Goal: Obtain resource: Download file/media

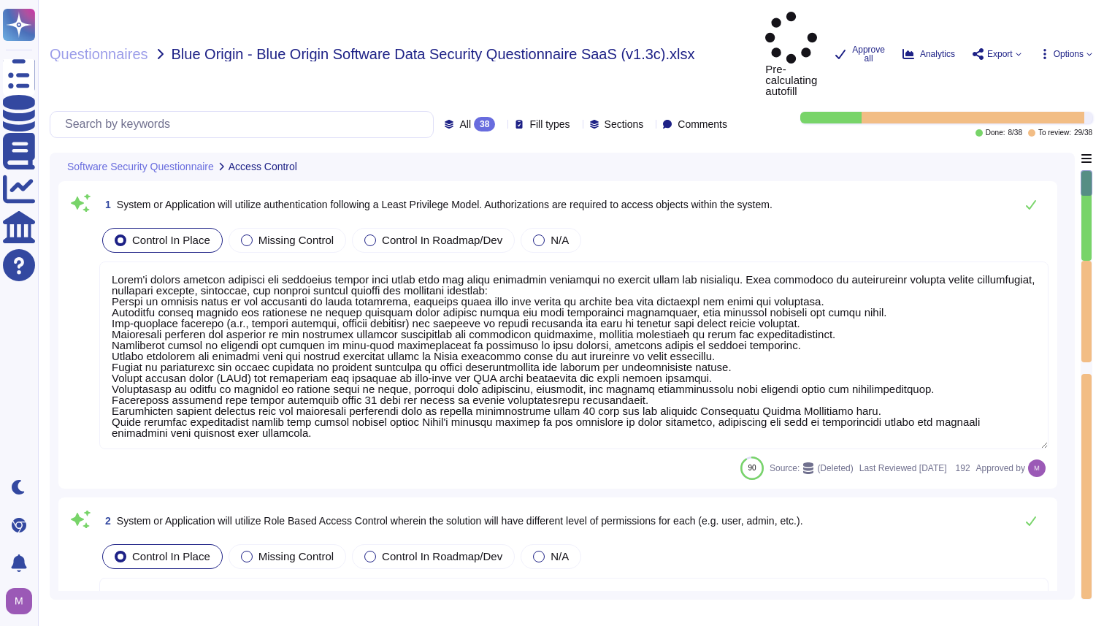
type textarea "Adobe's access control policies and standards ensure that users have the least …"
type textarea "Services and applications use IAM roles/profiles. Each application/service is o…"
type textarea "Inactive user IDs are deleted or disabled [DATE]."
type textarea "All accounts include a lockout mechanism. If the system detects a quick success…"
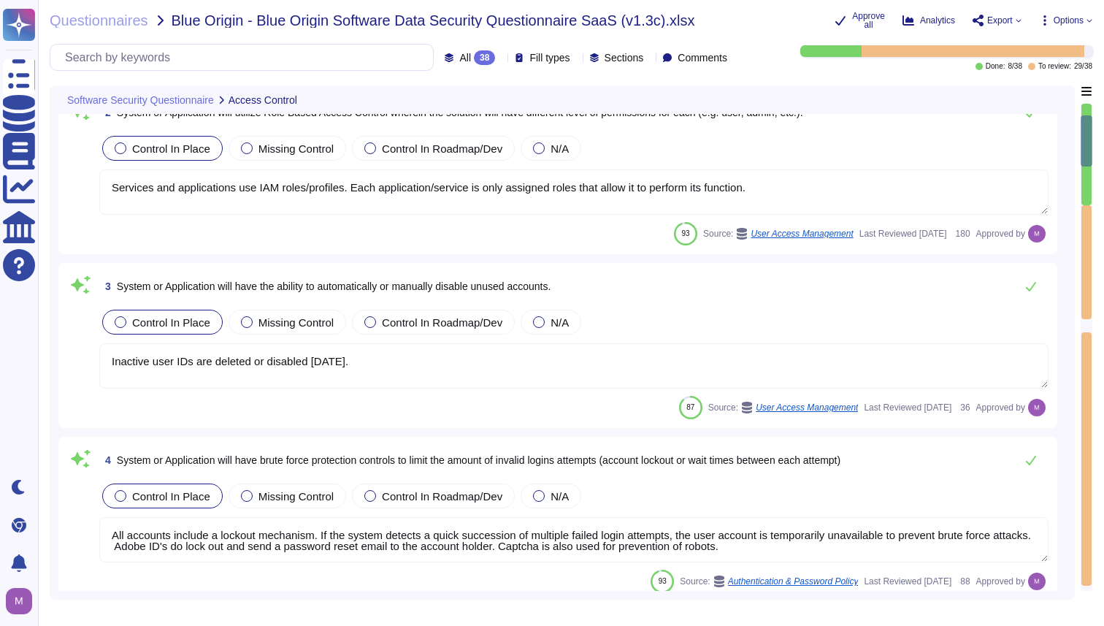
type textarea "Adobe does this when creating a remote connection from outside the corporate ne…"
type textarea "The Adobe Admin Console supports several password protection levels and policie…"
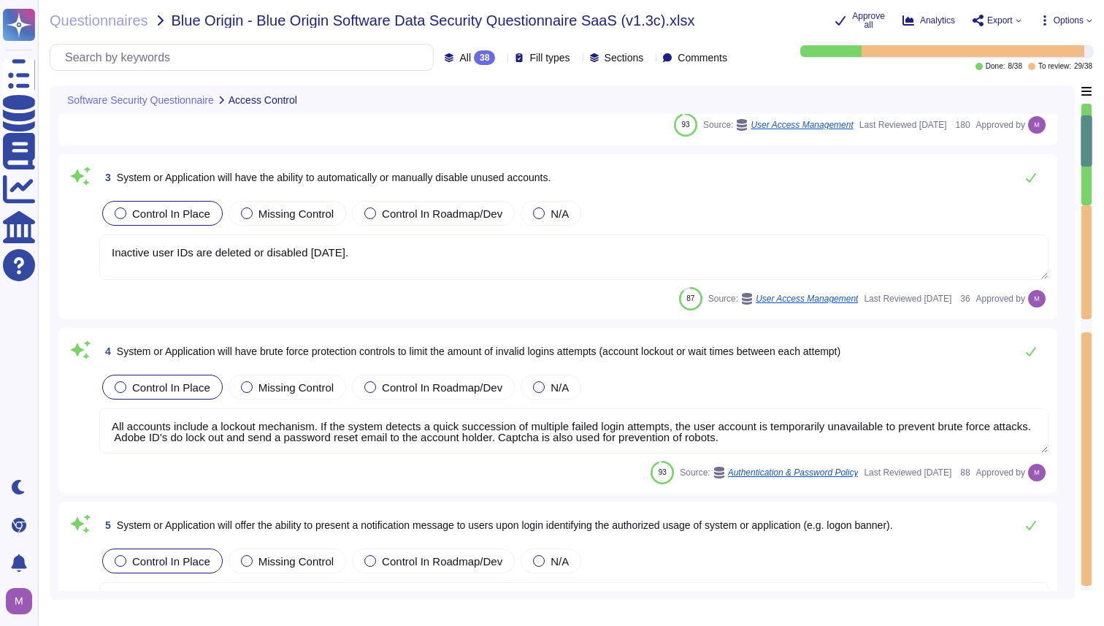
type textarea "Management communications to the servers occur over encrypted tunnels and sessi…"
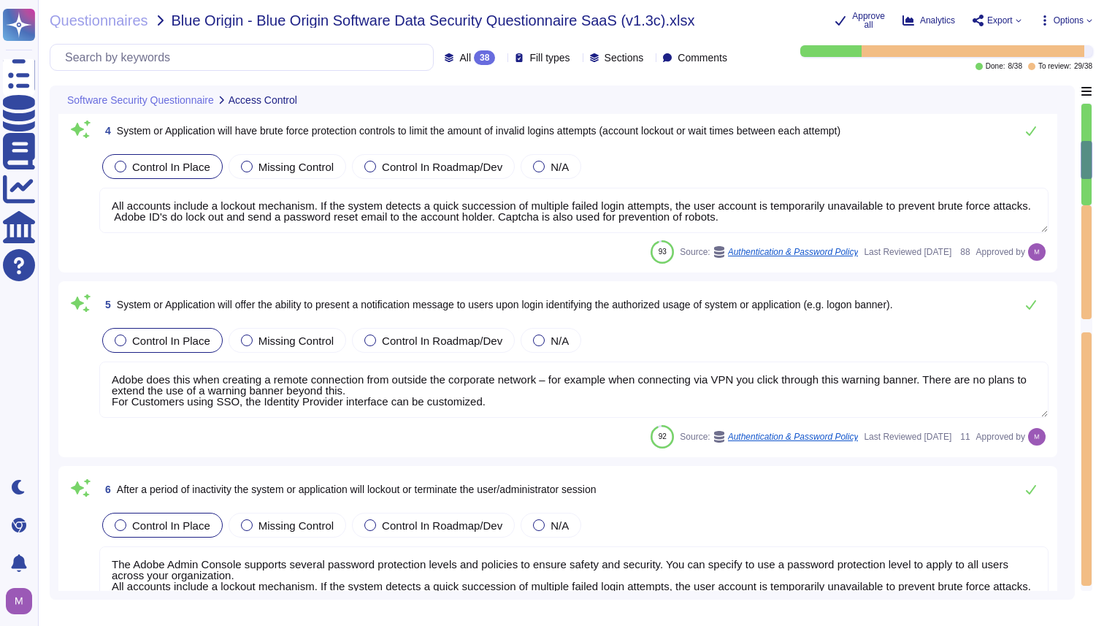
type textarea "Adobe utilizes cloud-native key management systems (KMS) and/or approved key re…"
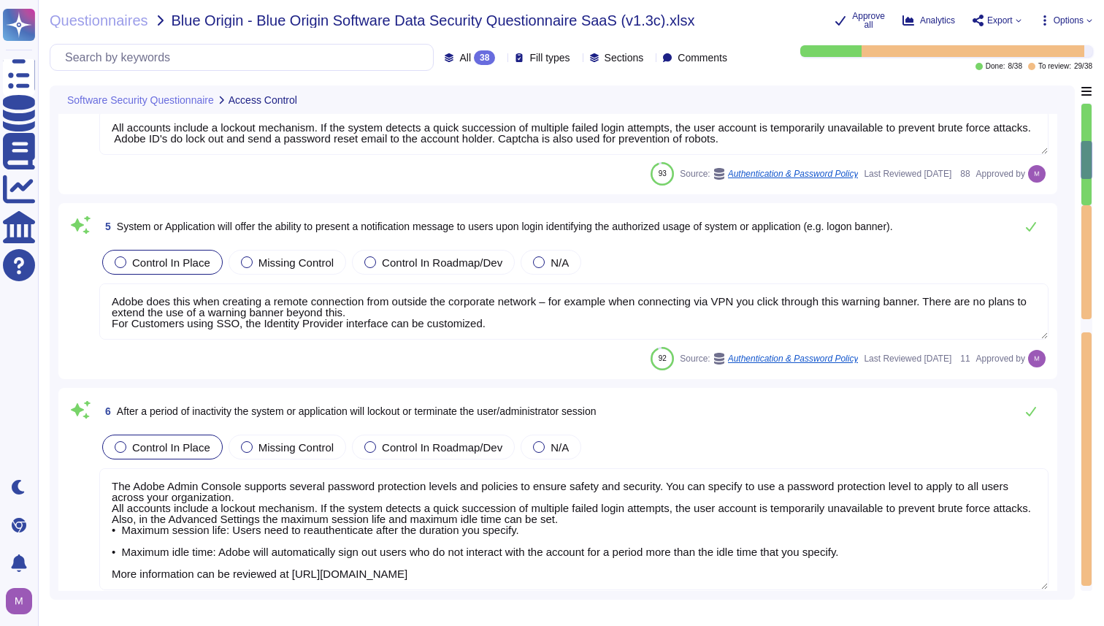
scroll to position [740, 0]
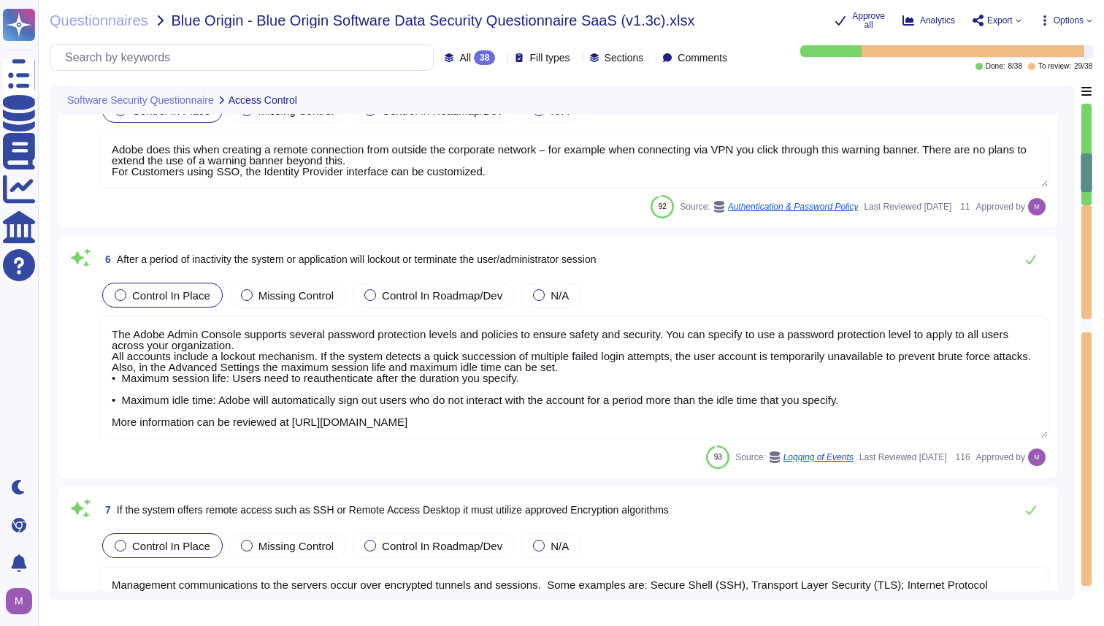
type textarea "AirWatch Mobile Device Management (MDM) enables user to access the Adobe corpor…"
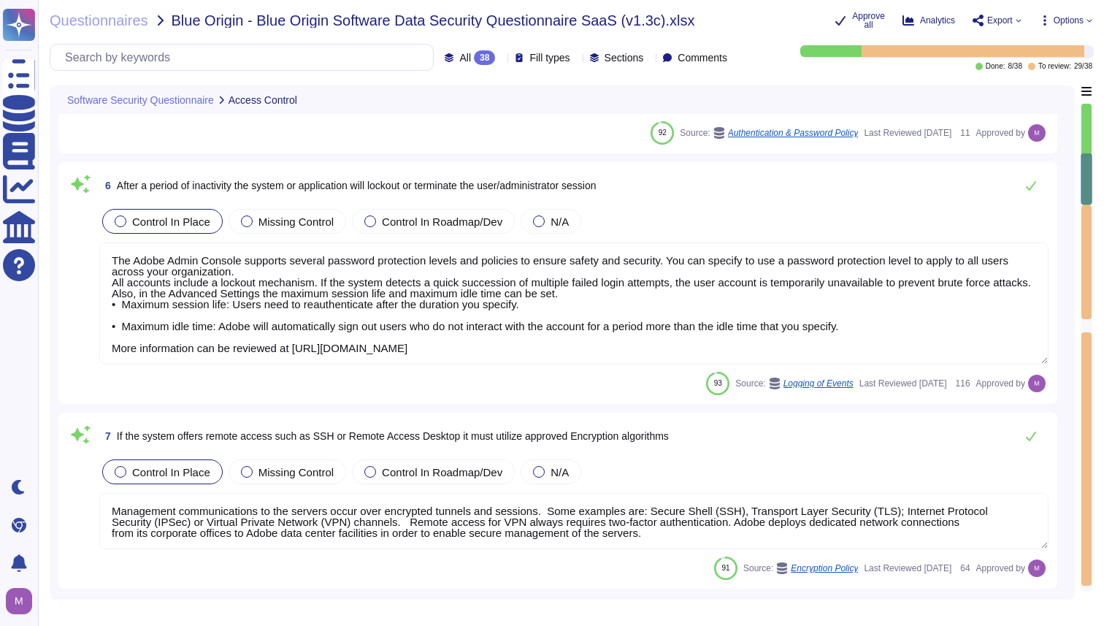
type textarea "Services and applications use IAM roles/profiles. Each application/service is o…"
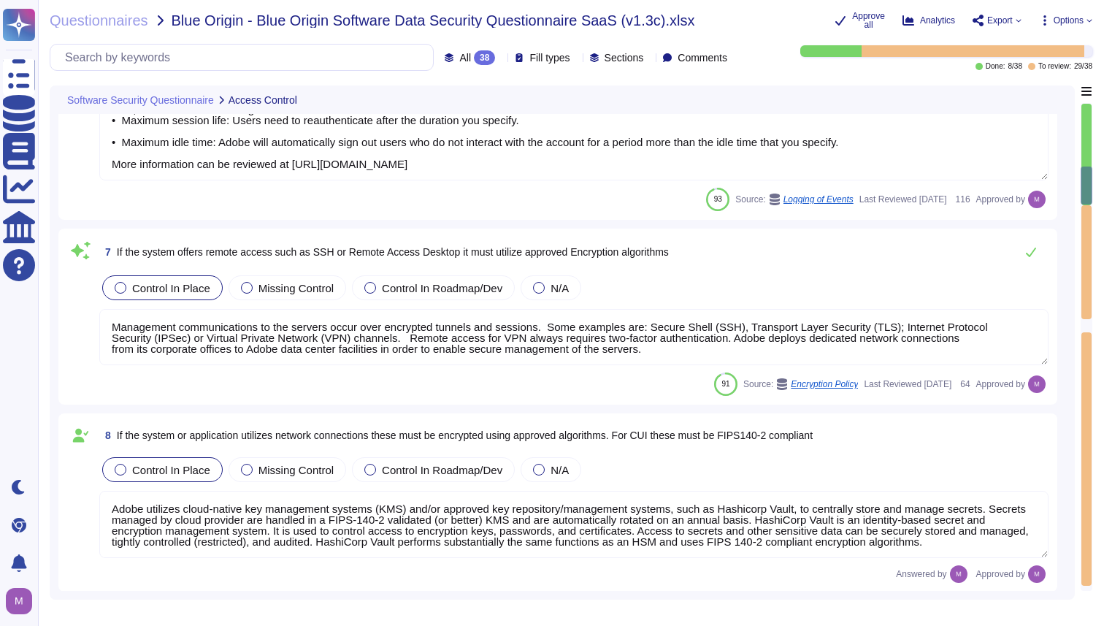
scroll to position [1146, 0]
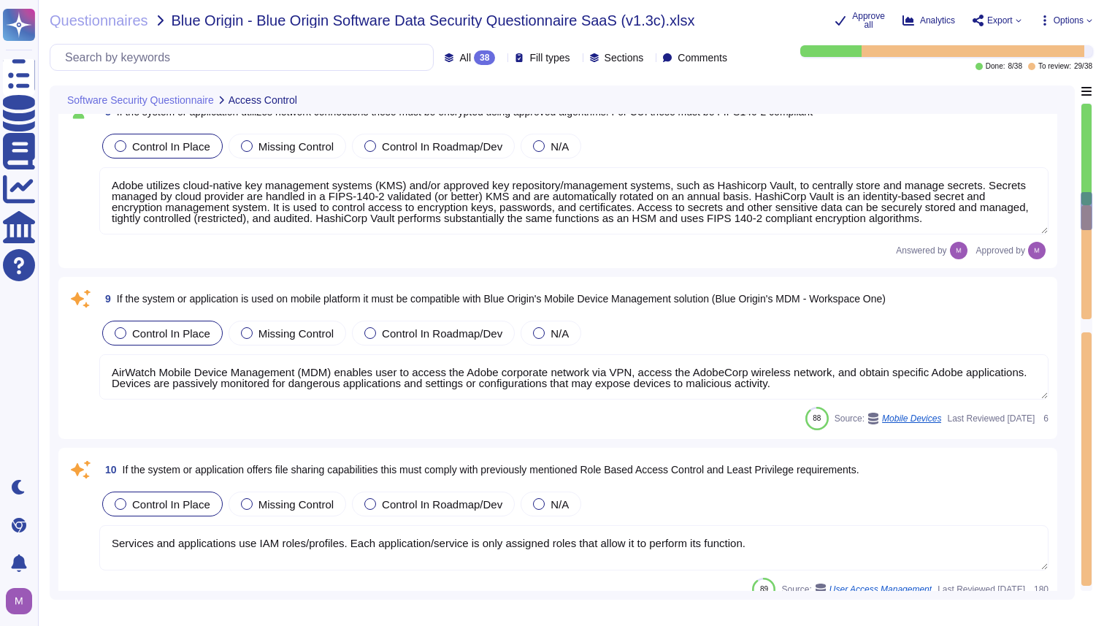
type textarea "All changes to user access rights are logged. ​​ The request for access and acc…"
type textarea "Logs identify or contain at least the following elements, directly or indirectl…"
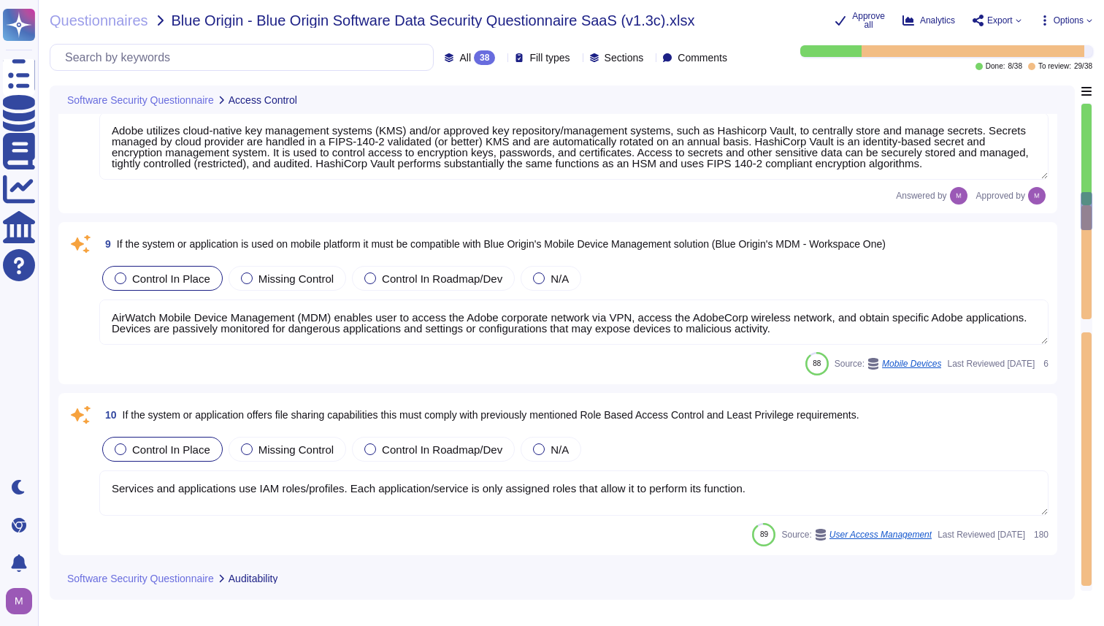
click at [796, 337] on textarea "AirWatch Mobile Device Management (MDM) enables user to access the Adobe corpor…" at bounding box center [573, 321] width 949 height 45
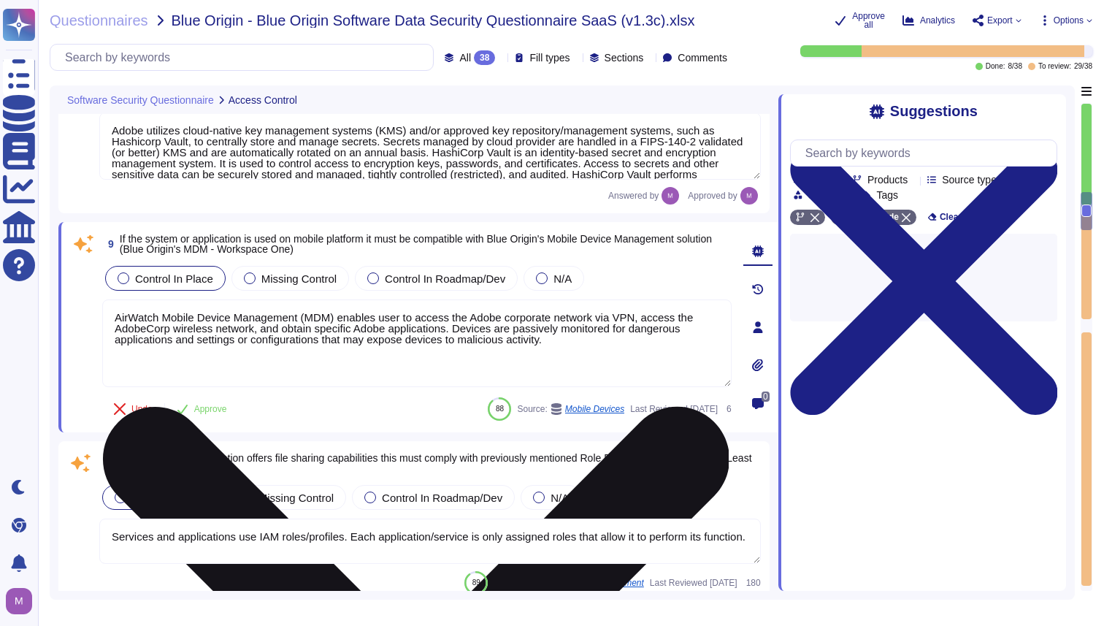
type textarea "Logs identify or contain at least the following elements, directly or indirectl…"
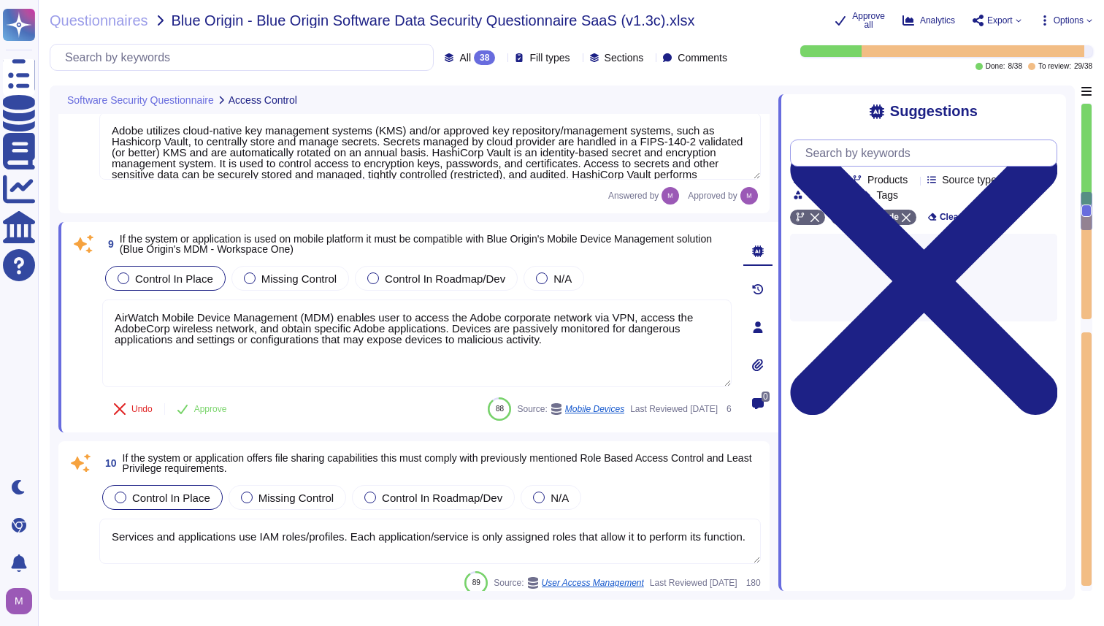
click at [878, 162] on input "text" at bounding box center [927, 153] width 258 height 26
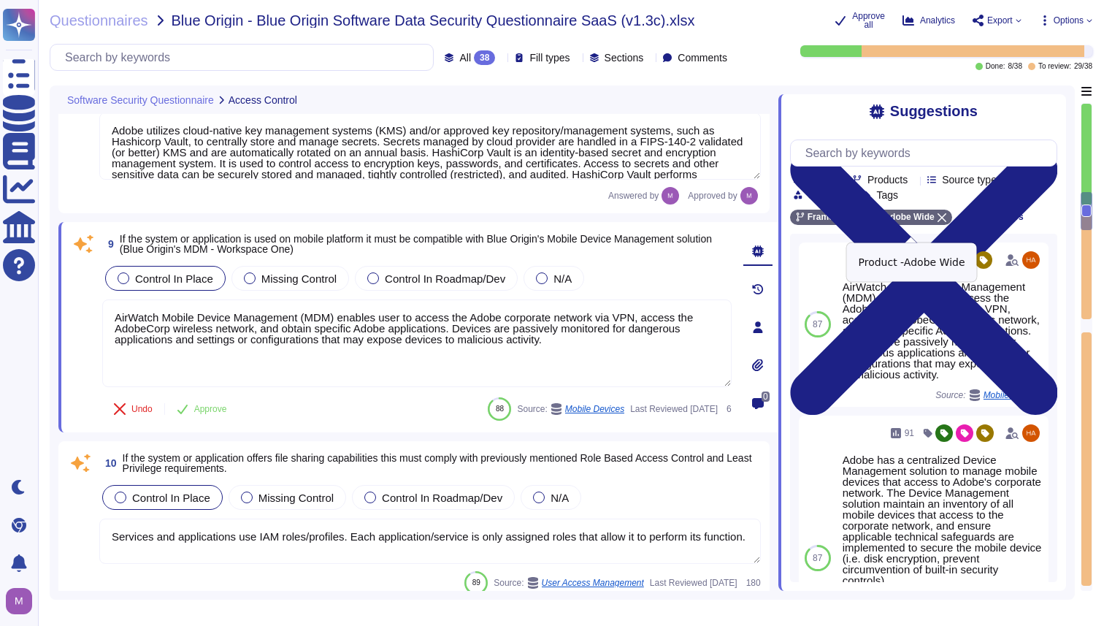
click at [946, 222] on icon at bounding box center [941, 217] width 9 height 9
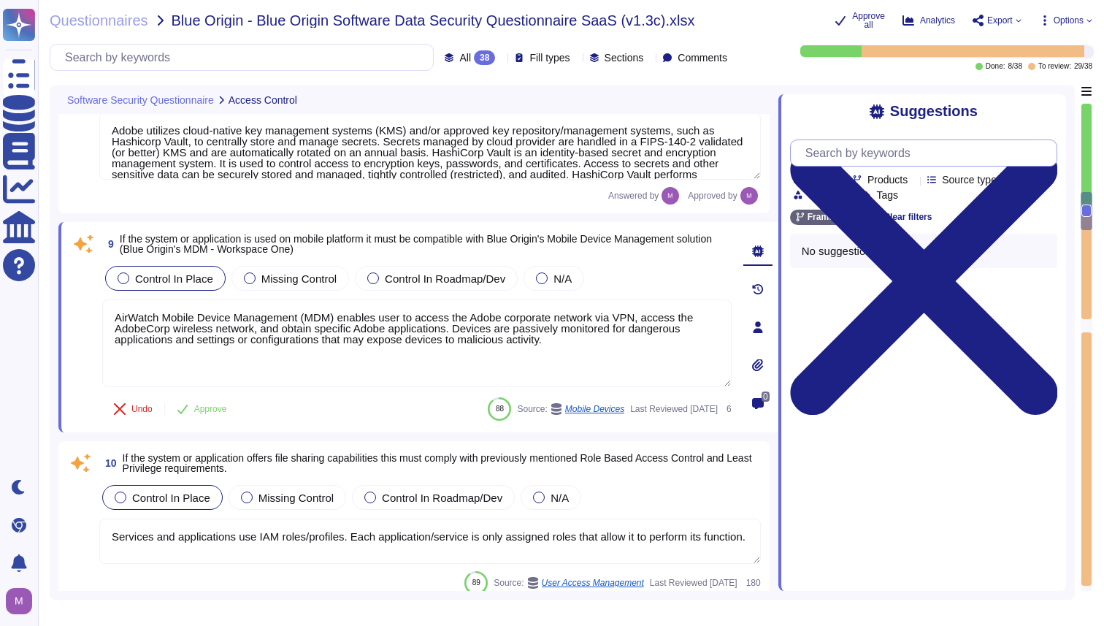
click at [902, 164] on input "text" at bounding box center [927, 153] width 258 height 26
click at [893, 159] on input "whitelist" at bounding box center [920, 153] width 244 height 26
click at [880, 157] on input "ip list" at bounding box center [920, 153] width 244 height 26
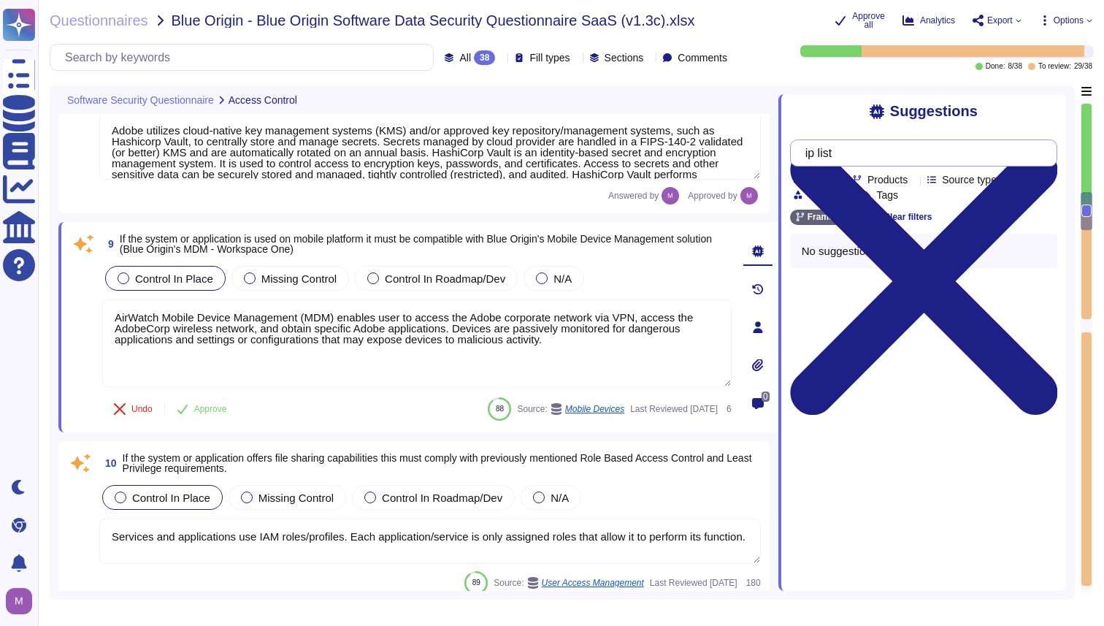
click at [880, 157] on input "ip list" at bounding box center [920, 153] width 244 height 26
click at [873, 161] on input "allow list" at bounding box center [920, 153] width 244 height 26
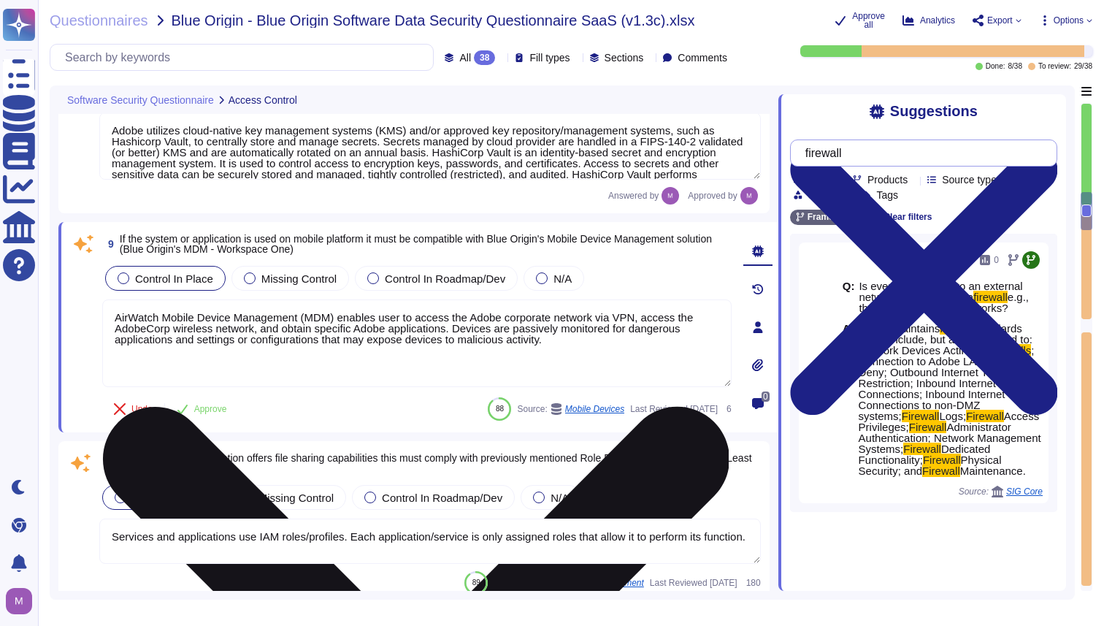
scroll to position [0, 0]
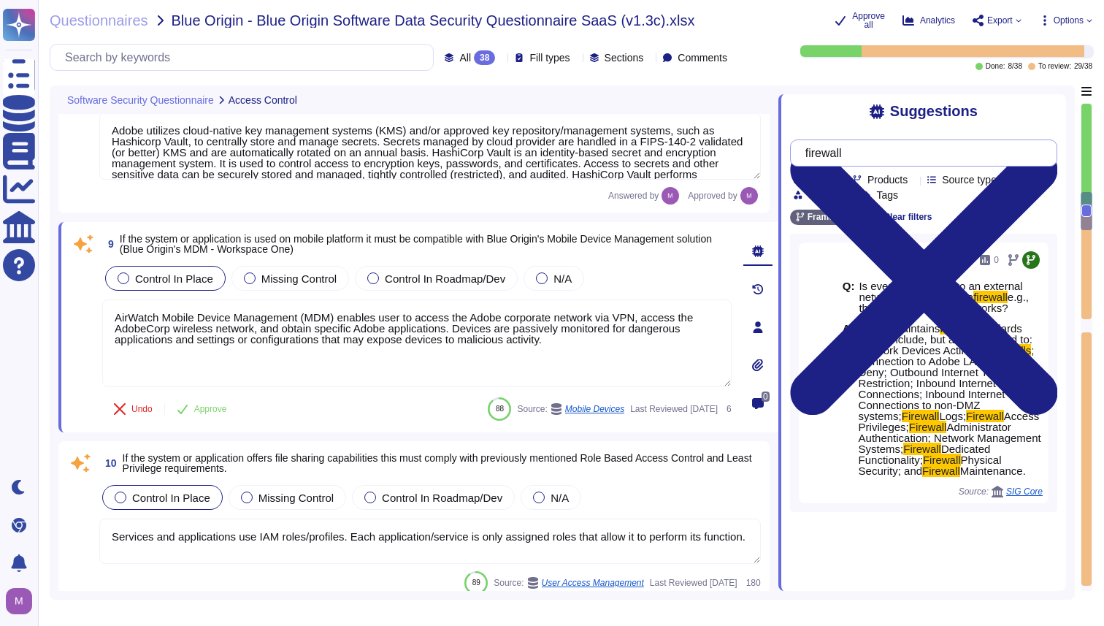
click at [864, 164] on input "firewall" at bounding box center [920, 153] width 244 height 26
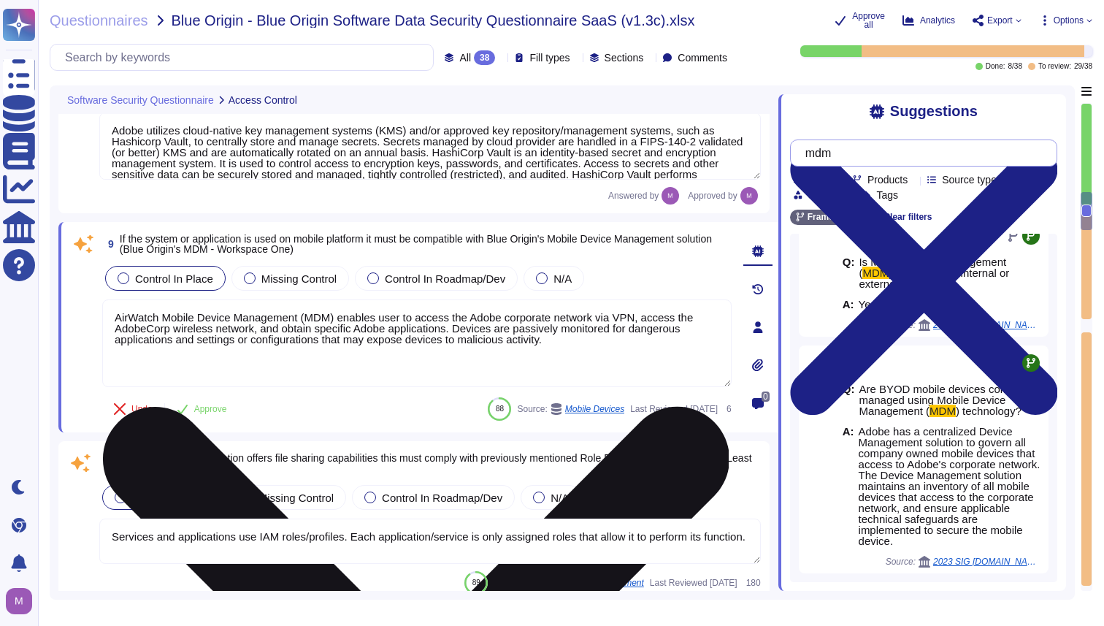
scroll to position [35, 0]
type input "mdm"
click at [589, 341] on textarea "AirWatch Mobile Device Management (MDM) enables user to access the Adobe corpor…" at bounding box center [416, 343] width 629 height 88
type textarea "AirWatch Mobile Device Management (MDM) enables user to access the Adobe corpor…"
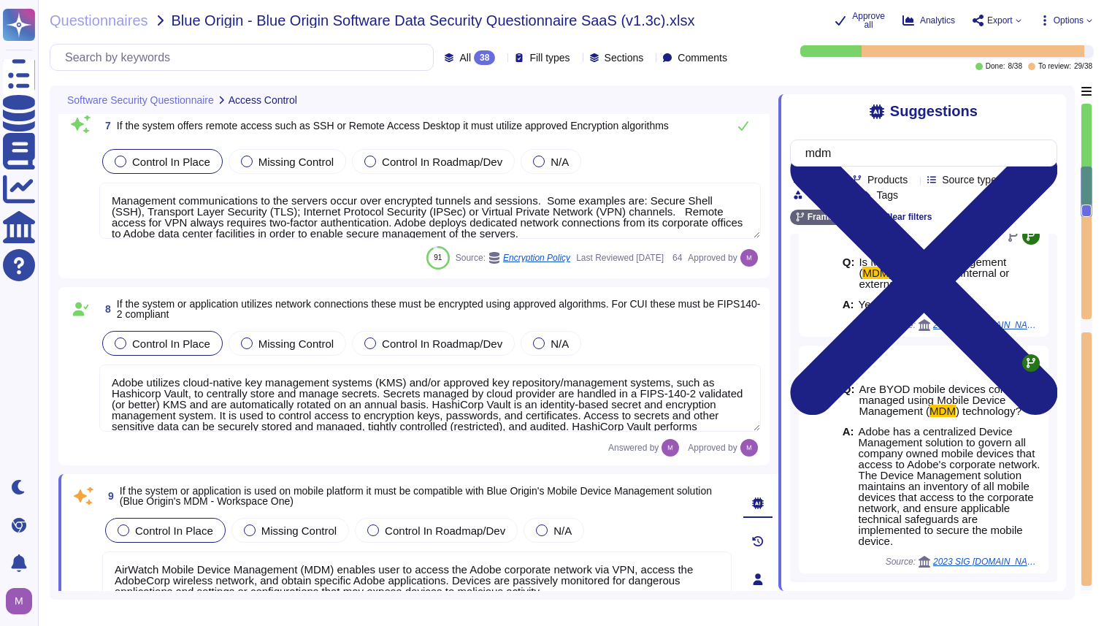
type textarea "Adobe does this when creating a remote connection from outside the corporate ne…"
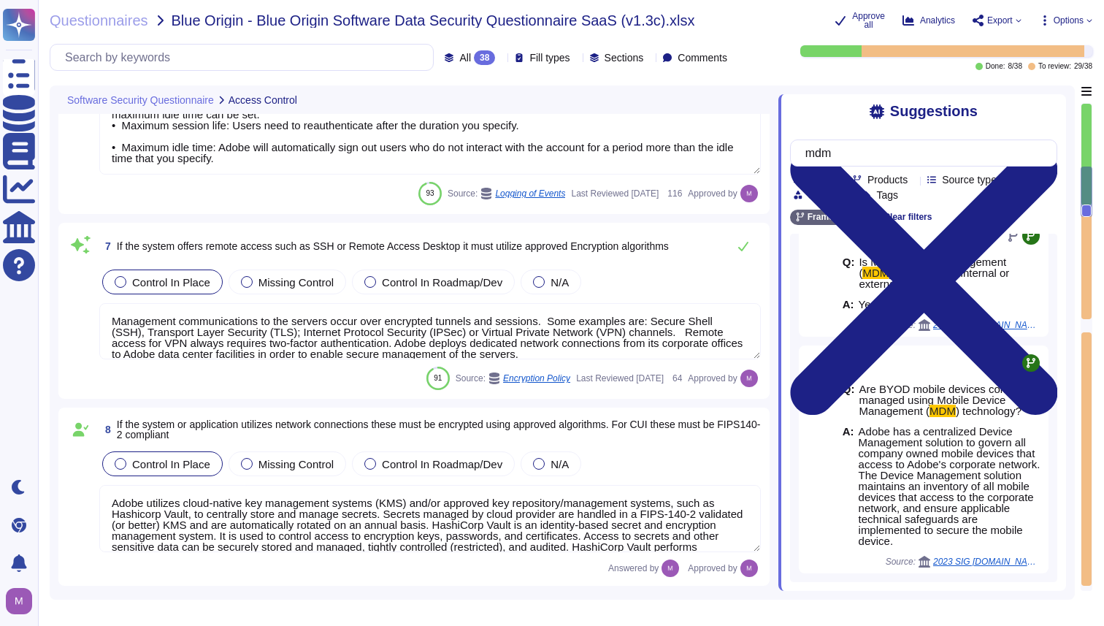
type textarea "AirWatch Mobile Device Management (MDM) enables user to access the Adobe corpor…"
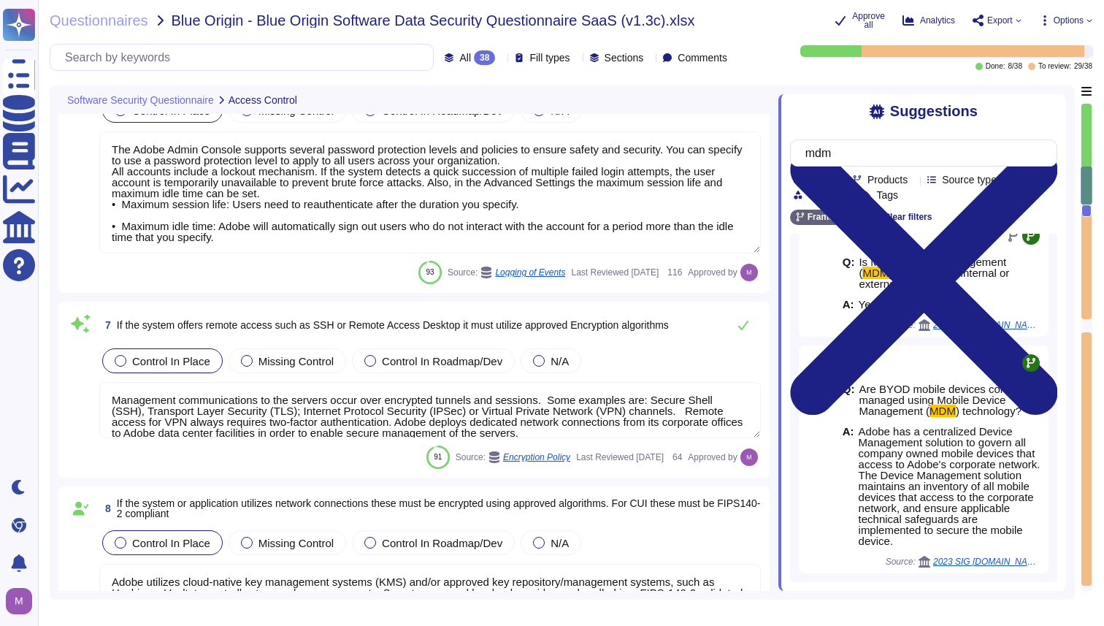
type textarea "All accounts include a lockout mechanism. If the system detects a quick success…"
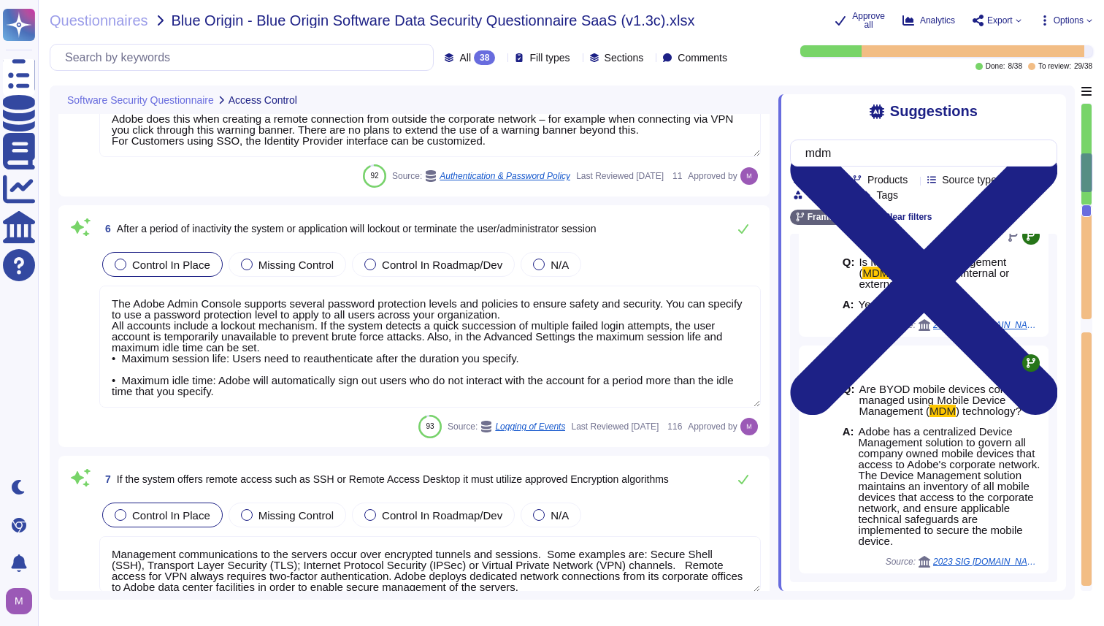
type textarea "Inactive user IDs are deleted or disabled [DATE]."
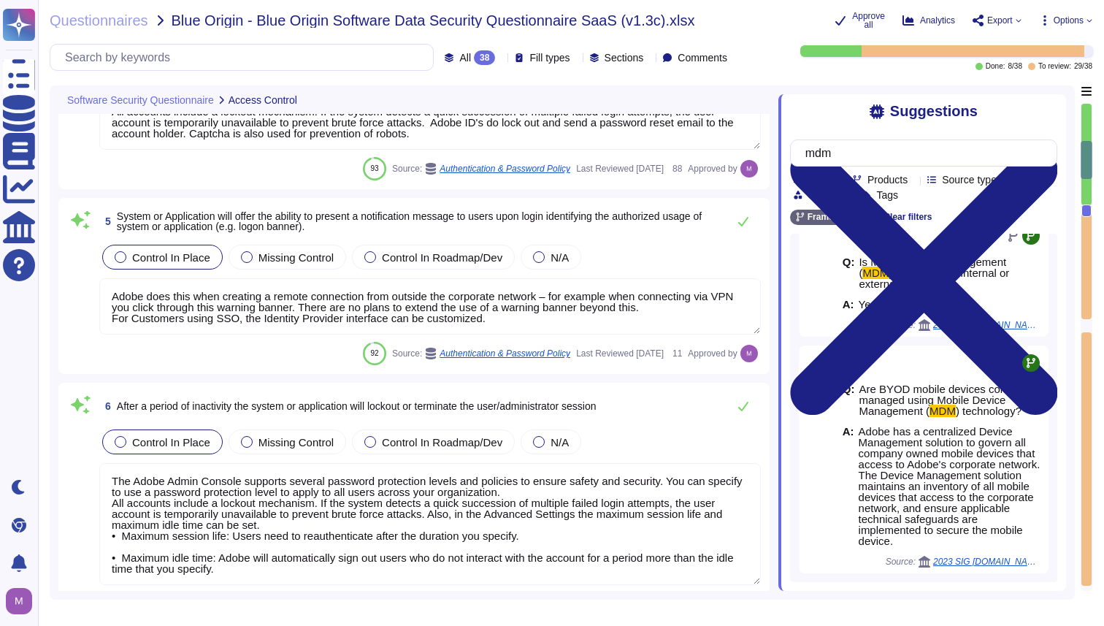
type textarea "Services and applications use IAM roles/profiles. Each application/service is o…"
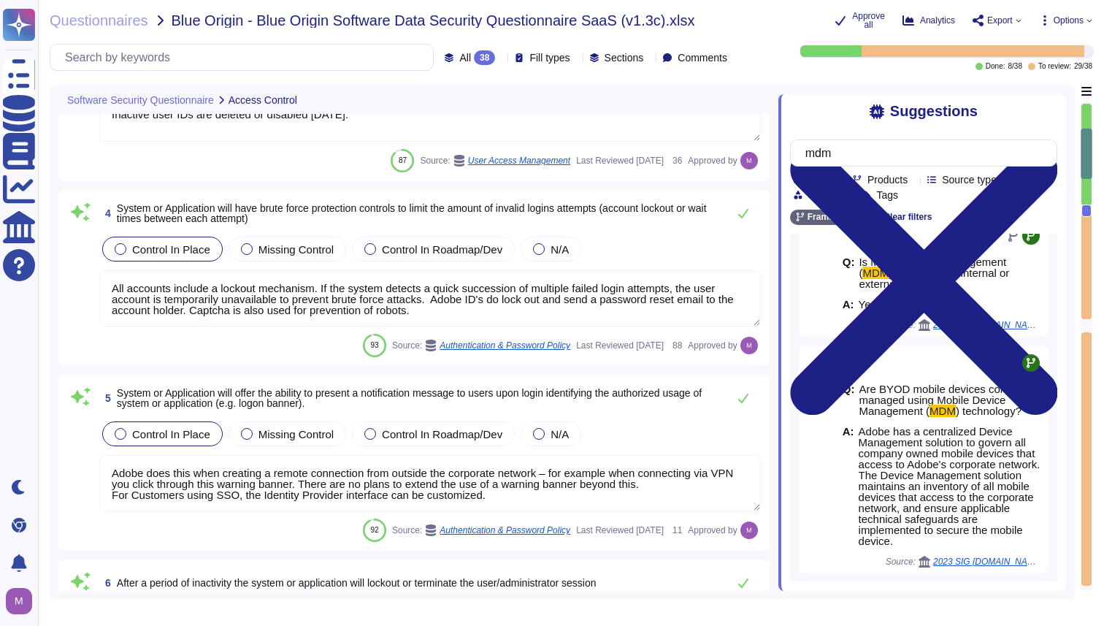
type textarea "Adobe's access control policies and standards ensure that users have the least …"
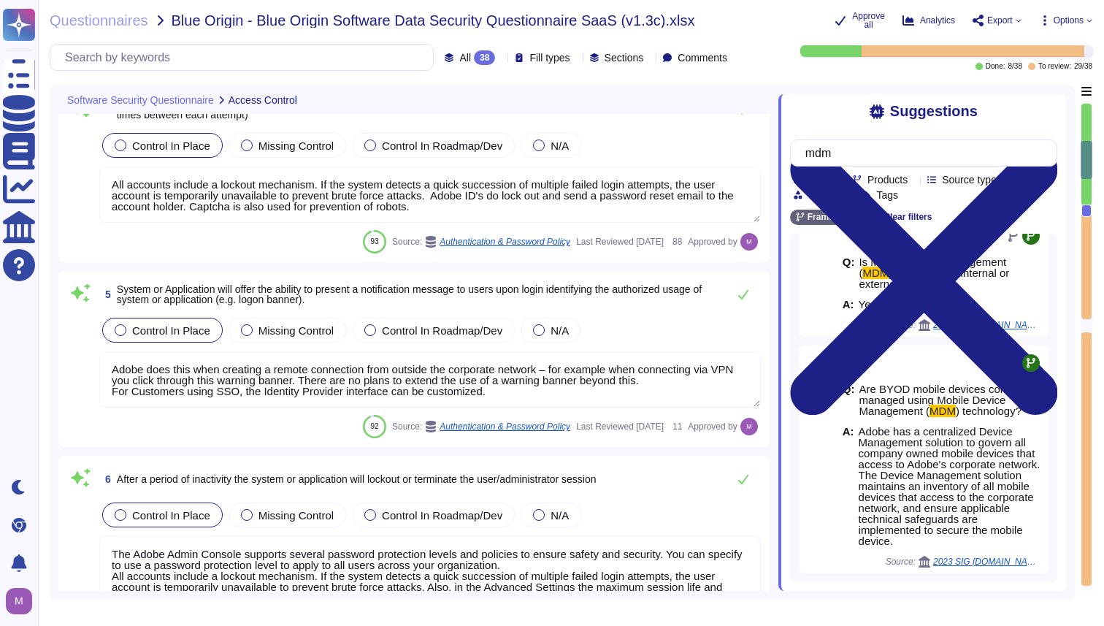
type textarea "Adobe utilizes cloud-native key management systems (KMS) and/or approved key re…"
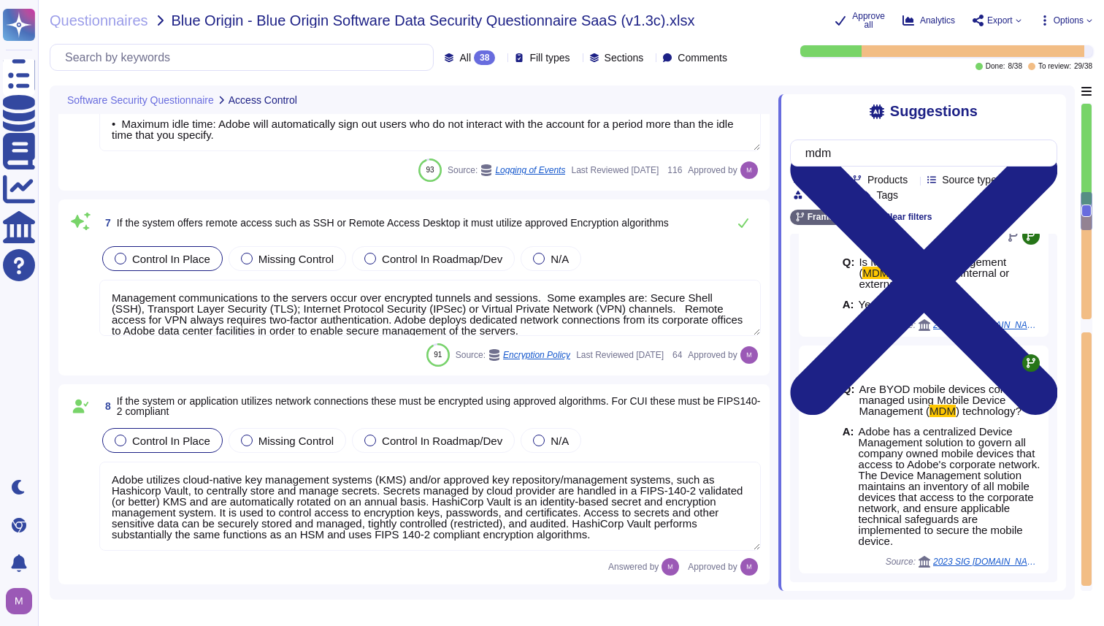
type textarea "AirWatch Mobile Device Management (MDM) enables user to access the Adobe corpor…"
type textarea "Services and applications use IAM roles/profiles. Each application/service is o…"
type textarea "All changes to user access rights are logged. ​​ The request for access and acc…"
type textarea "Logs identify or contain at least the following elements, directly or indirectl…"
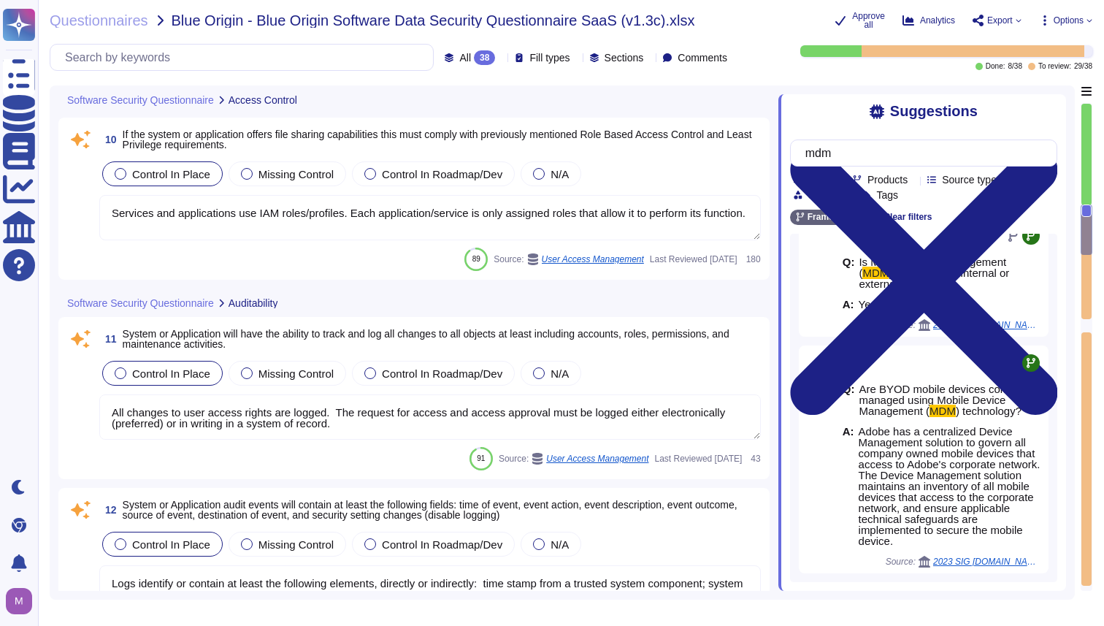
type textarea "Generate reports and alerts to be evaluated and responded to as required."
type textarea "Production systems are configured to sync with NTP servers. (See SOC 2 Control …"
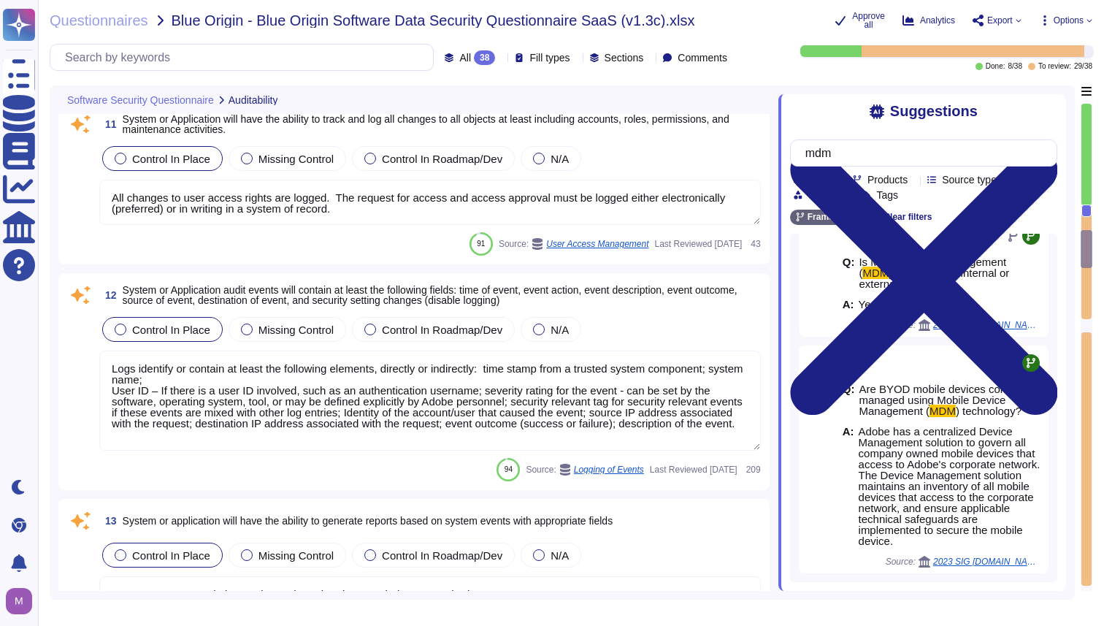
type textarea "Access to audit logs is governed with Adobe's access management processes and i…"
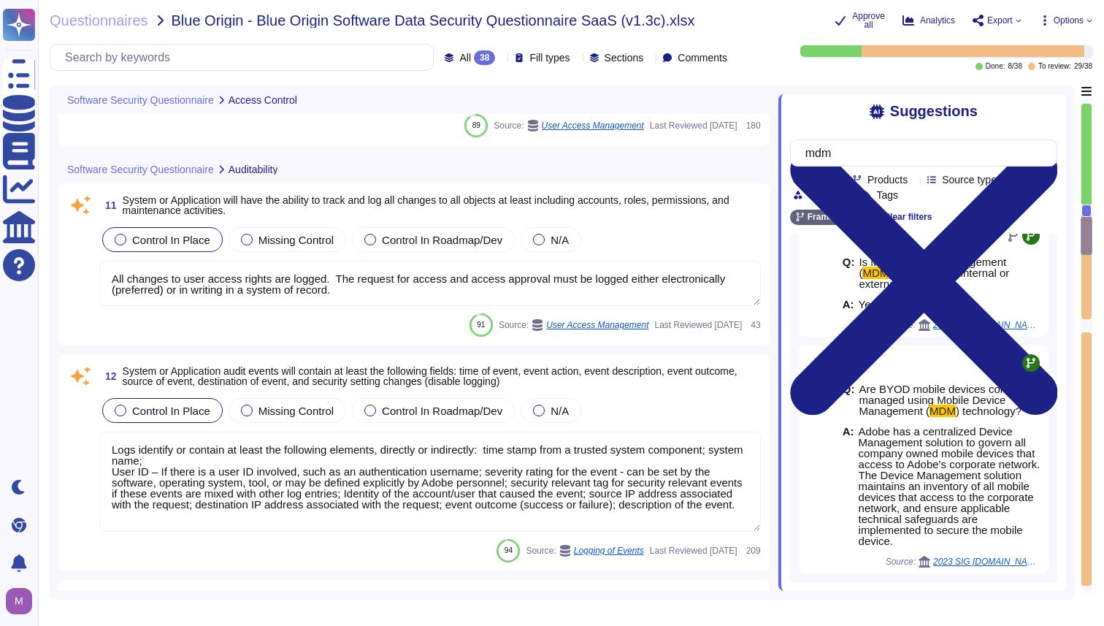
type textarea "AirWatch Mobile Device Management (MDM) enables user to access the Adobe corpor…"
type textarea "Services and applications use IAM roles/profiles. Each application/service is o…"
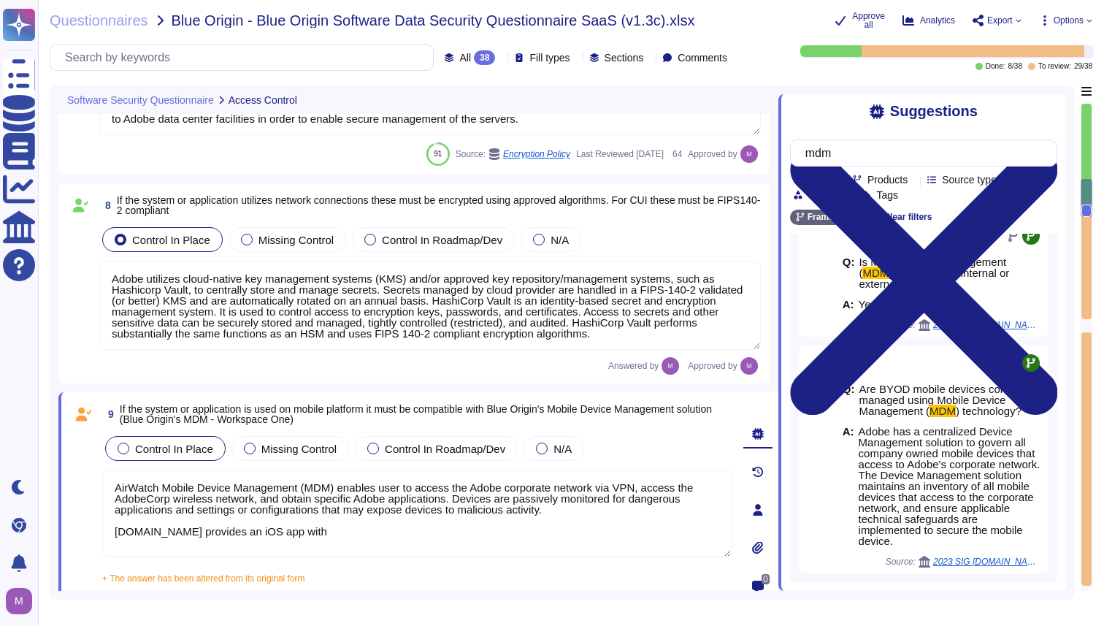
type textarea "The Adobe Admin Console supports several password protection levels and policie…"
type textarea "Management communications to the servers occur over encrypted tunnels and sessi…"
type textarea "Adobe utilizes cloud-native key management systems (KMS) and/or approved key re…"
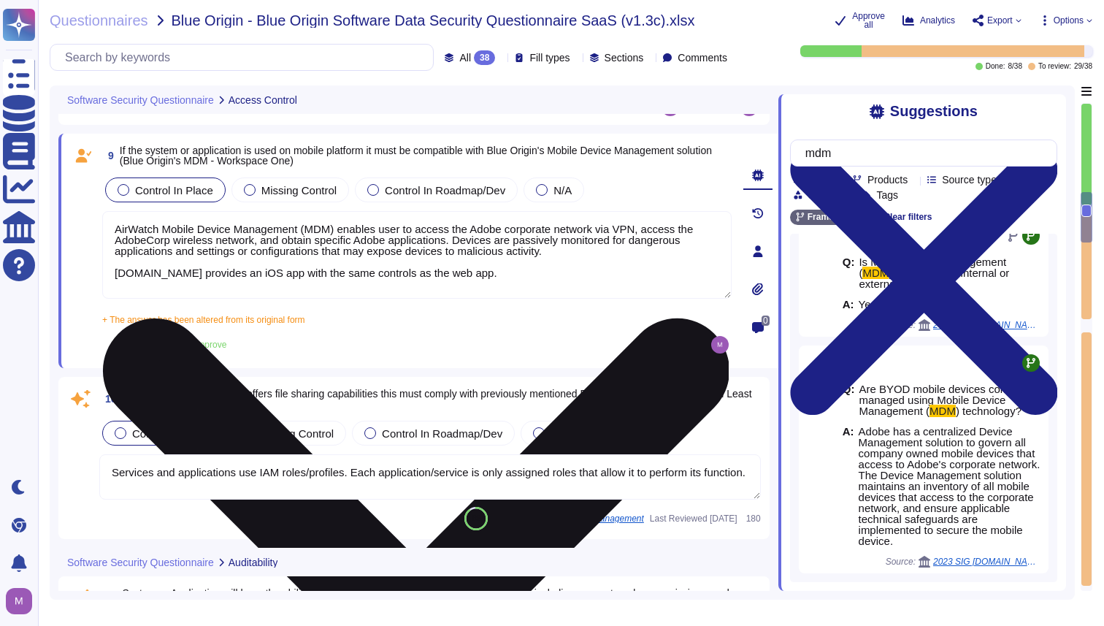
scroll to position [1761, 0]
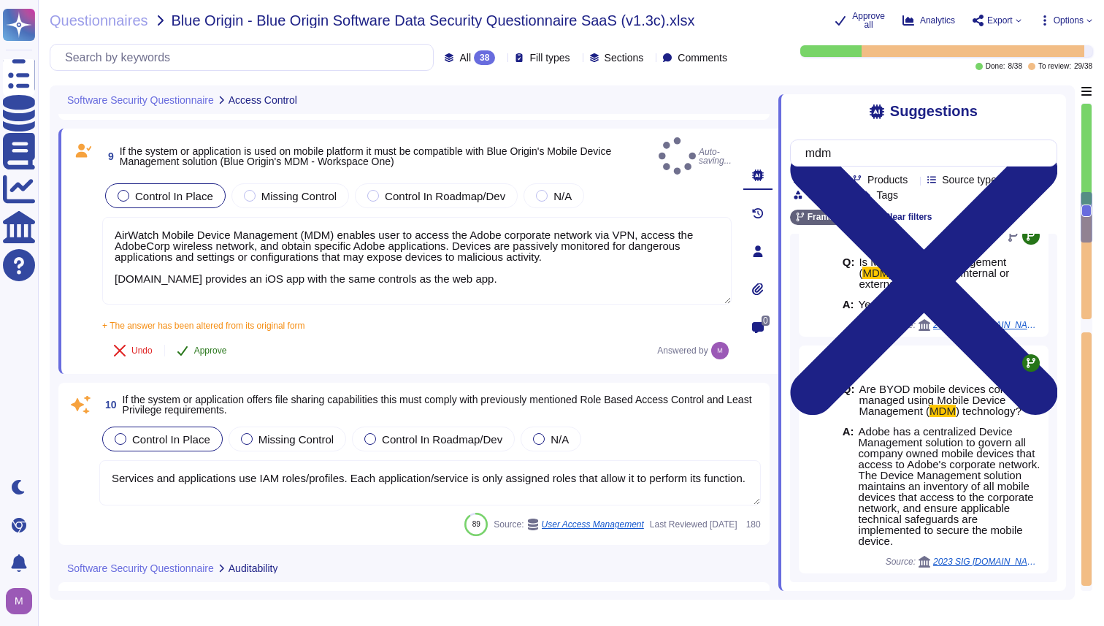
type textarea "AirWatch Mobile Device Management (MDM) enables user to access the Adobe corpor…"
click at [223, 350] on span "Approve" at bounding box center [210, 350] width 33 height 9
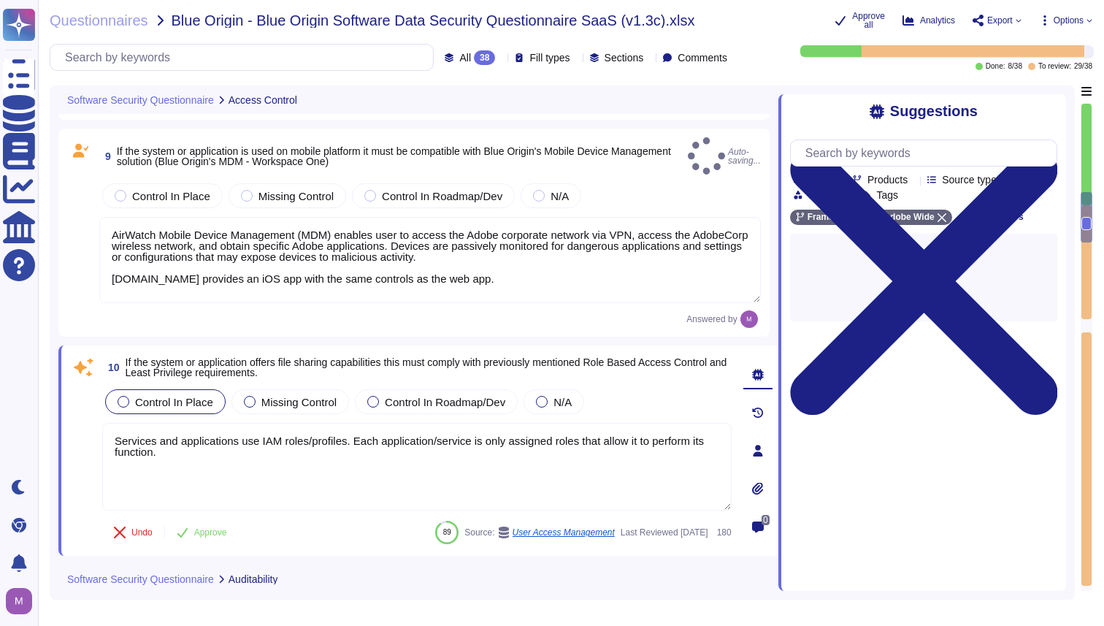
scroll to position [0, 0]
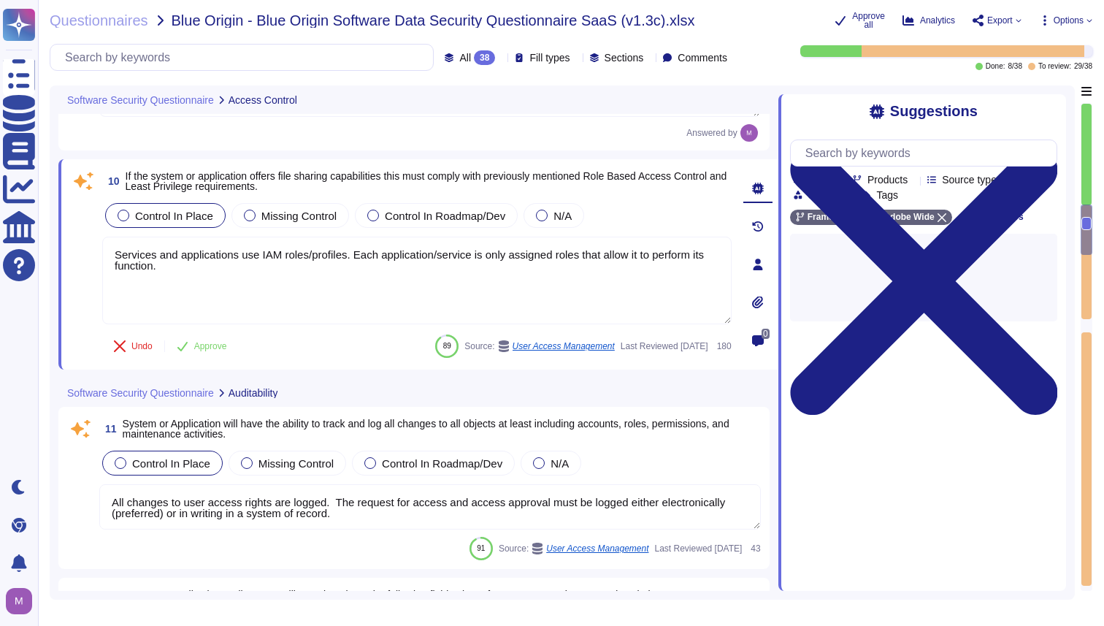
type textarea "Generate reports and alerts to be evaluated and responded to as required."
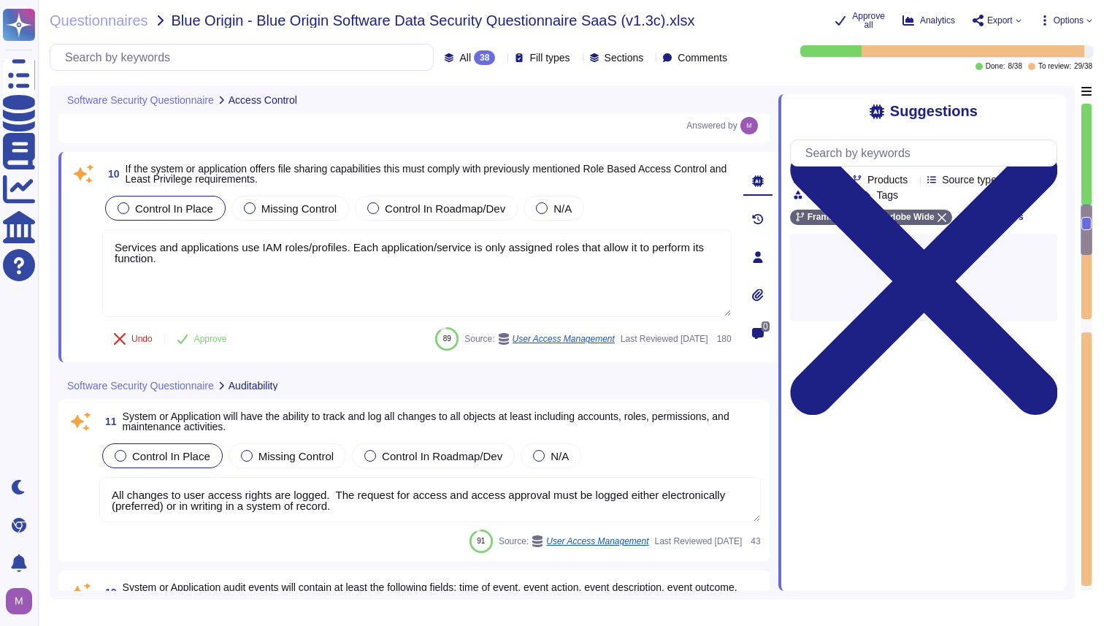
scroll to position [1946, 0]
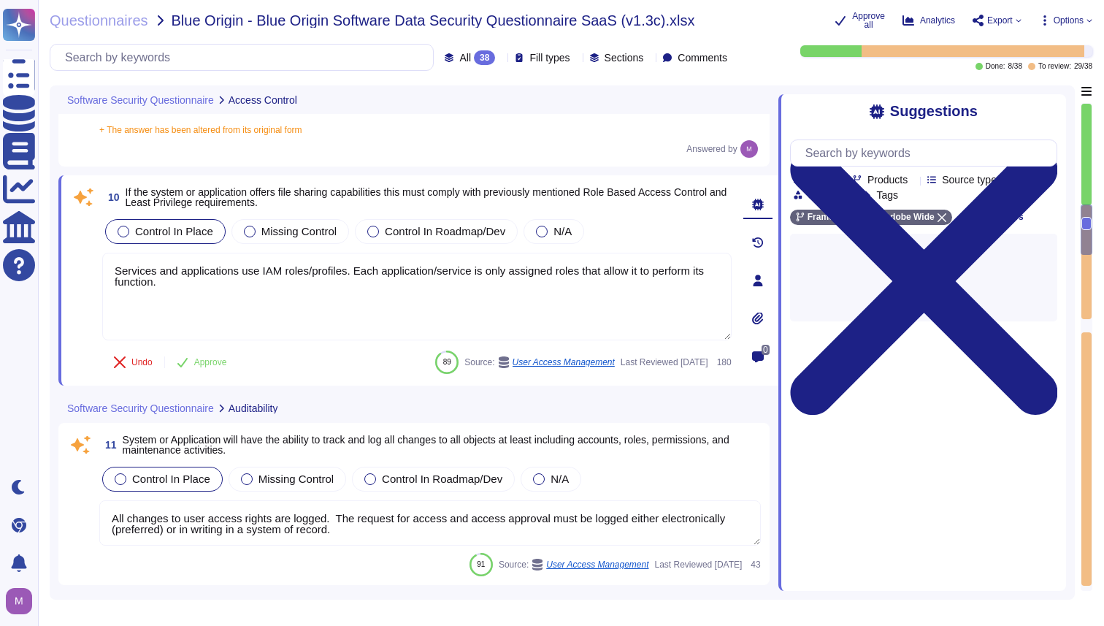
type textarea "Generate reports and alerts to be evaluated and responded to as required."
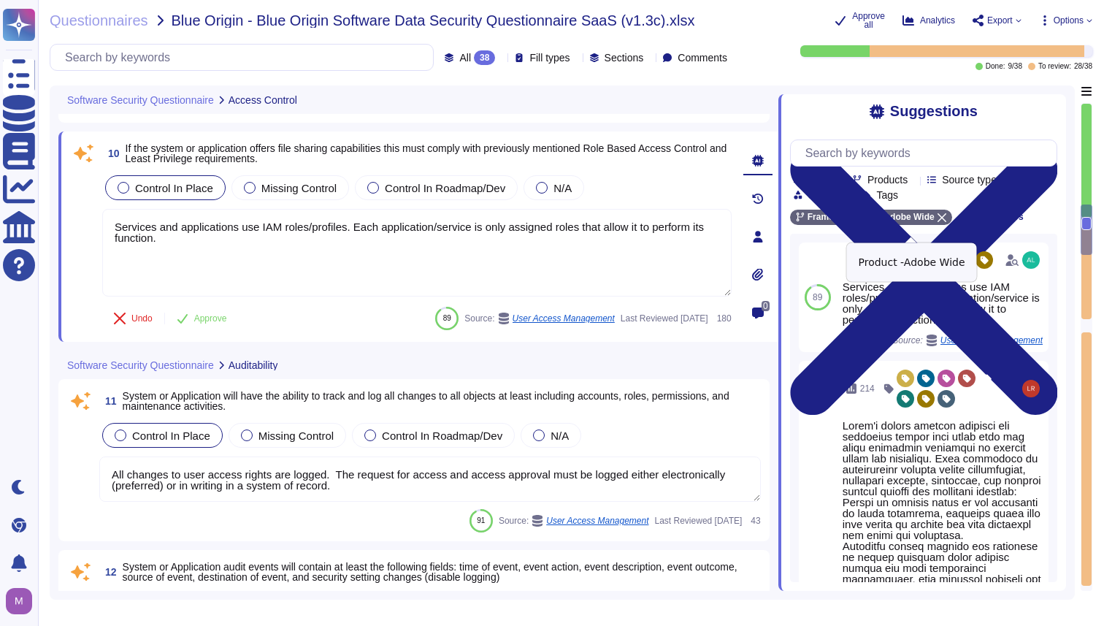
type textarea "Services and applications use IAM roles/profiles. Each application/service is o…"
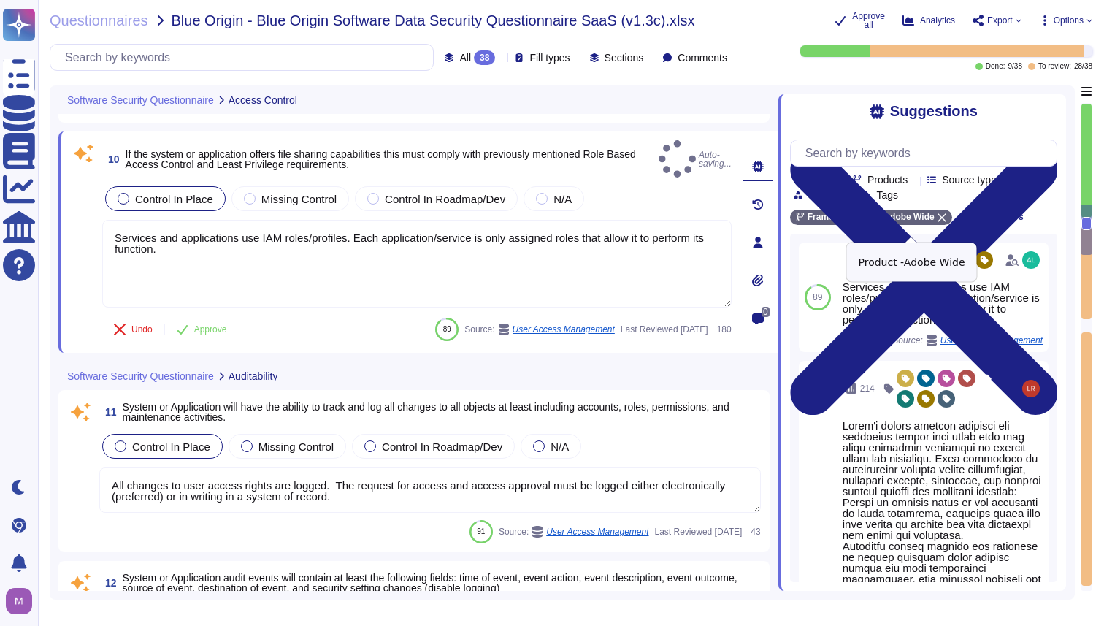
click at [946, 222] on icon at bounding box center [941, 217] width 9 height 9
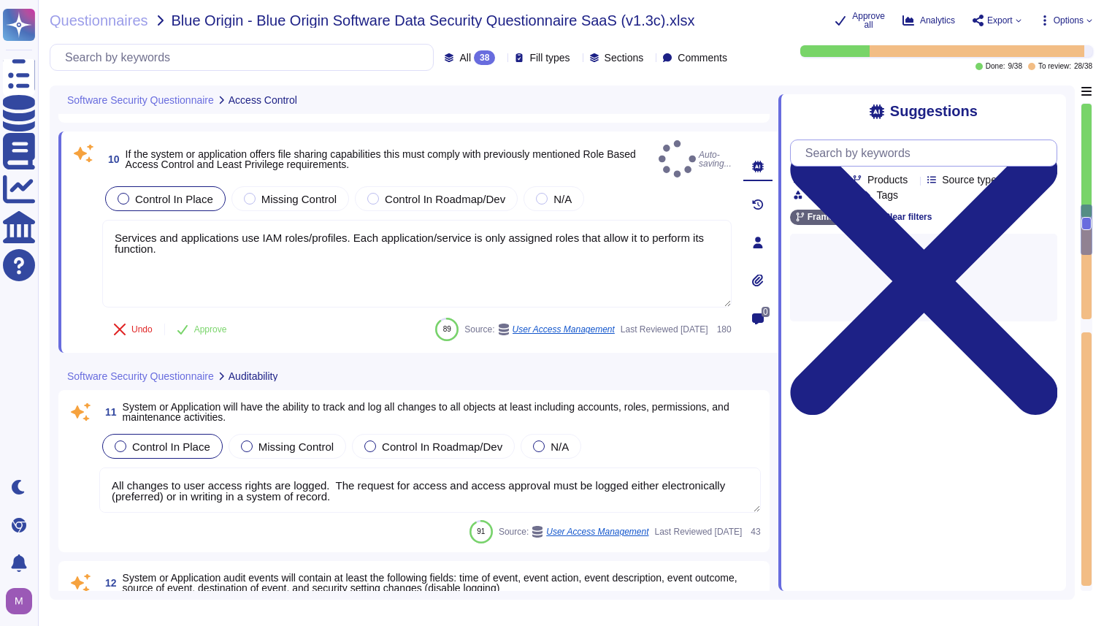
click at [892, 161] on input "text" at bounding box center [927, 153] width 258 height 26
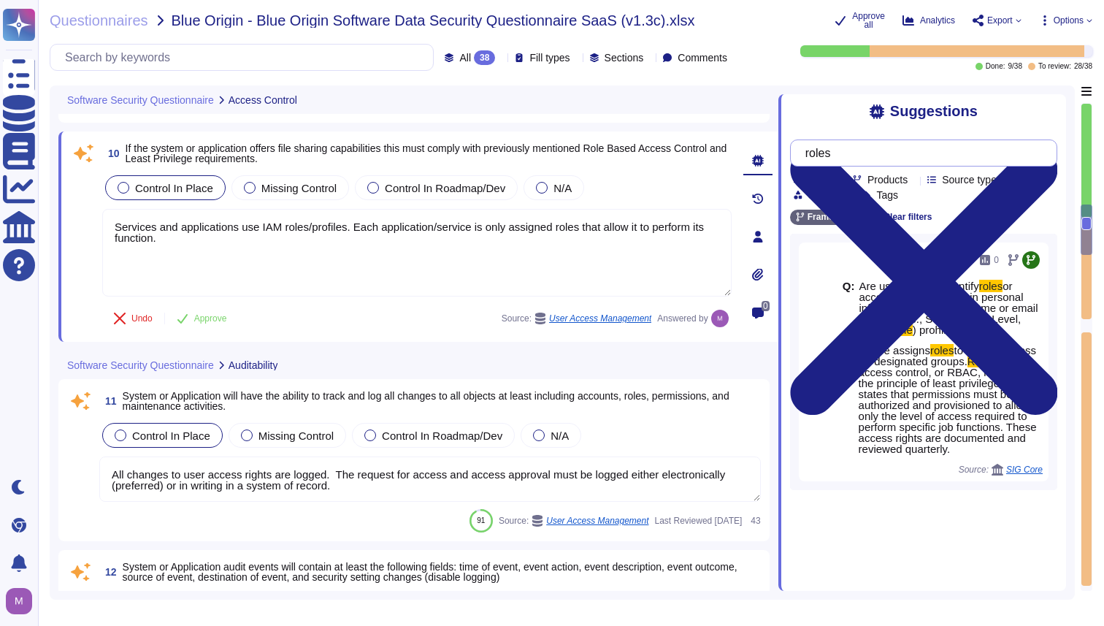
scroll to position [0, 0]
click at [862, 158] on input "roles" at bounding box center [920, 153] width 244 height 26
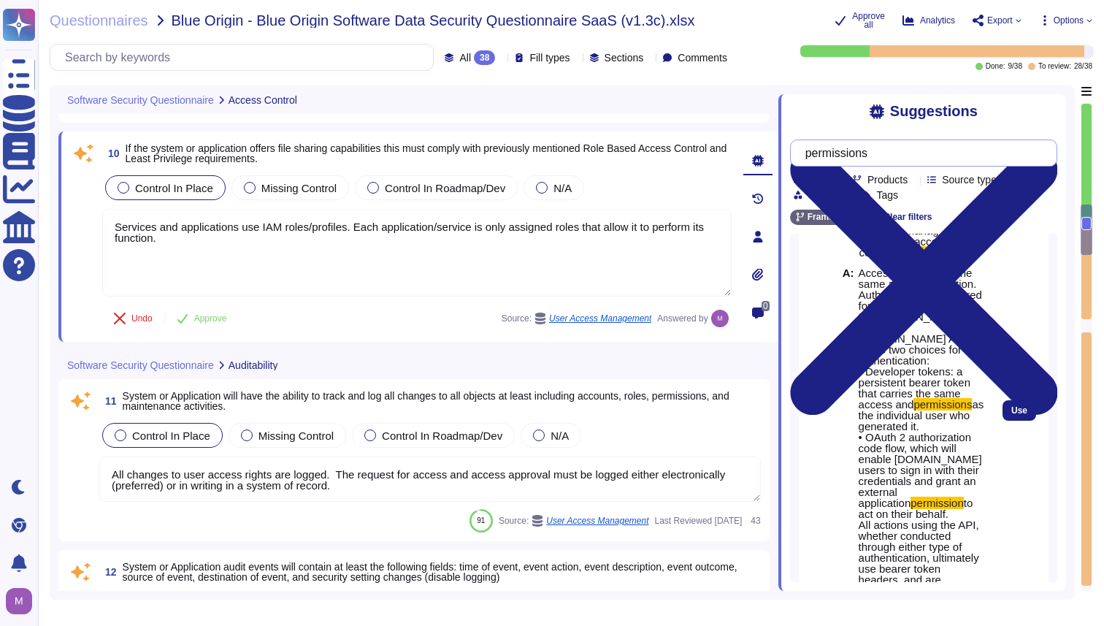
scroll to position [70, 0]
click at [972, 336] on span "Access controls are the same as the application. Authentication is required for…" at bounding box center [920, 335] width 123 height 144
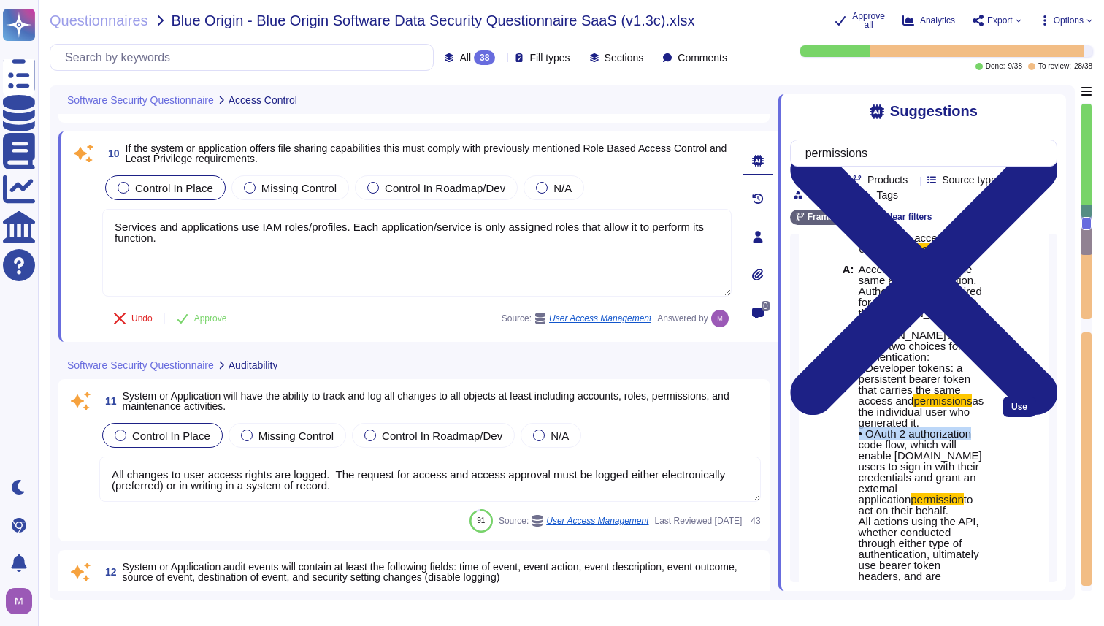
drag, startPoint x: 972, startPoint y: 364, endPoint x: 972, endPoint y: 376, distance: 11.7
click at [972, 376] on span "Access controls are the same as the application. Authentication is required for…" at bounding box center [922, 439] width 126 height 350
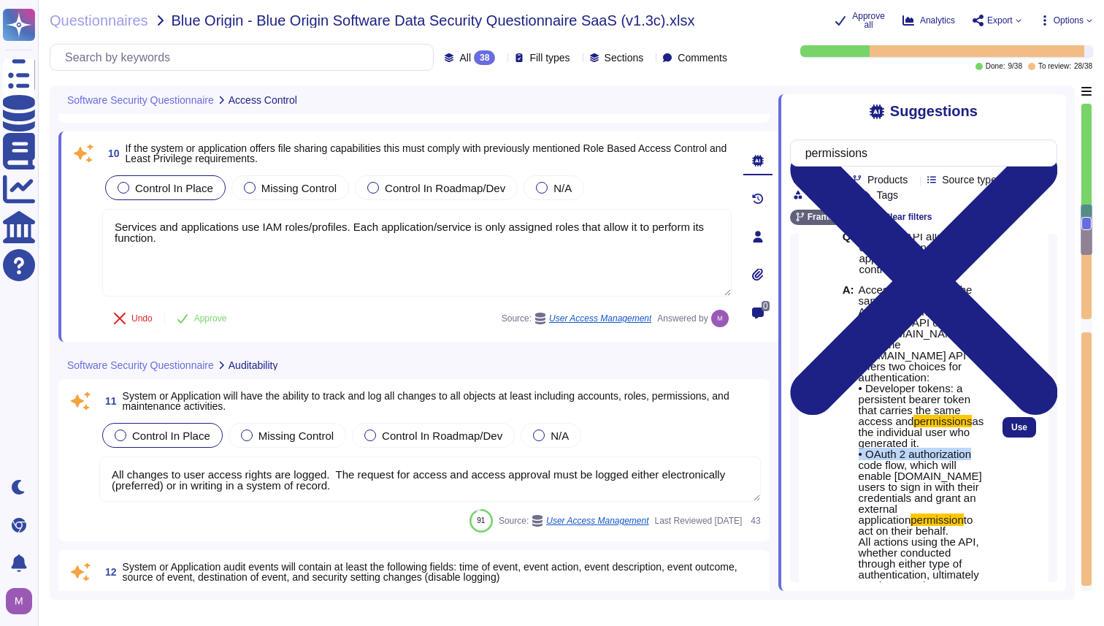
scroll to position [0, 0]
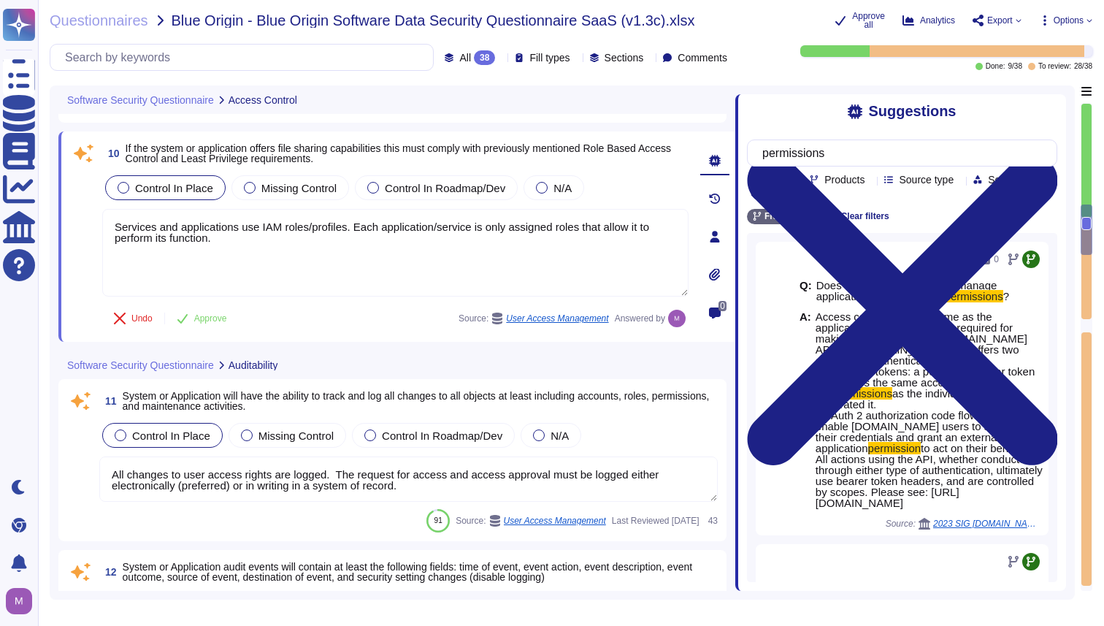
drag, startPoint x: 779, startPoint y: 251, endPoint x: 735, endPoint y: 250, distance: 43.8
click at [735, 250] on span at bounding box center [735, 337] width 6 height 505
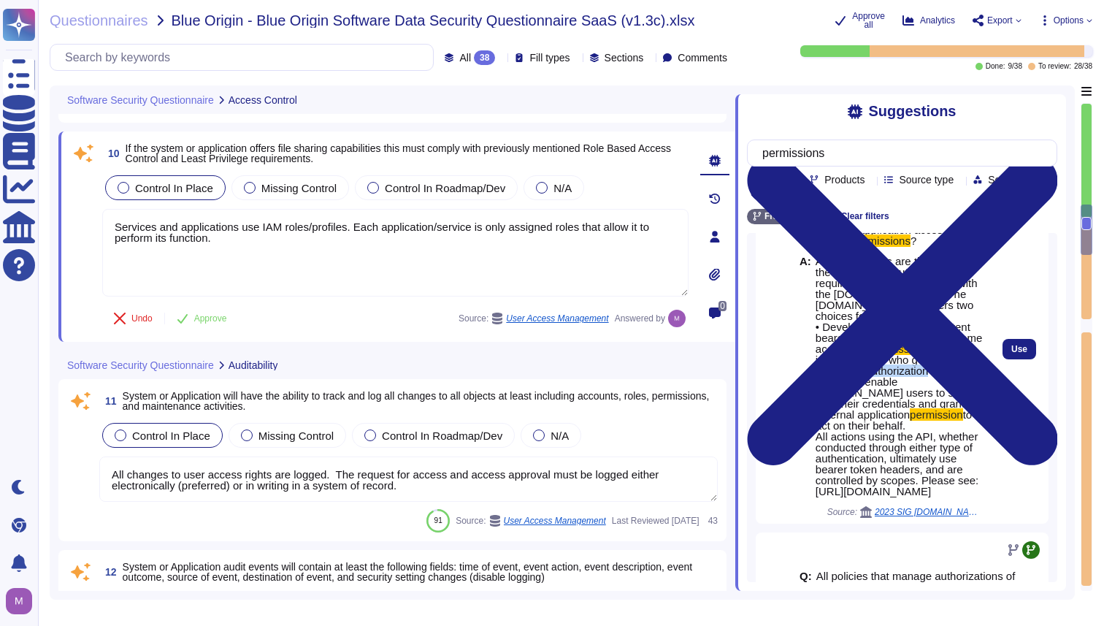
scroll to position [72, 0]
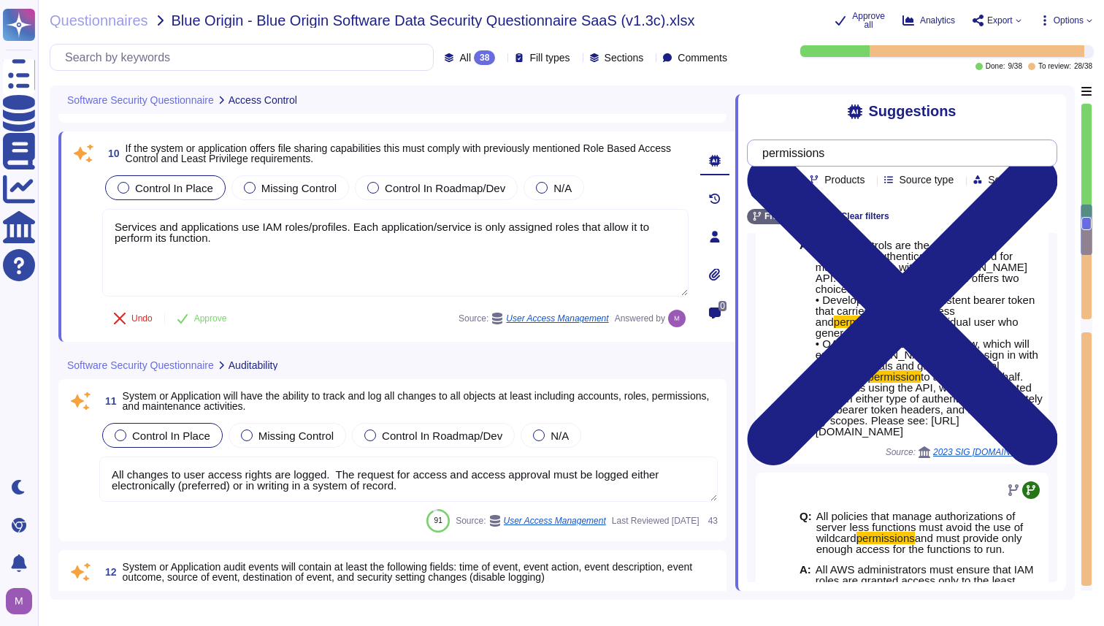
click at [856, 162] on input "permissions" at bounding box center [898, 153] width 287 height 26
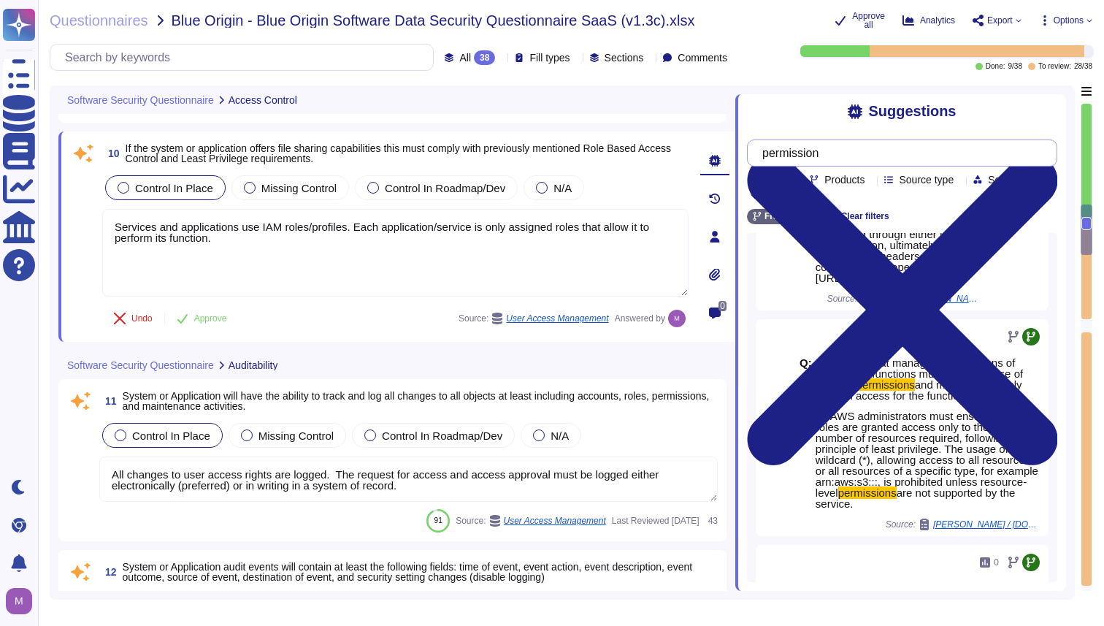
scroll to position [165, 0]
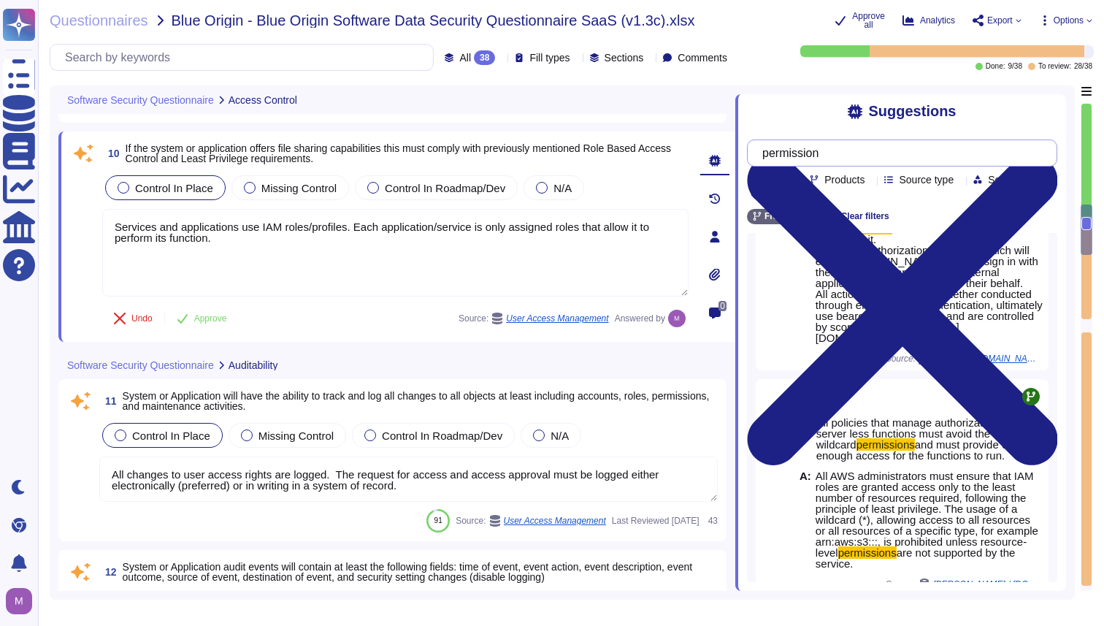
click at [845, 164] on input "permission" at bounding box center [898, 153] width 287 height 26
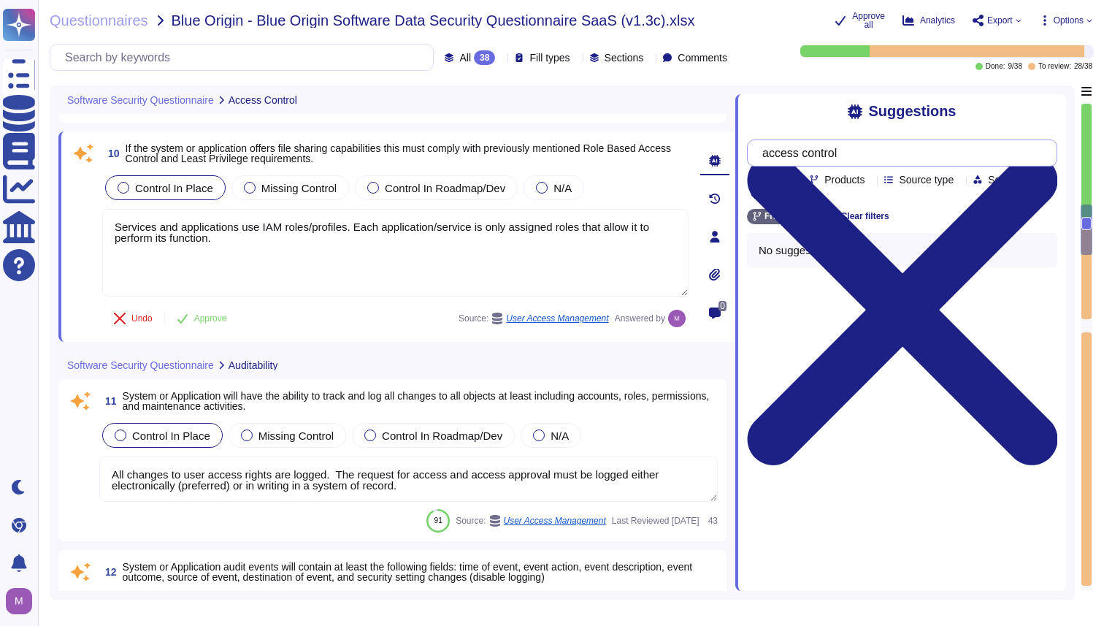
click at [851, 161] on input "access control" at bounding box center [898, 153] width 287 height 26
type input "access"
click at [870, 185] on div "Products" at bounding box center [840, 179] width 61 height 11
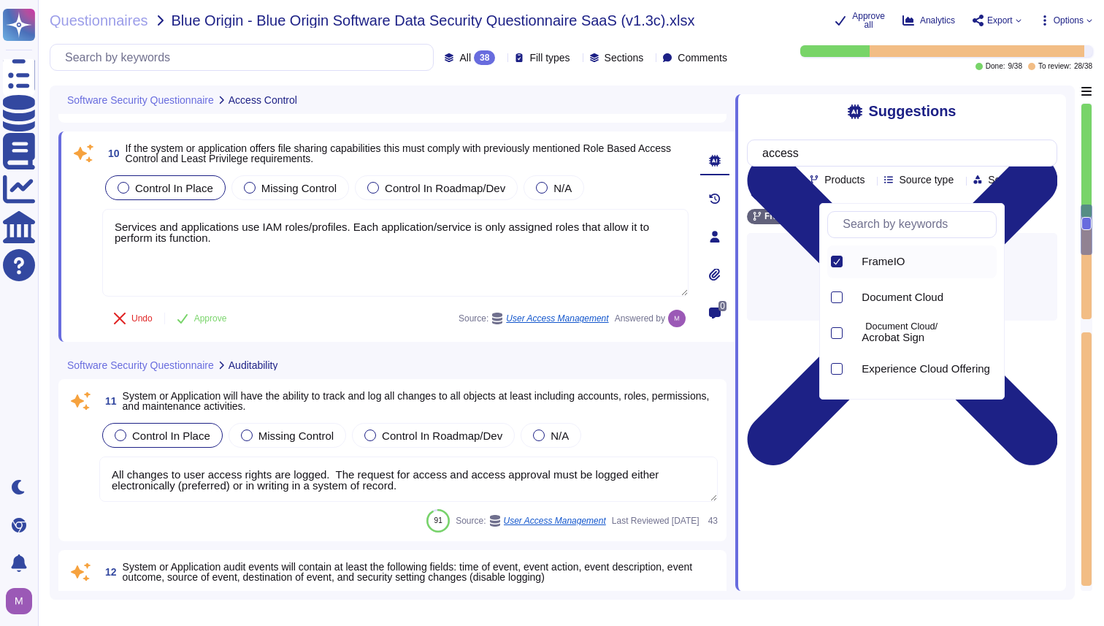
click at [1025, 183] on div "access Team Products Source type Section Tags" at bounding box center [902, 169] width 310 height 61
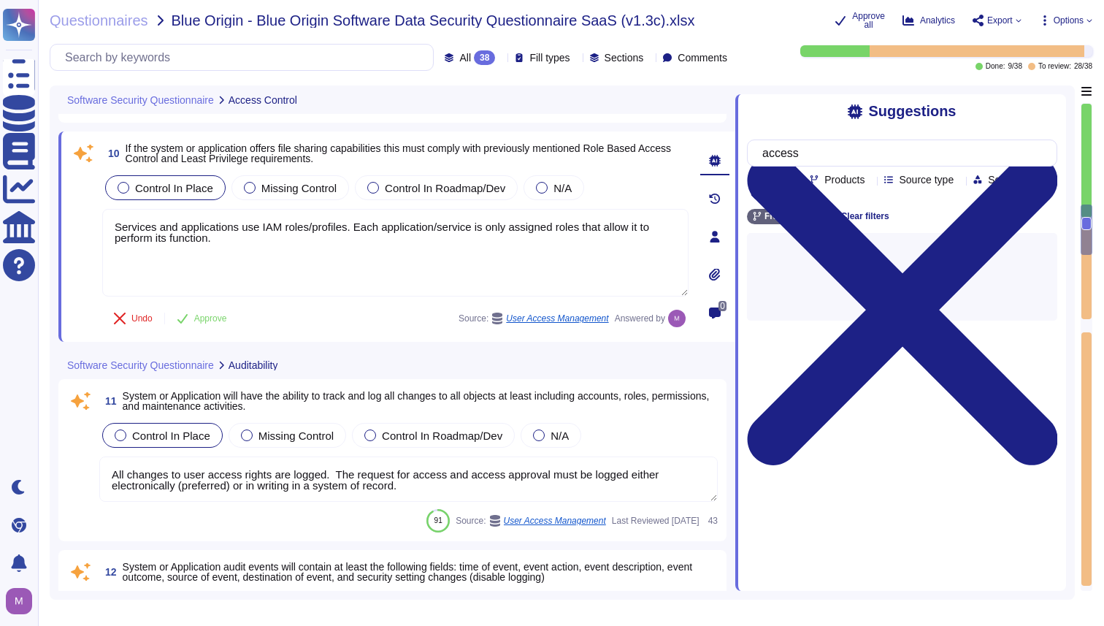
click at [959, 185] on div "Source type" at bounding box center [921, 179] width 75 height 11
click at [1048, 188] on div "Team Products Source type Section Tags" at bounding box center [903, 187] width 307 height 26
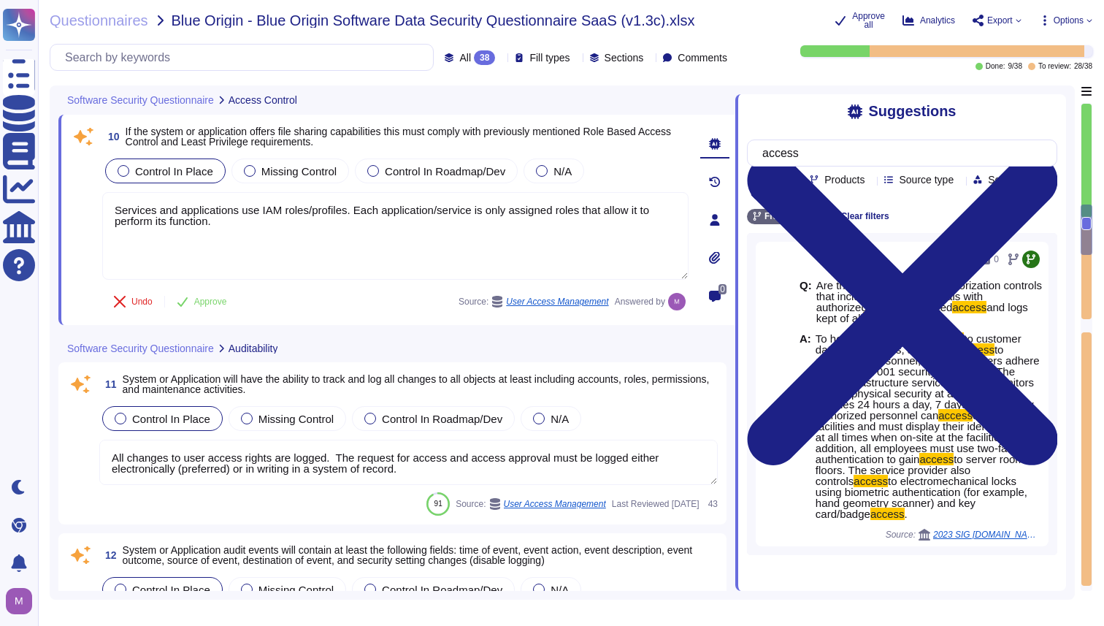
scroll to position [1969, 0]
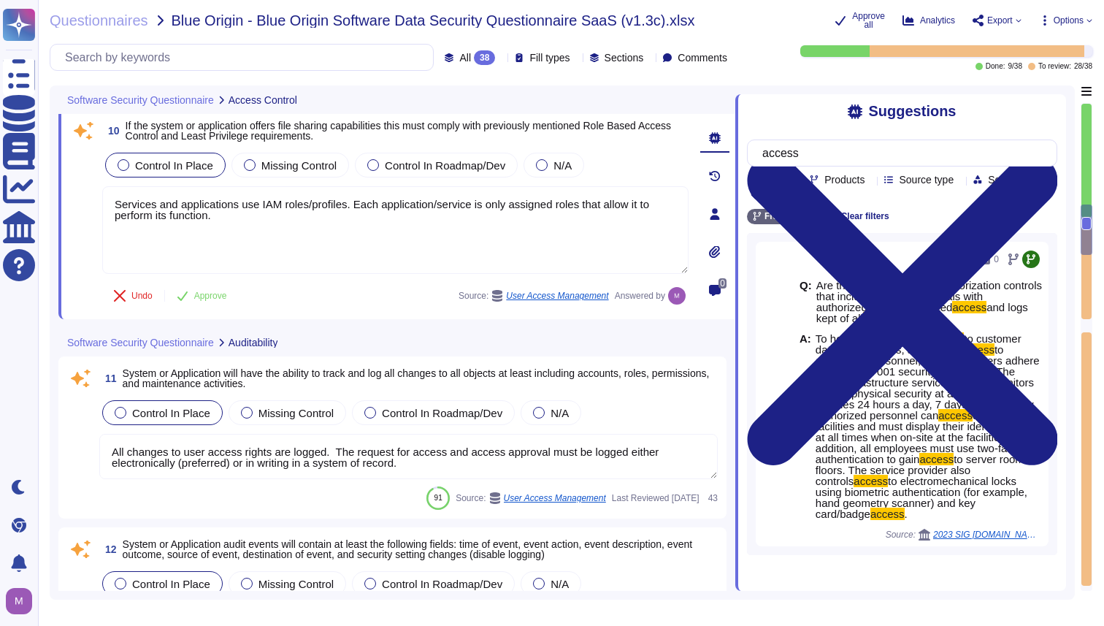
type textarea "Production systems are configured to sync with NTP servers. (See SOC 2 Control …"
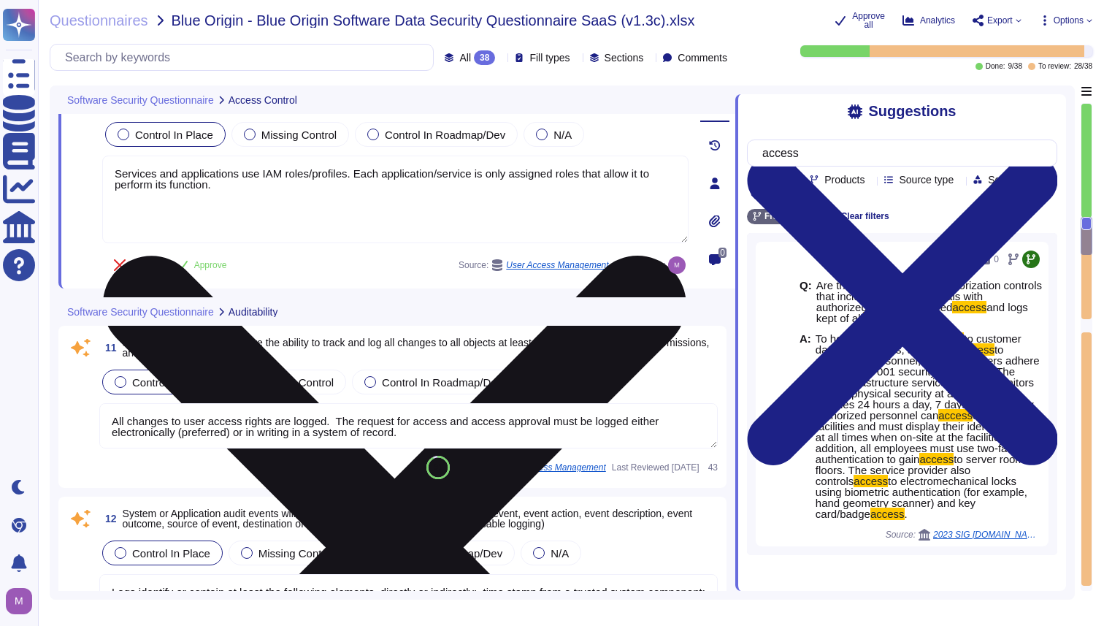
scroll to position [2002, 0]
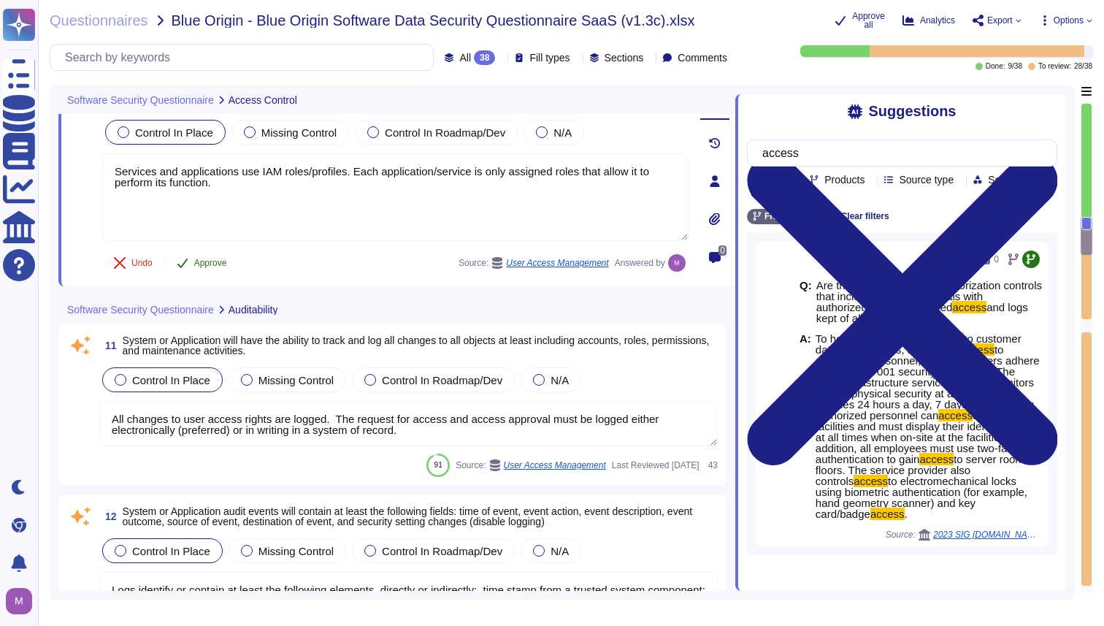
click at [208, 261] on button "Approve" at bounding box center [202, 262] width 74 height 29
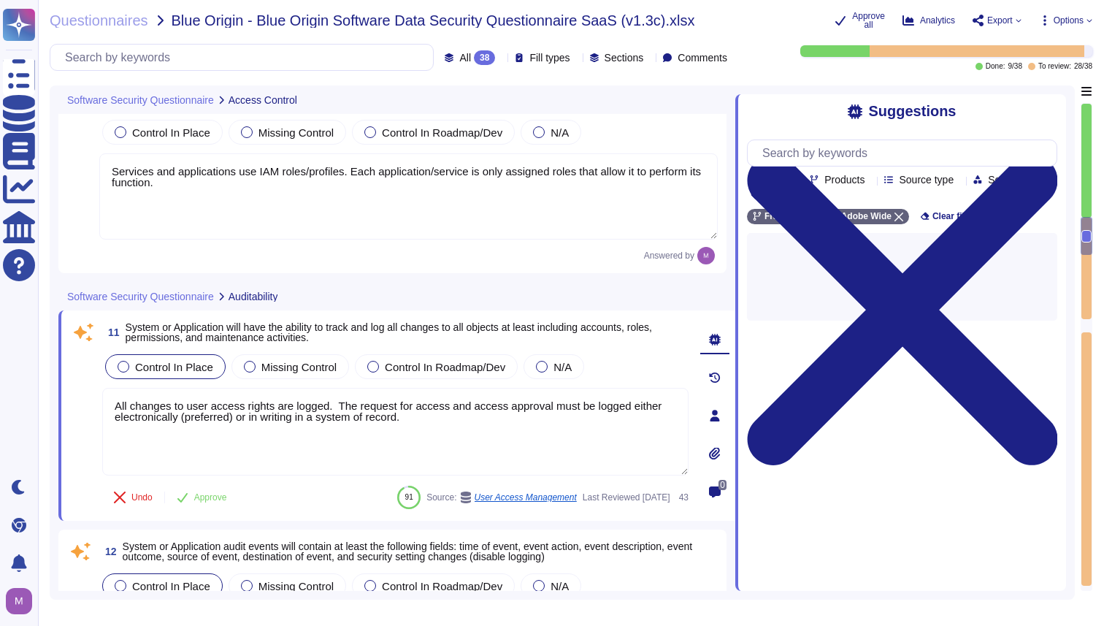
type textarea "Production systems are configured to sync with NTP servers. (See SOC 2 Control …"
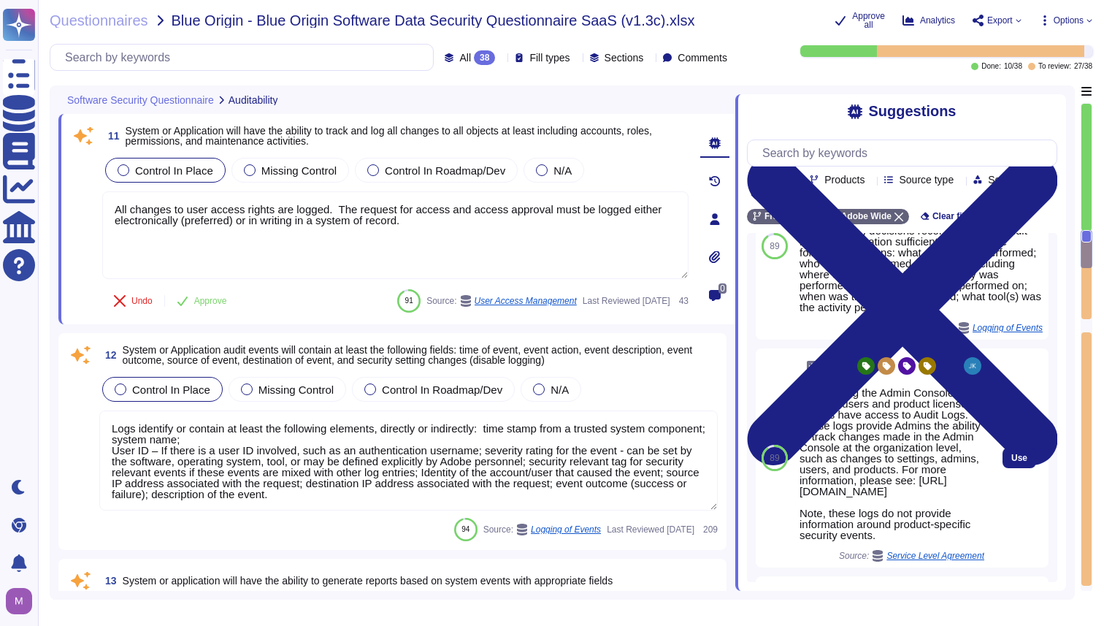
scroll to position [331, 0]
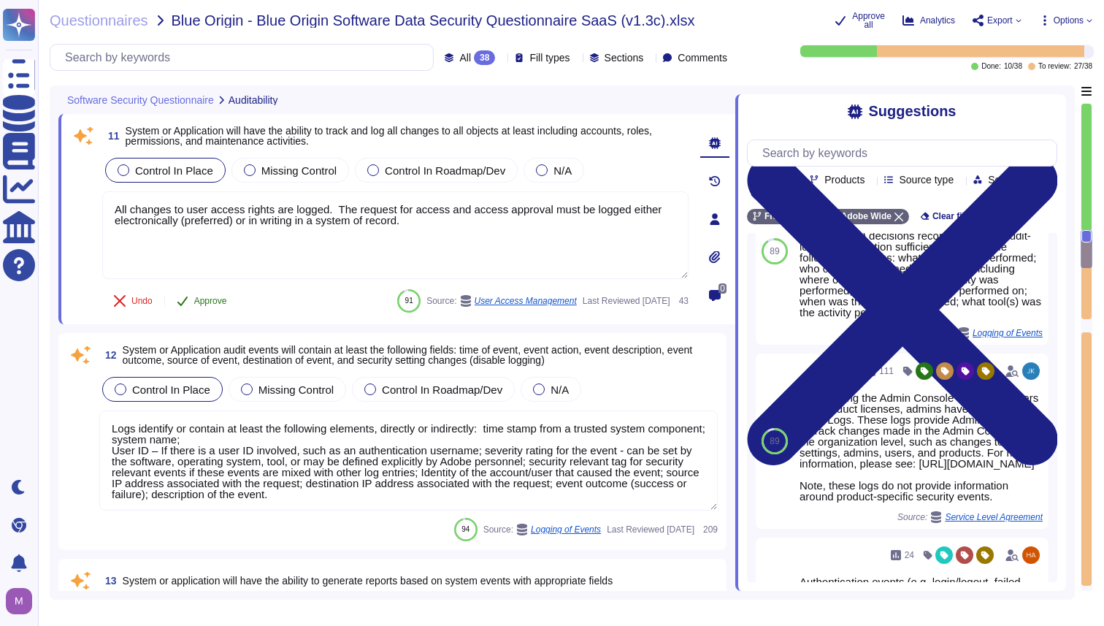
click at [186, 305] on icon at bounding box center [182, 300] width 10 height 9
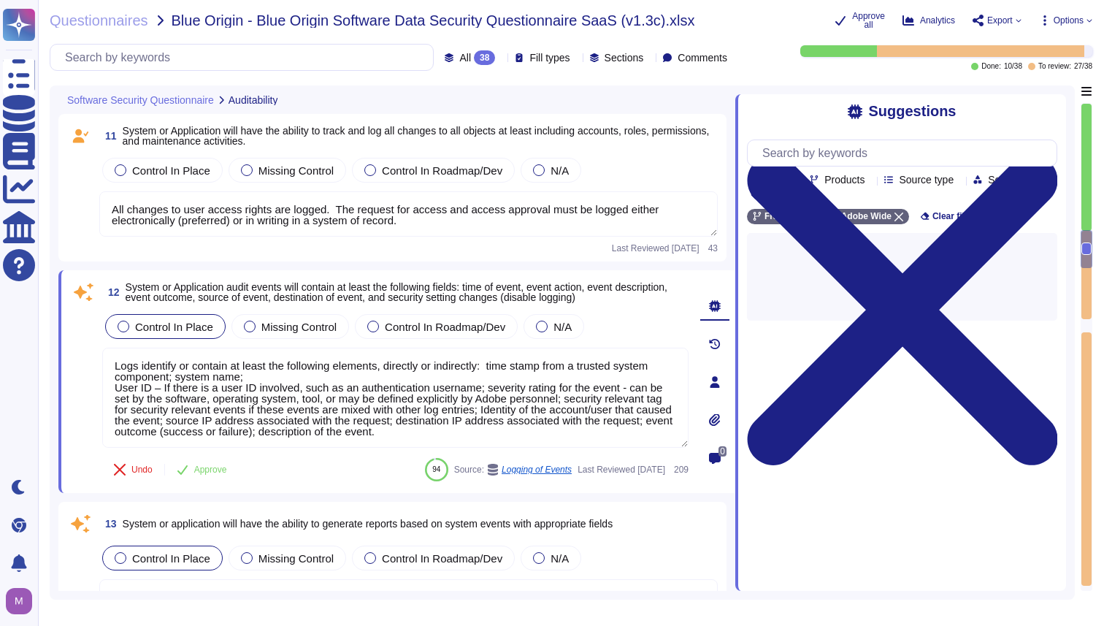
type textarea "Access to audit logs is governed with Adobe's access management processes and i…"
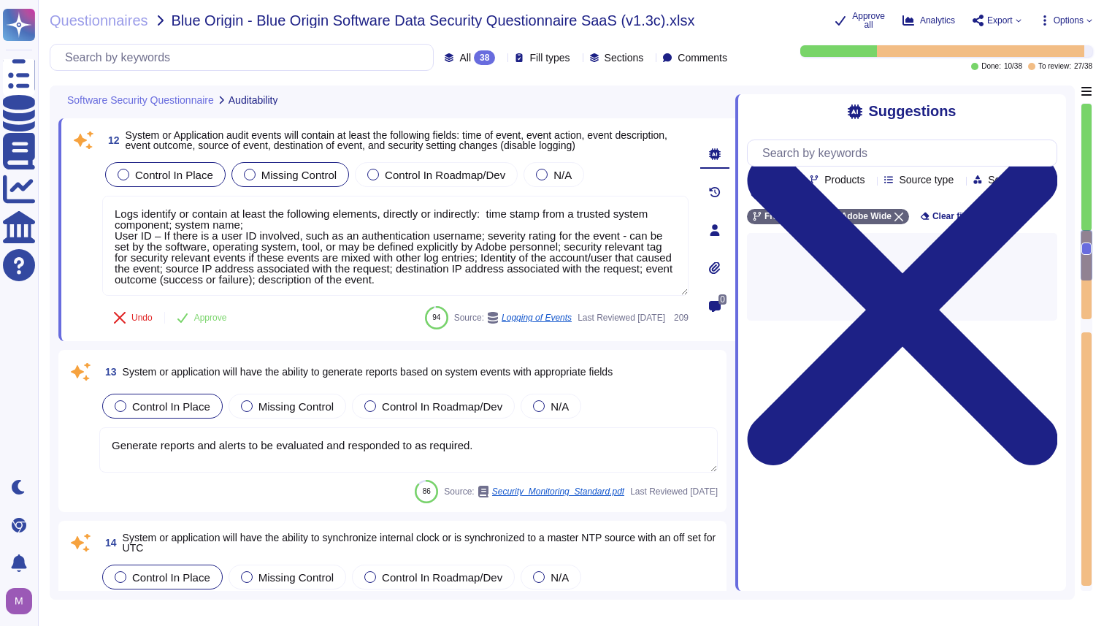
type textarea "Authentication events (e.g. login/logout, failed logins but no PII/password),Au…"
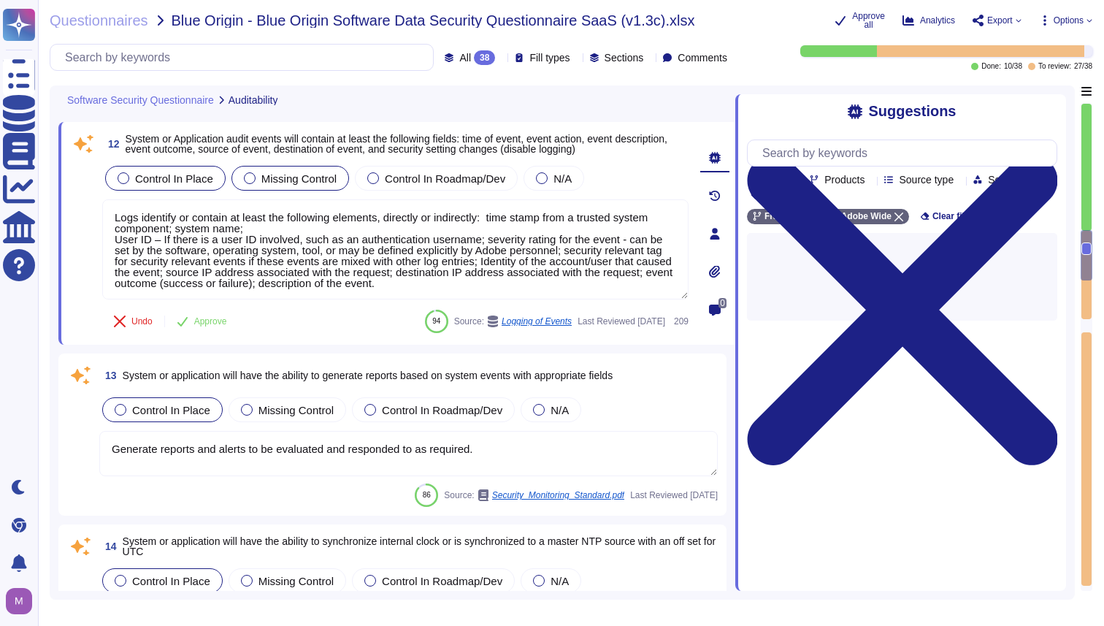
scroll to position [2306, 0]
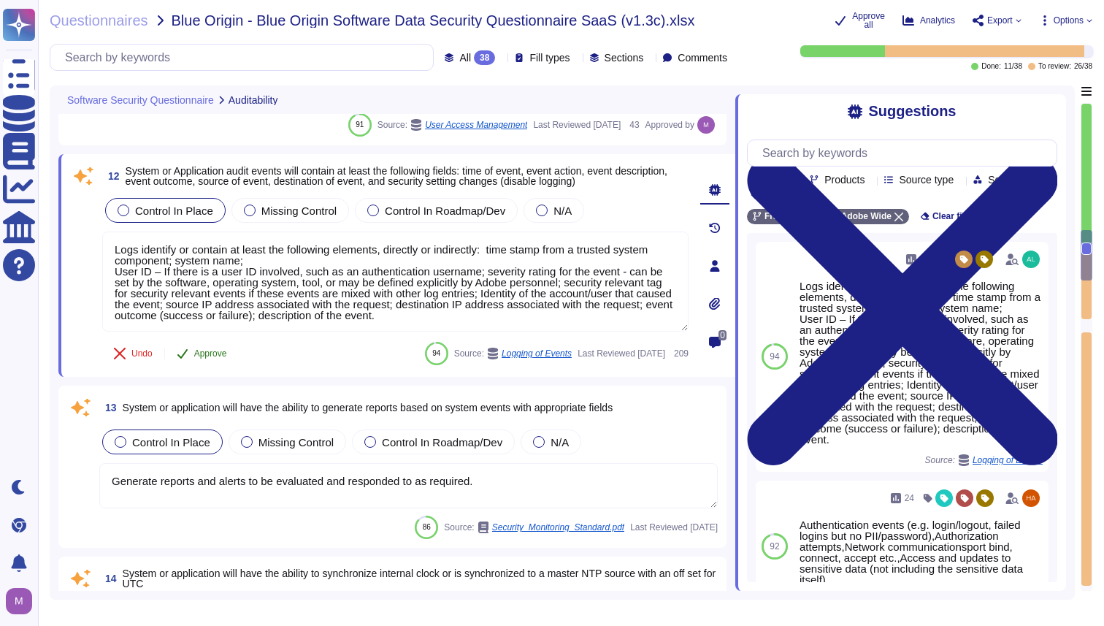
click at [196, 358] on span "Approve" at bounding box center [210, 353] width 33 height 9
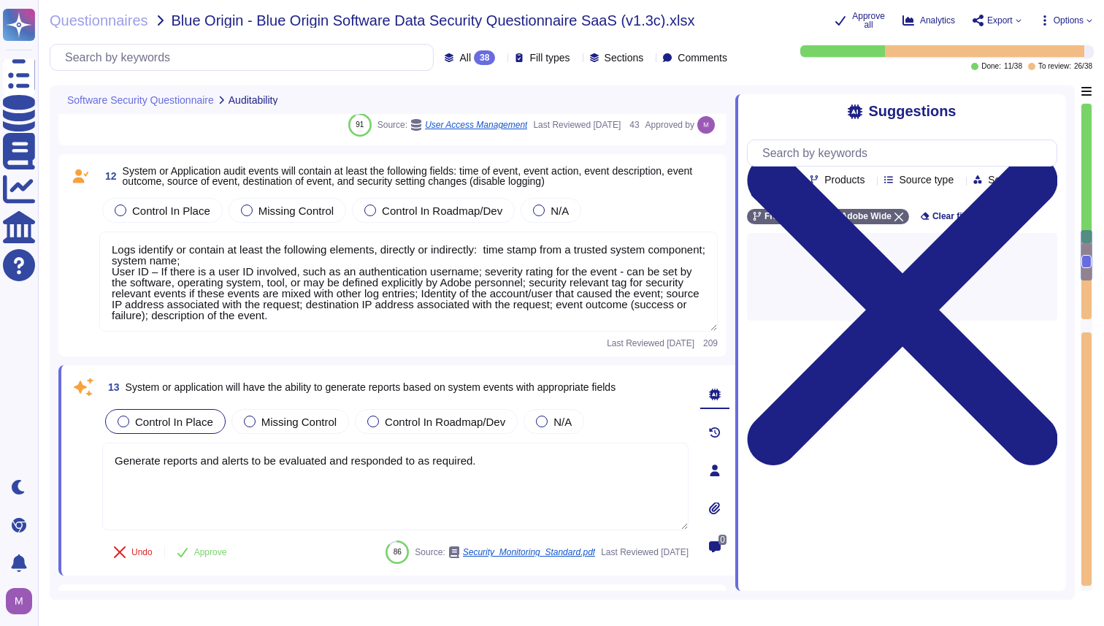
type textarea "Authentication events (e.g. login/logout, failed logins but no PII/password),Au…"
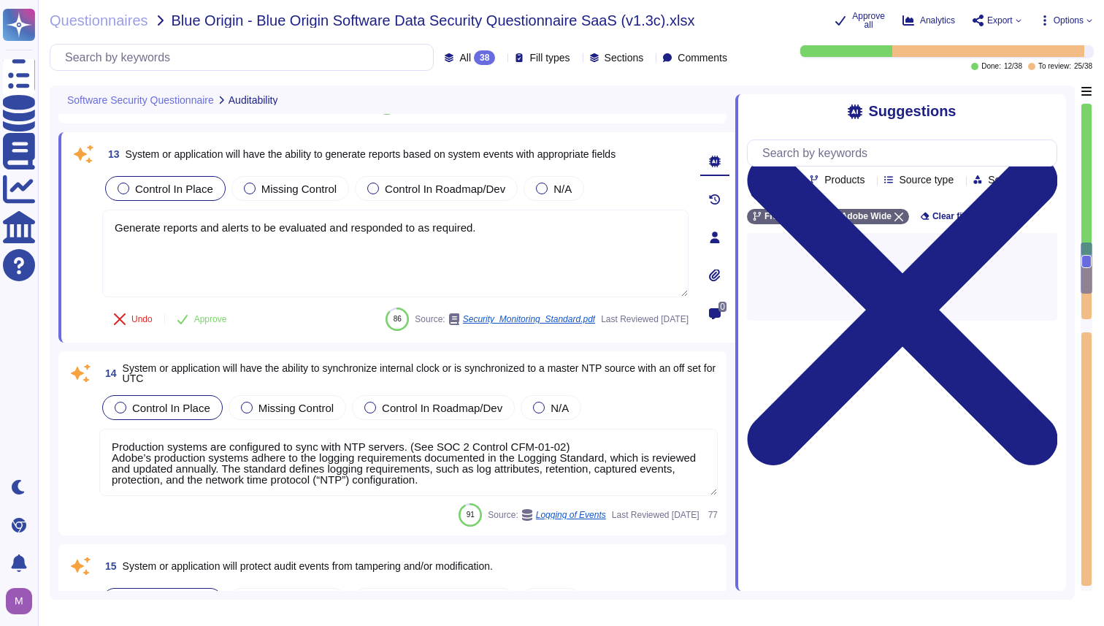
scroll to position [2557, 0]
type textarea "The use of (a) or (b) is no longer recommended. The use of (c) alone will be pr…"
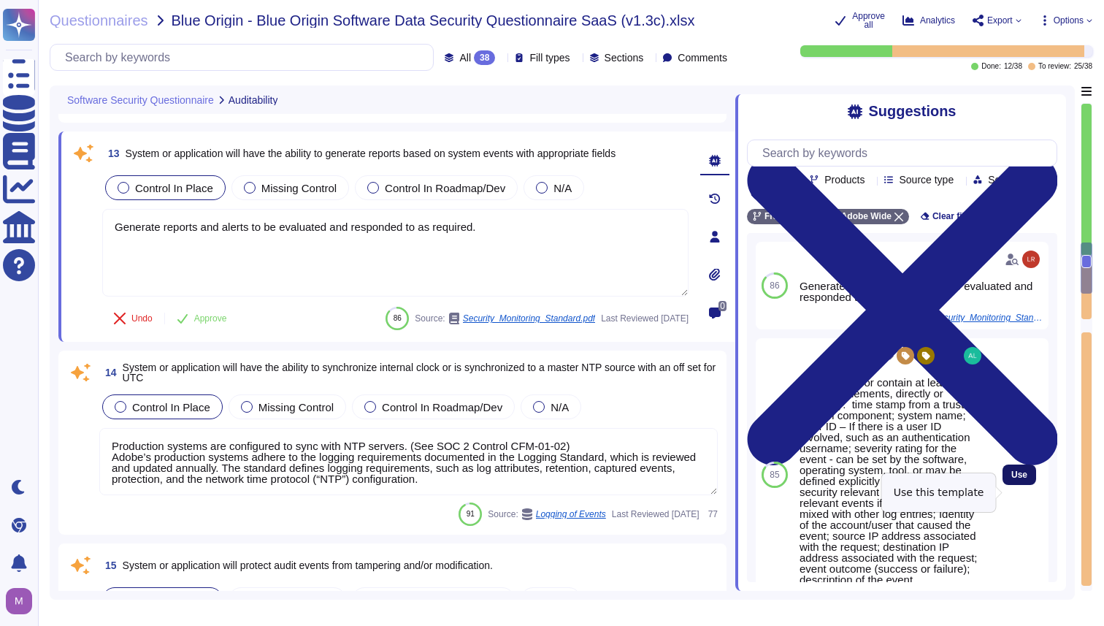
click at [1016, 479] on span "Use" at bounding box center [1019, 474] width 16 height 9
type textarea "Generate reports and alerts to be evaluated and responded to as required. Logs …"
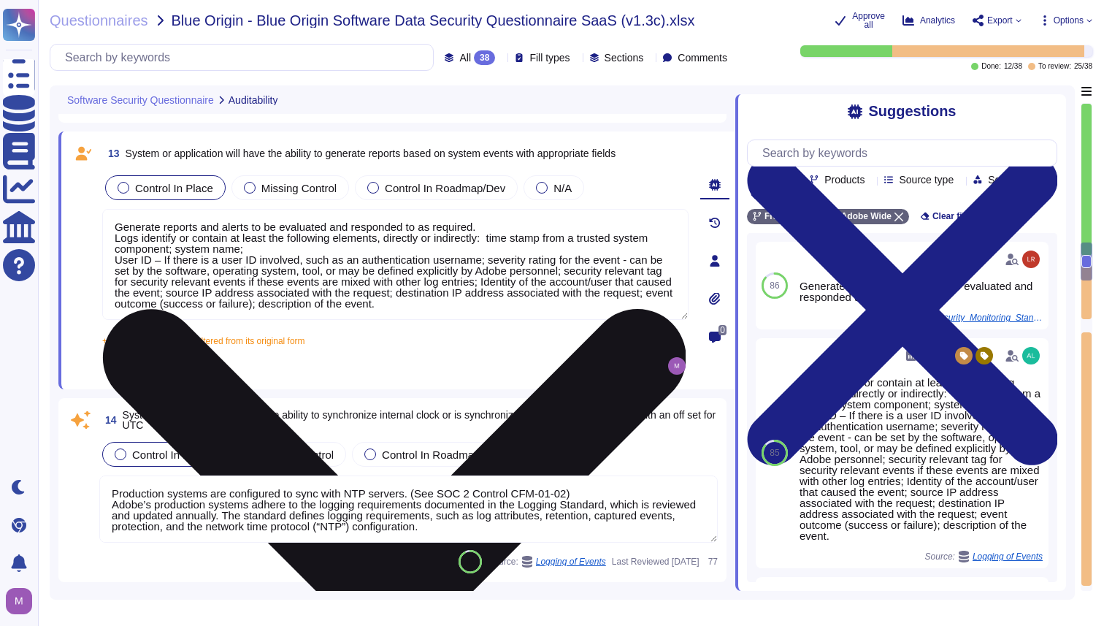
scroll to position [1, 0]
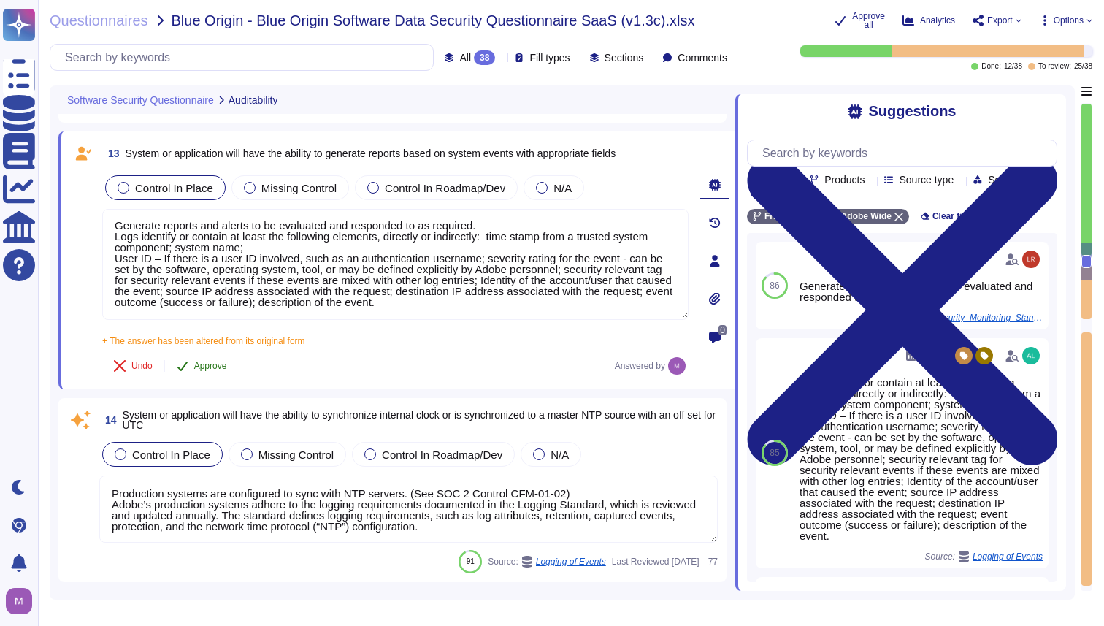
click at [194, 371] on button "Approve" at bounding box center [202, 365] width 74 height 29
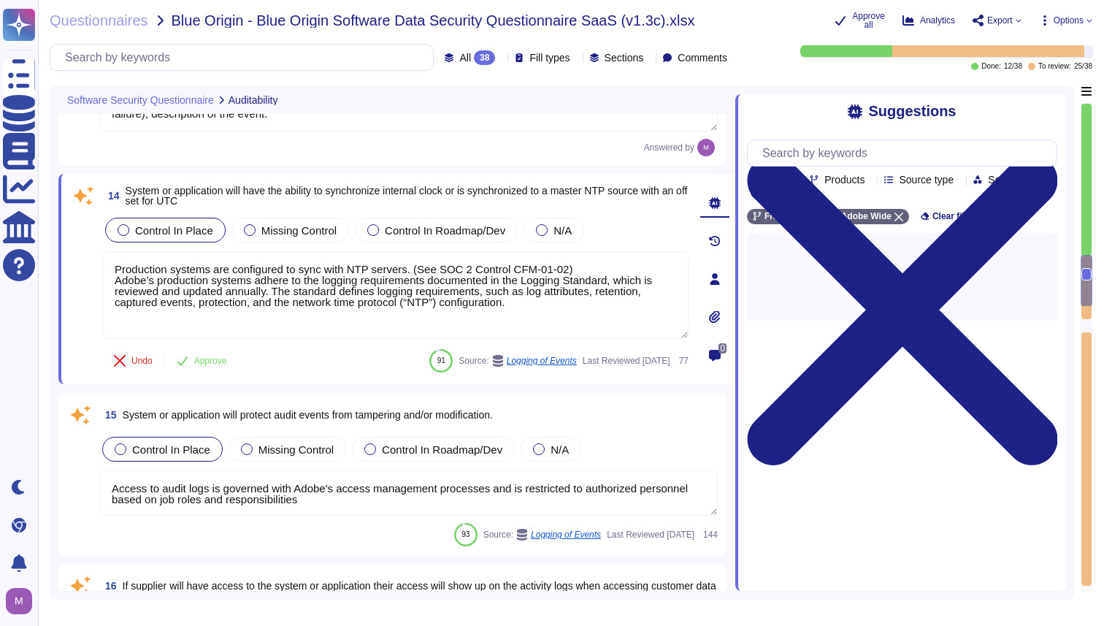
type textarea "The use of (a) or (b) is no longer recommended. The use of (c) alone will be pr…"
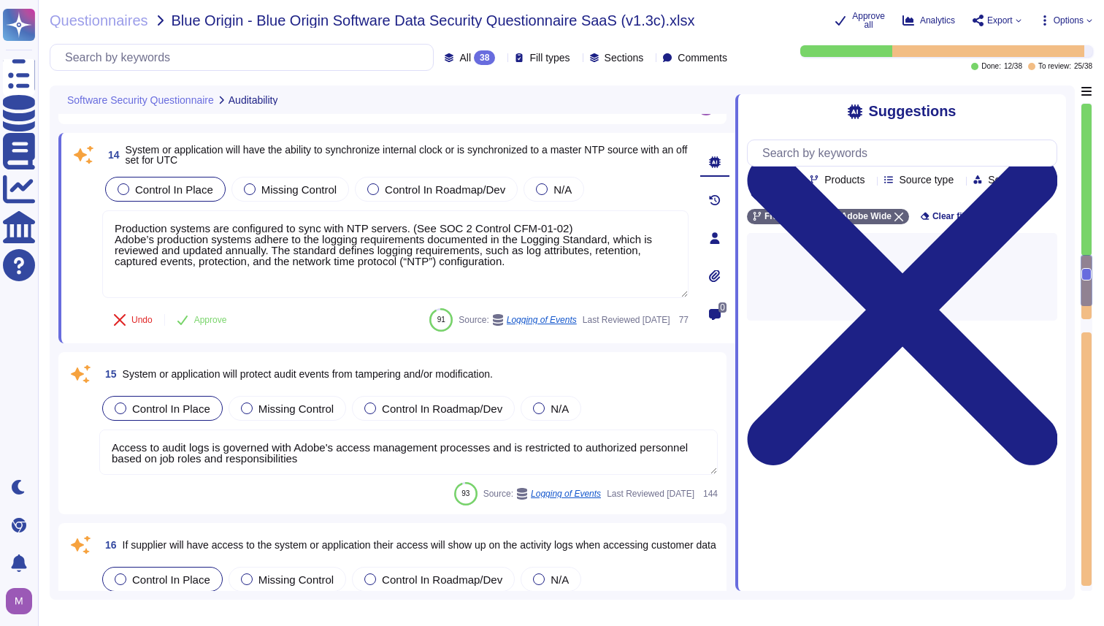
scroll to position [2779, 0]
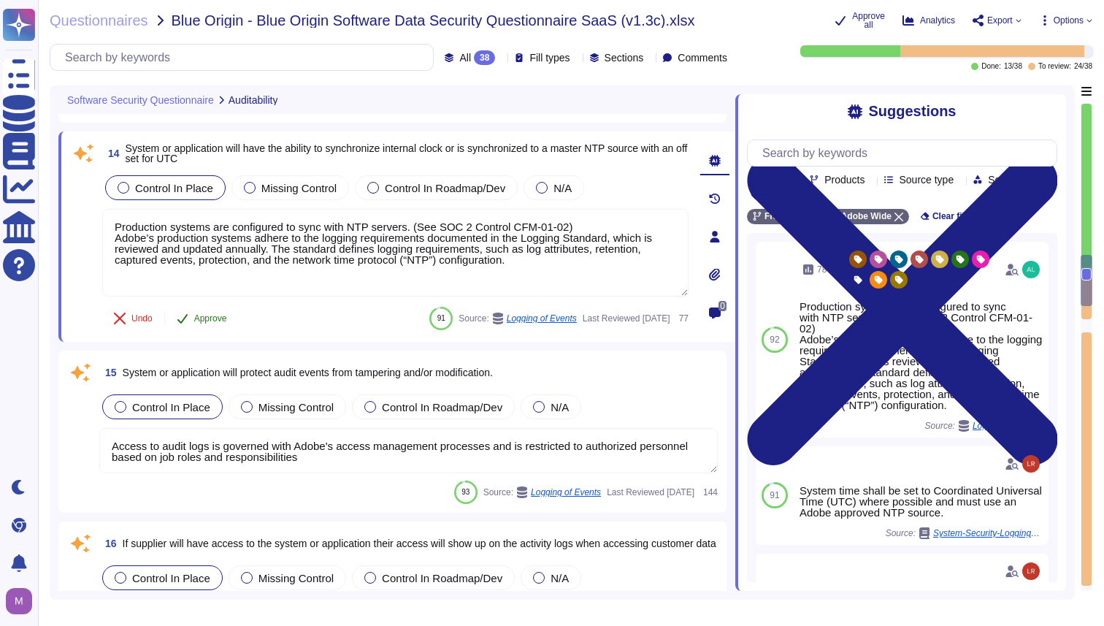
click at [203, 323] on span "Approve" at bounding box center [210, 318] width 33 height 9
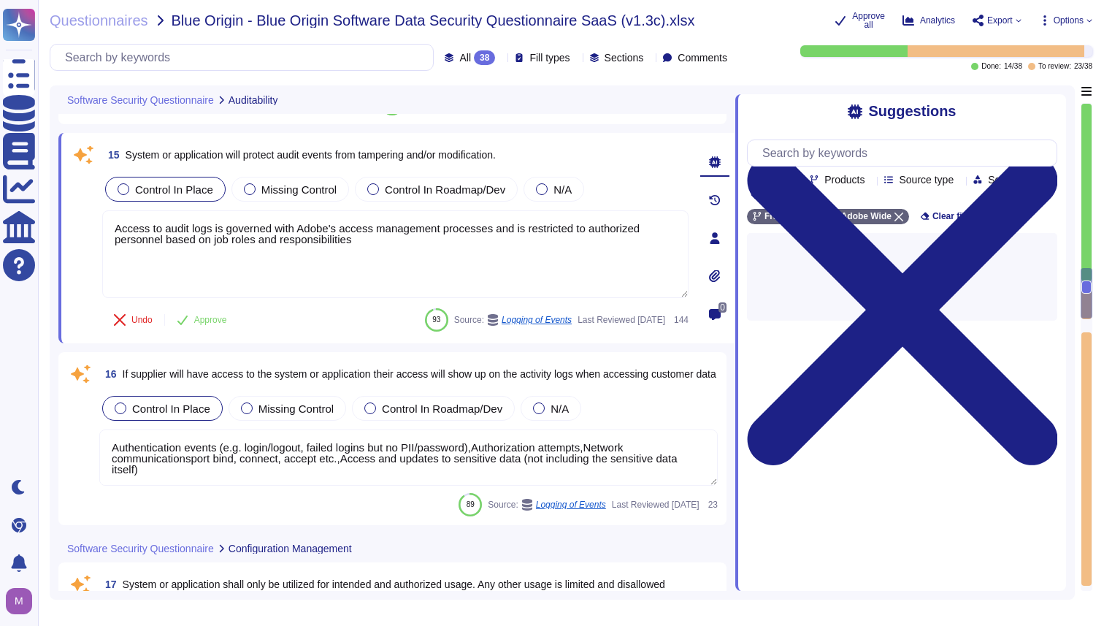
type textarea "Adobe performs periodic backups or has implemented failover technology of criti…"
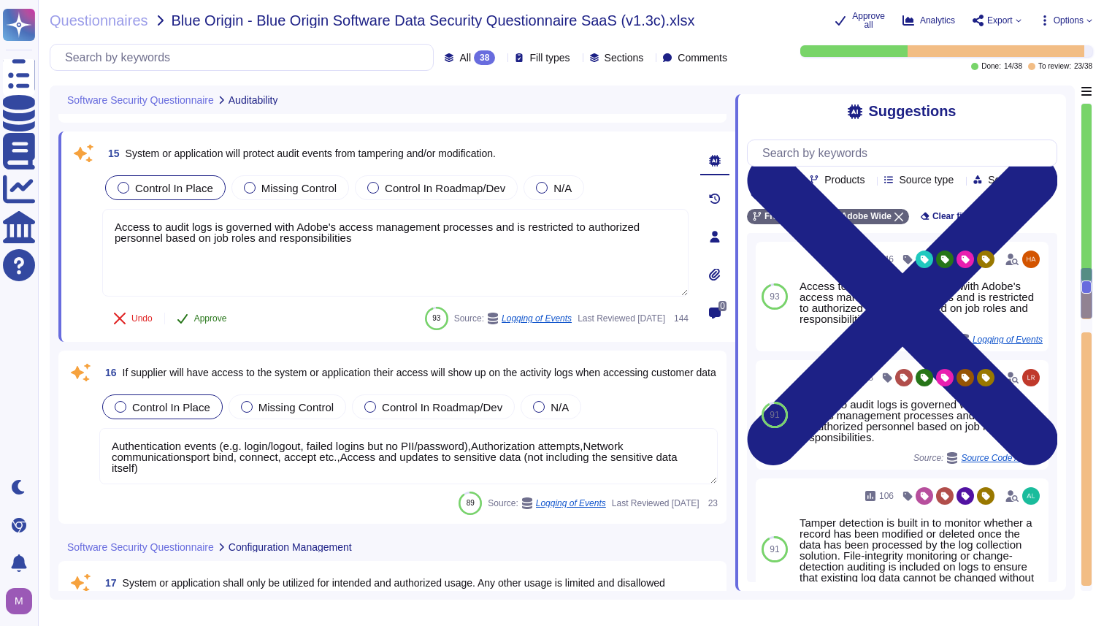
click at [210, 323] on span "Approve" at bounding box center [210, 318] width 33 height 9
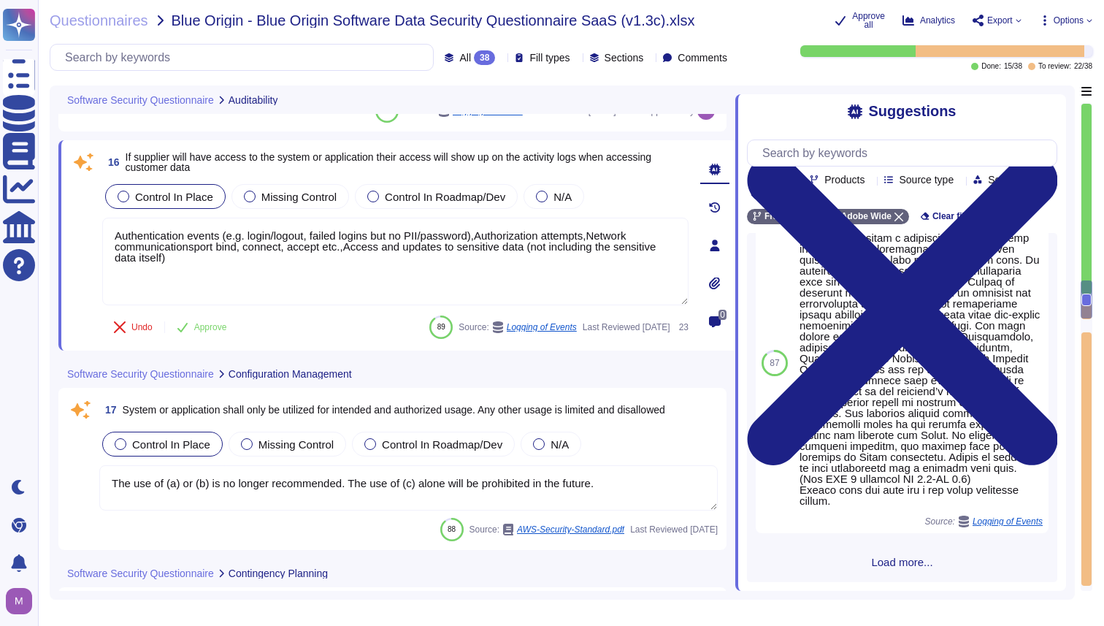
scroll to position [781, 0]
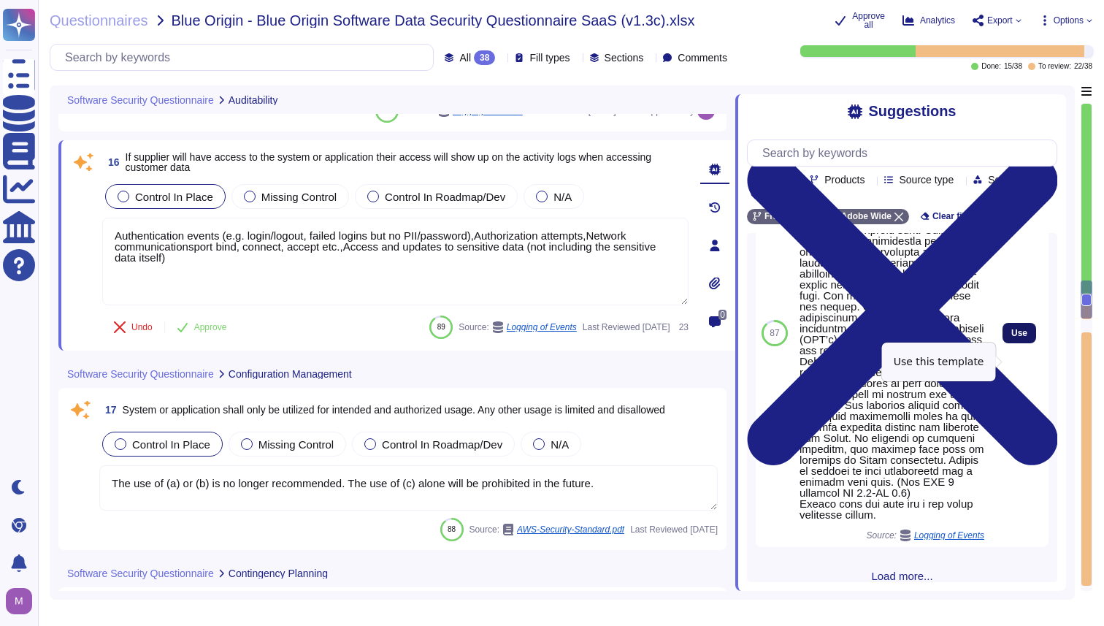
click at [1014, 337] on span "Use" at bounding box center [1019, 333] width 16 height 9
type textarea "Loremipsumdolo sitame (c.a. elits/doeius, tempor incidi utl et DOL/magnaali),En…"
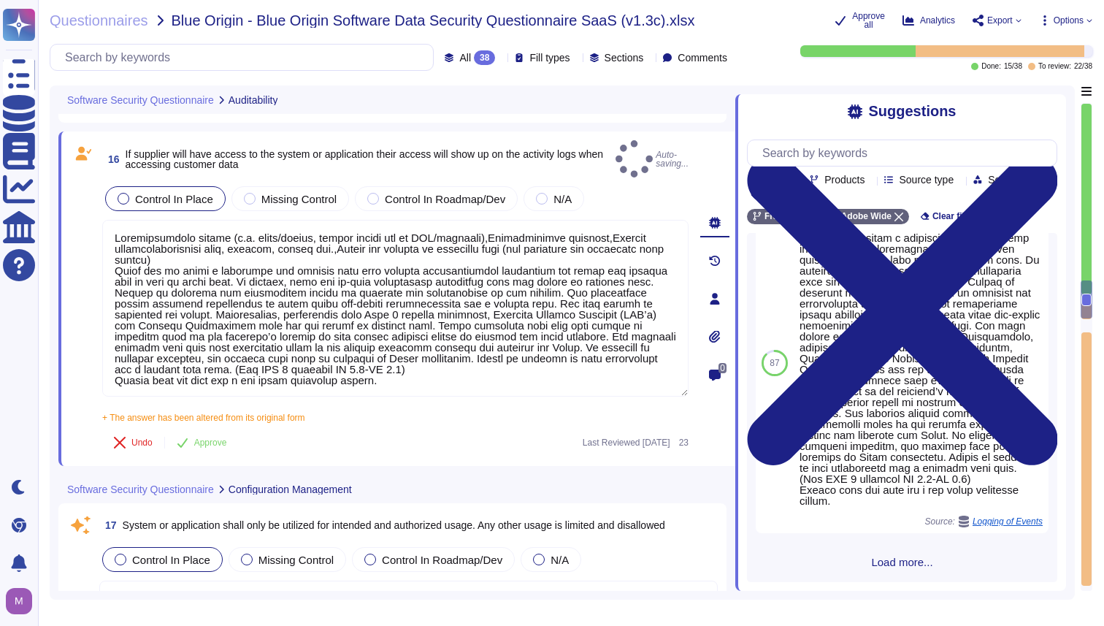
type textarea "Adobe performs periodic backups or has implemented failover technology of criti…"
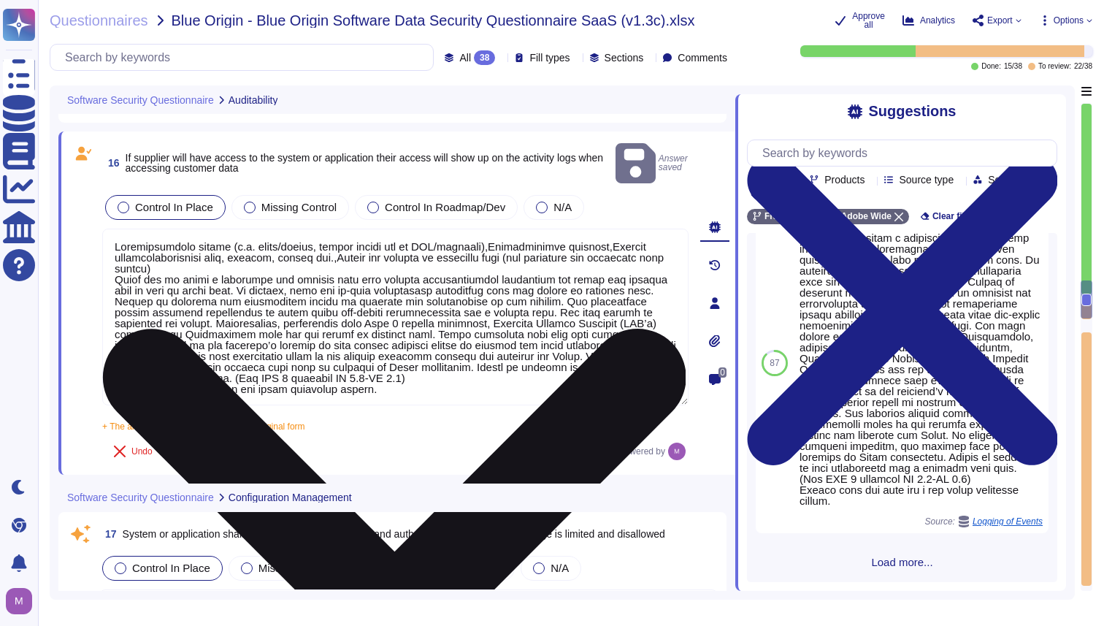
scroll to position [1, 0]
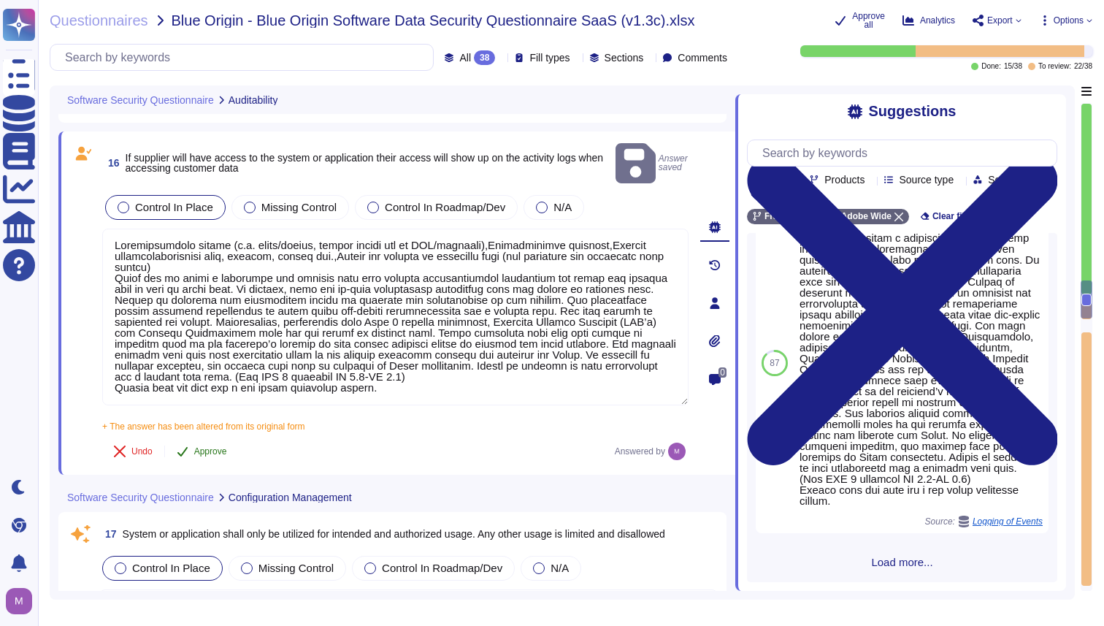
click at [225, 447] on span "Approve" at bounding box center [210, 451] width 33 height 9
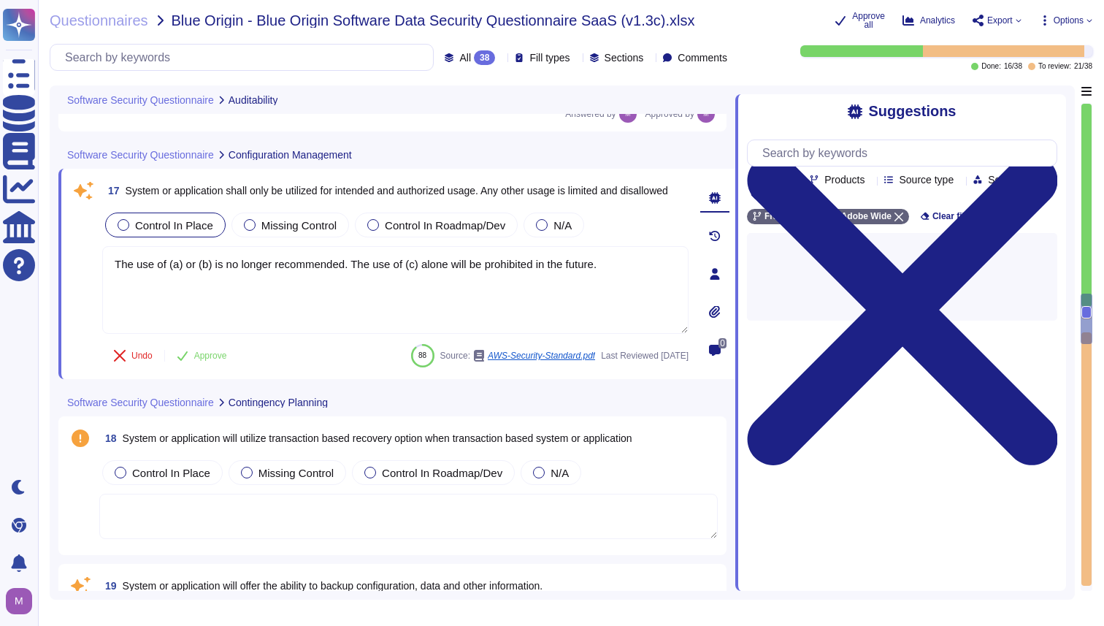
type textarea "SSO identity in which identity profiles are provided by the customer’s identity…"
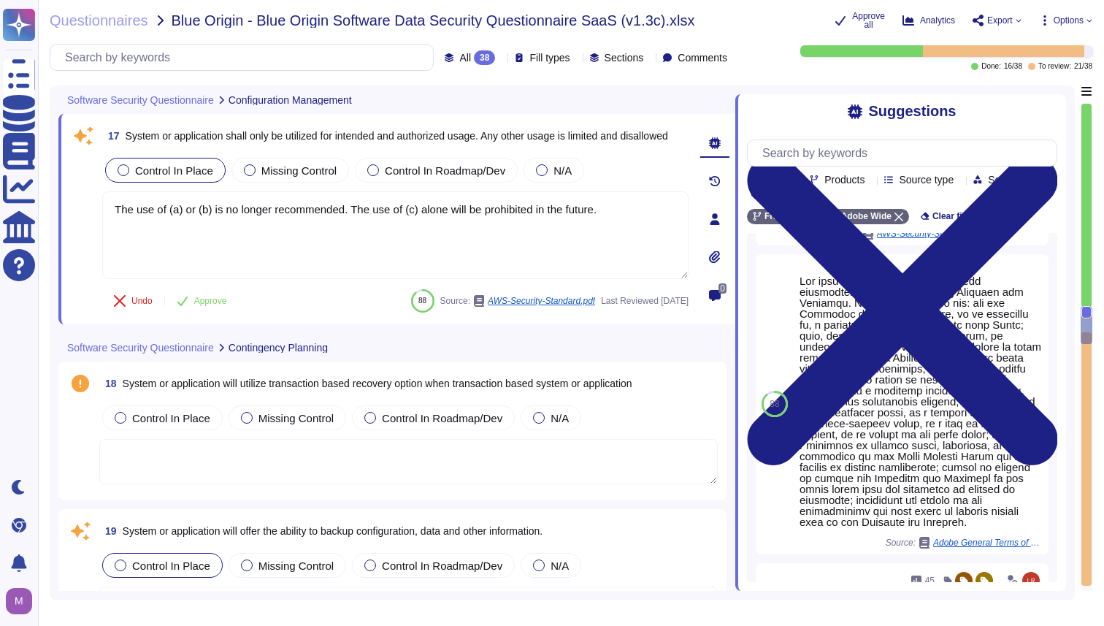
scroll to position [100, 0]
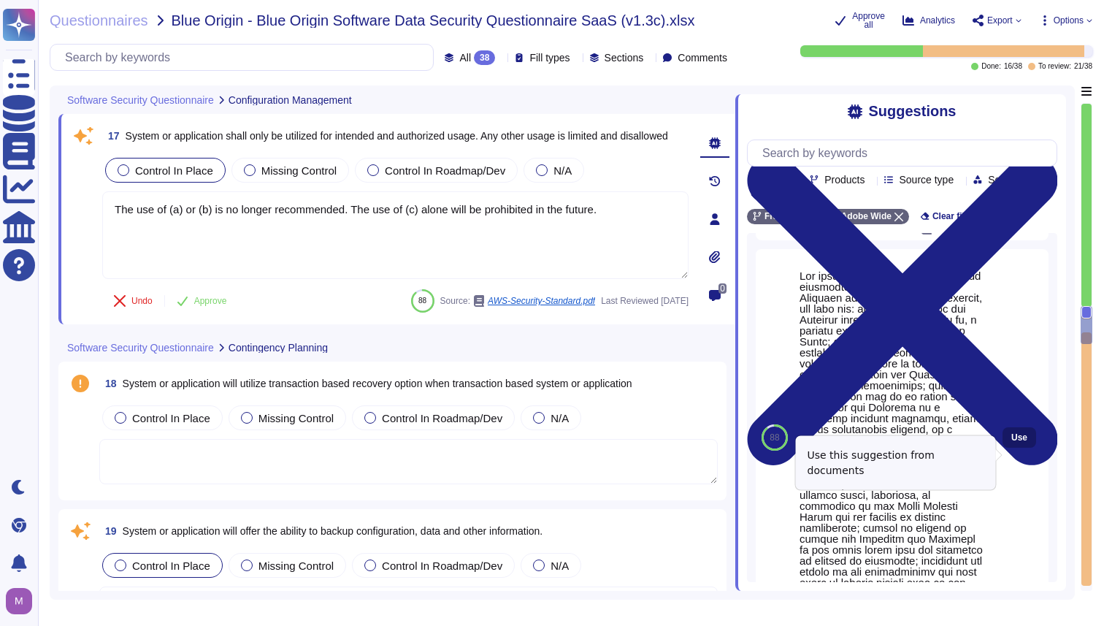
click at [1027, 442] on span "Use" at bounding box center [1019, 437] width 16 height 9
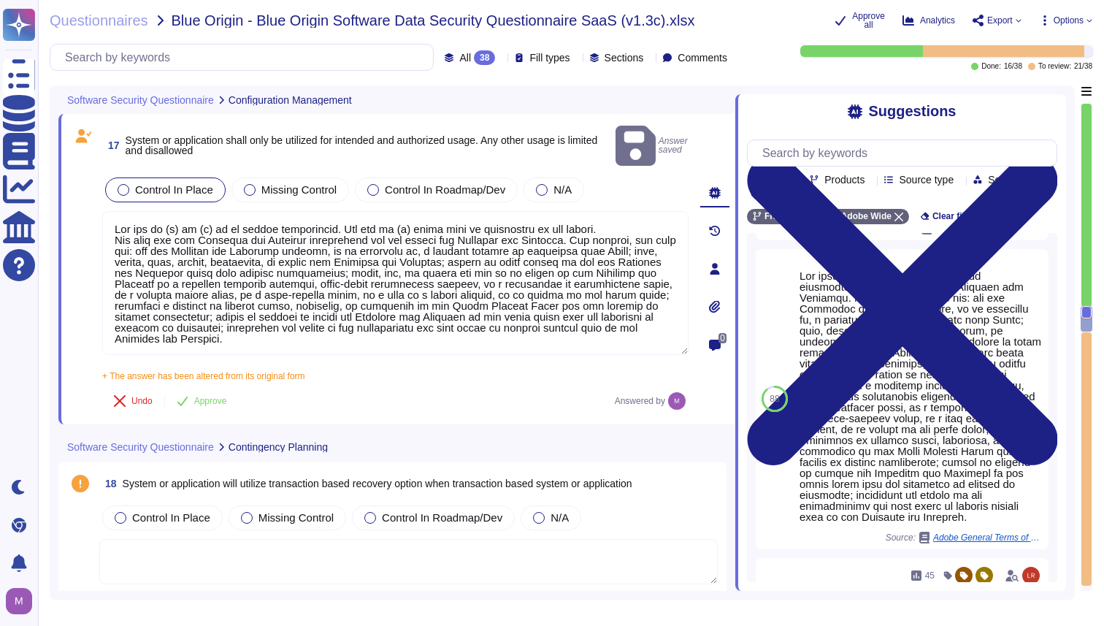
drag, startPoint x: 613, startPoint y: 218, endPoint x: 95, endPoint y: 202, distance: 517.9
click at [95, 202] on div "17 System or application shall only be utilized for intended and authorized usa…" at bounding box center [379, 269] width 618 height 293
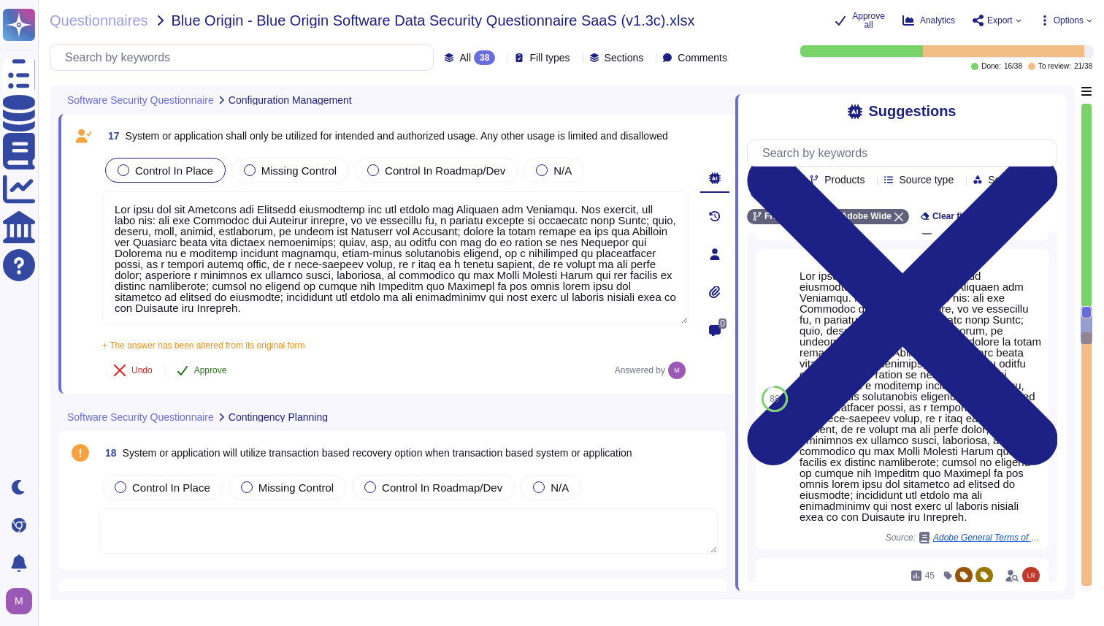
type textarea "You must use the Services and Software responsibly and not misuse the Services …"
click at [212, 375] on span "Approve" at bounding box center [210, 370] width 33 height 9
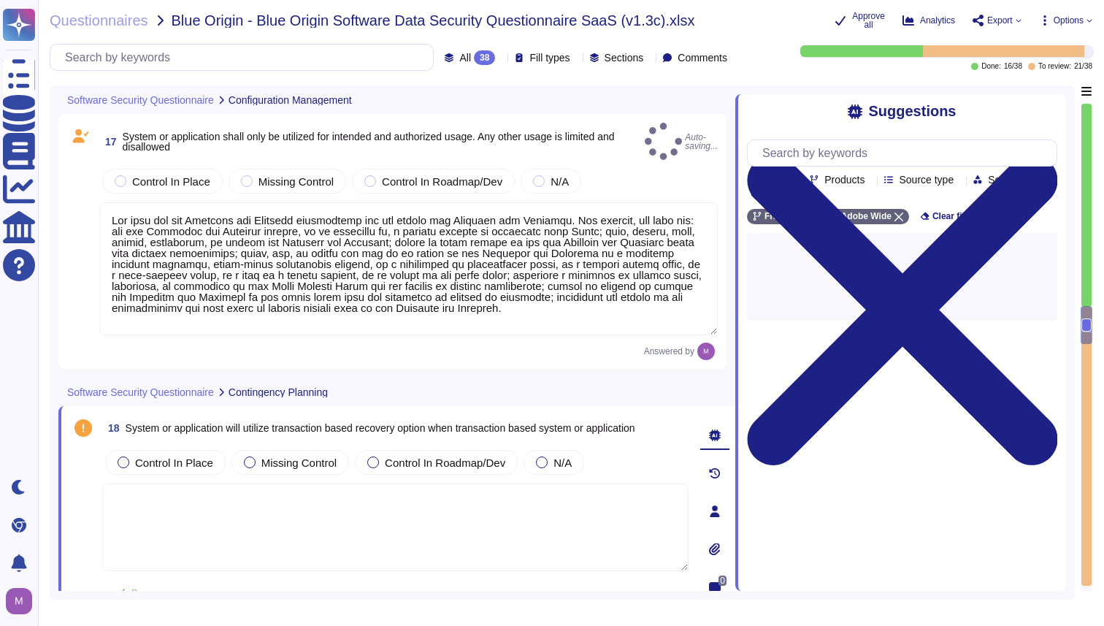
scroll to position [0, 0]
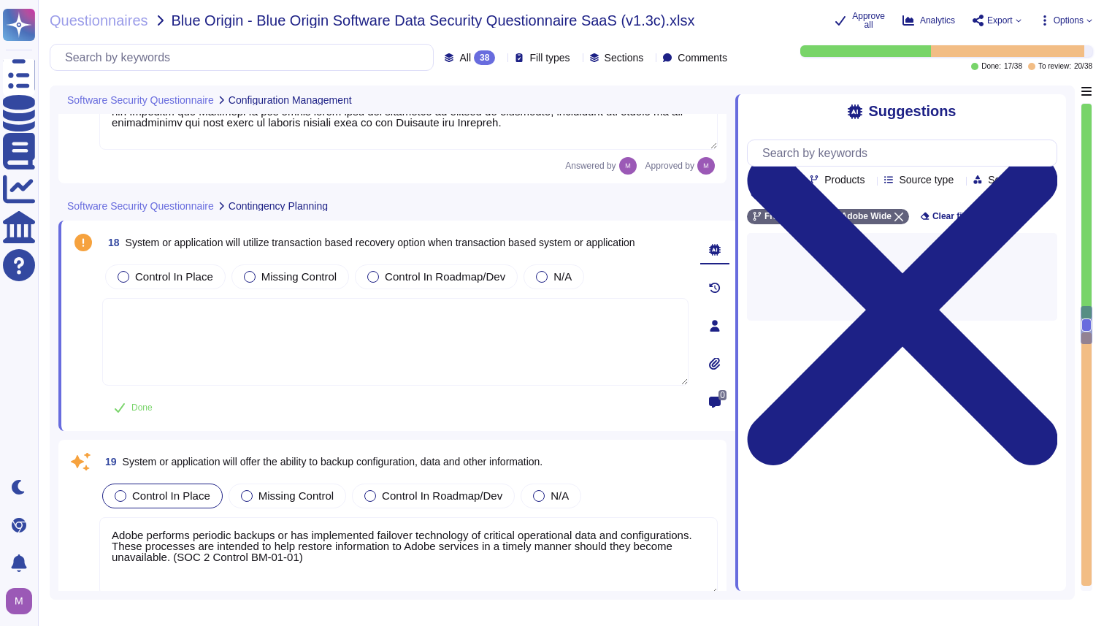
type textarea "Not Enabled by default. Multi-factor authentication is available for client acc…"
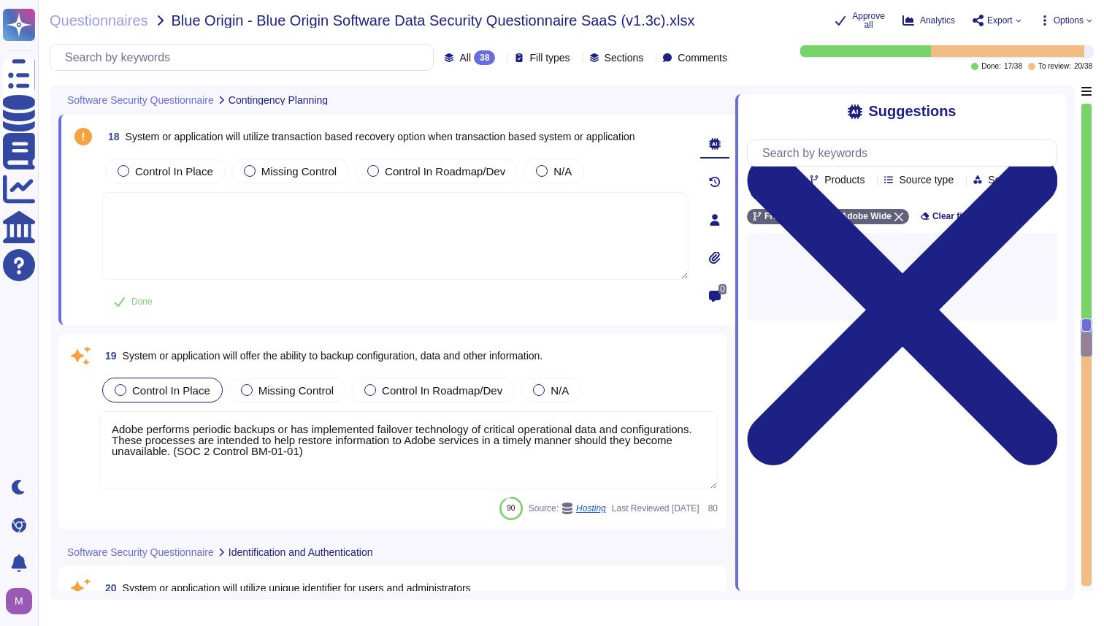
scroll to position [3719, 0]
type textarea "Password policies are dependent upon the authentication option chosen by the cu…"
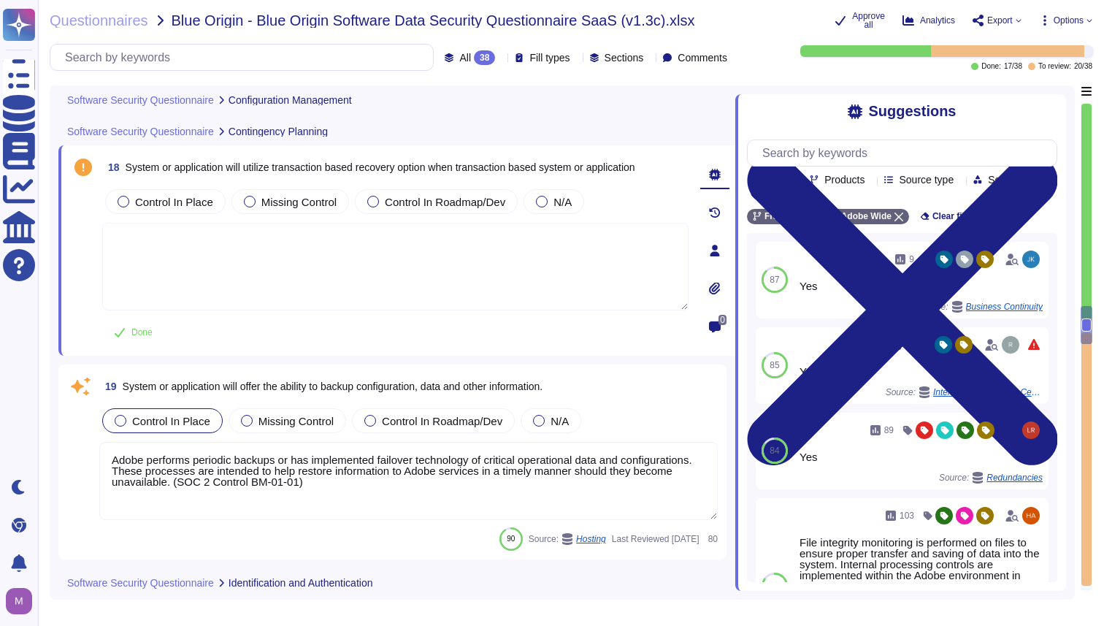
type textarea "You must use the Services and Software responsibly and not misuse the Services …"
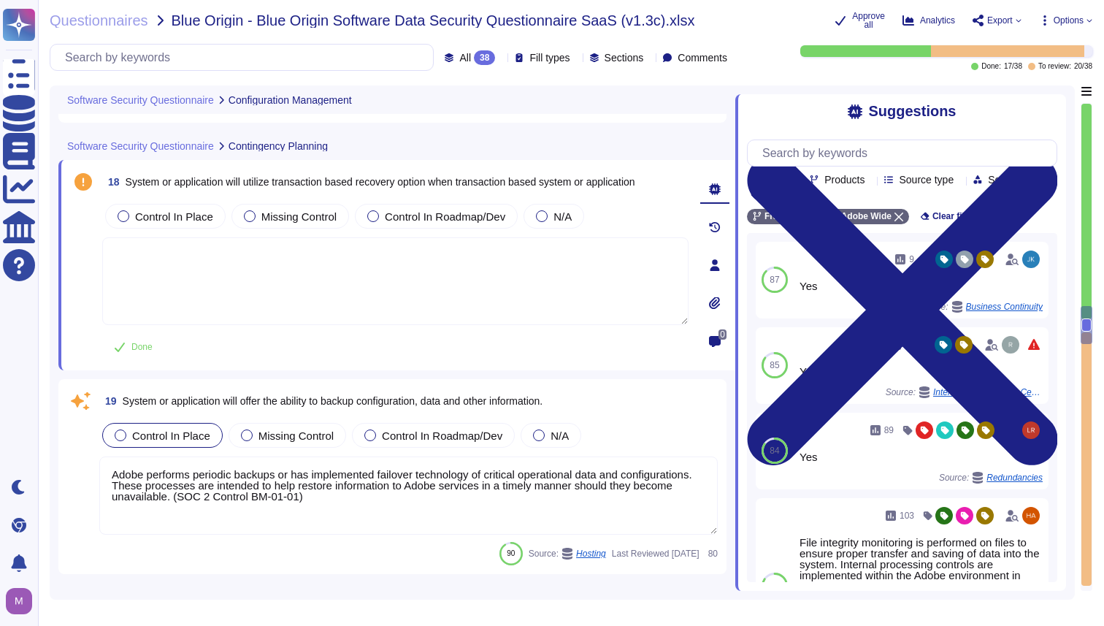
scroll to position [3659, 0]
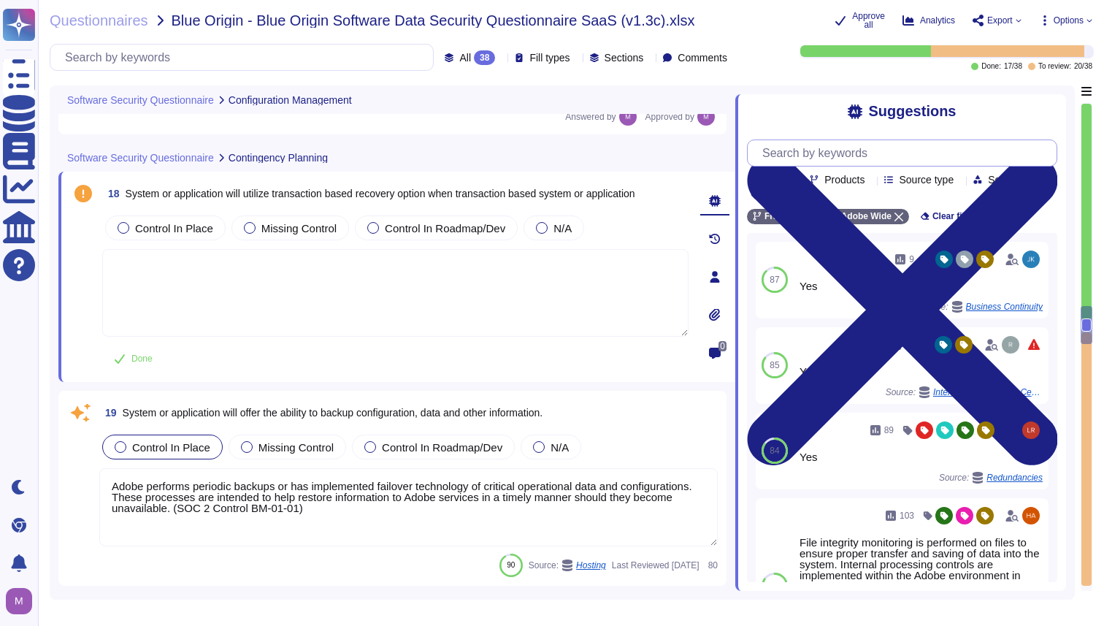
click at [853, 164] on input "text" at bounding box center [906, 153] width 302 height 26
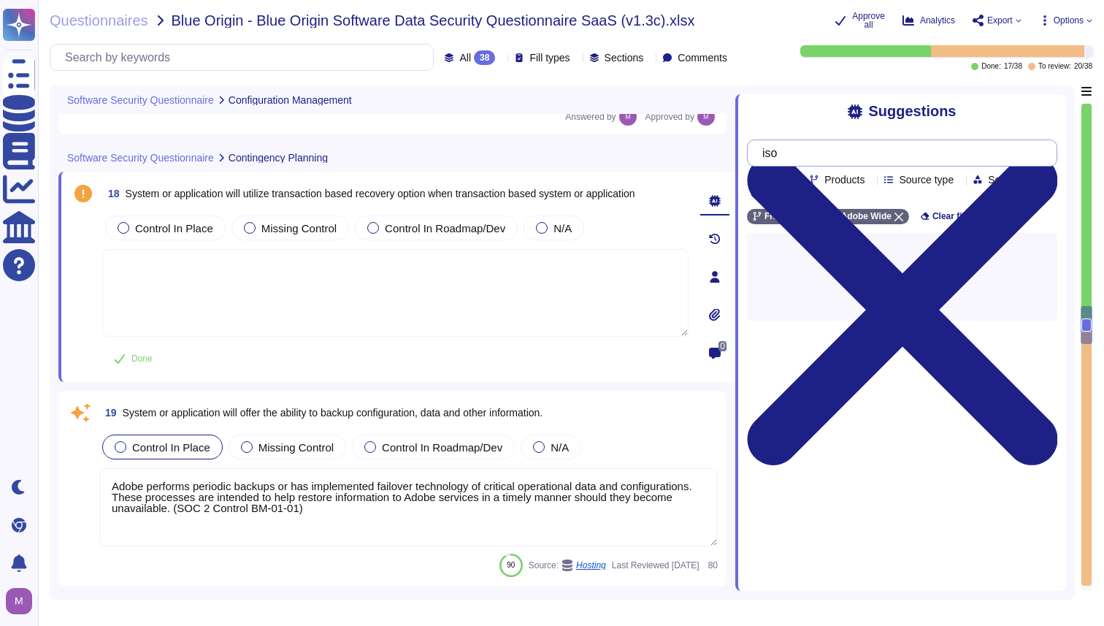
paste input "12.3.1"
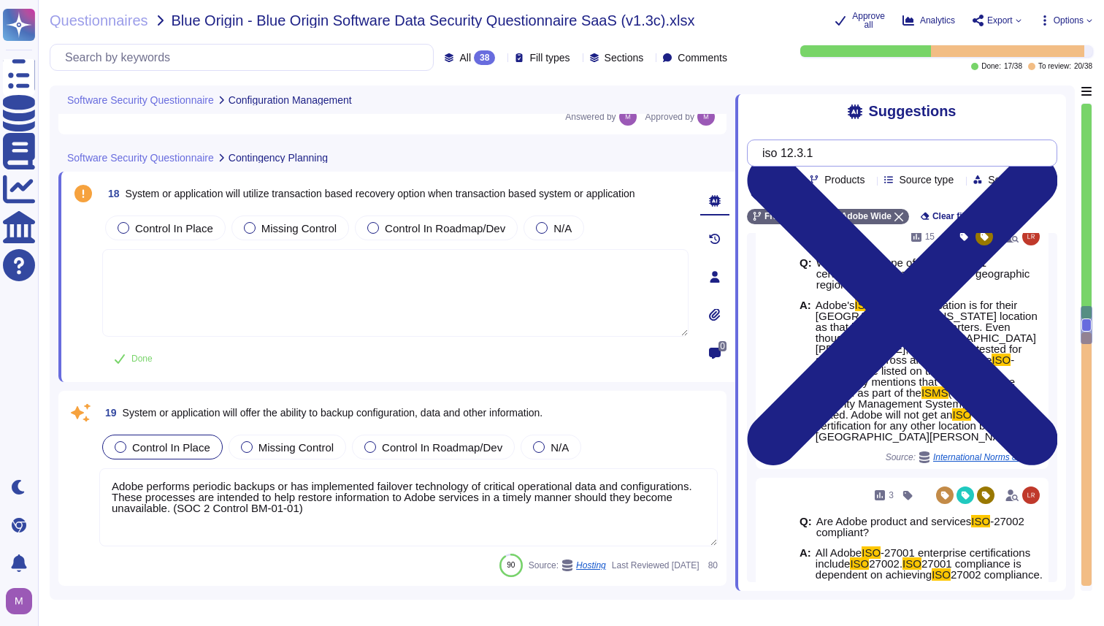
scroll to position [704, 0]
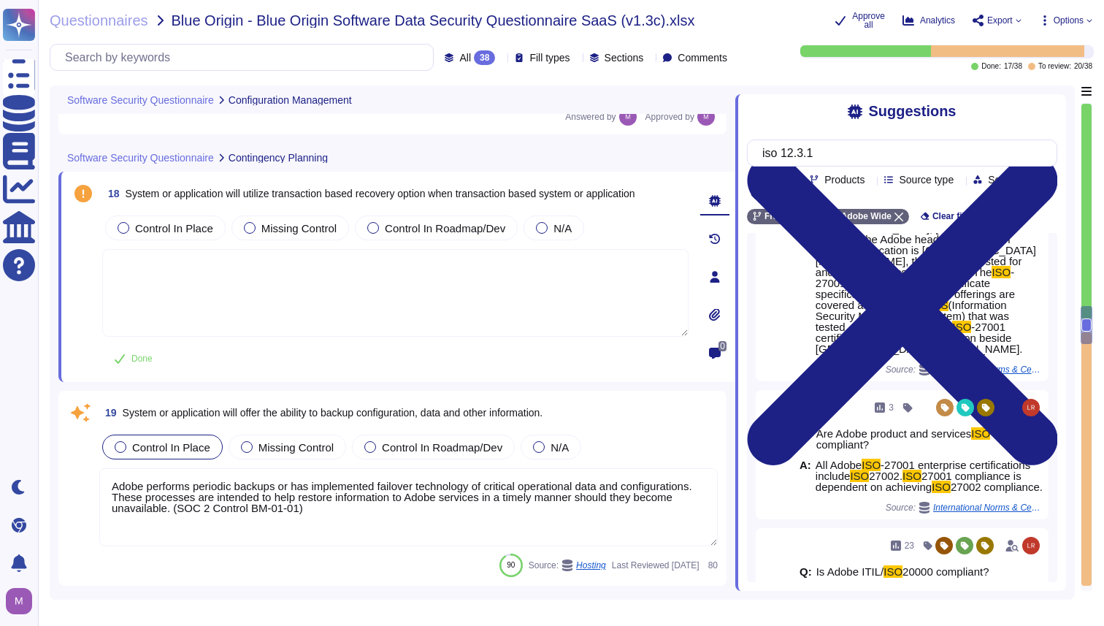
type input "iso 12.3.1"
click at [936, 185] on span "Source type" at bounding box center [926, 179] width 55 height 10
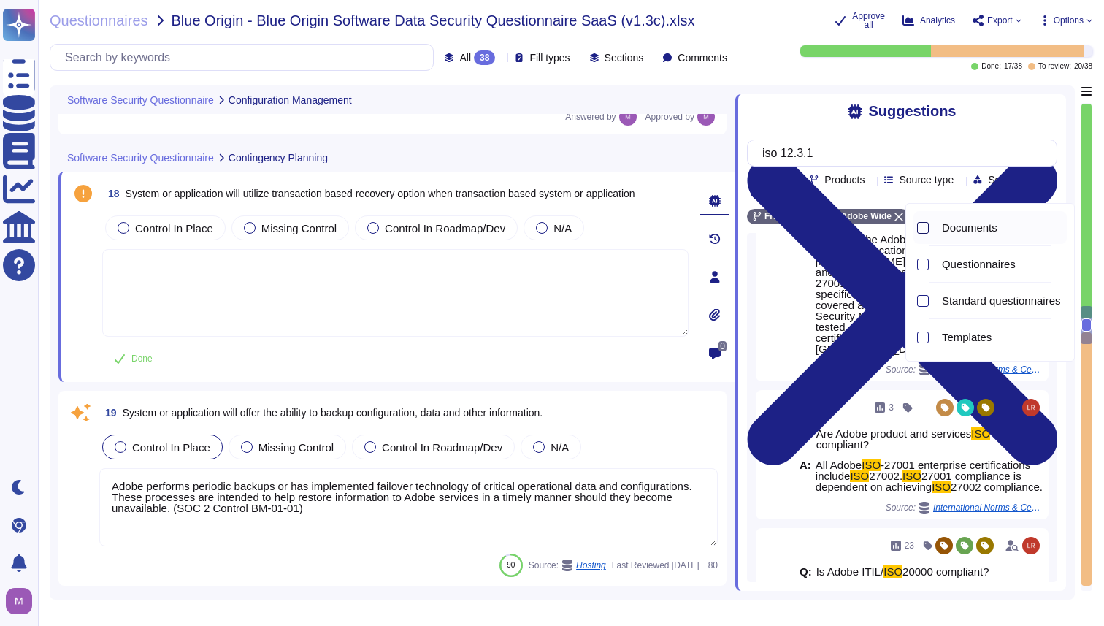
click at [921, 226] on div at bounding box center [923, 228] width 12 height 12
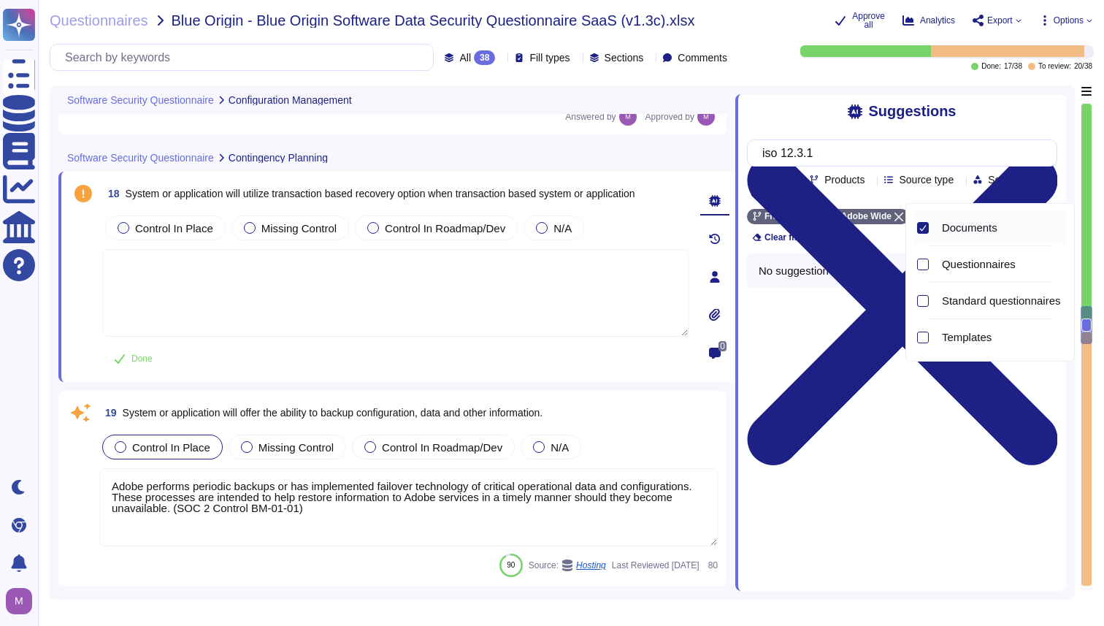
scroll to position [0, 0]
click at [875, 162] on input "iso 12.3.1" at bounding box center [898, 153] width 287 height 26
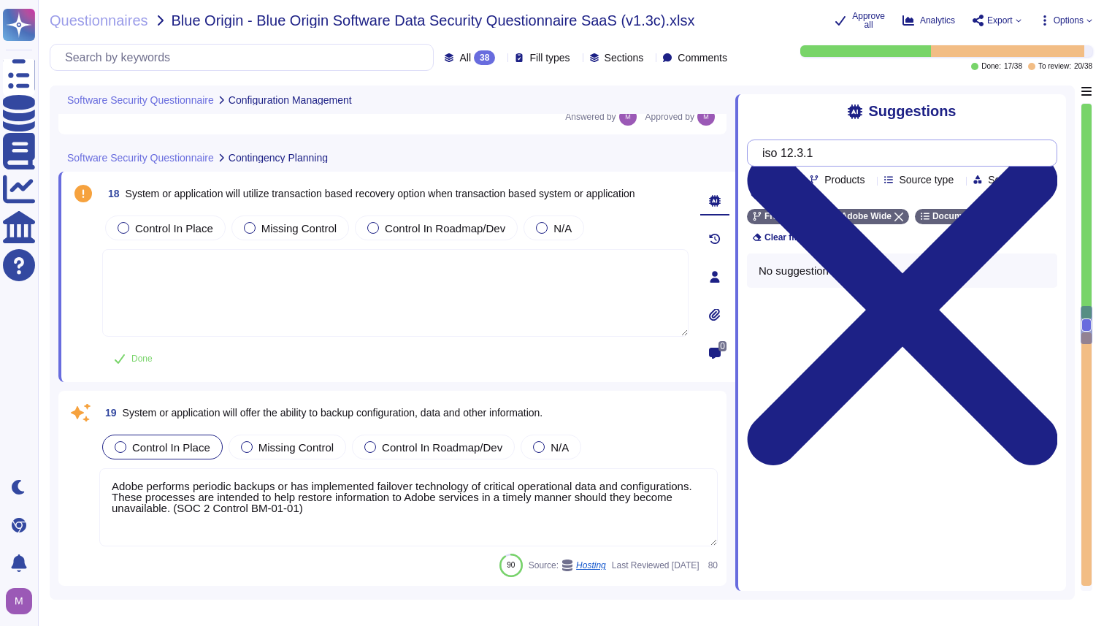
click at [875, 162] on input "iso 12.3.1" at bounding box center [898, 153] width 287 height 26
drag, startPoint x: 851, startPoint y: 158, endPoint x: 759, endPoint y: 160, distance: 91.3
click at [759, 160] on div "contingency" at bounding box center [902, 152] width 310 height 27
paste input "Contingency Planning"
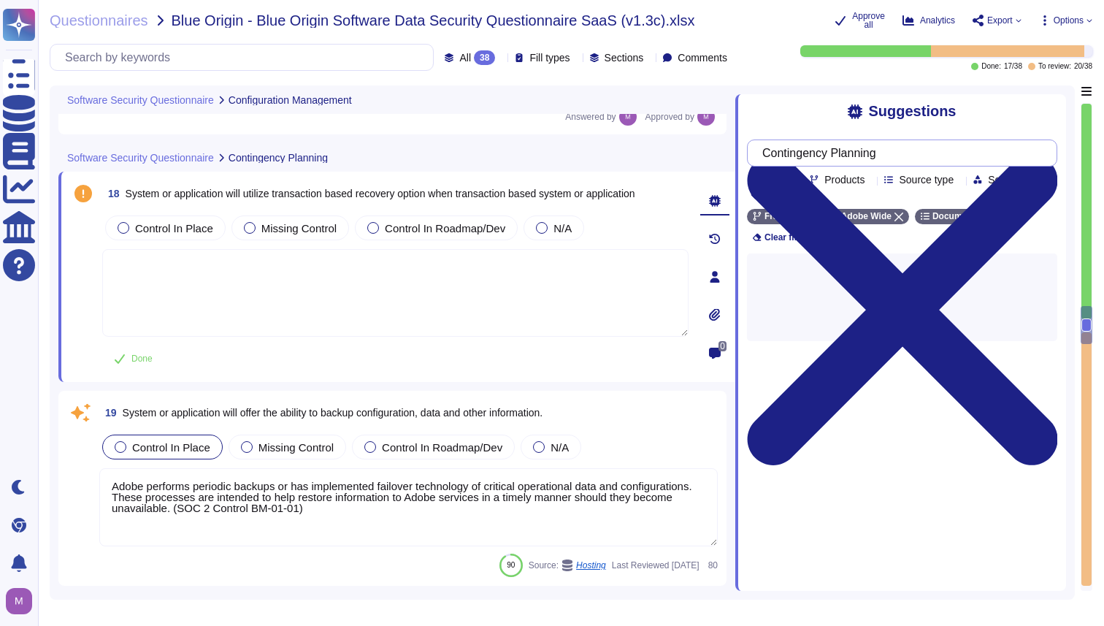
type input "Contingency Planning"
click at [953, 185] on span "Source type" at bounding box center [926, 179] width 55 height 10
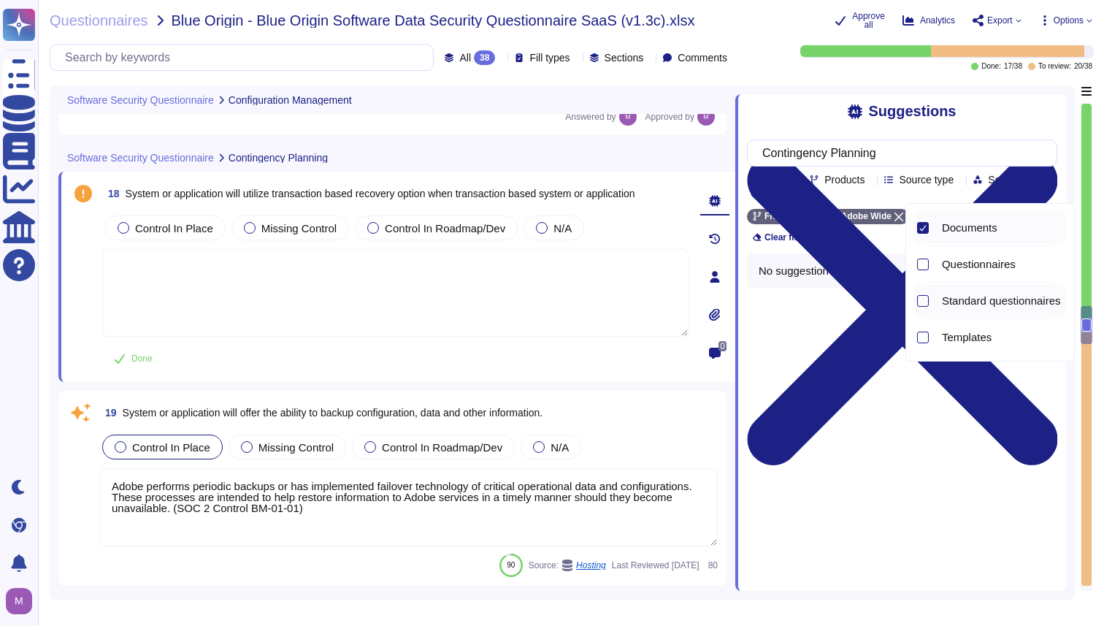
click at [956, 299] on span "Standard questionnaires" at bounding box center [1001, 300] width 119 height 13
click at [956, 264] on span "Questionnaires" at bounding box center [979, 264] width 74 height 13
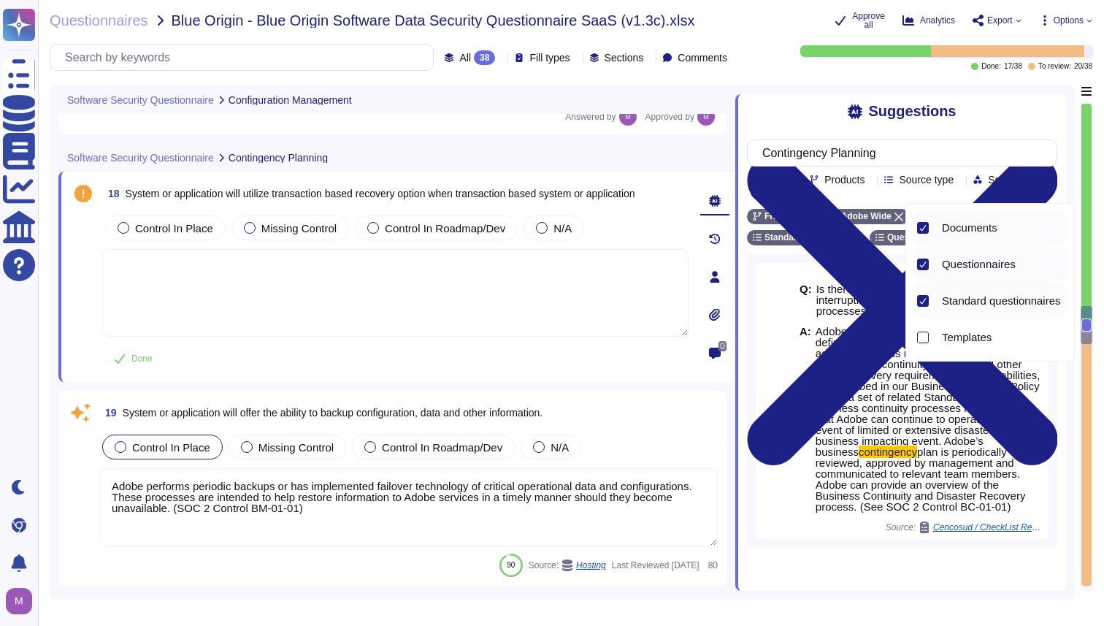
click at [853, 264] on div "Contingency Planning Team Products Source type Section Tags FrameIO Adobe Wide …" at bounding box center [902, 337] width 310 height 419
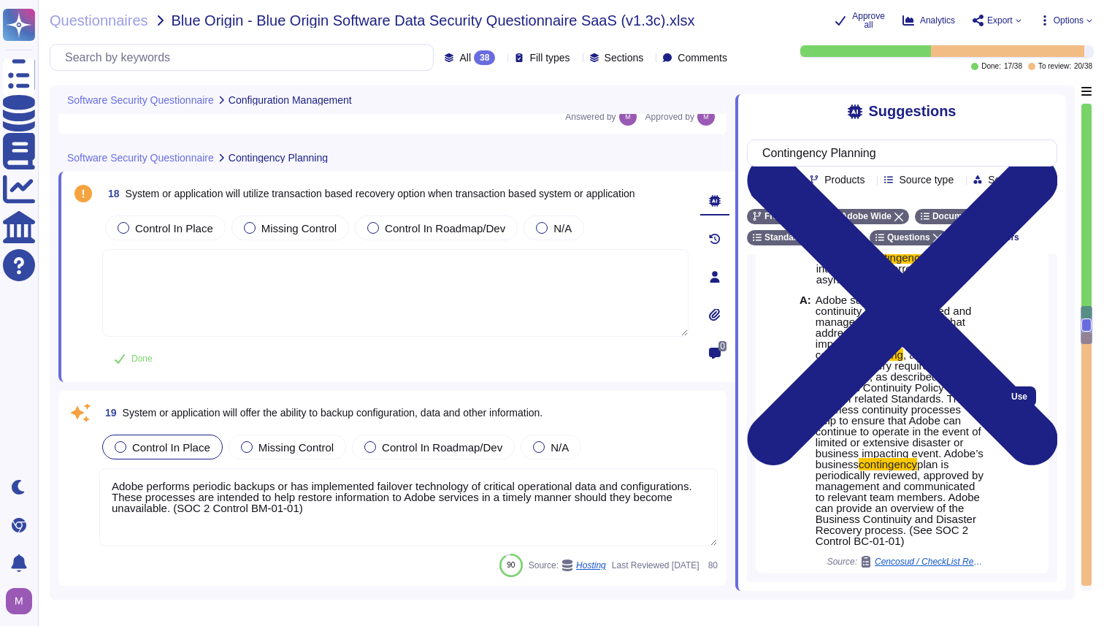
scroll to position [50, 0]
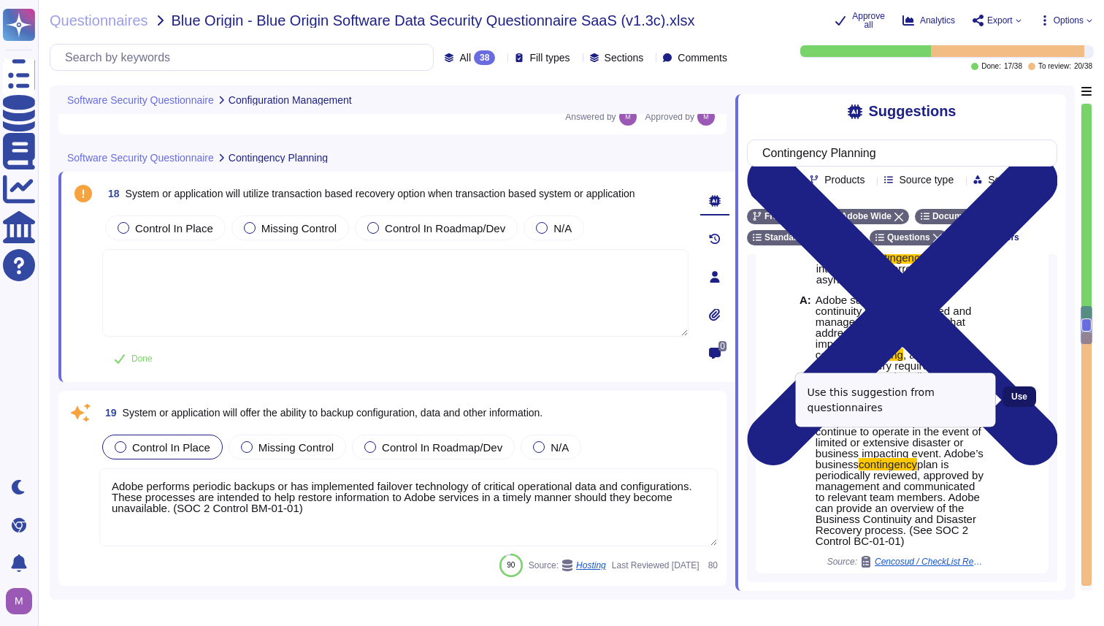
click at [1008, 402] on button "Use" at bounding box center [1019, 396] width 34 height 20
type textarea "Adobe supports business continuity through a defined and managed set of process…"
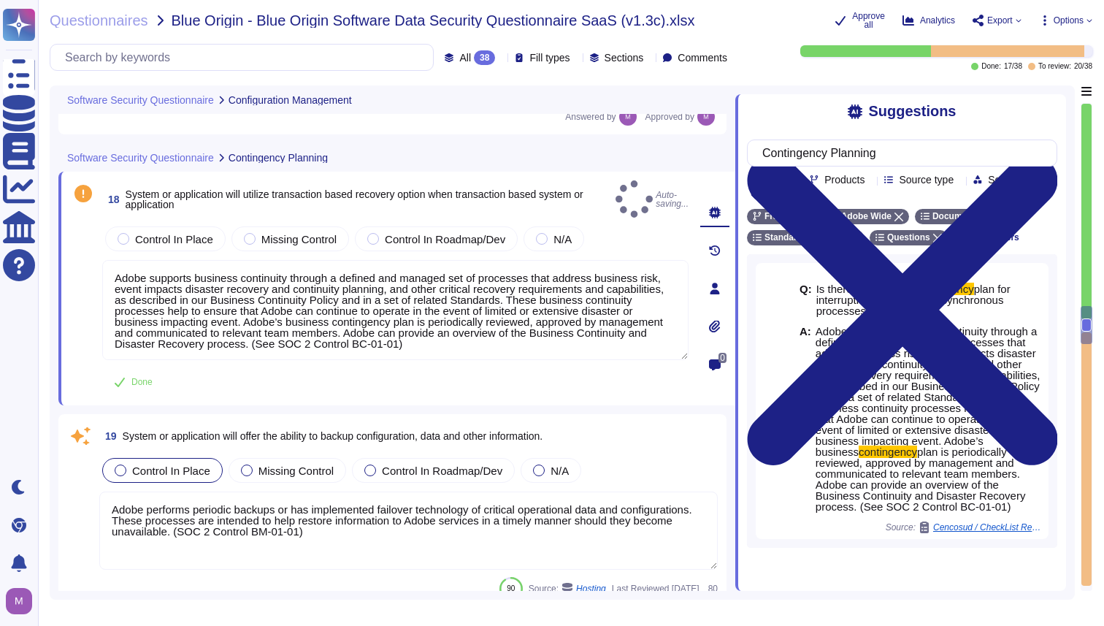
scroll to position [0, 0]
click at [192, 233] on span "Control In Place" at bounding box center [174, 239] width 78 height 12
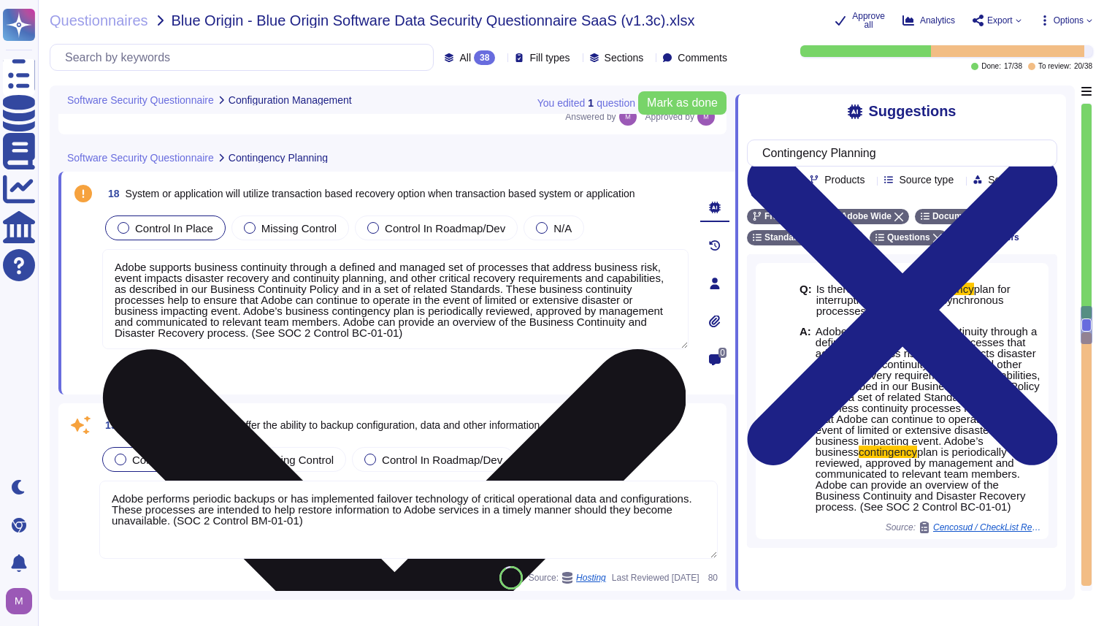
scroll to position [1, 0]
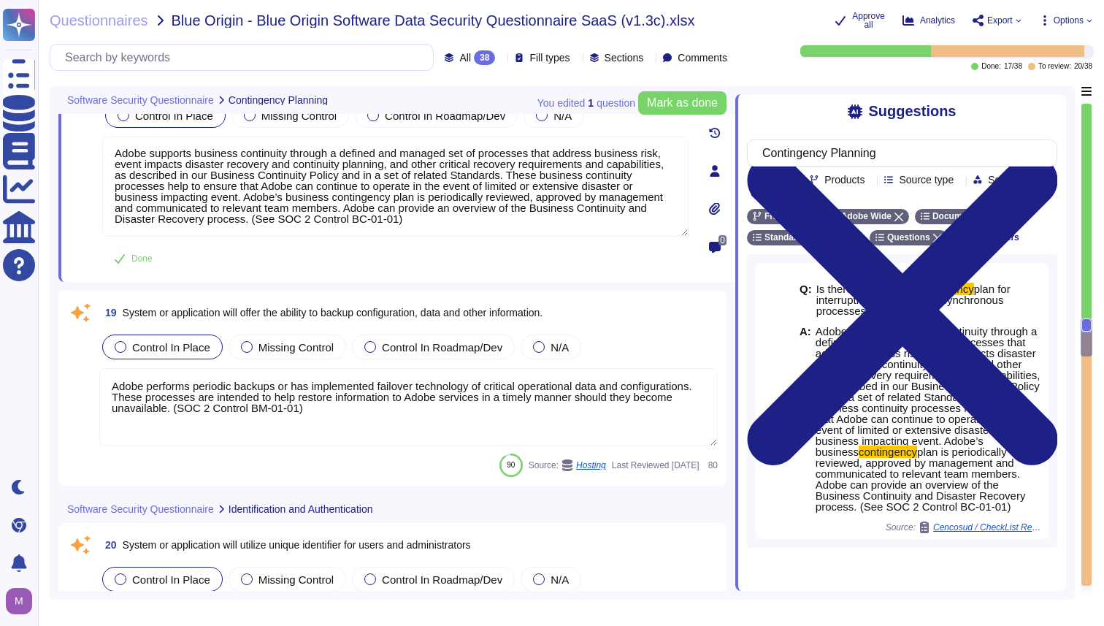
type textarea "Password policies are dependent upon the authentication option chosen by the cu…"
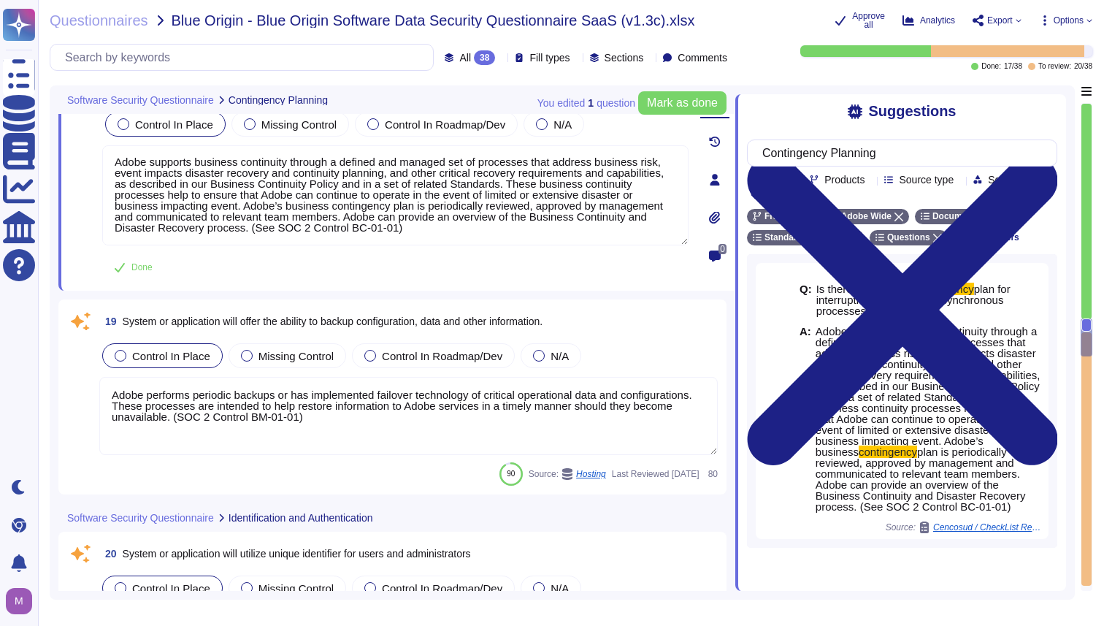
scroll to position [3739, 0]
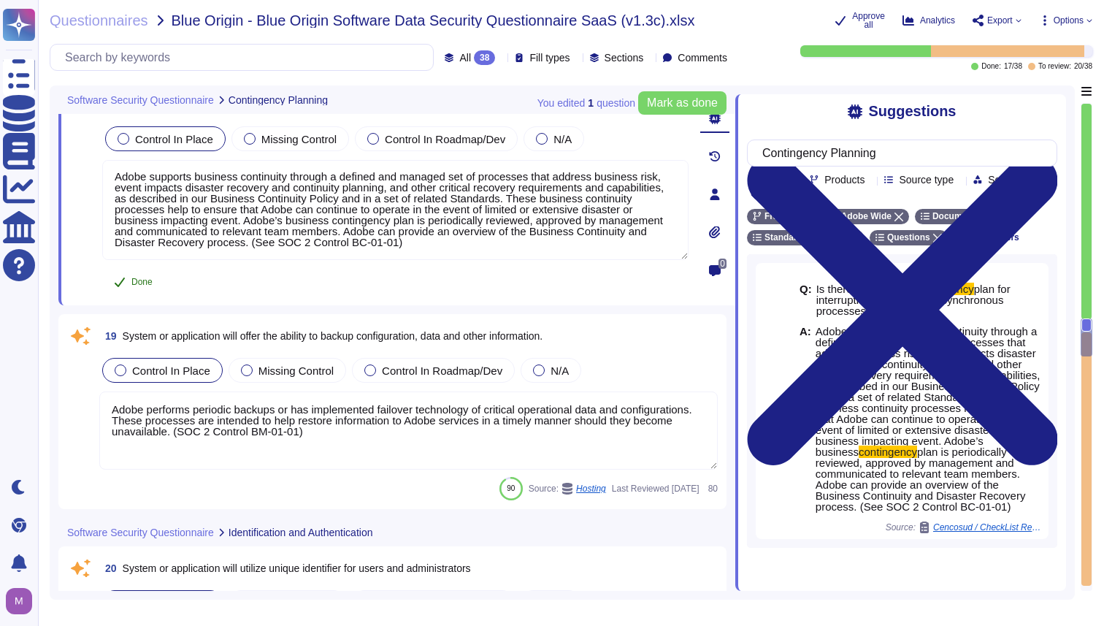
click at [143, 280] on button "Done" at bounding box center [133, 281] width 62 height 29
click at [252, 444] on textarea "Adobe performs periodic backups or has implemented failover technology of criti…" at bounding box center [408, 430] width 618 height 78
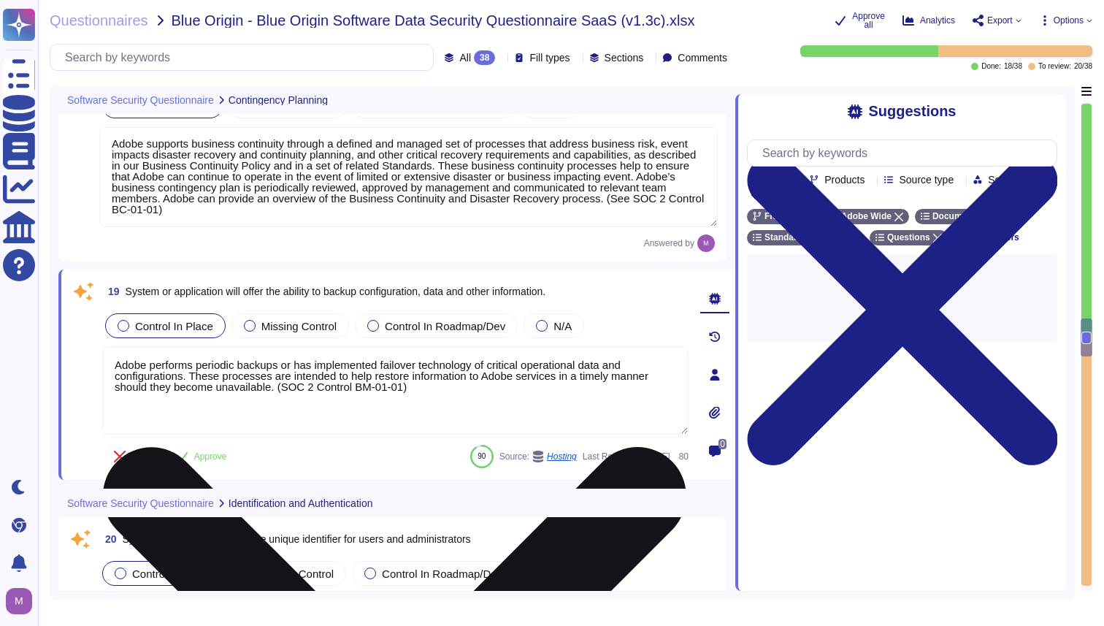
scroll to position [3778, 0]
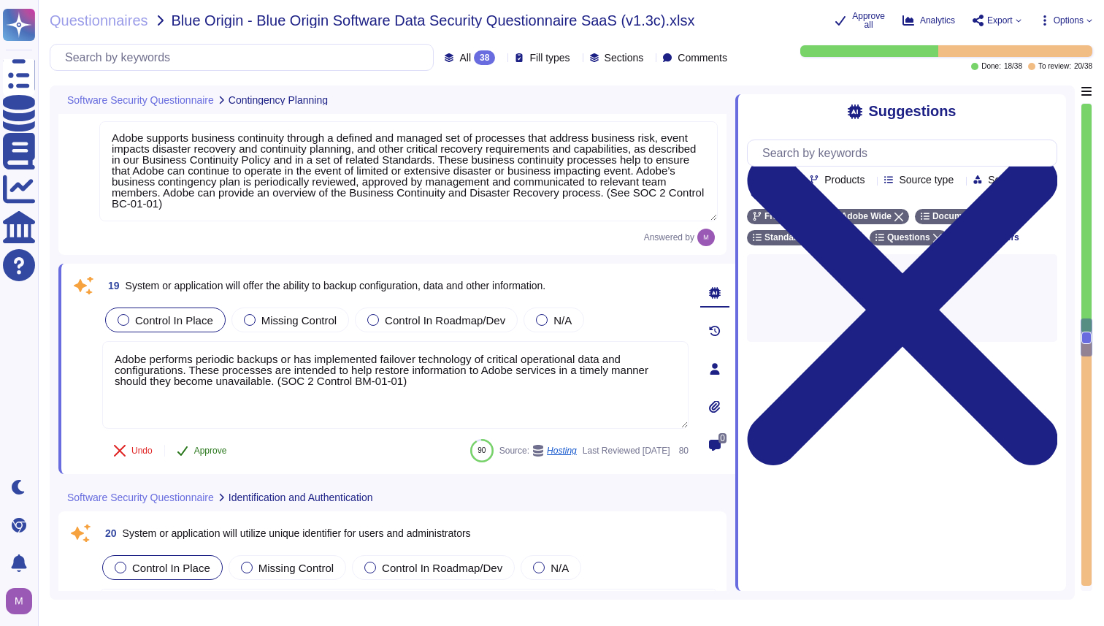
click at [227, 451] on span "Approve" at bounding box center [210, 450] width 33 height 9
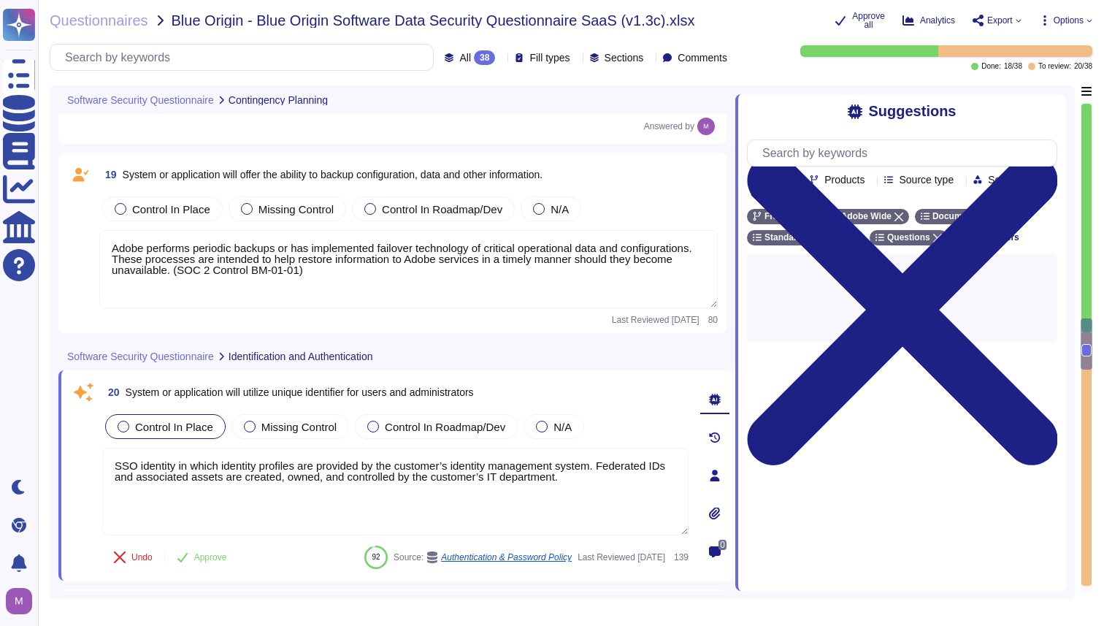
type textarea "Counter (CTR) and Cipher Block Chaining (CBC) modes are acceptable if needed."
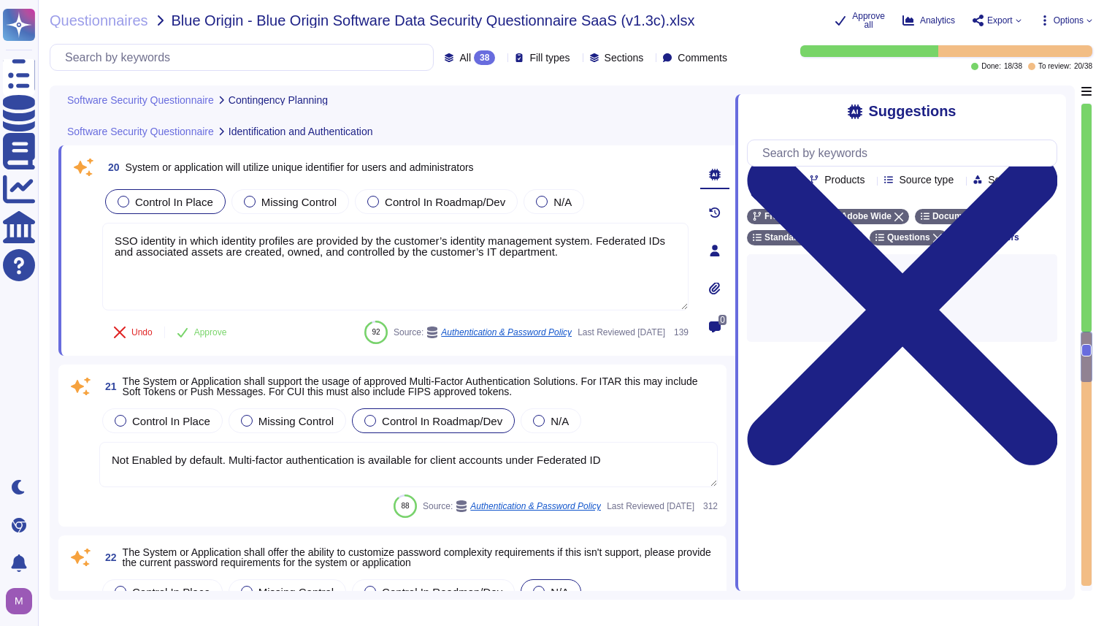
type textarea "Adobe restricts the use of shared and group authentication credentials. Authent…"
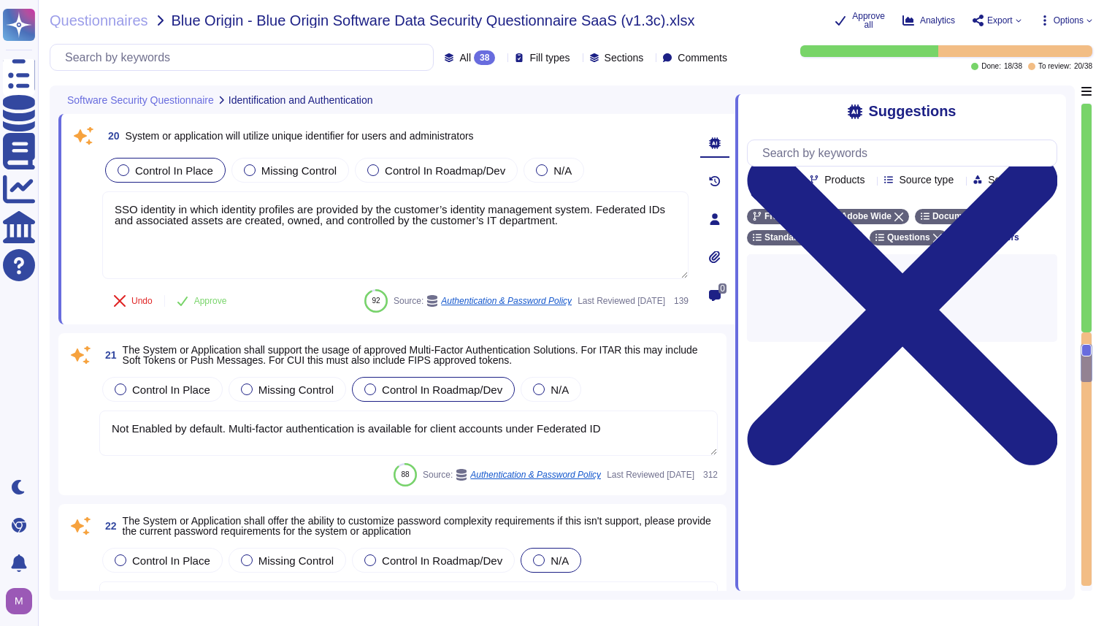
scroll to position [4131, 0]
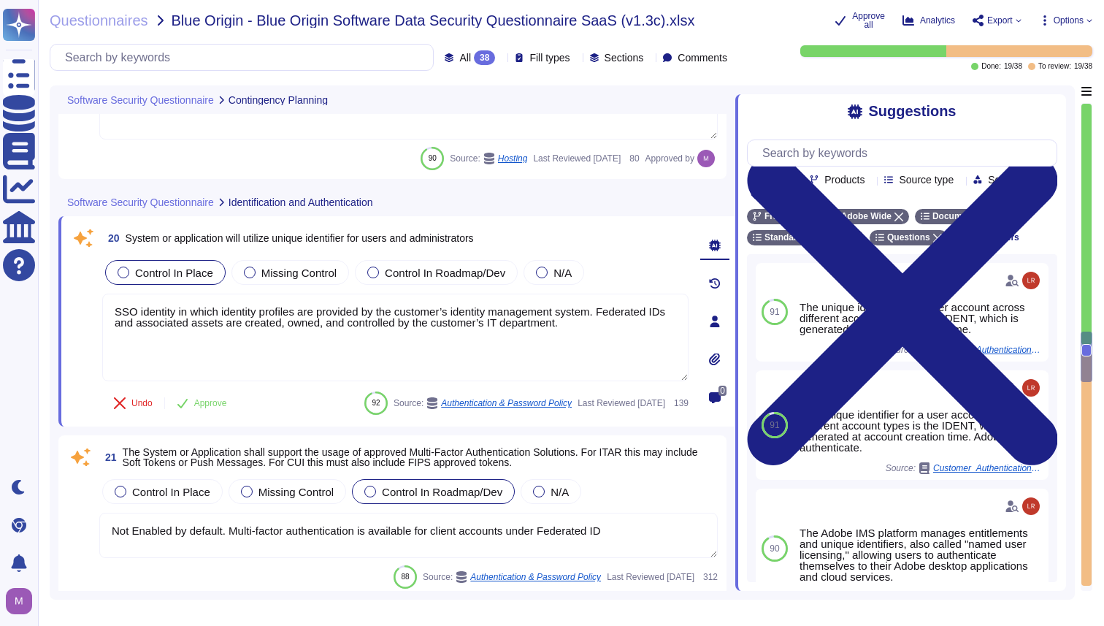
type textarea "Adobe supports business continuity through a defined and managed set of process…"
type textarea "Adobe performs periodic backups or has implemented failover technology of criti…"
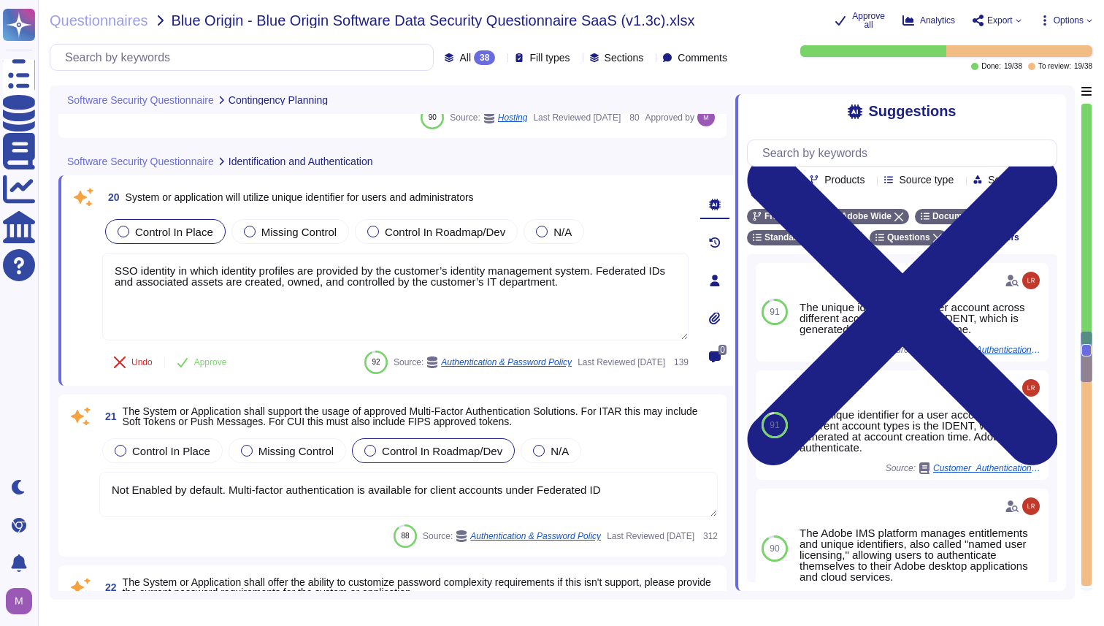
scroll to position [4101, 0]
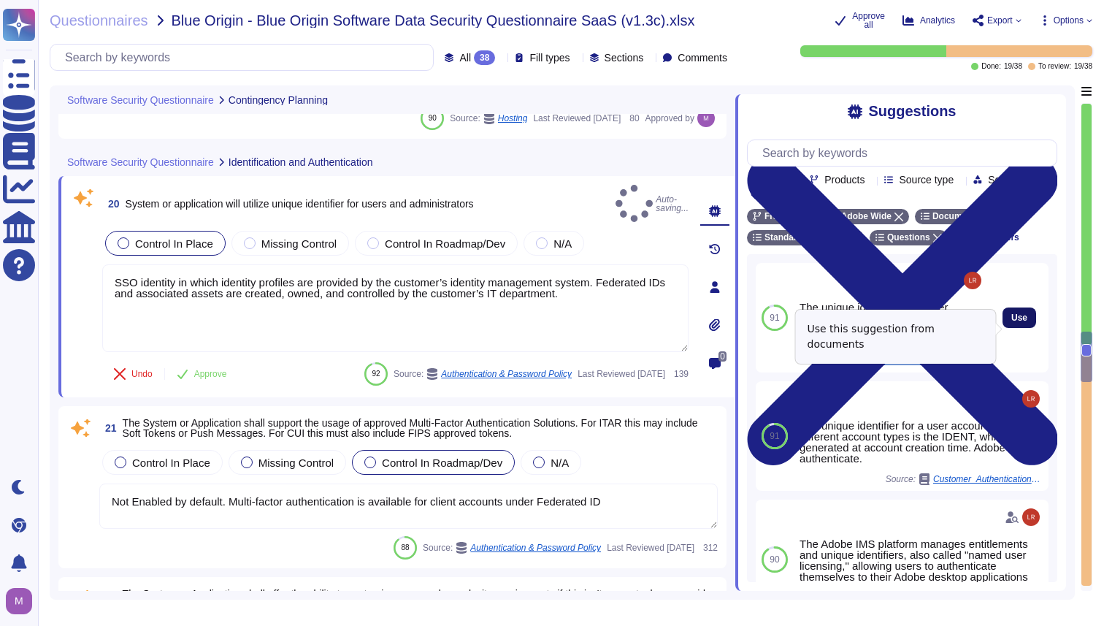
click at [1017, 322] on button "Use" at bounding box center [1019, 317] width 34 height 20
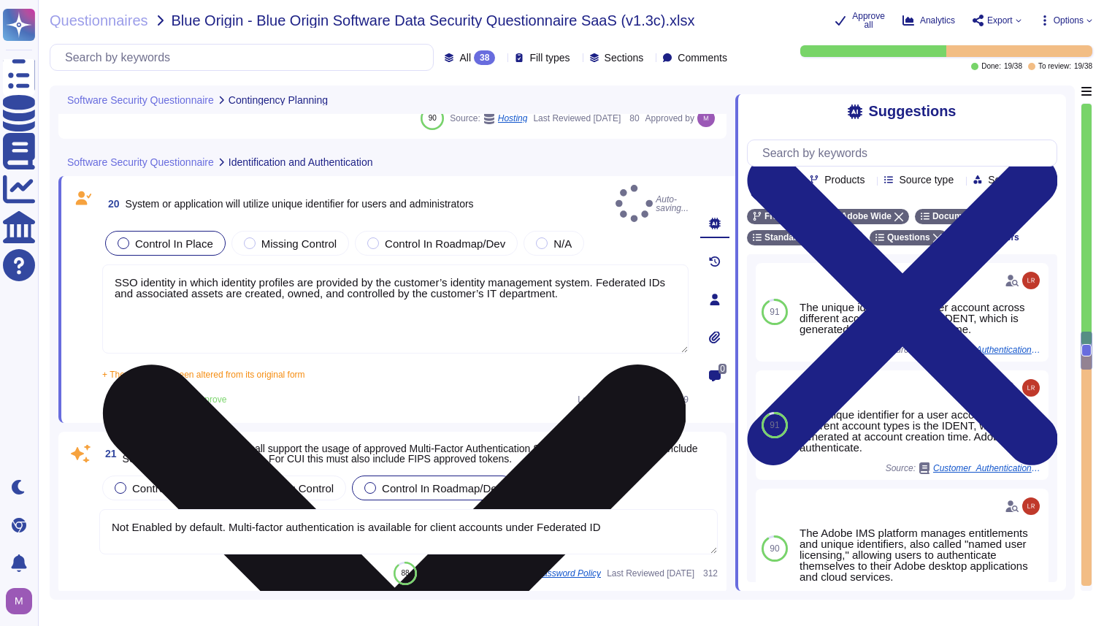
type textarea "SSO identity in which identity profiles are provided by the customer’s identity…"
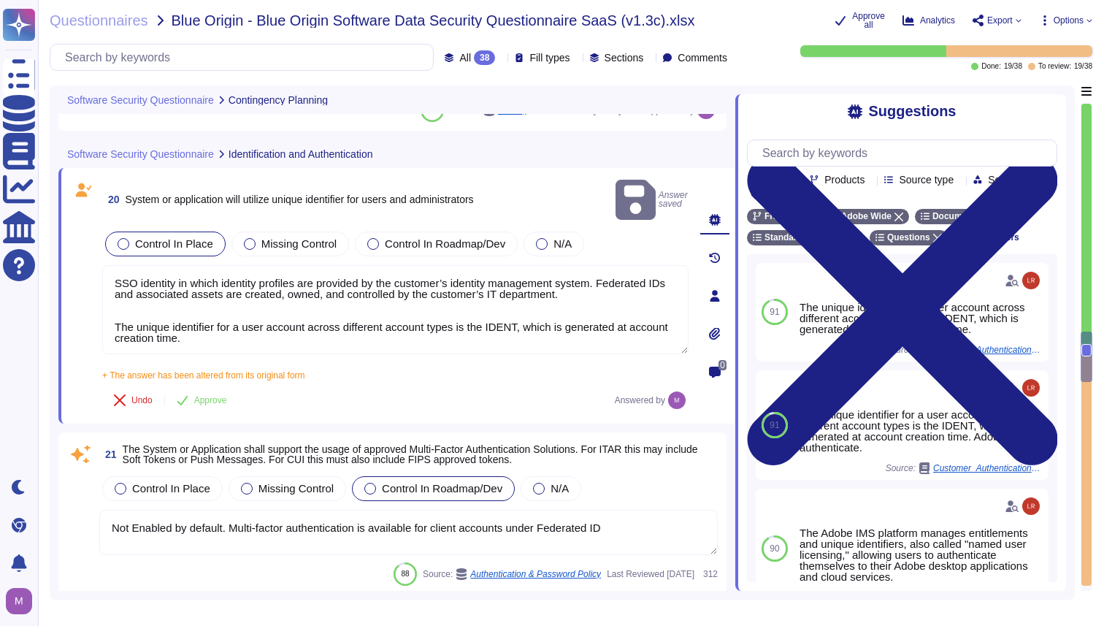
scroll to position [4110, 0]
click at [219, 394] on span "Approve" at bounding box center [210, 398] width 33 height 9
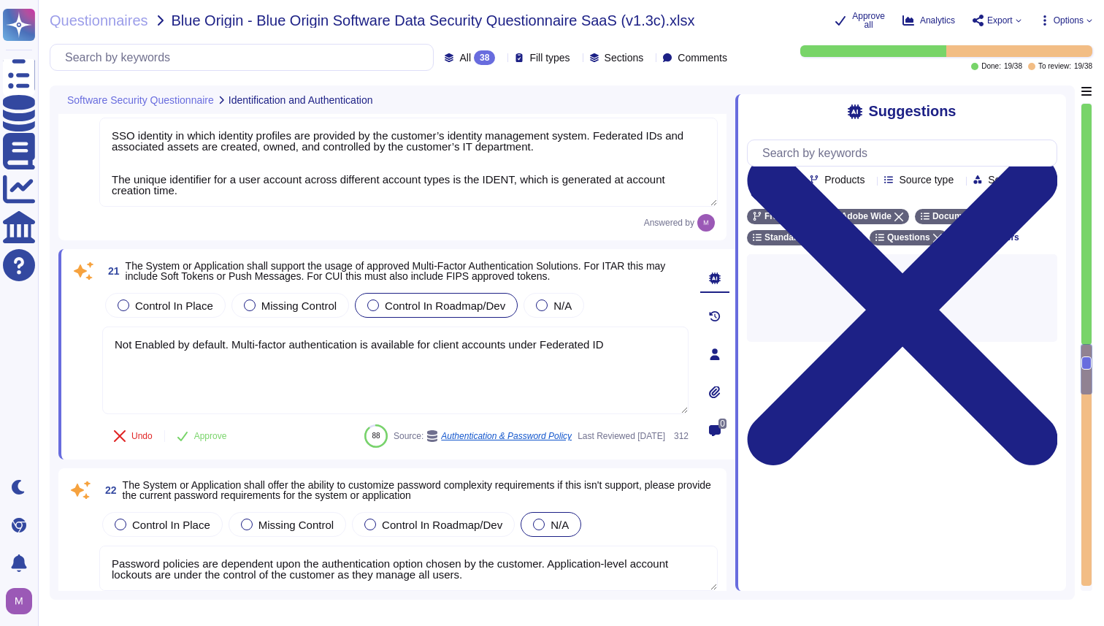
type textarea "Adobe restricts the use of shared and group authentication credentials. Authent…"
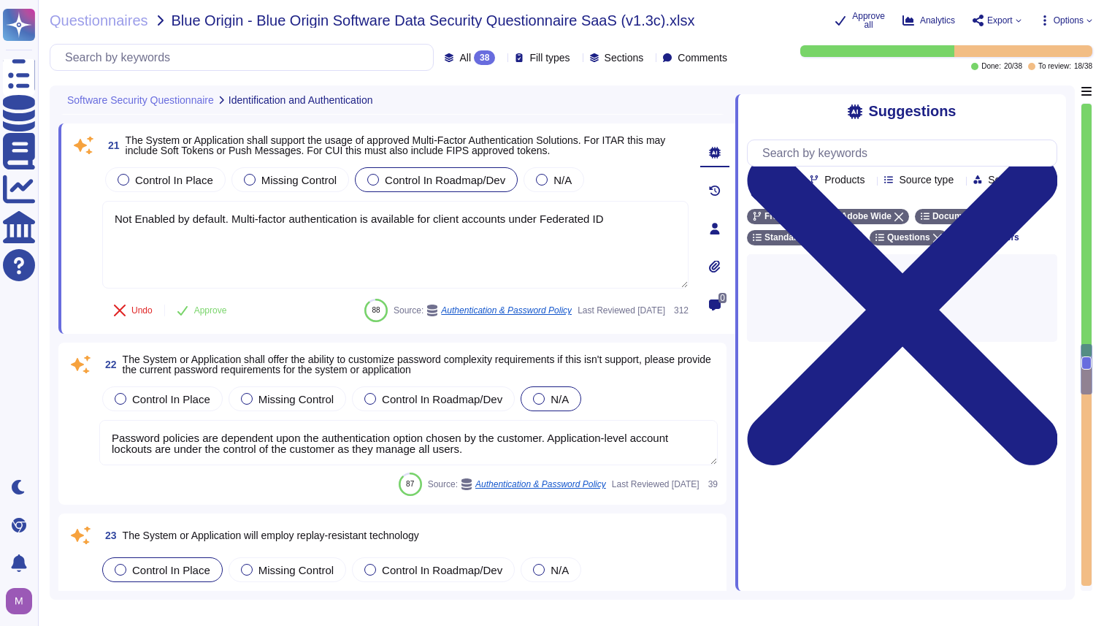
scroll to position [4345, 0]
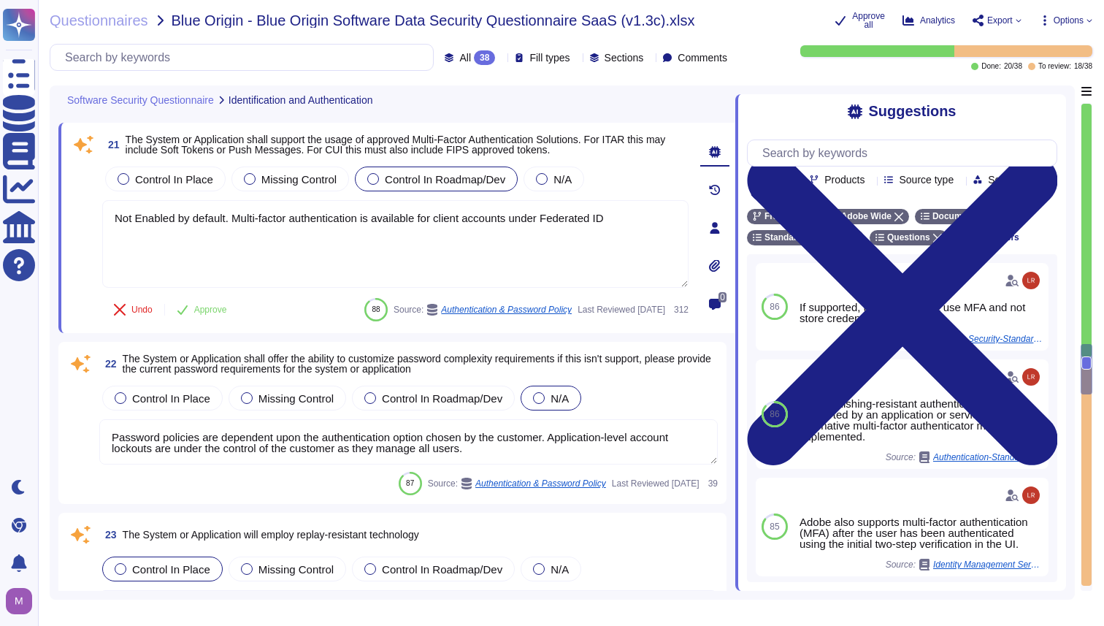
drag, startPoint x: 634, startPoint y: 220, endPoint x: 101, endPoint y: 218, distance: 532.2
click at [101, 218] on div "21 The System or Application shall support the usage of approved Multi-Factor A…" at bounding box center [379, 227] width 618 height 193
click at [143, 185] on span "Control In Place" at bounding box center [174, 179] width 78 height 12
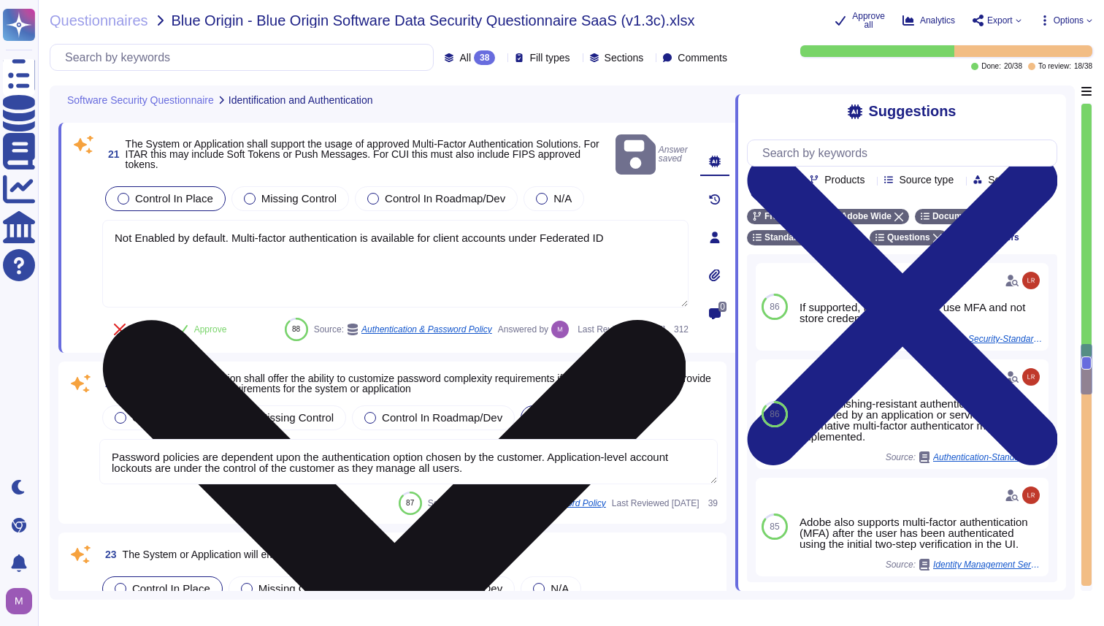
click at [171, 228] on textarea "Not Enabled by default. Multi-factor authentication is available for client acc…" at bounding box center [395, 264] width 586 height 88
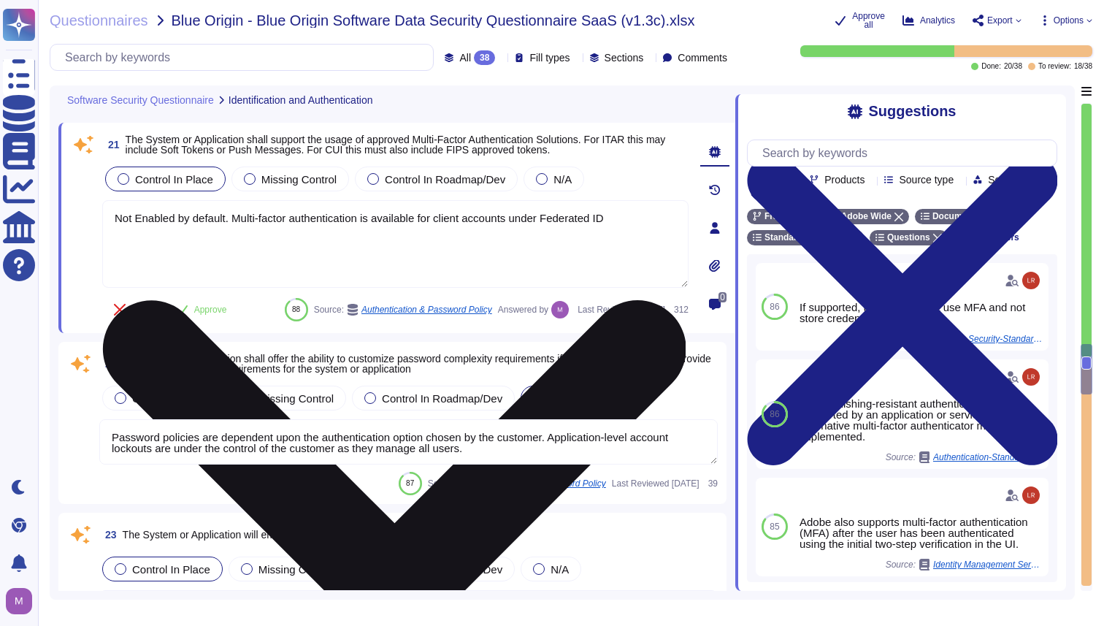
click at [553, 228] on textarea "Not Enabled by default. Multi-factor authentication is available for client acc…" at bounding box center [395, 244] width 586 height 88
click at [677, 300] on icon at bounding box center [394, 591] width 583 height 583
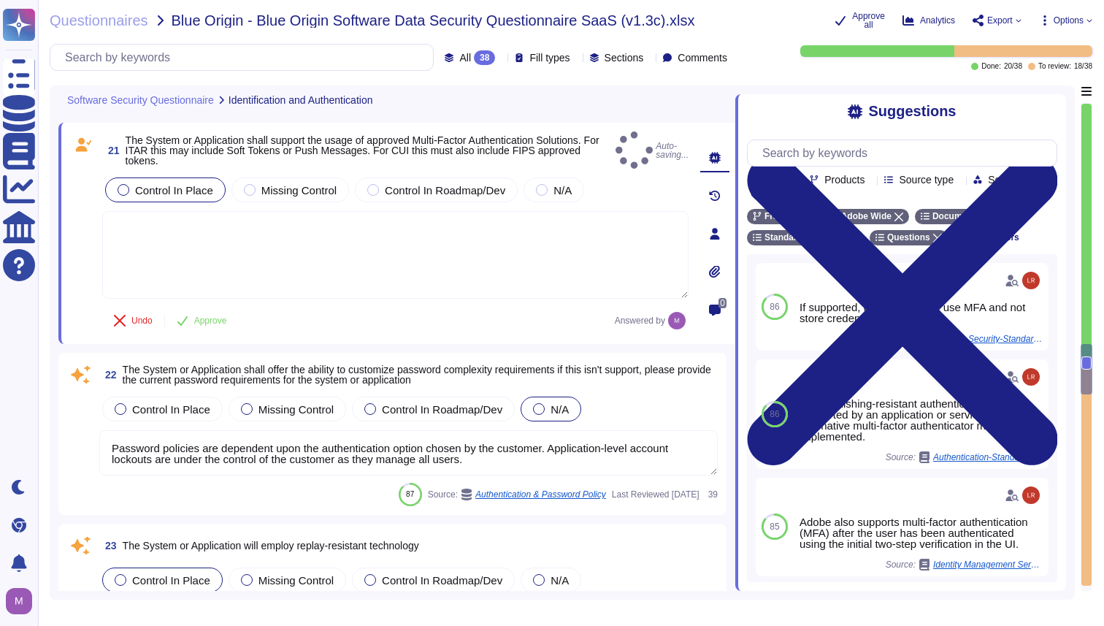
click at [547, 221] on textarea at bounding box center [395, 255] width 586 height 88
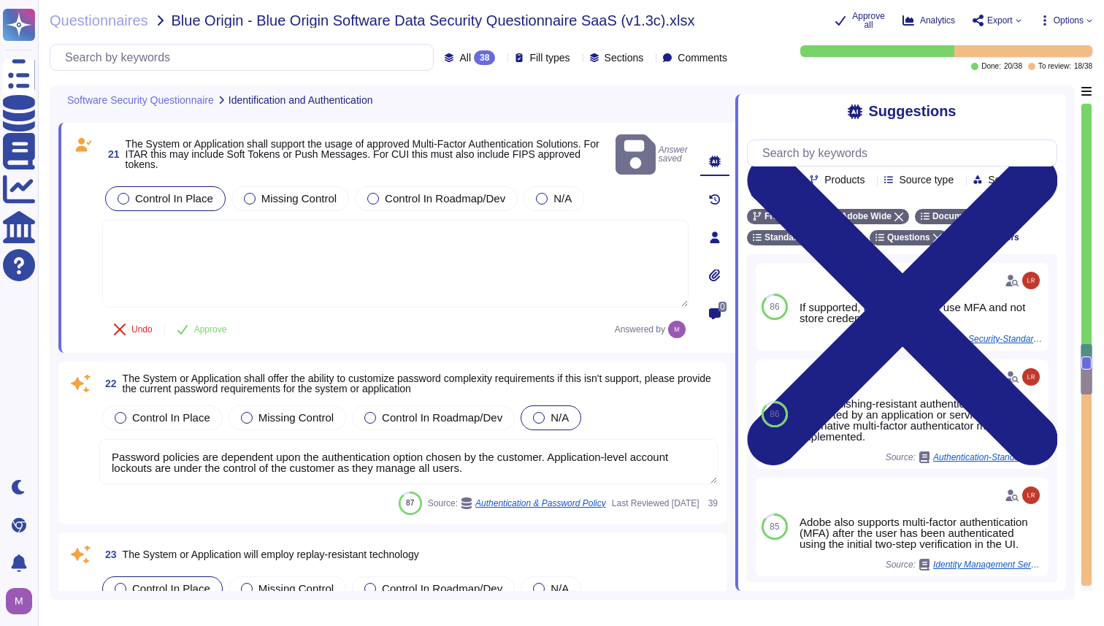
click at [547, 221] on textarea at bounding box center [395, 264] width 586 height 88
click at [891, 162] on input "text" at bounding box center [906, 153] width 302 height 26
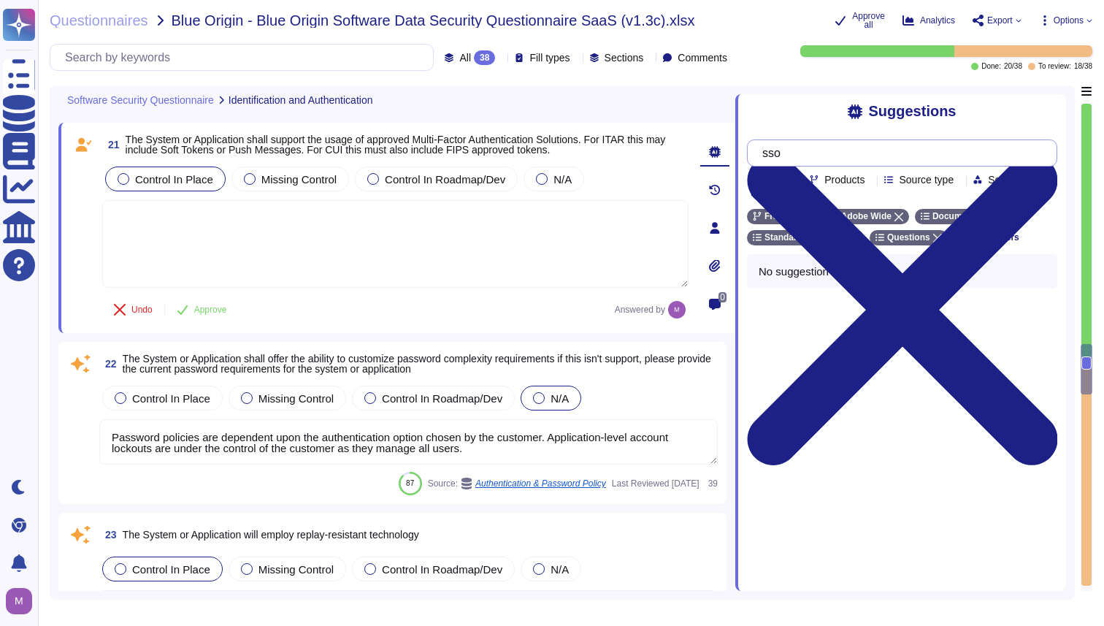
click at [891, 162] on input "sso" at bounding box center [898, 153] width 287 height 26
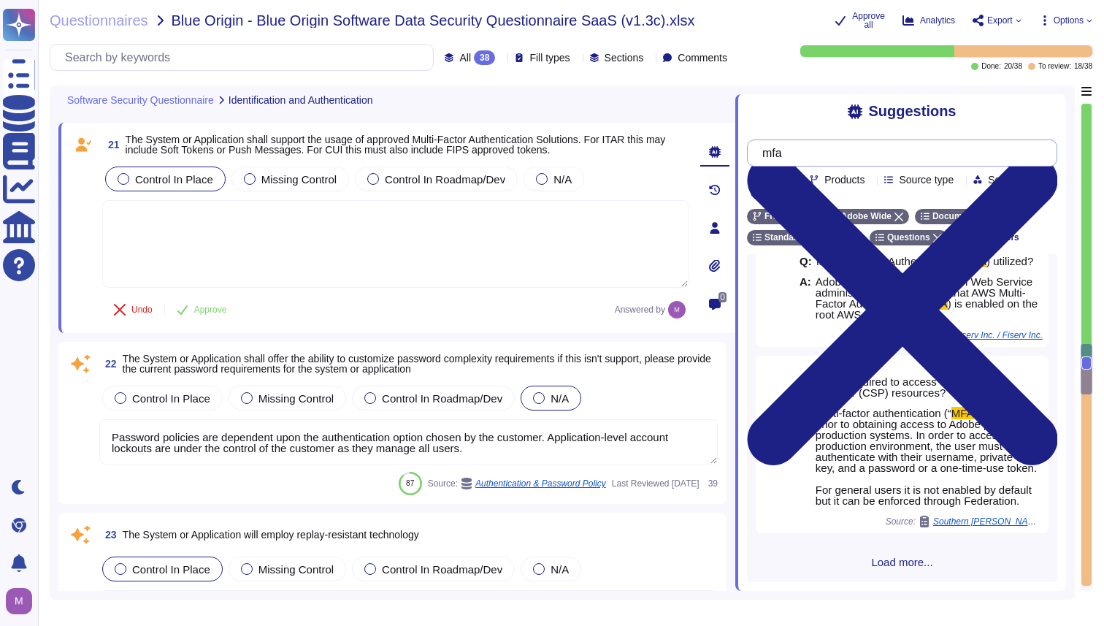
scroll to position [50, 0]
type input "mfa"
click at [920, 558] on span "Load more..." at bounding box center [902, 561] width 310 height 11
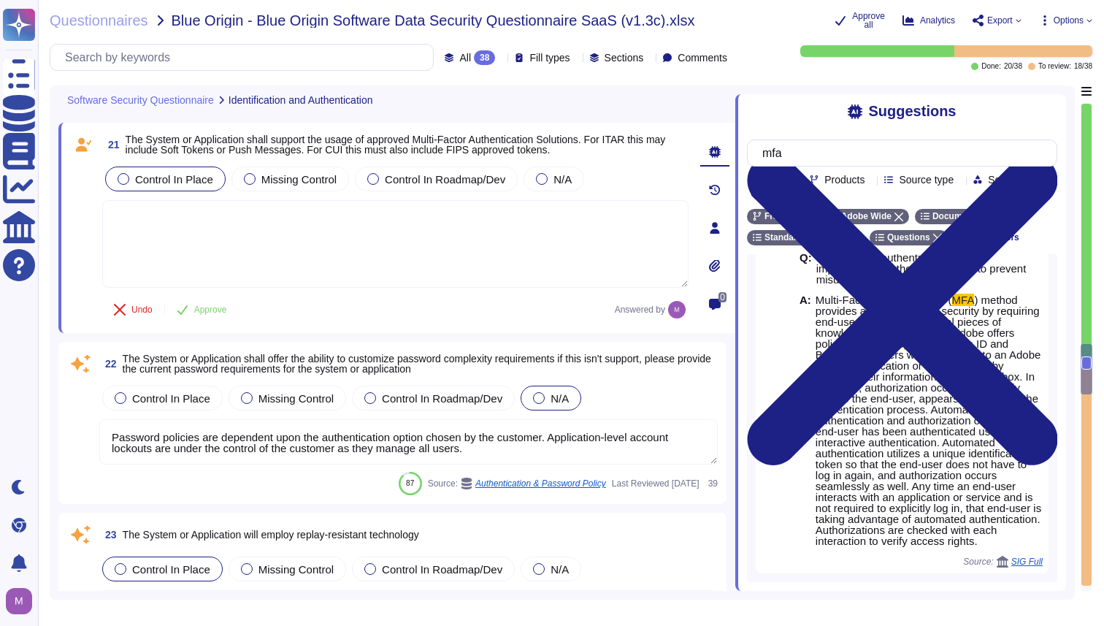
scroll to position [645, 0]
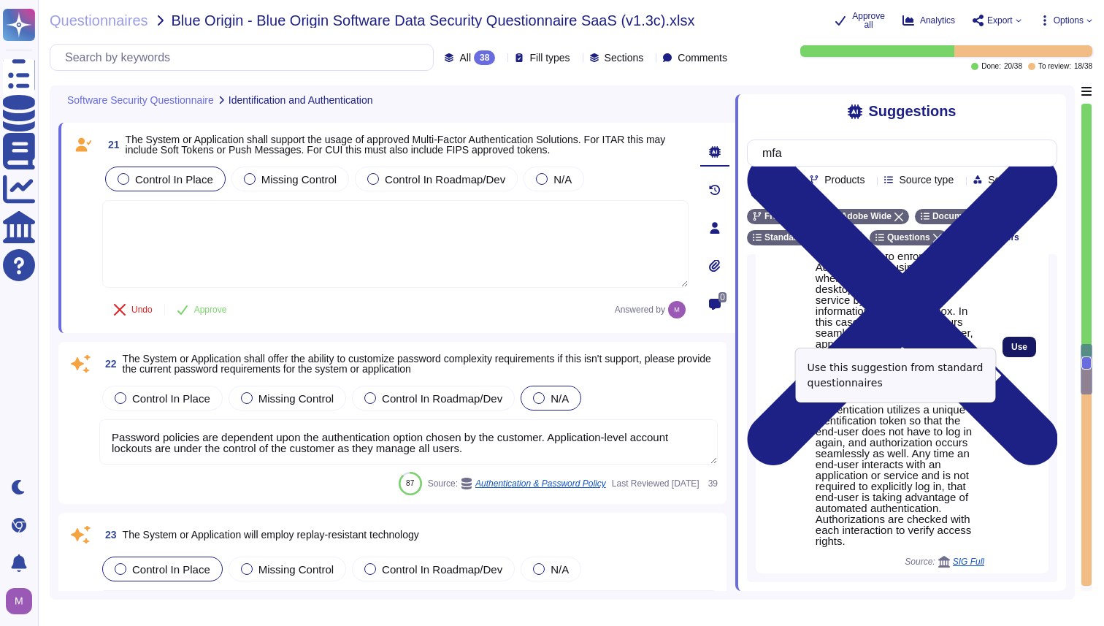
click at [1025, 351] on span "Use" at bounding box center [1019, 346] width 16 height 9
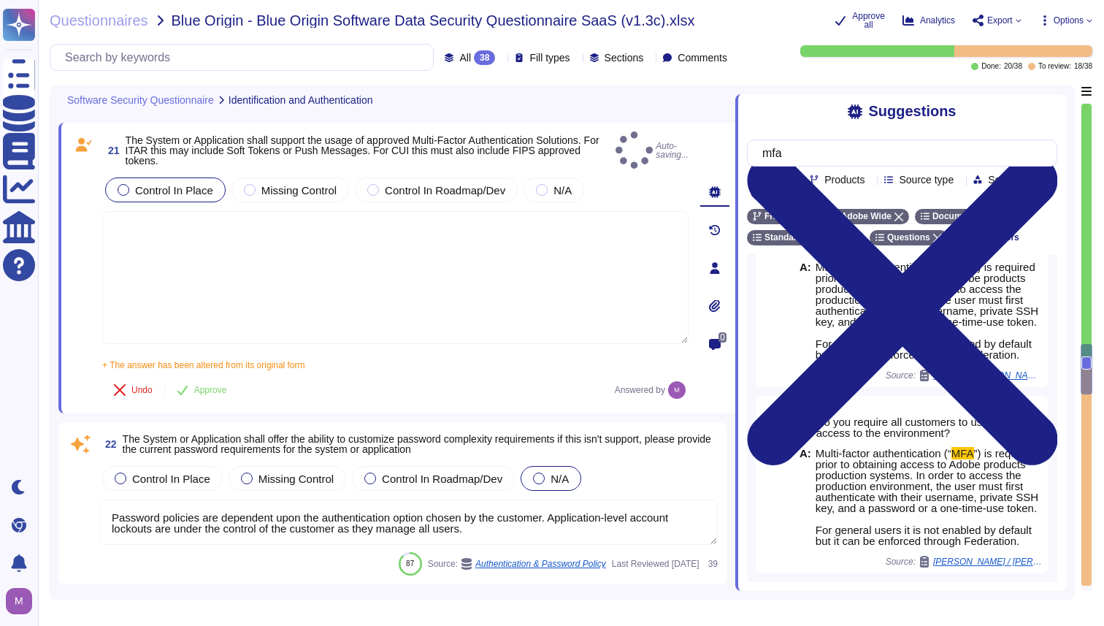
type textarea "Multi-Factor Authentication (MFA) method provides an extra layer of security by…"
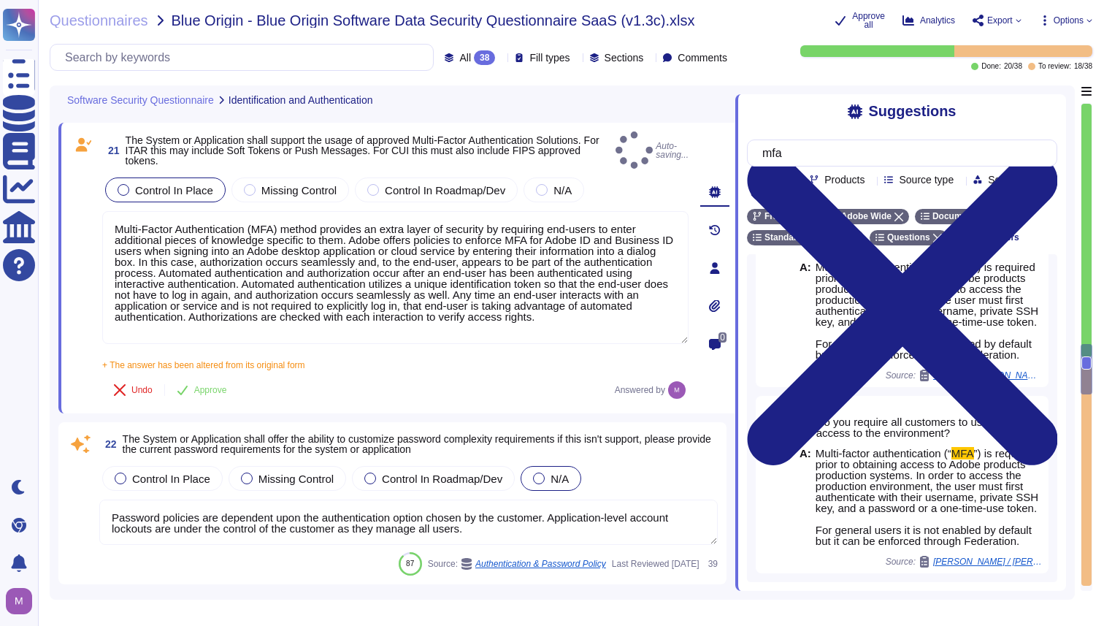
scroll to position [580, 0]
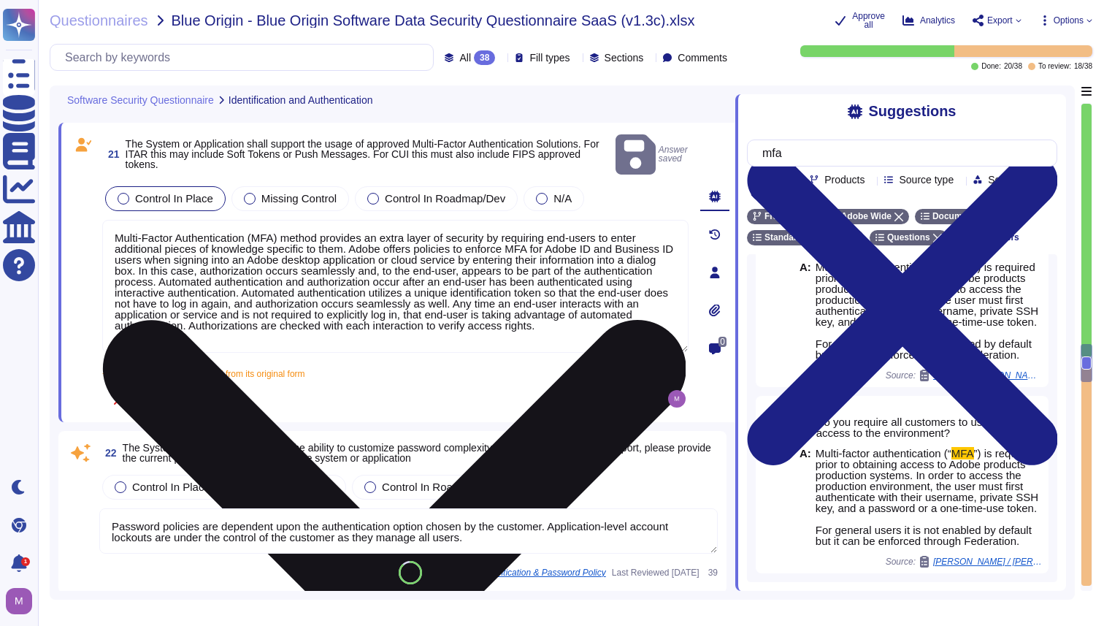
drag, startPoint x: 166, startPoint y: 329, endPoint x: 104, endPoint y: 228, distance: 118.3
click at [104, 228] on textarea "Multi-Factor Authentication (MFA) method provides an extra layer of security by…" at bounding box center [395, 286] width 586 height 133
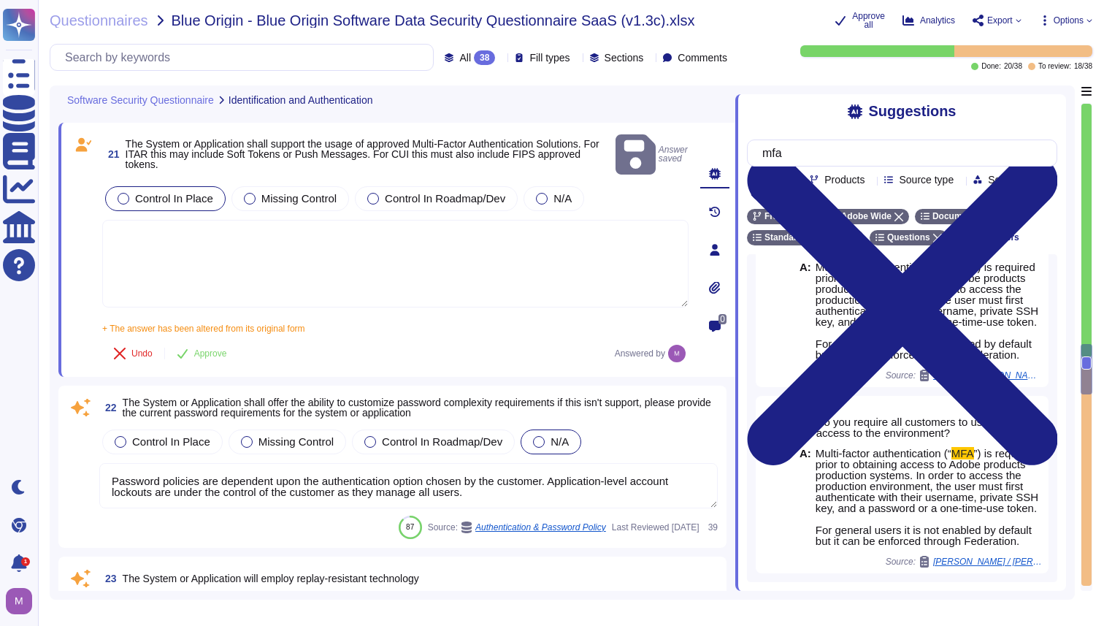
type textarea "Adobe restricts the use of shared and group authentication credentials. Authent…"
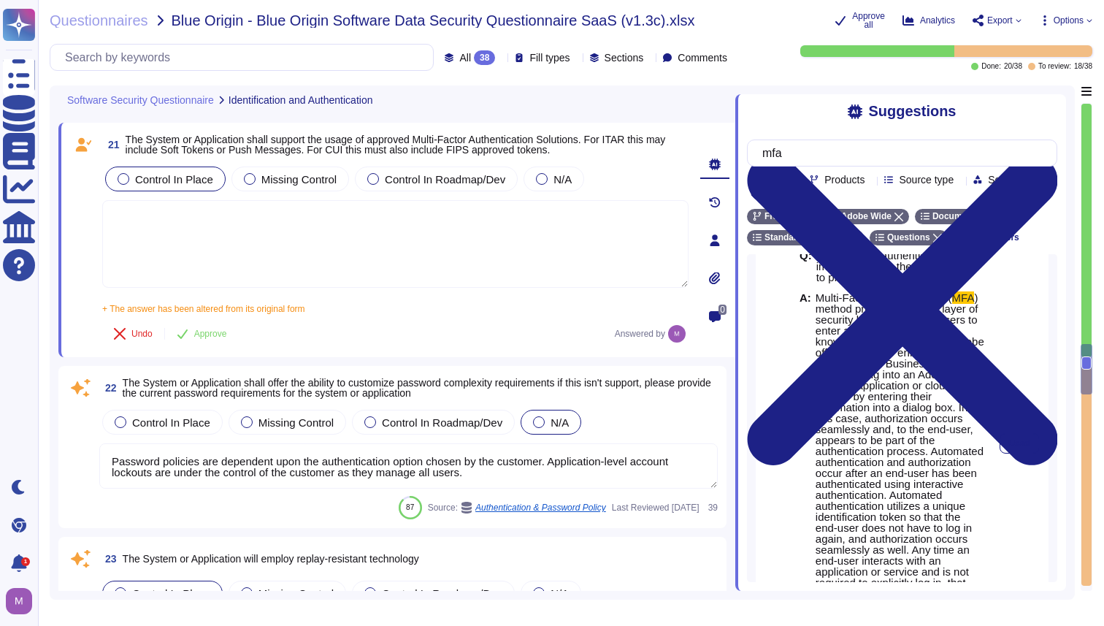
scroll to position [26, 0]
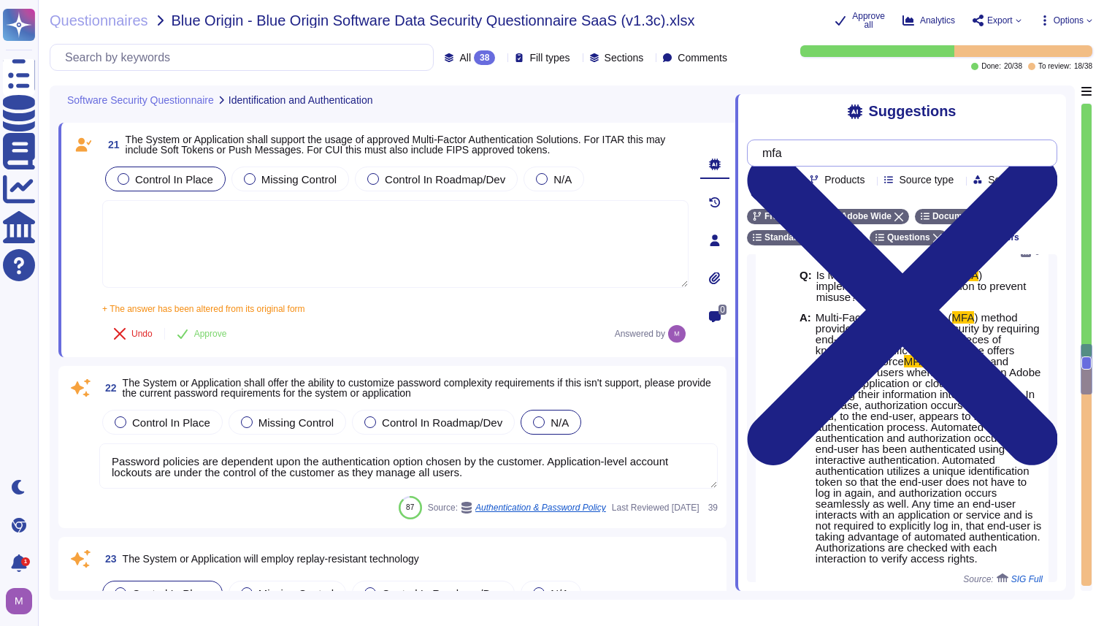
click at [847, 161] on input "mfa" at bounding box center [898, 153] width 287 height 26
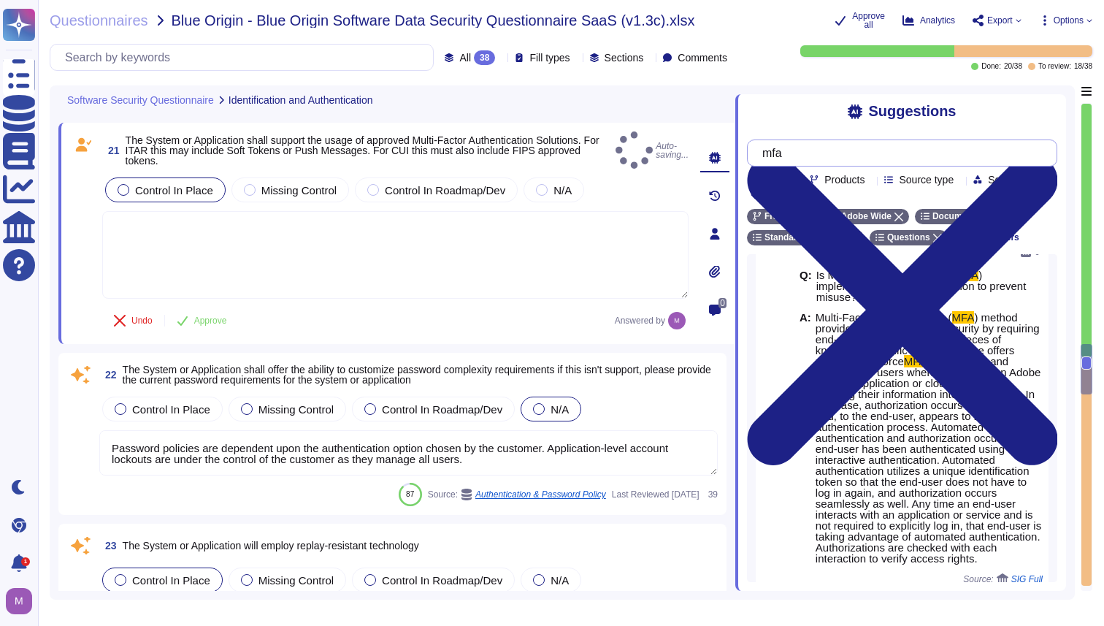
click at [847, 161] on input "mfa" at bounding box center [898, 153] width 287 height 26
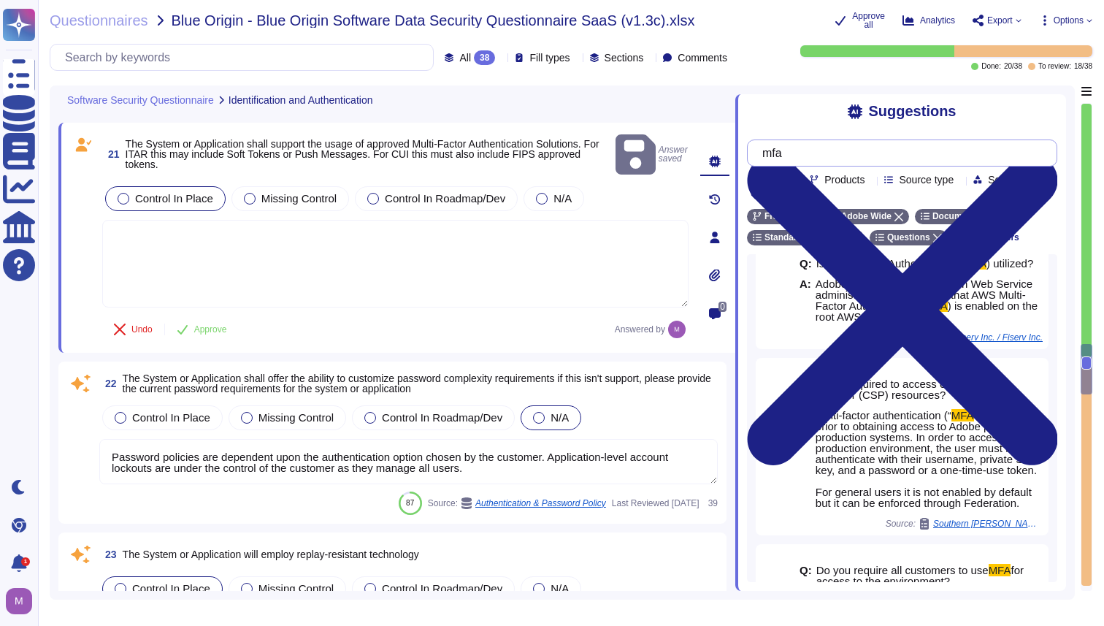
scroll to position [0, 0]
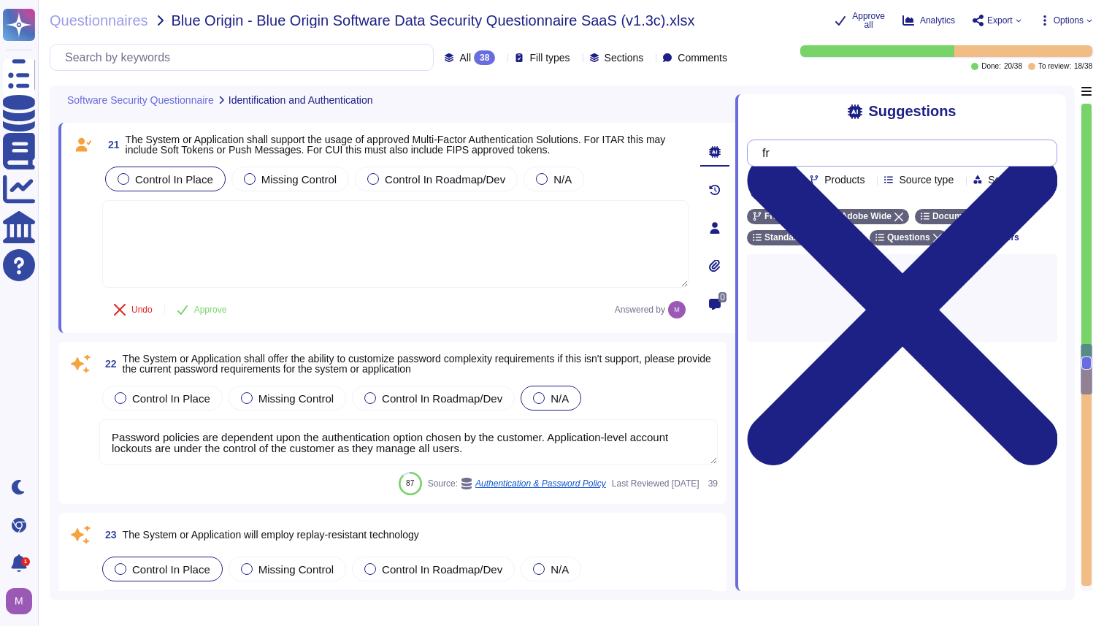
type input "f"
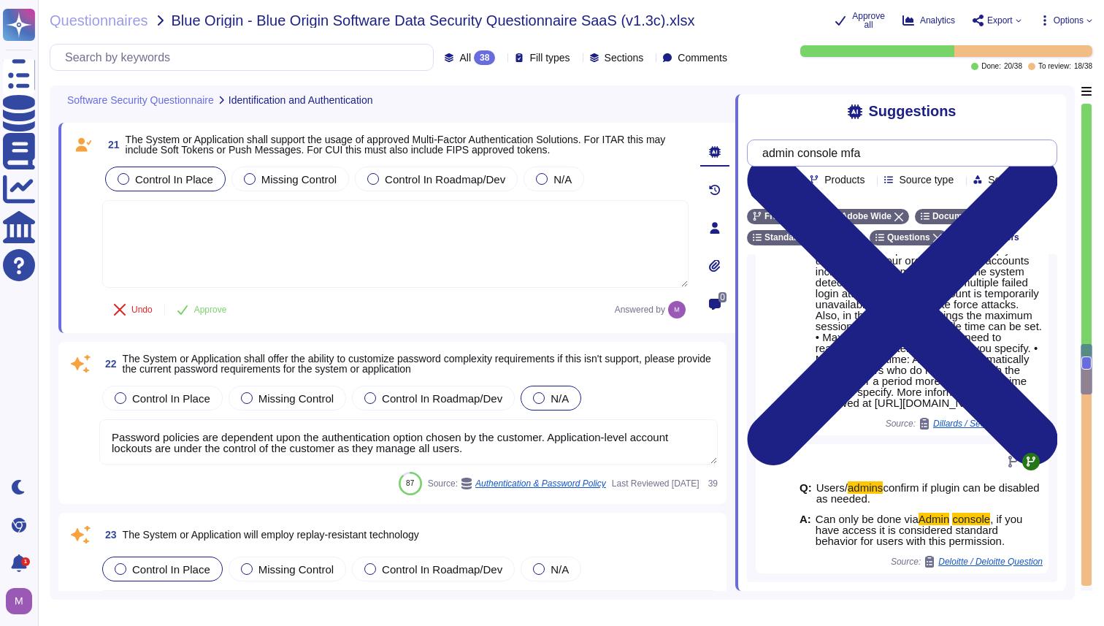
scroll to position [1013, 0]
click at [882, 162] on input "admin console mfa" at bounding box center [898, 153] width 287 height 26
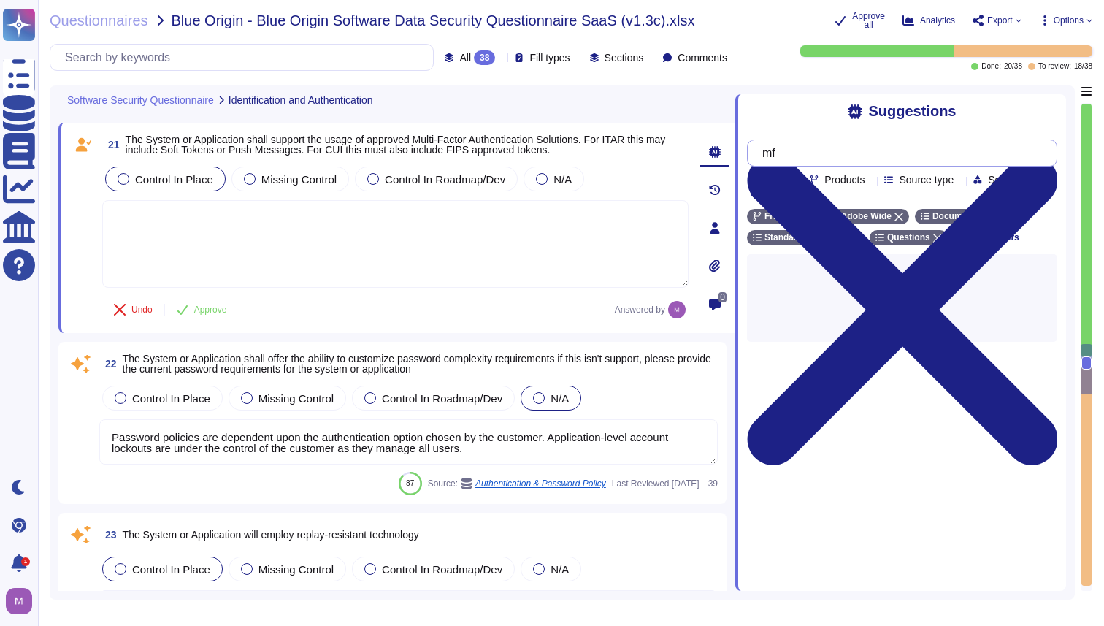
type input "mfa"
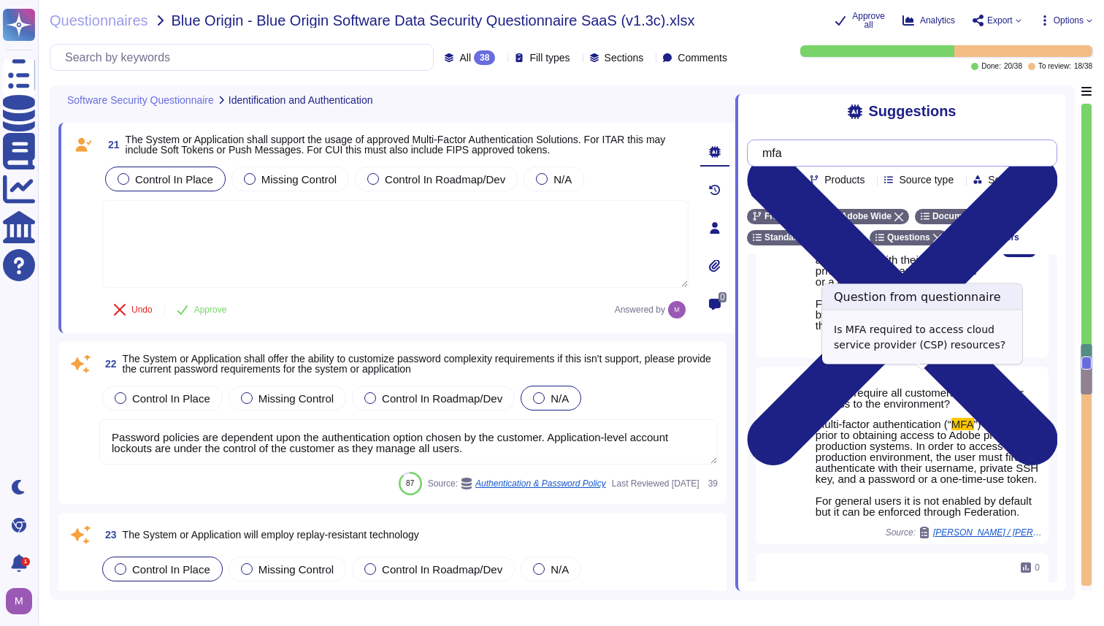
scroll to position [248, 0]
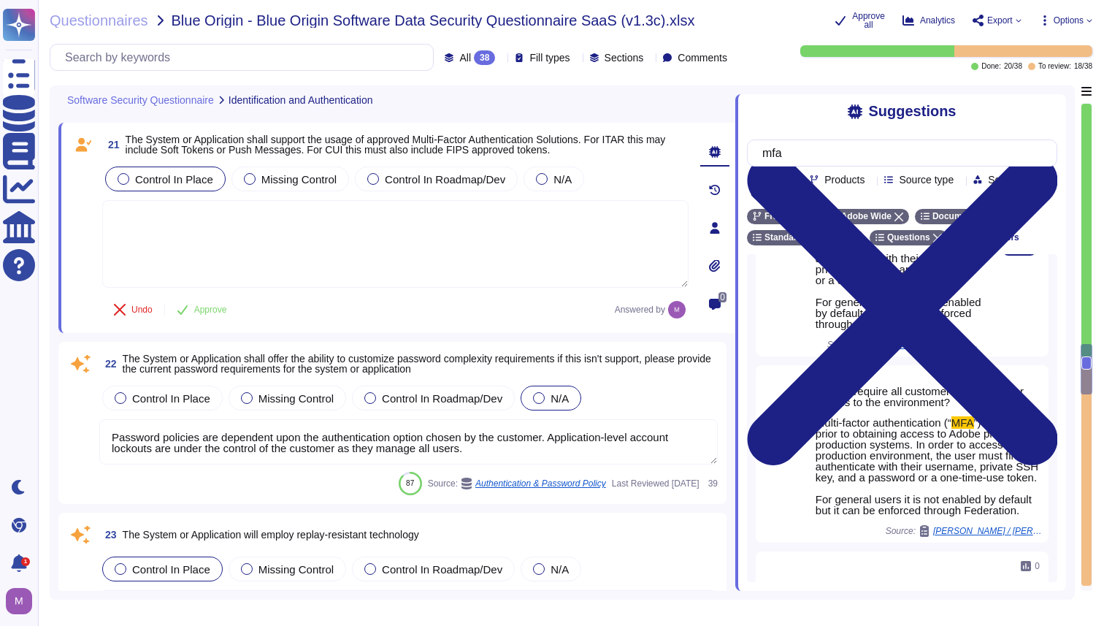
click at [794, 307] on div "Q: Is MFA required to access cloud service provider (CSP) resources? A: Multi-f…" at bounding box center [892, 245] width 196 height 221
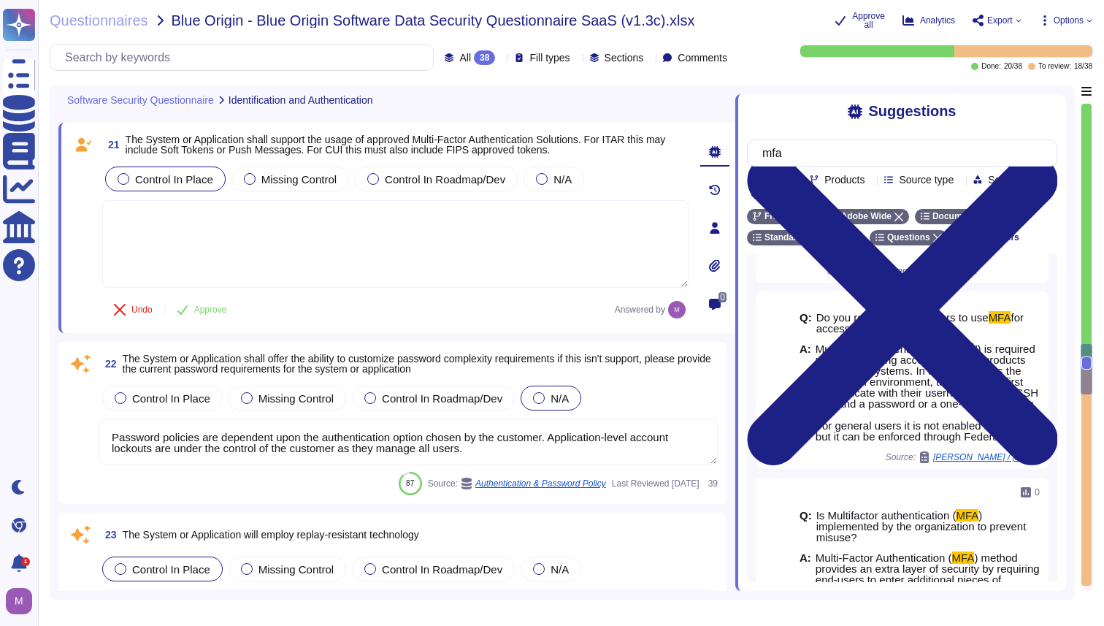
scroll to position [329, 0]
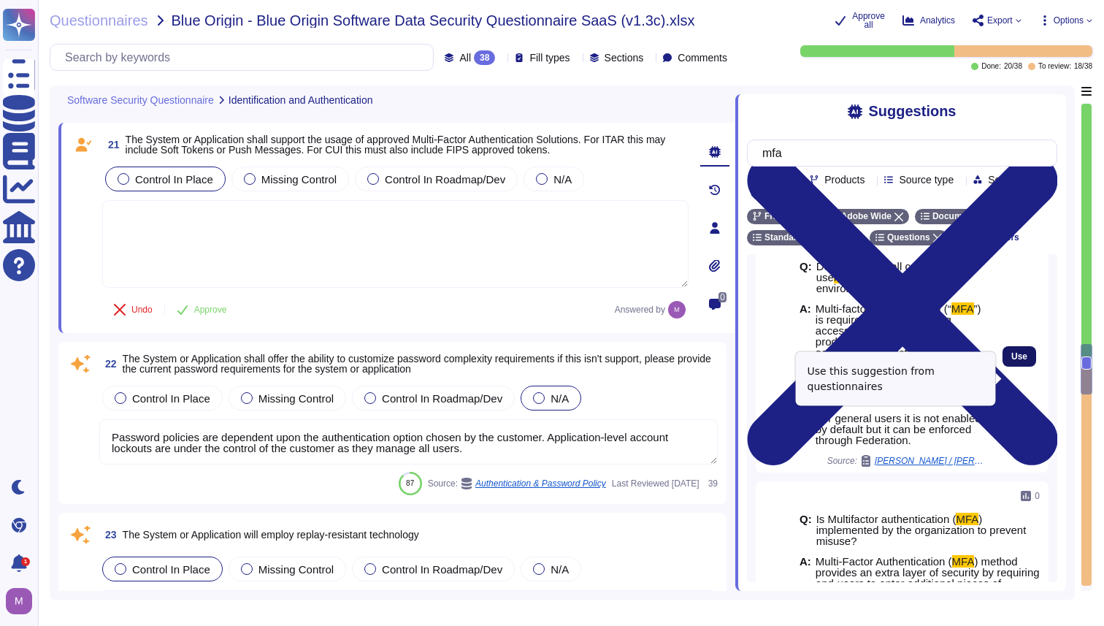
click at [1014, 361] on span "Use" at bounding box center [1019, 356] width 16 height 9
type textarea "Multi-factor authentication (“MFA”) is required prior to obtaining access to Ad…"
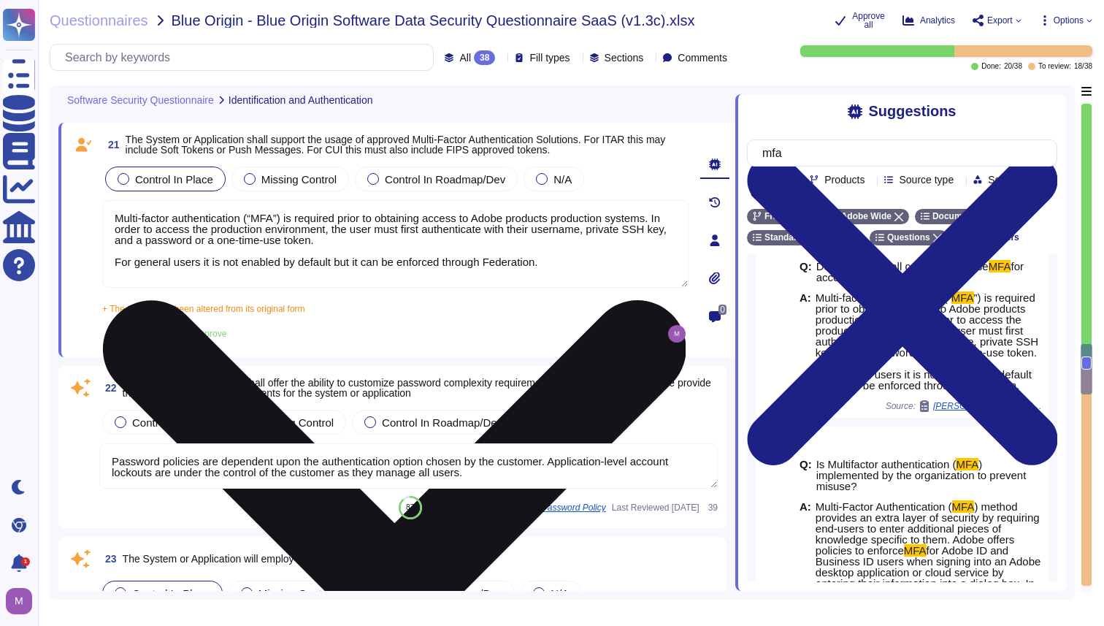
drag, startPoint x: 557, startPoint y: 268, endPoint x: 102, endPoint y: 265, distance: 454.8
click at [102, 265] on textarea "Multi-factor authentication (“MFA”) is required prior to obtaining access to Ad…" at bounding box center [395, 244] width 586 height 88
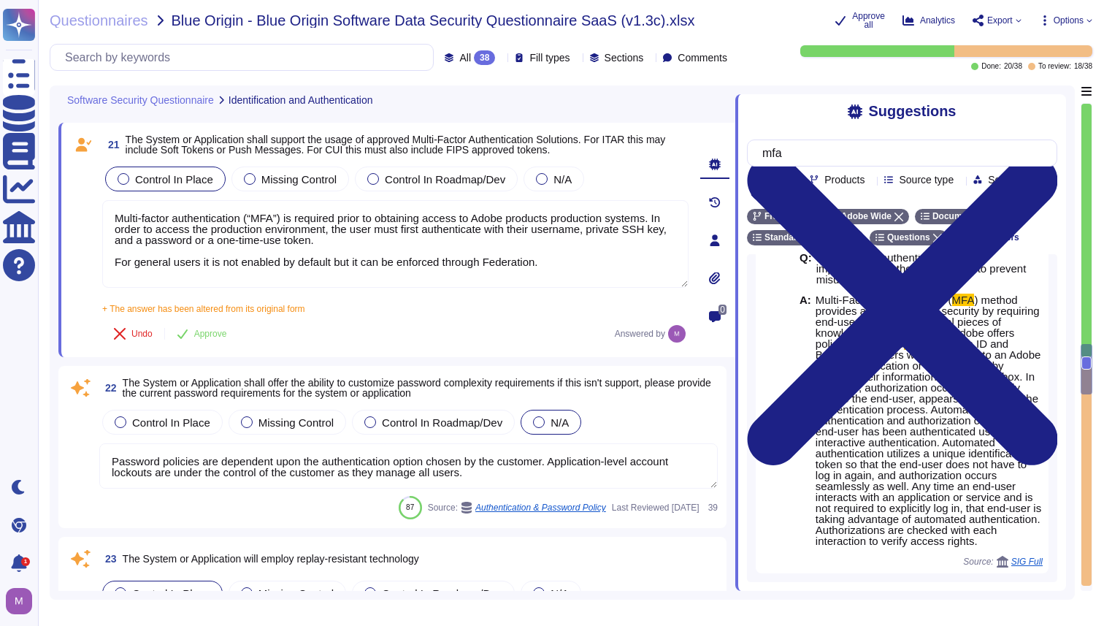
scroll to position [580, 0]
click at [834, 159] on input "mfa" at bounding box center [898, 153] width 287 height 26
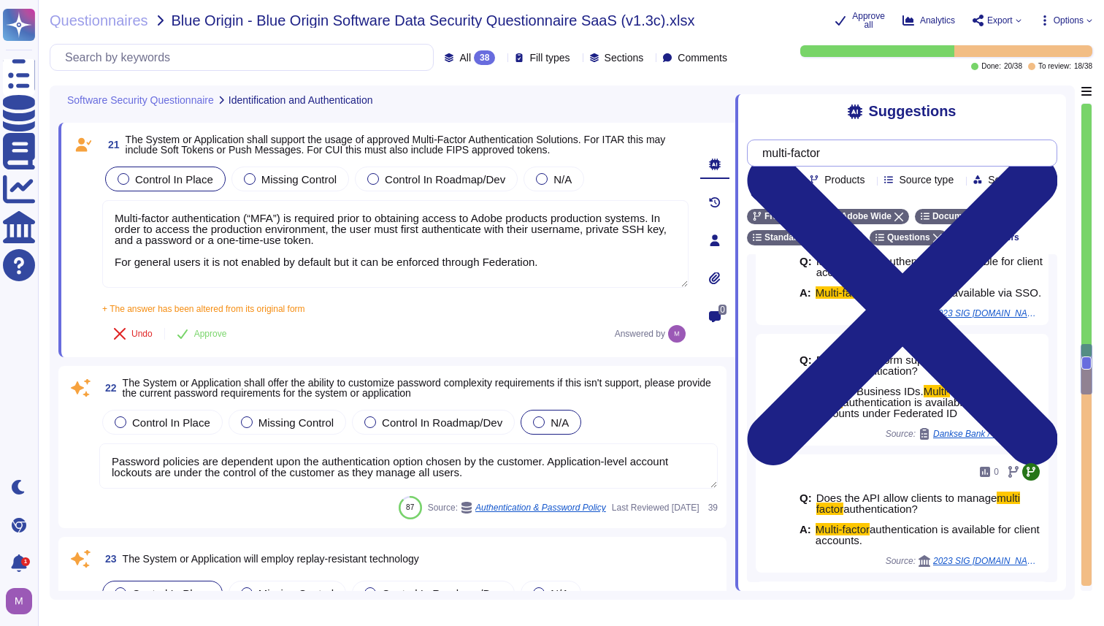
scroll to position [401, 0]
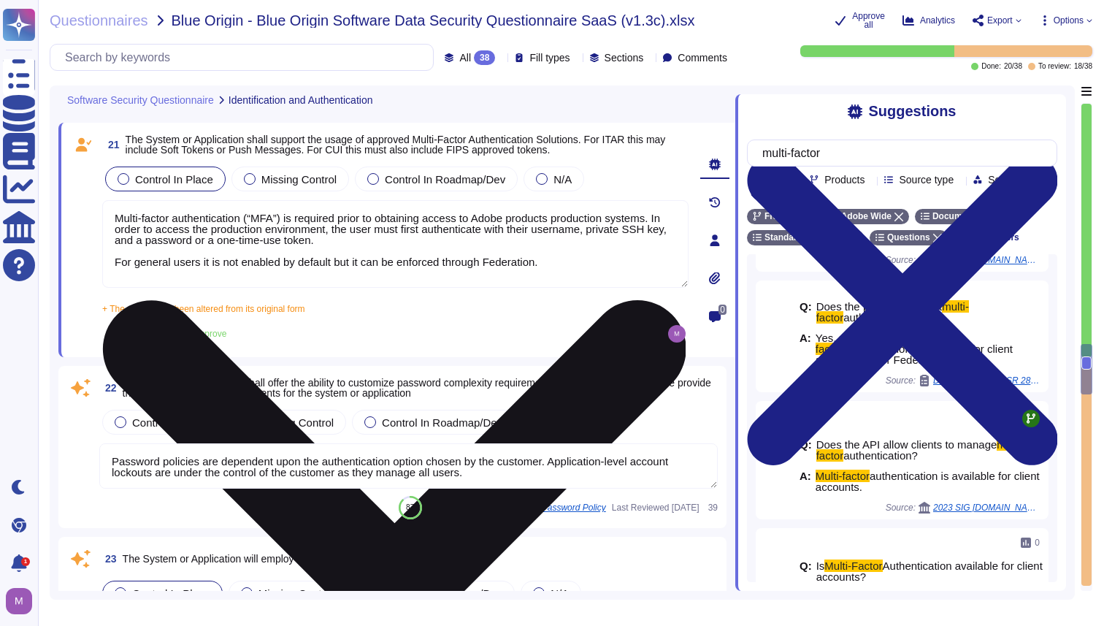
type input "multi-factor"
drag, startPoint x: 569, startPoint y: 266, endPoint x: 107, endPoint y: 222, distance: 464.9
click at [107, 222] on textarea "Multi-factor authentication (“MFA”) is required prior to obtaining access to Ad…" at bounding box center [395, 244] width 586 height 88
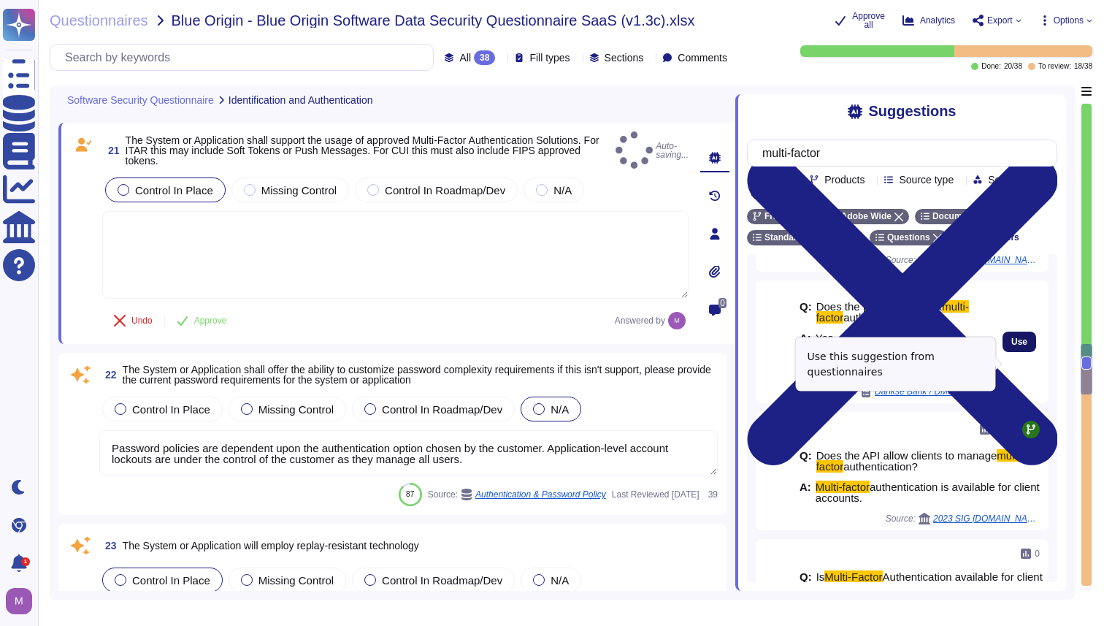
click at [1024, 346] on span "Use" at bounding box center [1019, 341] width 16 height 9
type textarea "Yes, via Business IDs. Multi-factor authentication is available for client acco…"
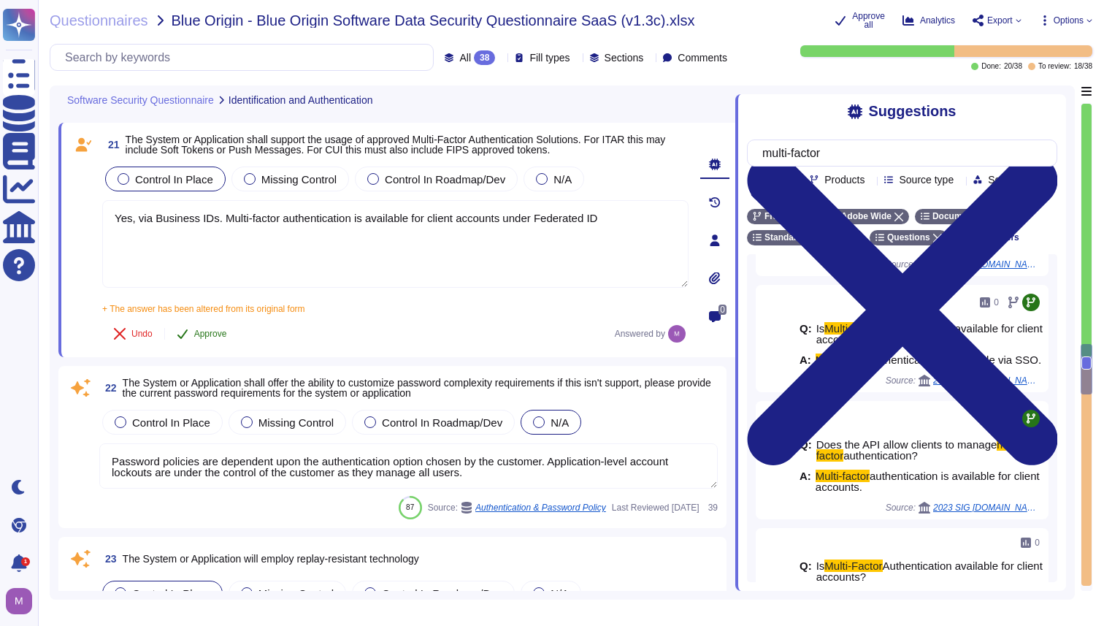
click at [223, 338] on span "Approve" at bounding box center [210, 333] width 33 height 9
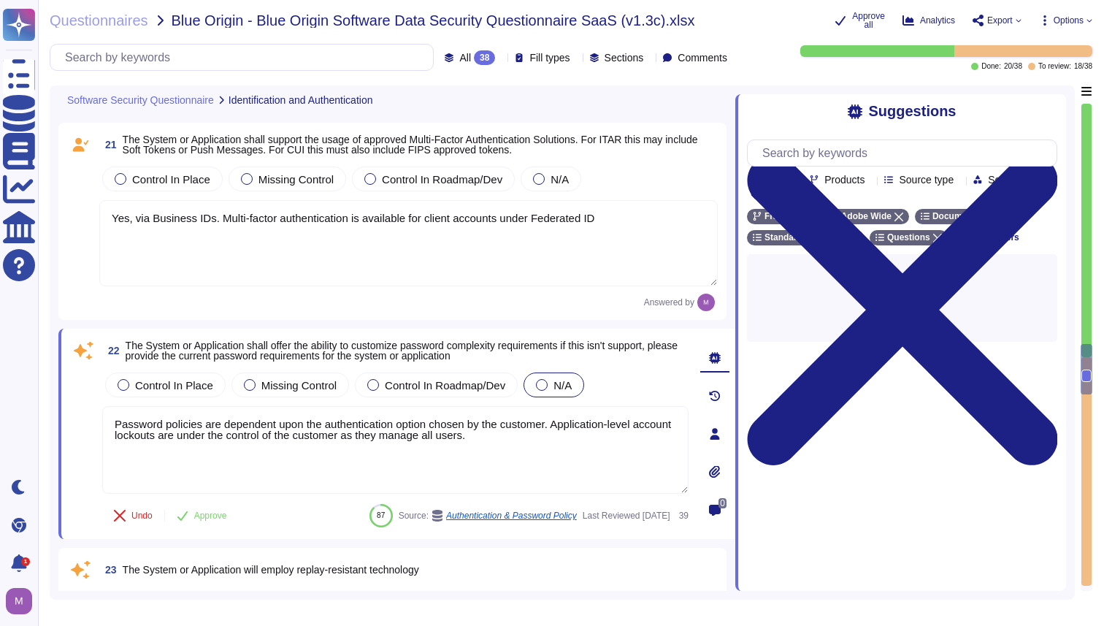
scroll to position [0, 0]
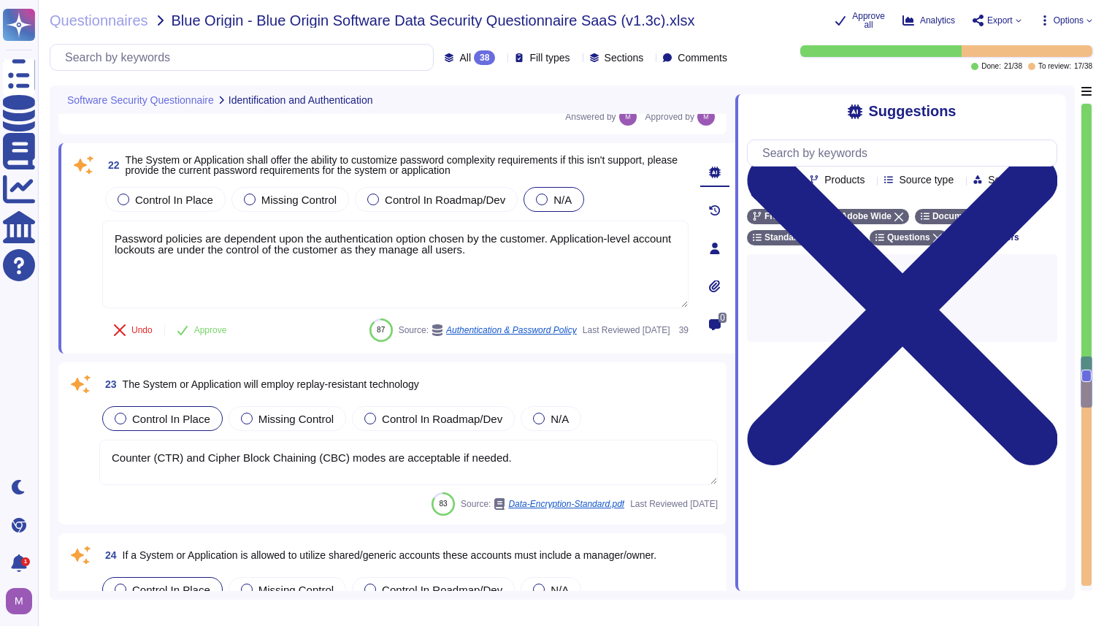
type textarea "Firefly has a built-in feedback mechanism so that users can report if a feature…"
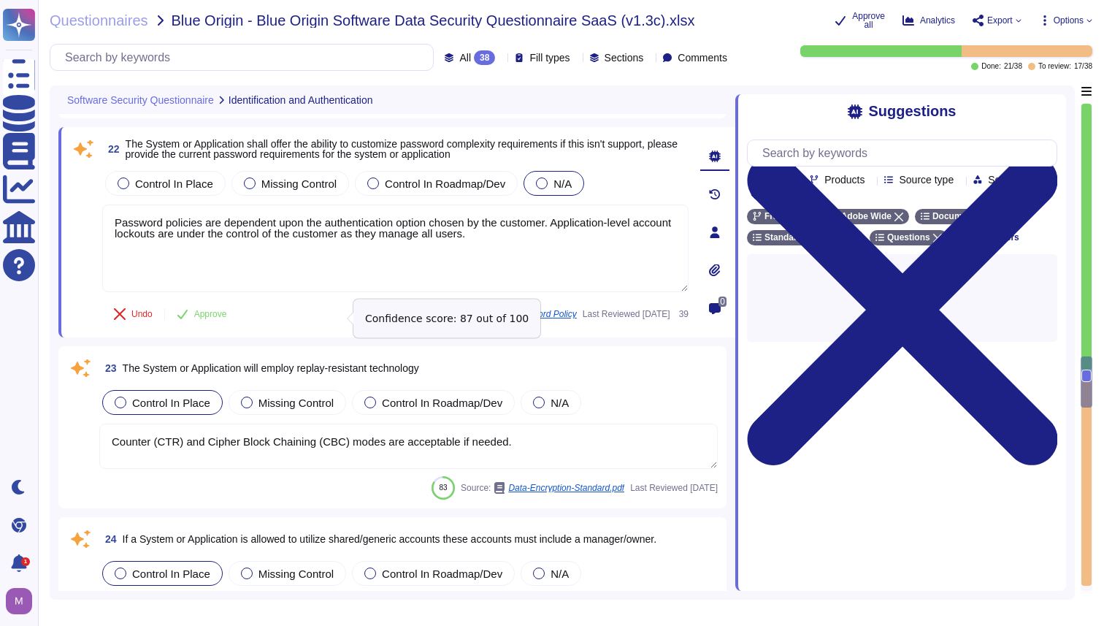
scroll to position [4548, 0]
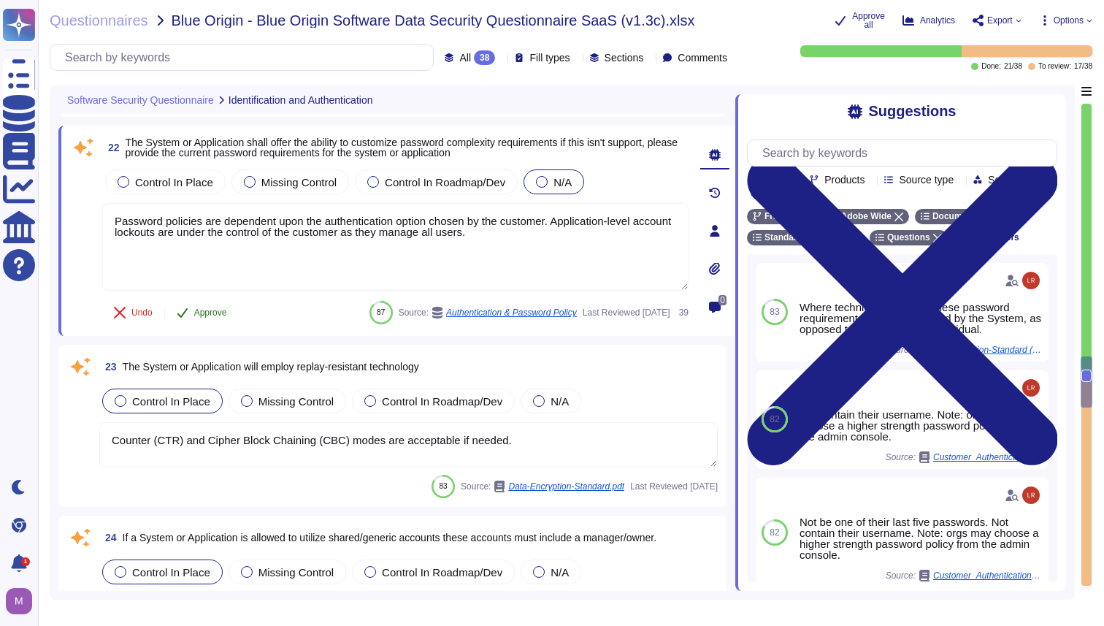
click at [203, 315] on span "Approve" at bounding box center [210, 312] width 33 height 9
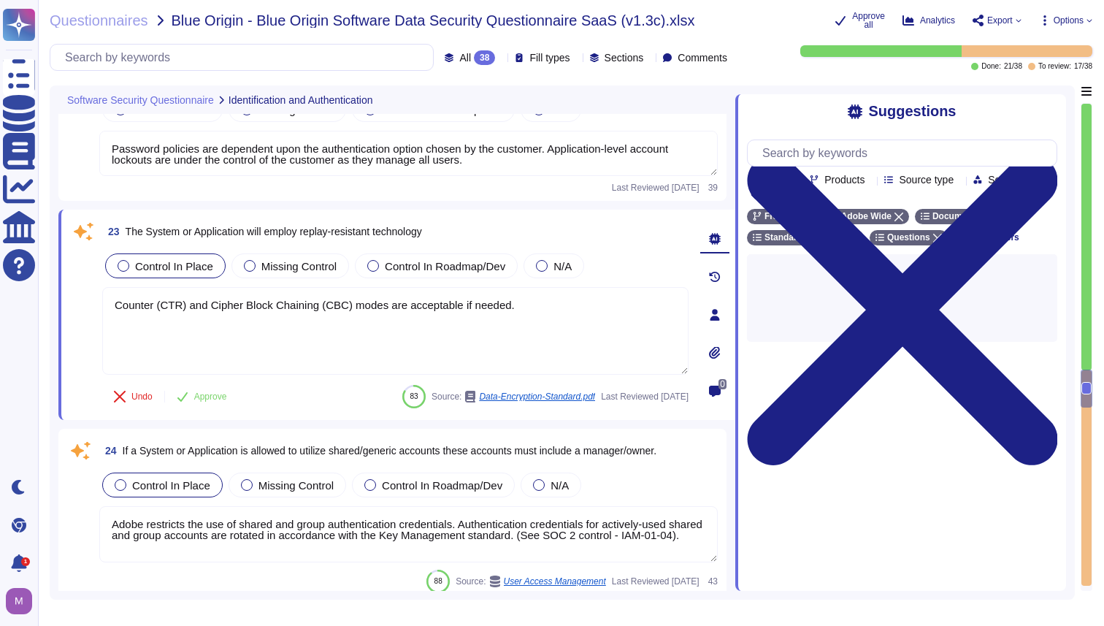
type textarea "Federated IDs are enterprise-managed accounts where all identity profiles—as we…"
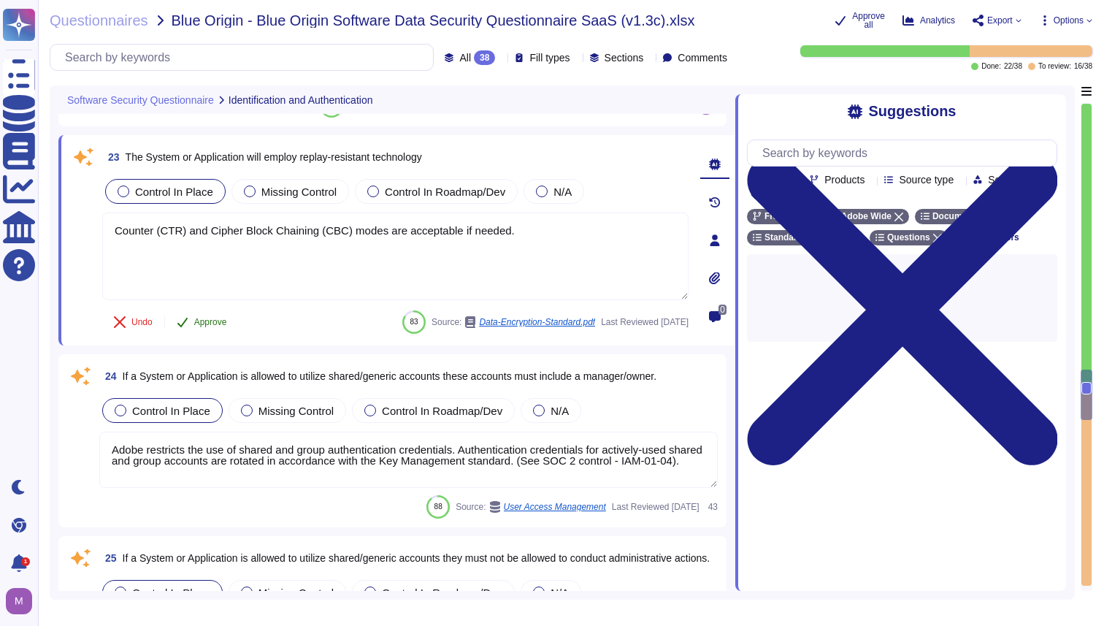
type textarea "Federated IDs are enterprise-managed accounts where all identity profiles—as we…"
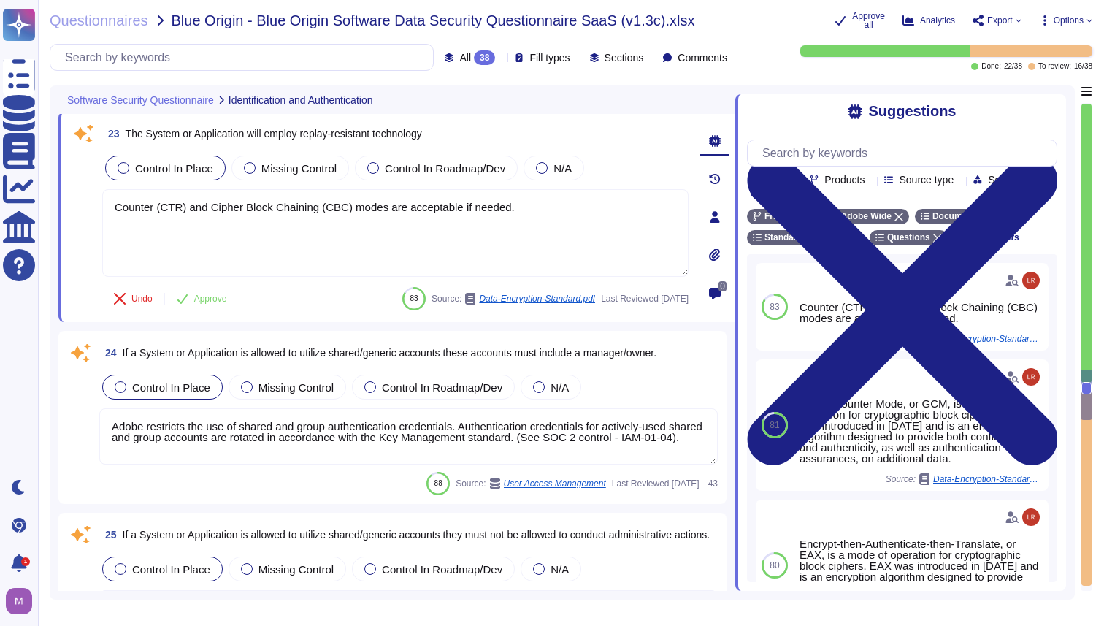
scroll to position [4710, 0]
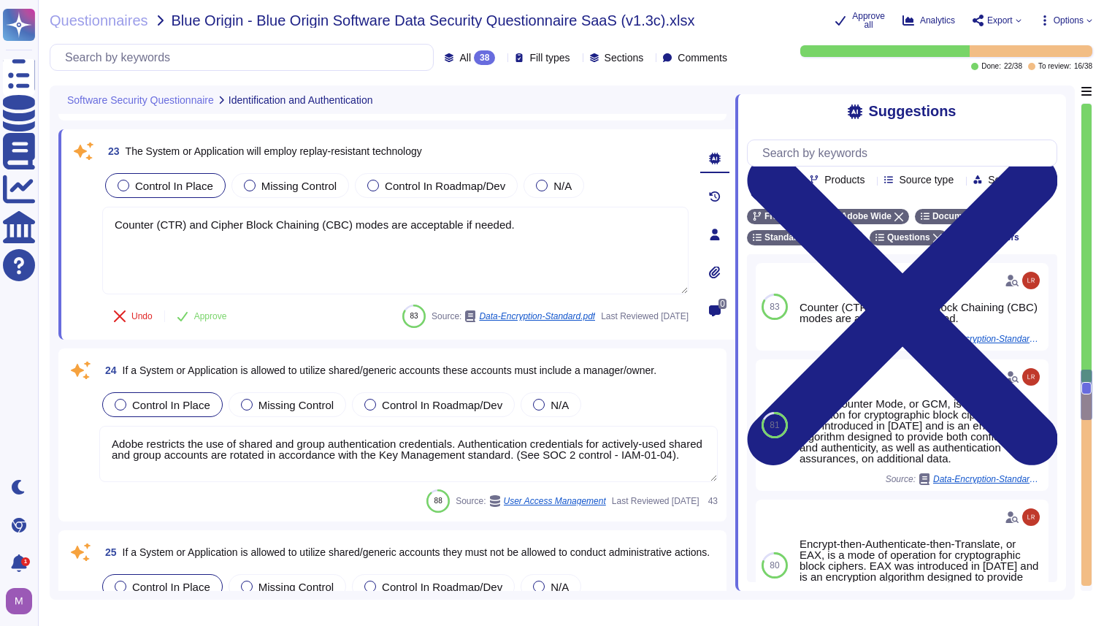
click at [721, 242] on div at bounding box center [714, 234] width 29 height 29
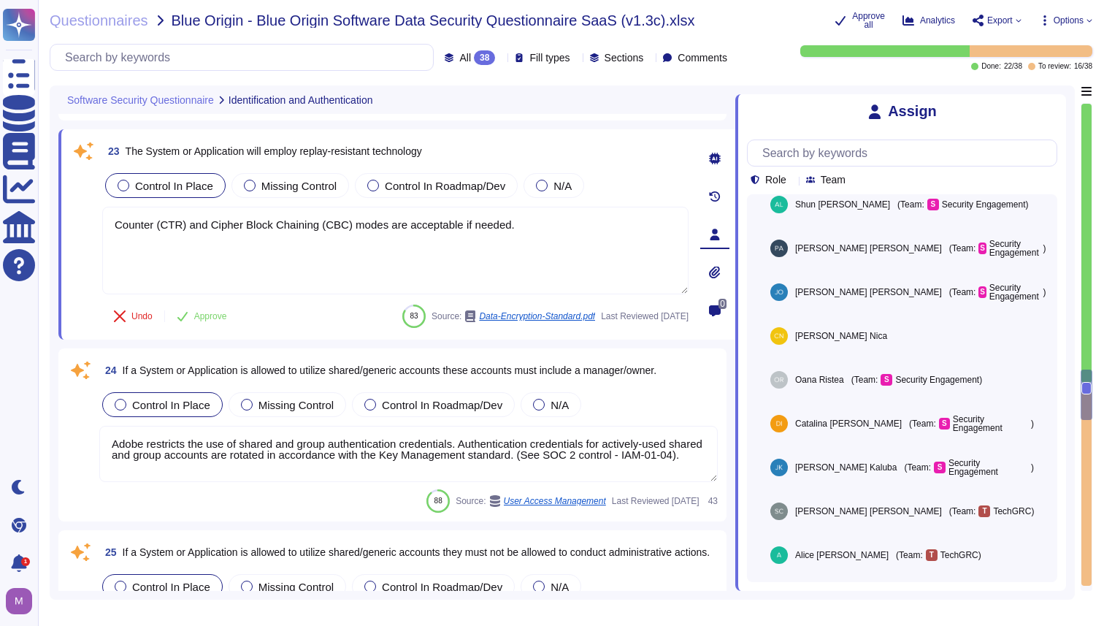
scroll to position [610, 0]
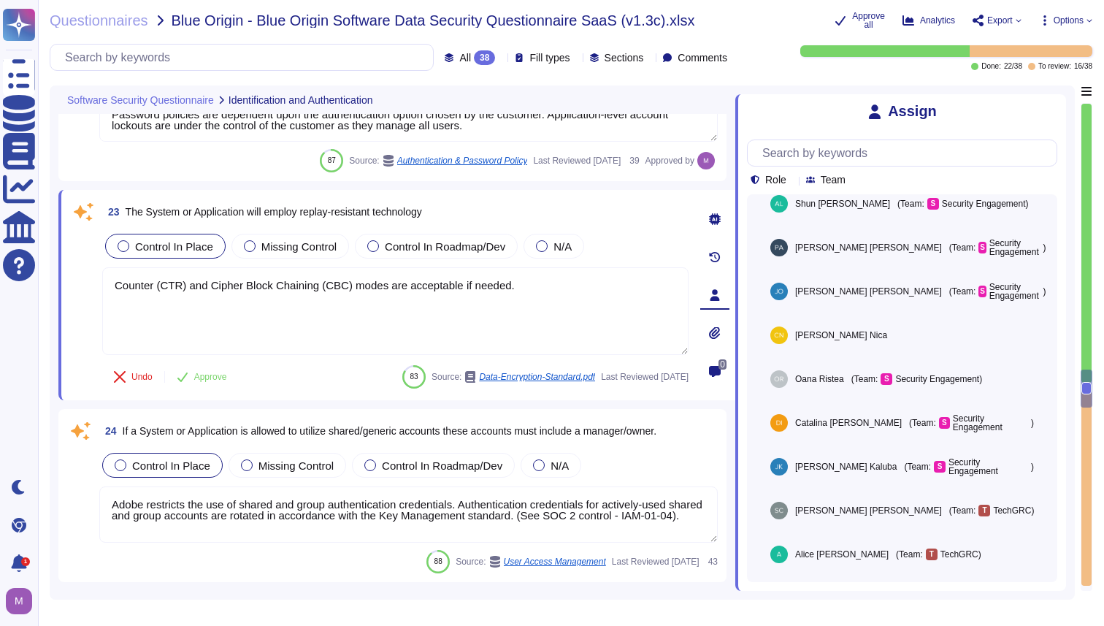
type textarea "SSO identity in which identity profiles are provided by the customer’s identity…"
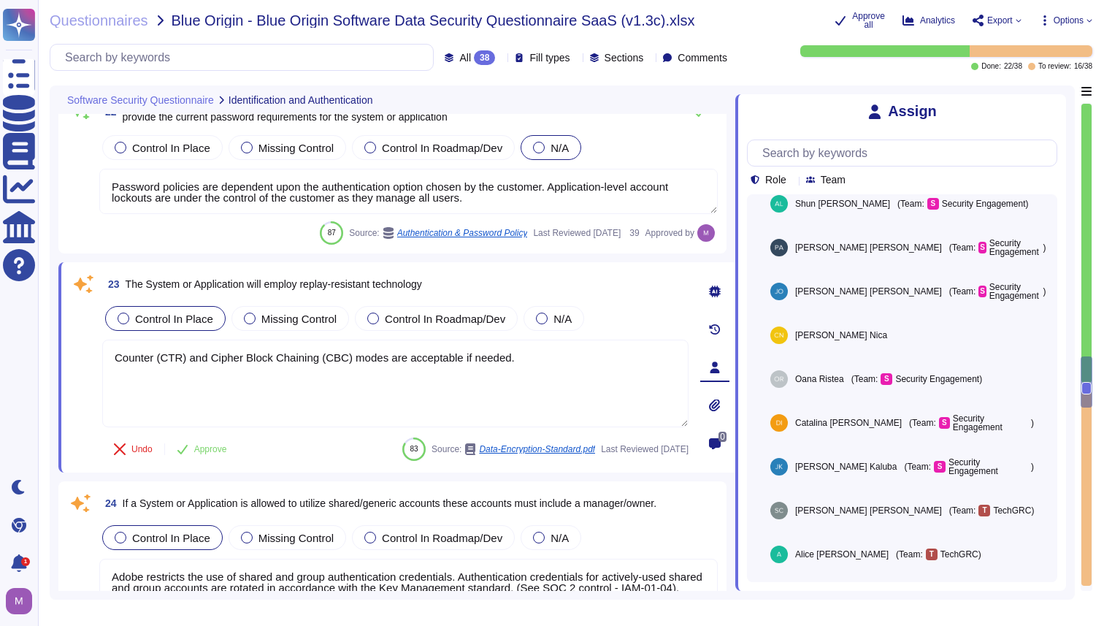
scroll to position [4576, 0]
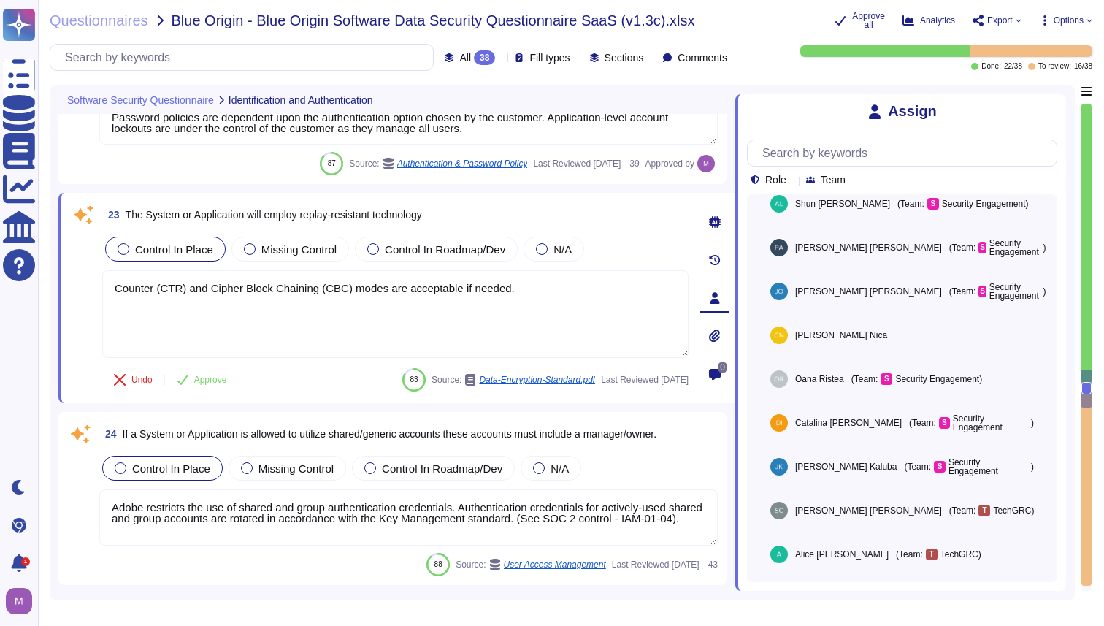
type textarea "Federated IDs are enterprise-managed accounts where all identity profiles—as we…"
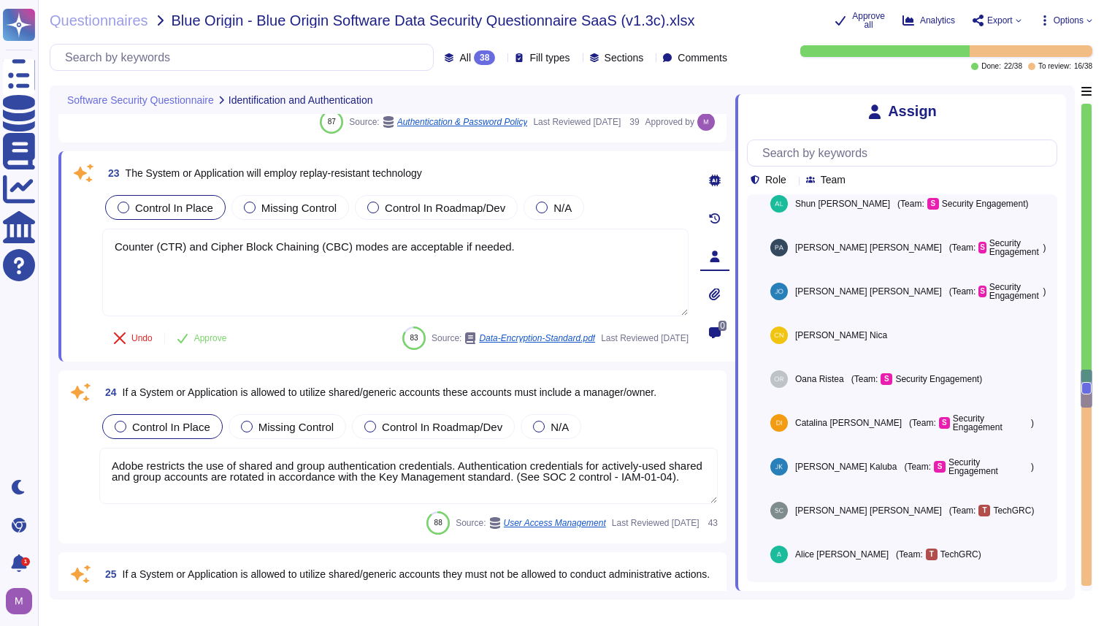
scroll to position [4702, 0]
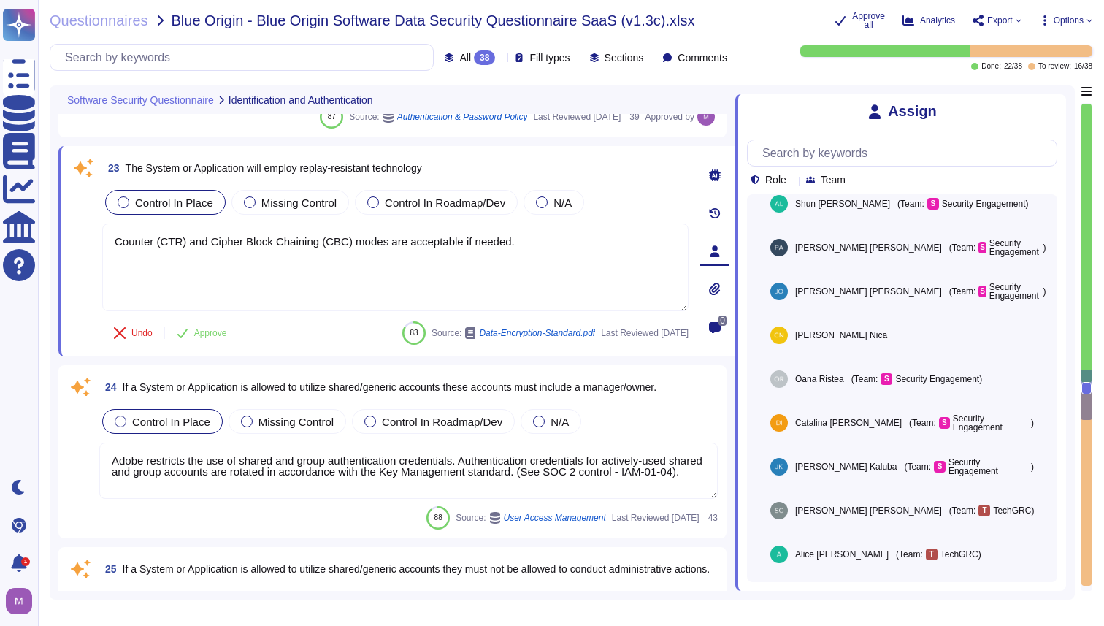
click at [712, 256] on icon at bounding box center [714, 251] width 9 height 12
click at [812, 163] on input "text" at bounding box center [906, 153] width 302 height 26
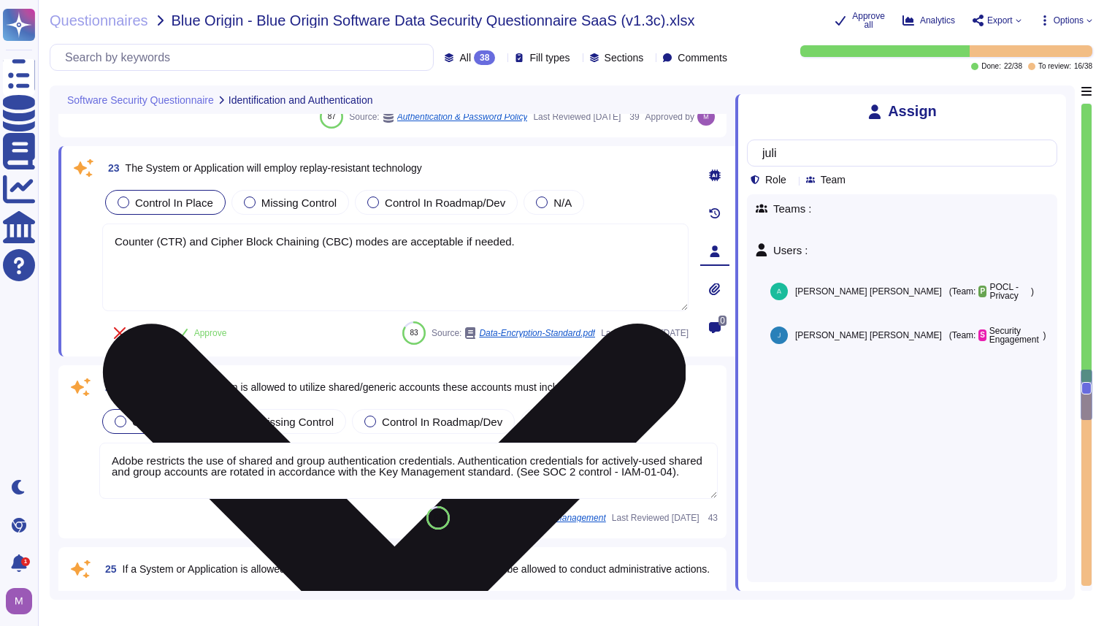
type input "juli"
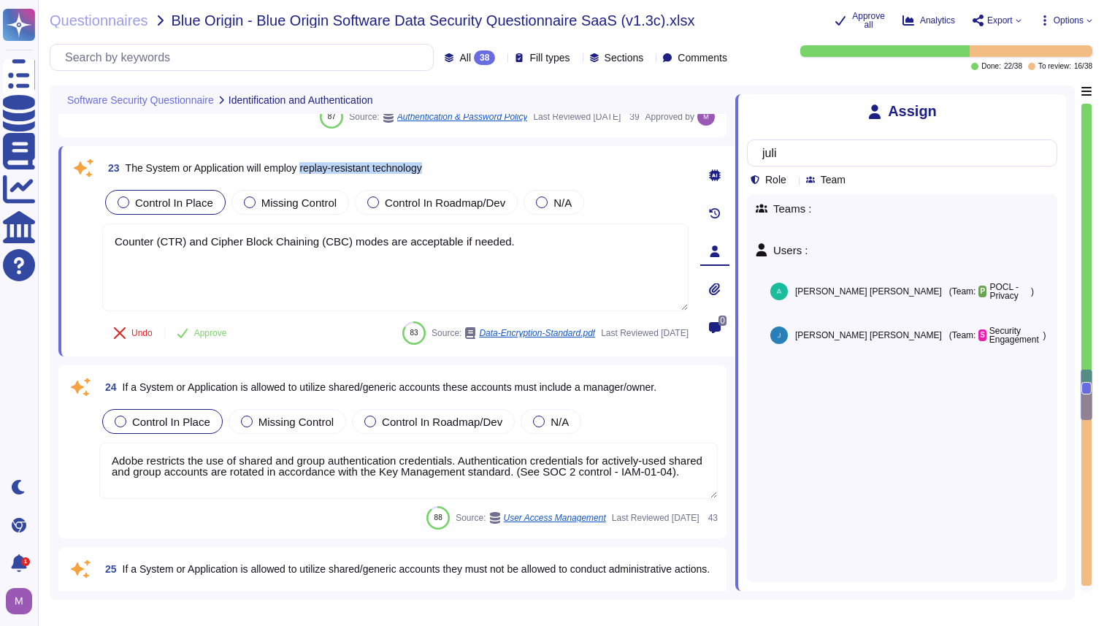
drag, startPoint x: 313, startPoint y: 175, endPoint x: 447, endPoint y: 176, distance: 133.6
click at [447, 176] on div "23 The System or Application will employ replay-resistant technology" at bounding box center [395, 168] width 586 height 26
copy span "replay-resistant technology"
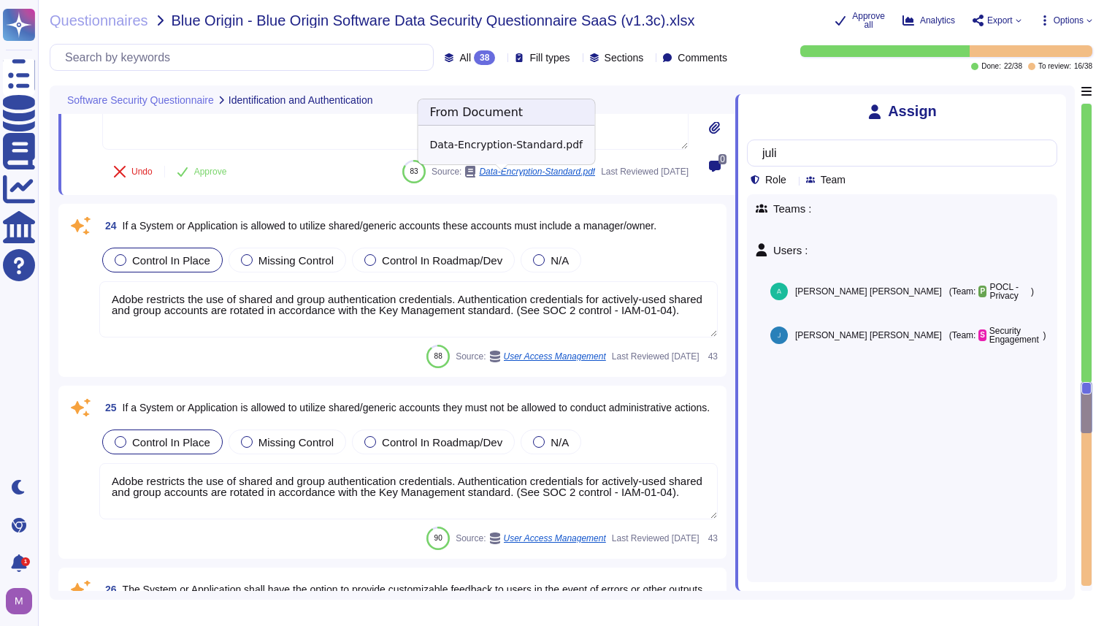
scroll to position [4855, 0]
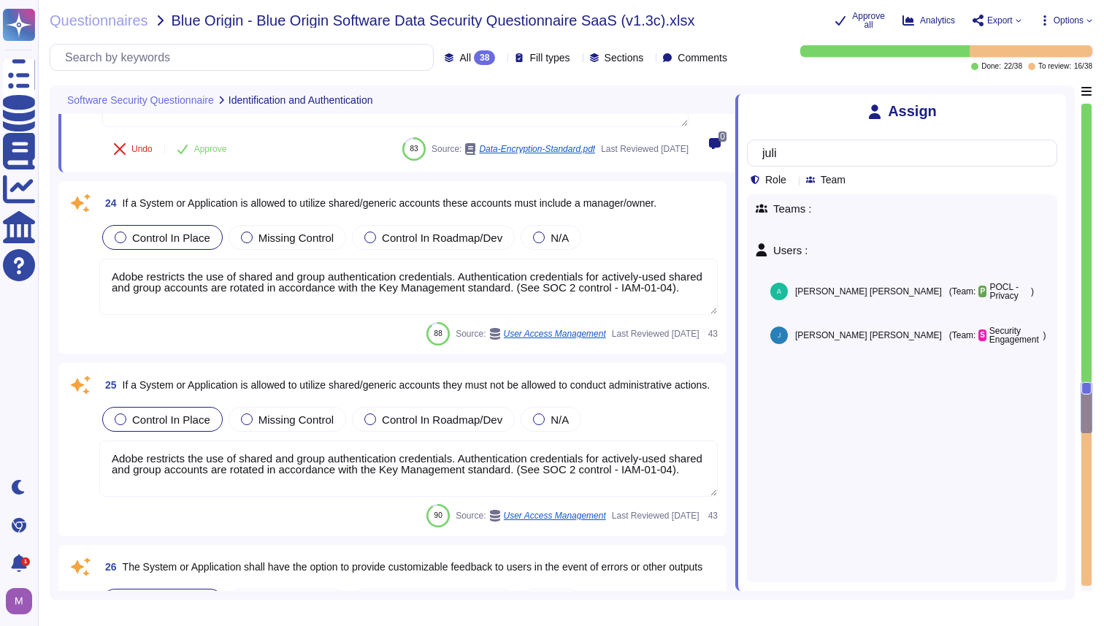
type textarea "Removable media is not used to provide the service."
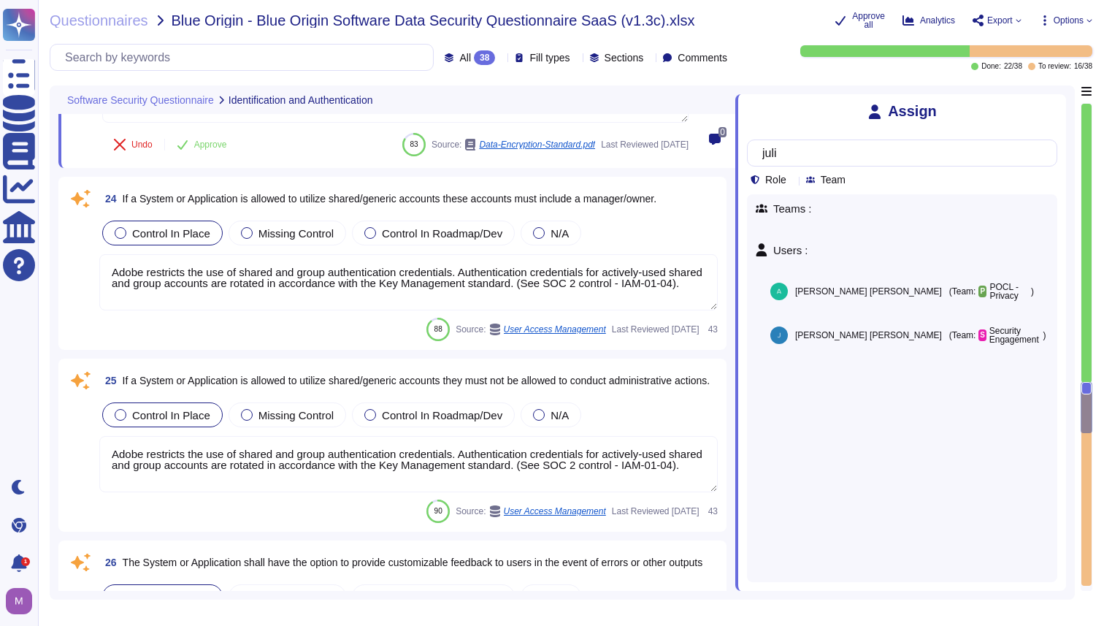
scroll to position [4873, 0]
click at [292, 294] on textarea "Adobe restricts the use of shared and group authentication credentials. Authent…" at bounding box center [408, 281] width 618 height 56
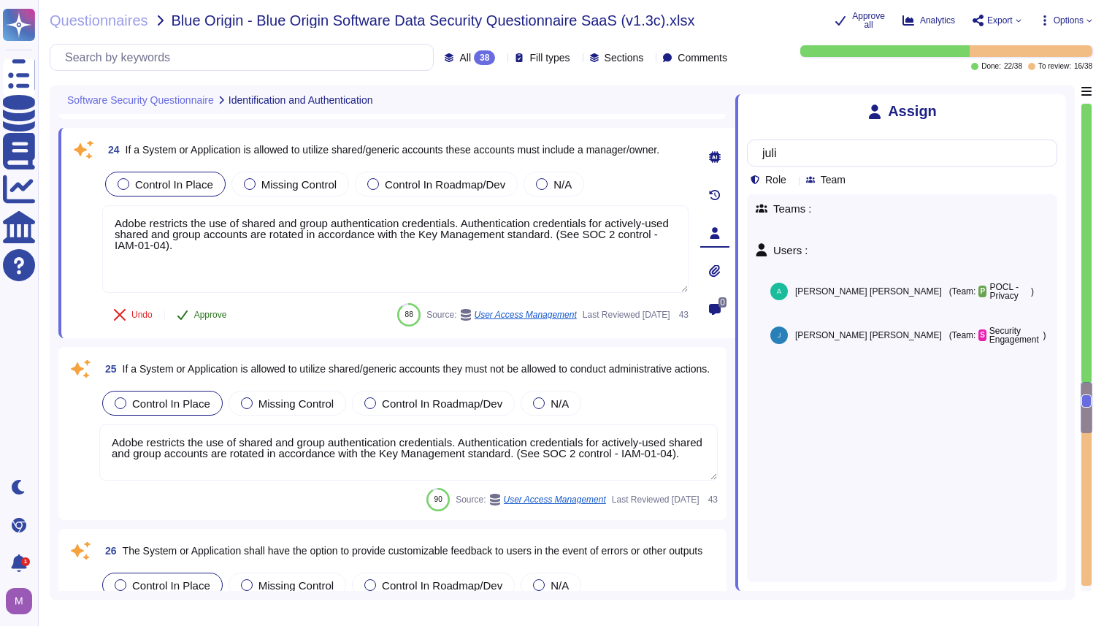
click at [215, 318] on span "Approve" at bounding box center [210, 314] width 33 height 9
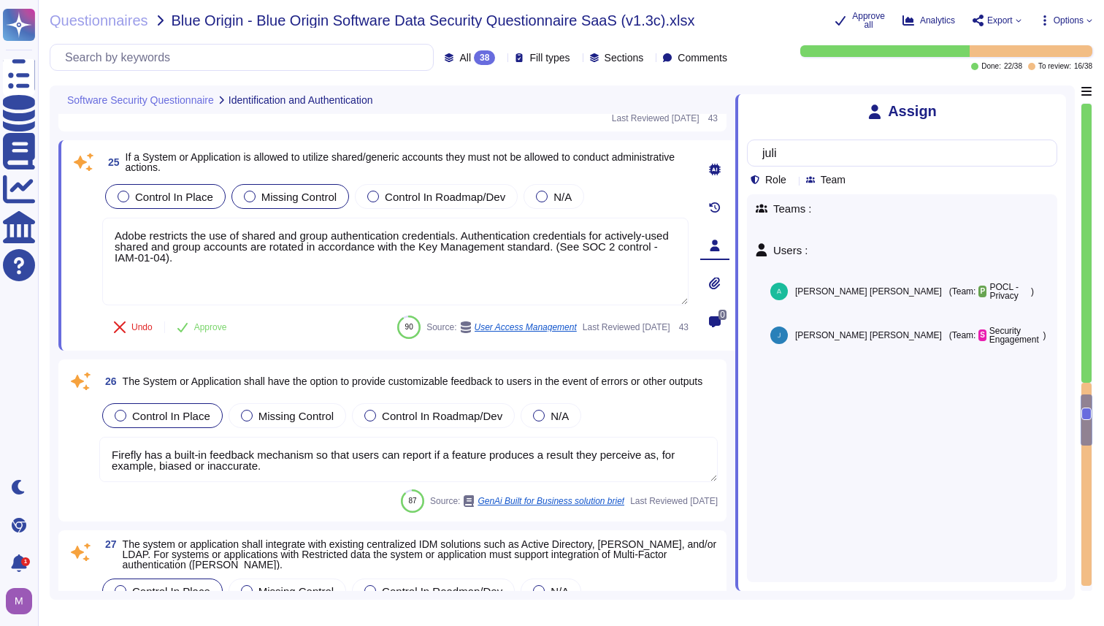
scroll to position [5027, 0]
click at [225, 329] on span "Approve" at bounding box center [210, 327] width 33 height 9
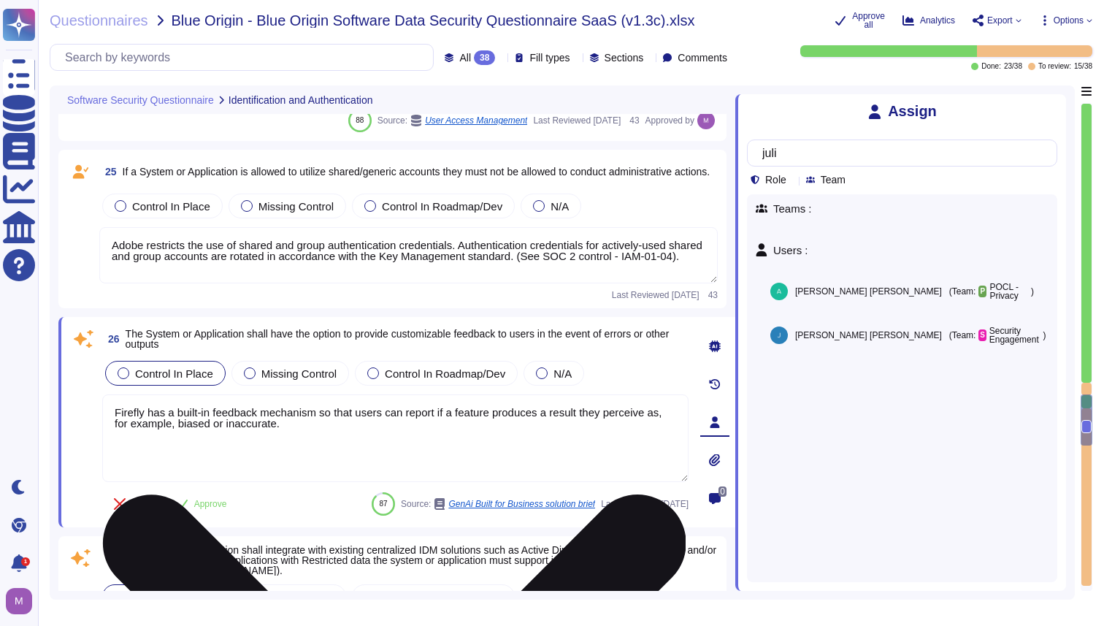
type textarea "Adobe approves and engages with leading third-party security firms to perform p…"
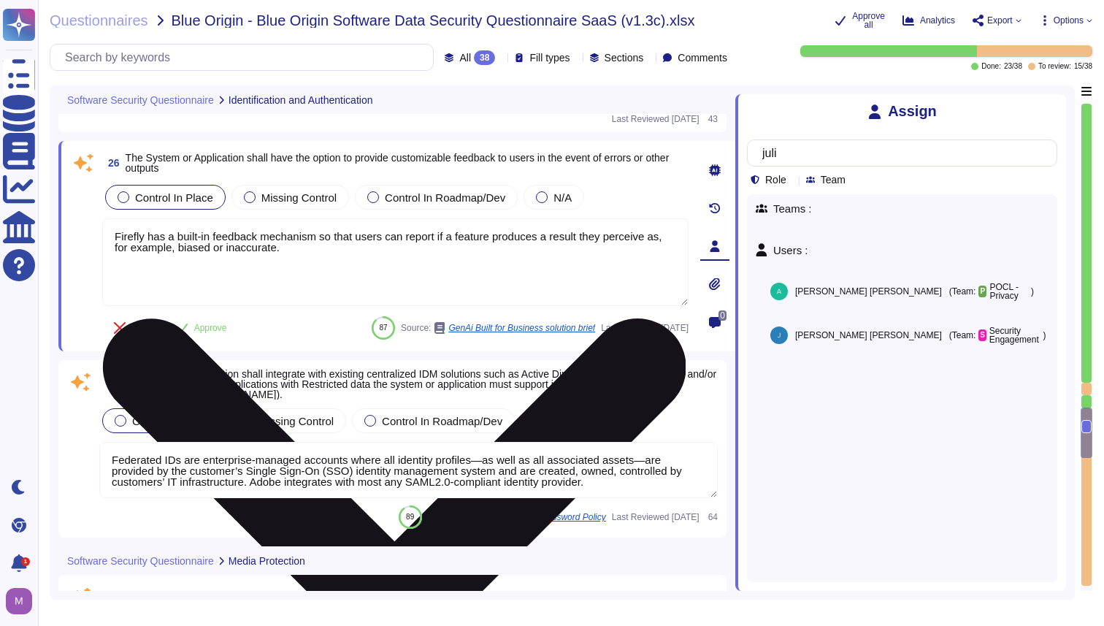
scroll to position [5204, 0]
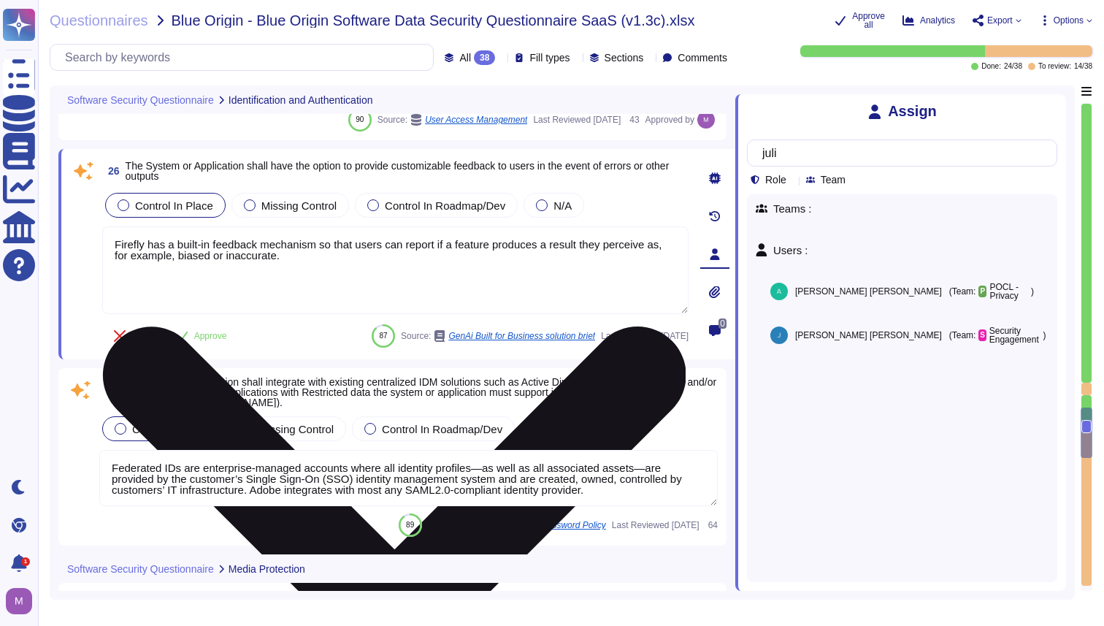
type textarea "Adobe approves and engages with leading third-party security firms to perform p…"
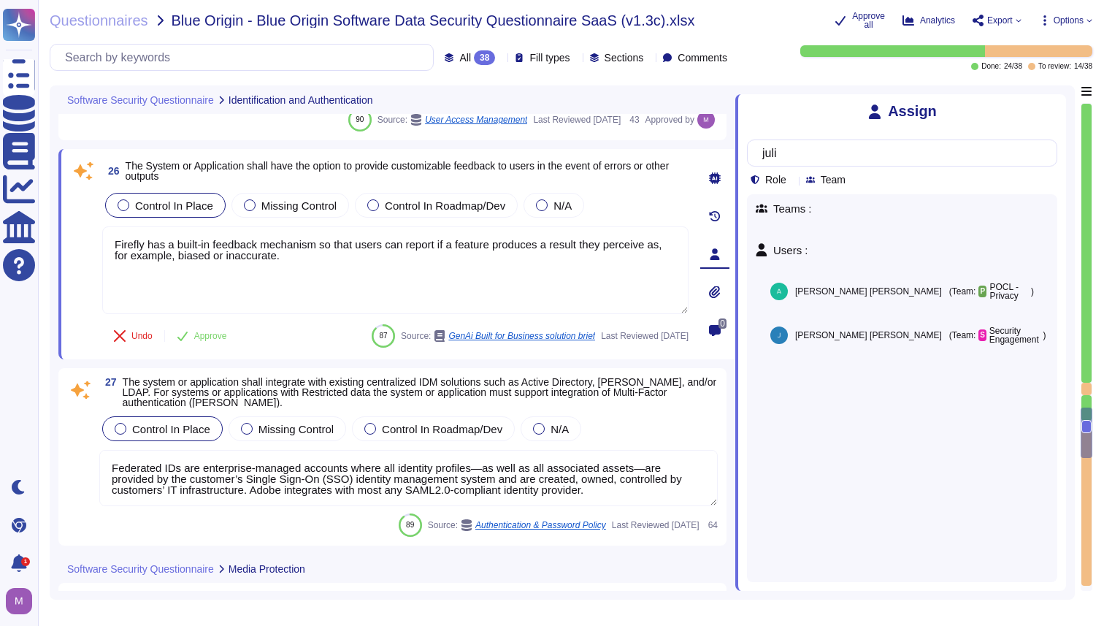
click at [1057, 103] on icon at bounding box center [1057, 103] width 0 height 0
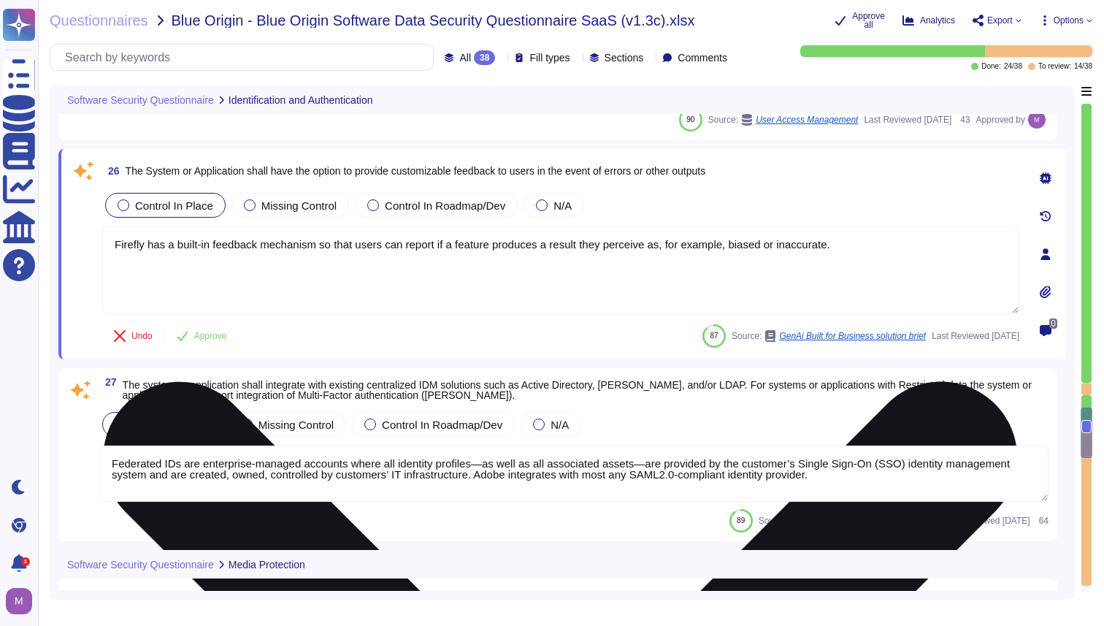
click at [802, 244] on textarea "Firefly has a built-in feedback mechanism so that users can report if a feature…" at bounding box center [560, 270] width 917 height 88
click at [846, 254] on textarea "Firefly has a built-in feedback mechanism so that users can report if a feature…" at bounding box center [560, 270] width 917 height 88
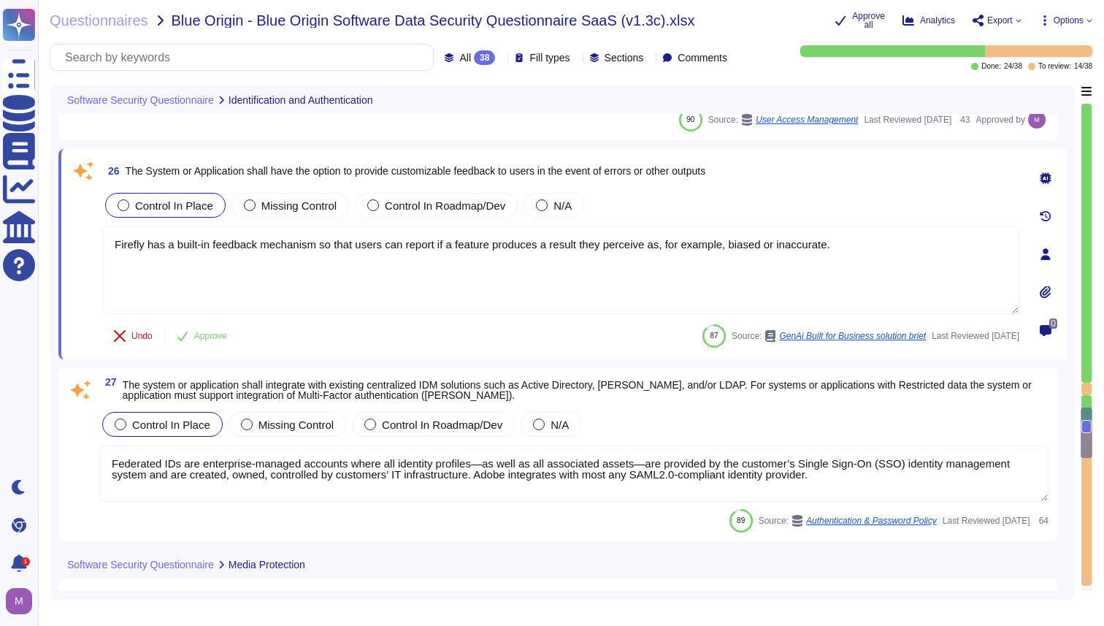
click at [148, 338] on span "Undo" at bounding box center [141, 335] width 21 height 9
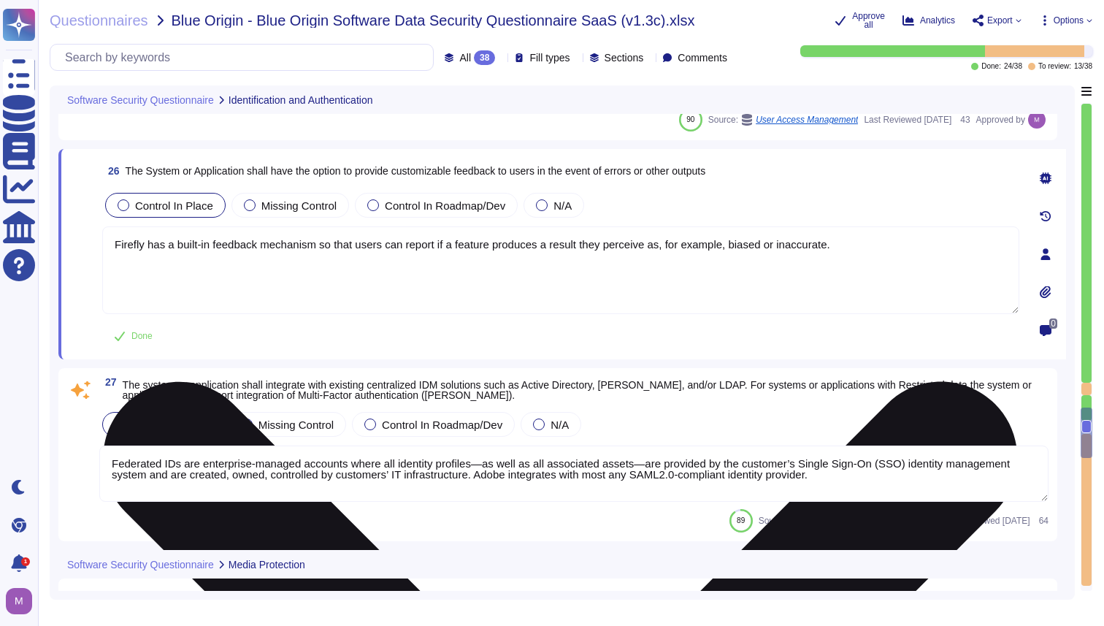
click at [472, 258] on textarea "Firefly has a built-in feedback mechanism so that users can report if a feature…" at bounding box center [560, 270] width 917 height 88
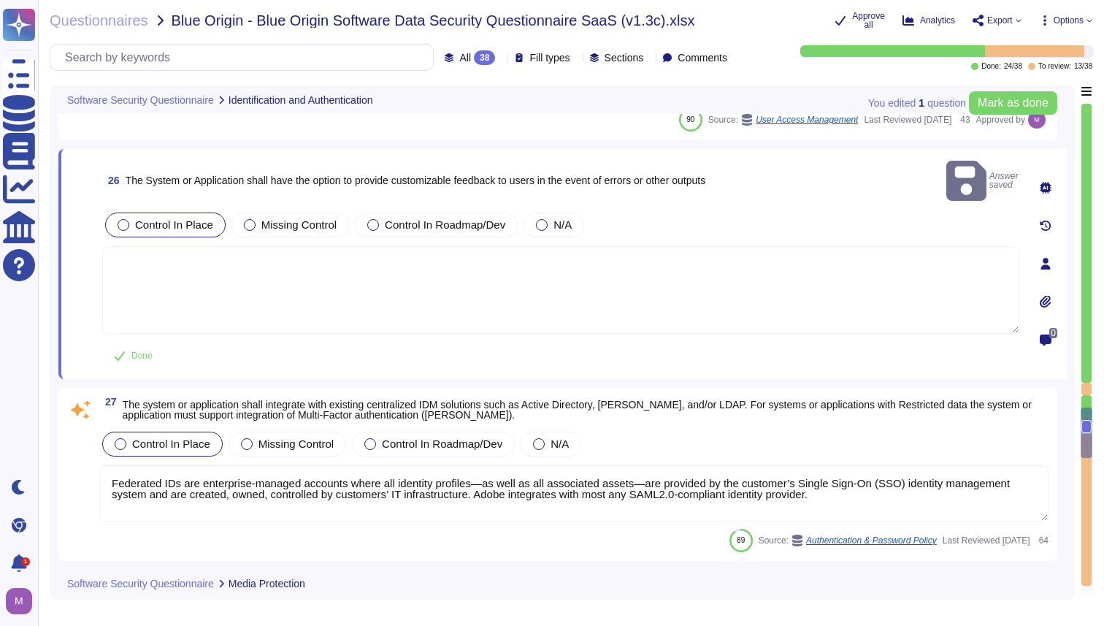
click at [900, 248] on textarea at bounding box center [560, 290] width 917 height 88
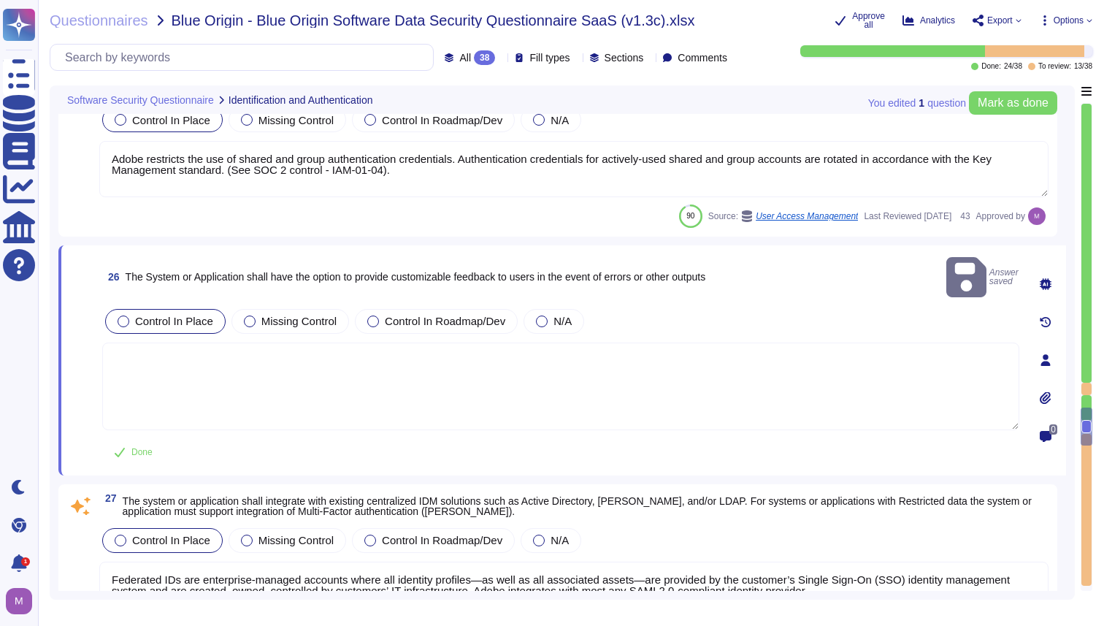
type textarea "Counter (CTR) and Cipher Block Chaining (CBC) modes are acceptable if needed."
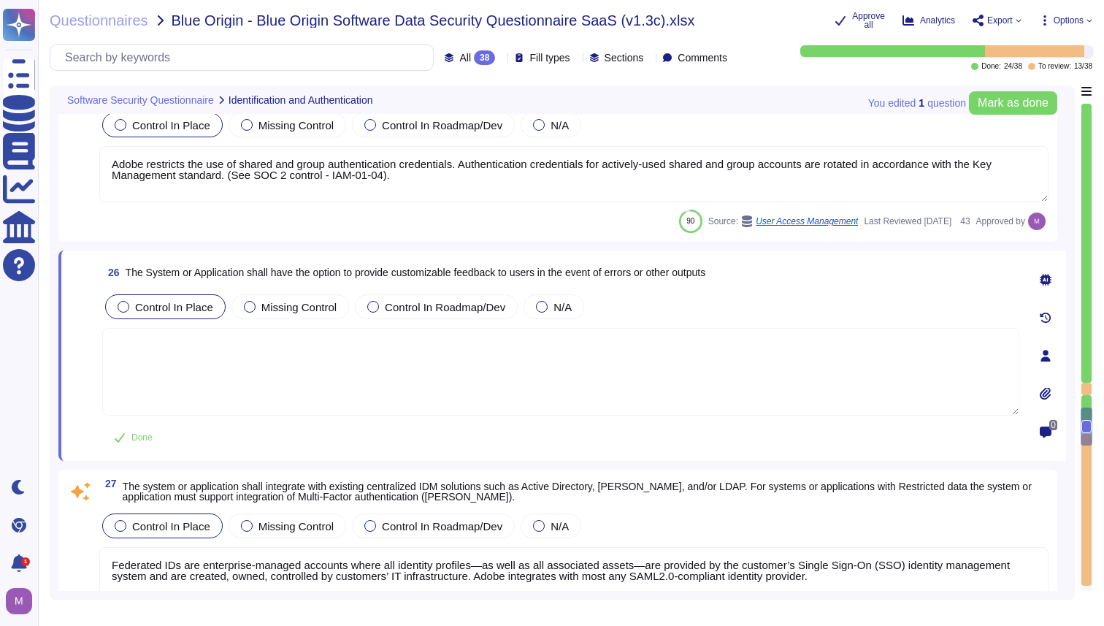
click at [780, 360] on textarea at bounding box center [560, 372] width 917 height 88
click at [1048, 282] on icon at bounding box center [1046, 280] width 12 height 12
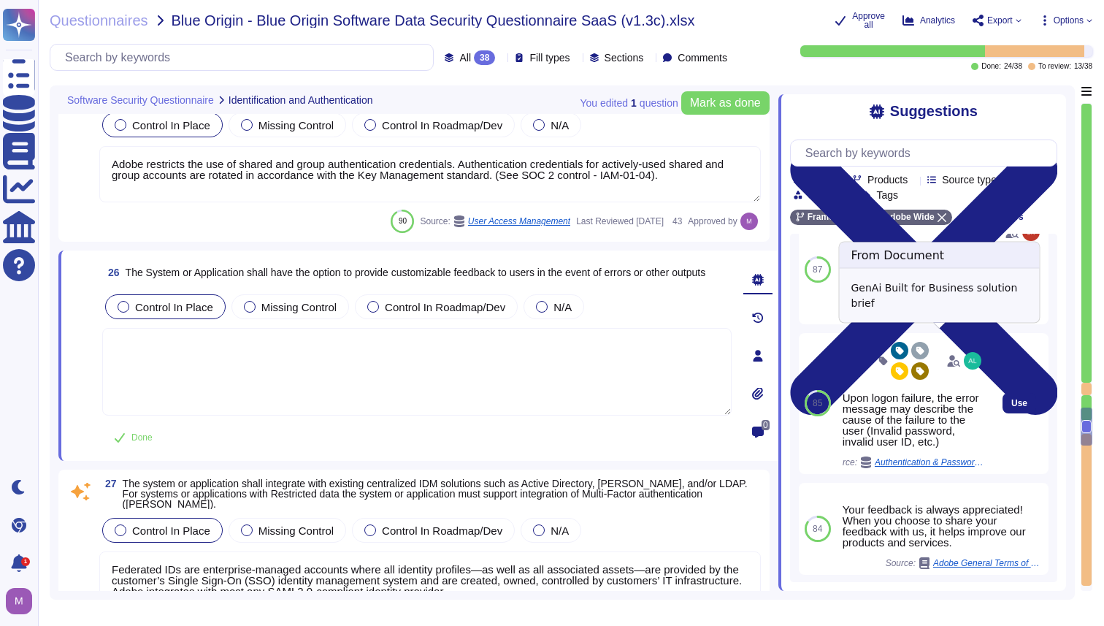
scroll to position [22, 0]
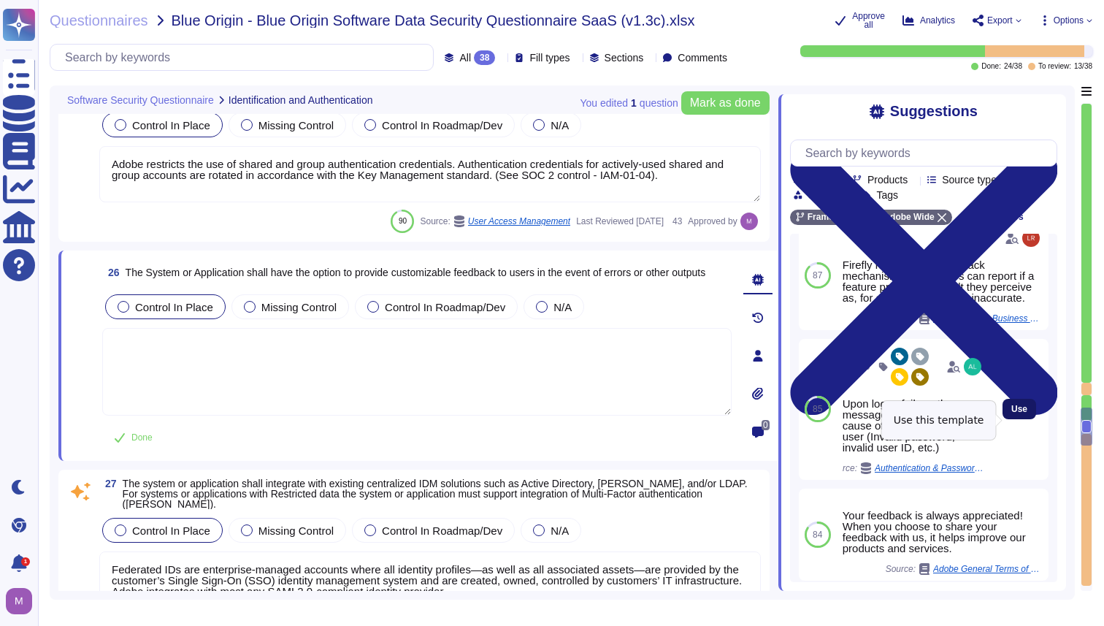
click at [1014, 413] on span "Use" at bounding box center [1019, 408] width 16 height 9
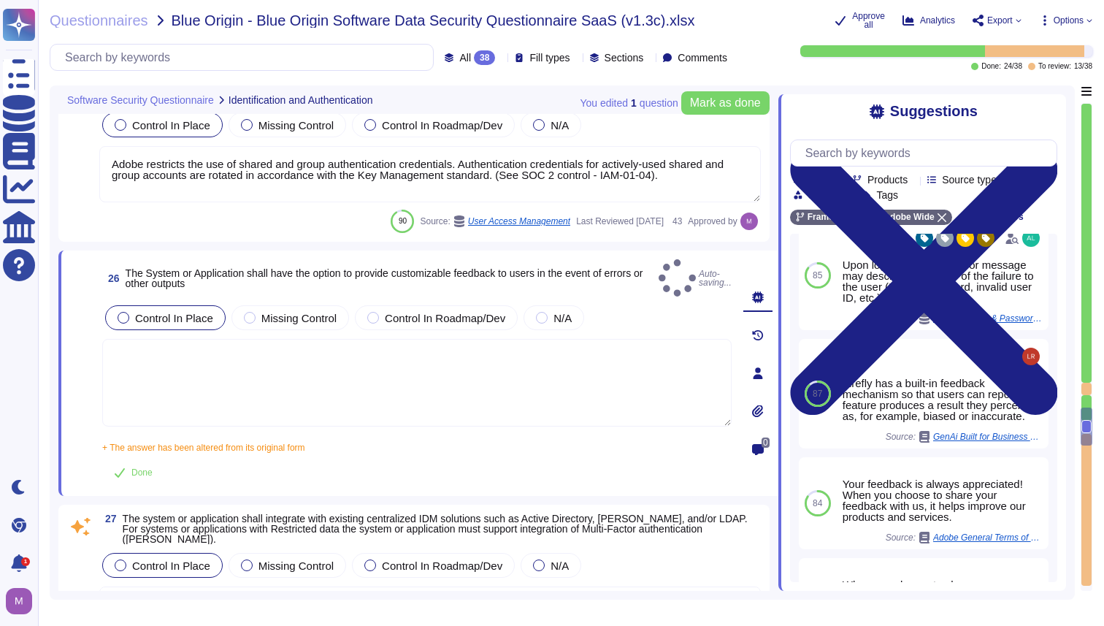
type textarea "Upon logon failure, the error message may describe the cause of the failure to …"
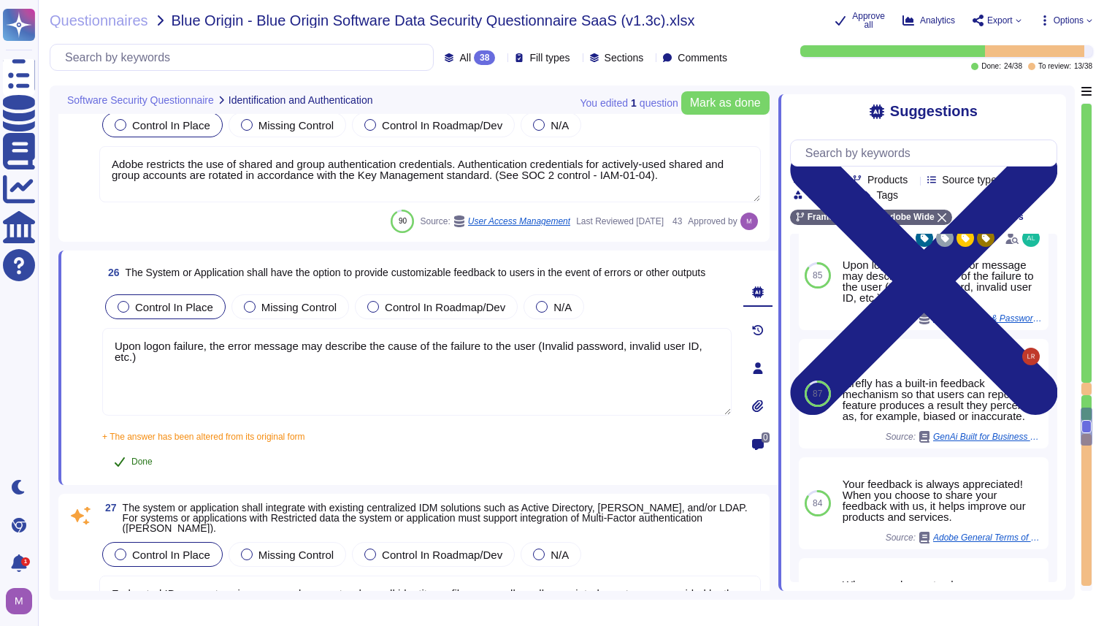
click at [139, 466] on span "Done" at bounding box center [141, 461] width 21 height 9
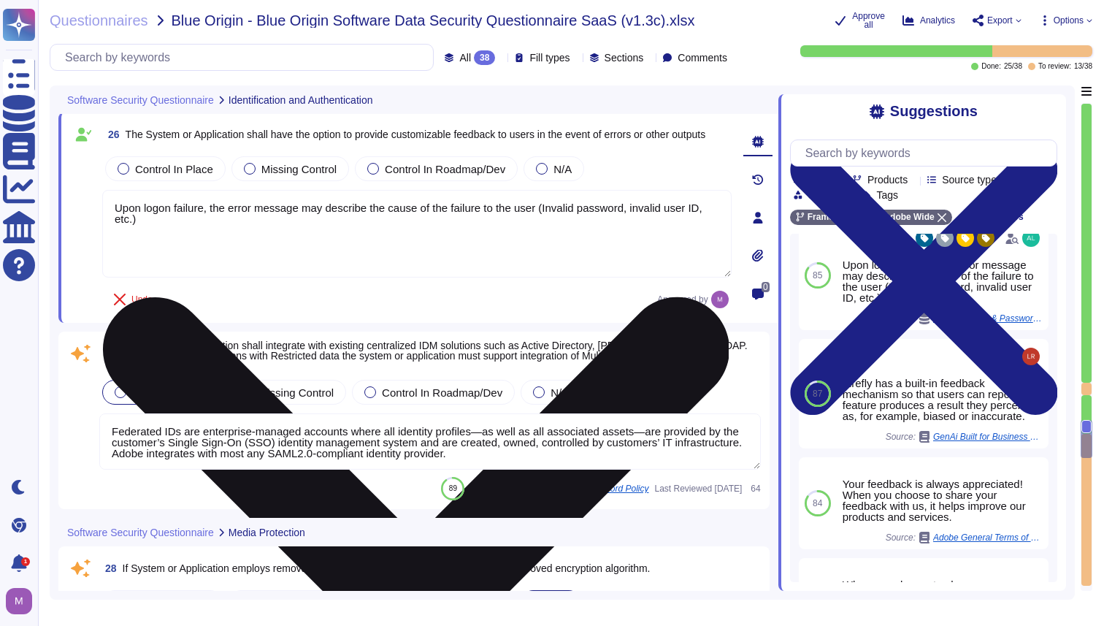
type textarea "Our team of security experts strives to quickly address security issues involvi…"
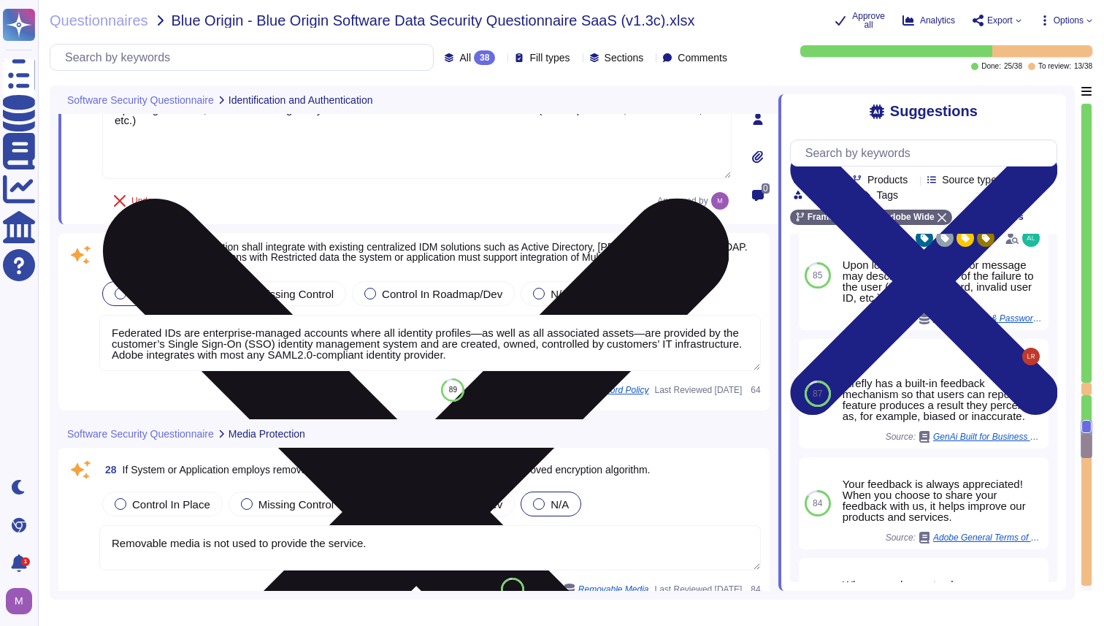
scroll to position [5341, 0]
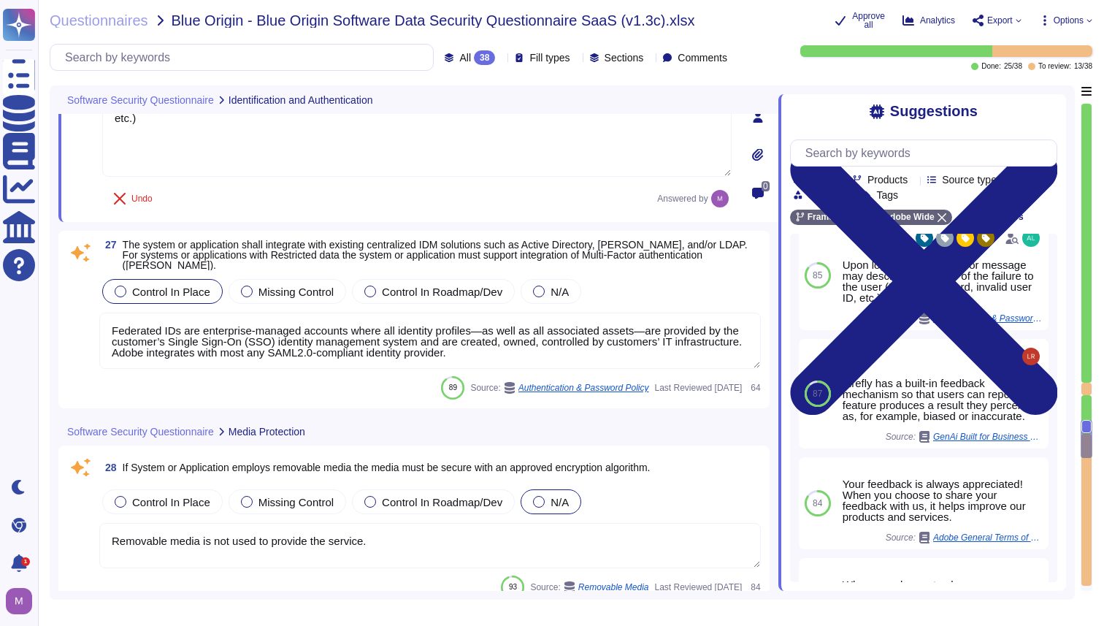
click at [283, 331] on textarea "Federated IDs are enterprise-managed accounts where all identity profiles—as we…" at bounding box center [429, 340] width 661 height 56
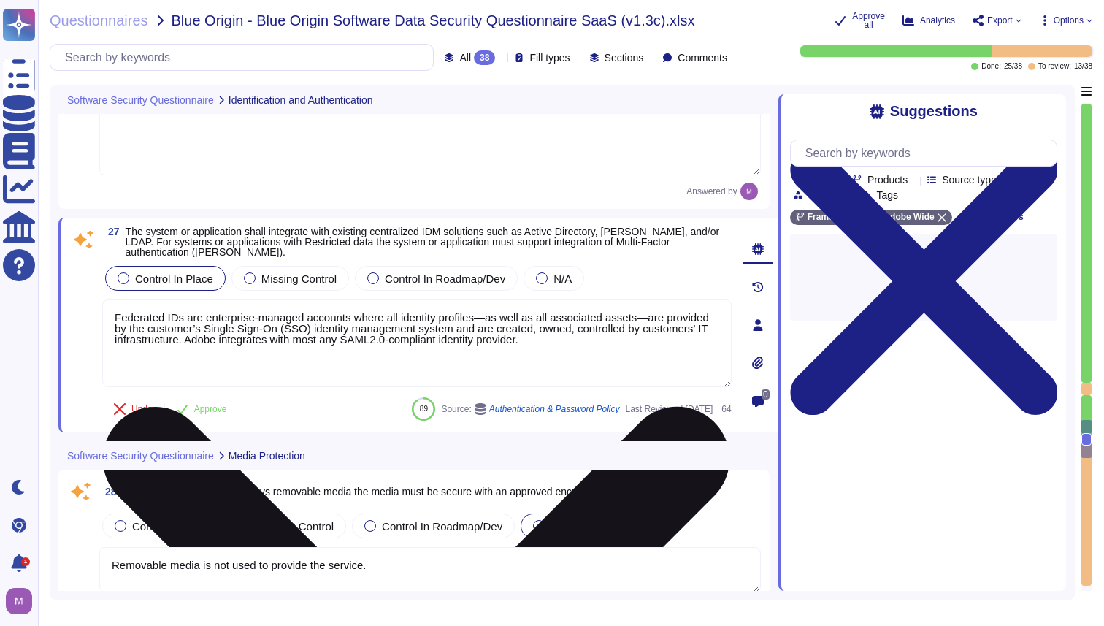
type textarea "Our team of security experts strives to quickly address security issues involvi…"
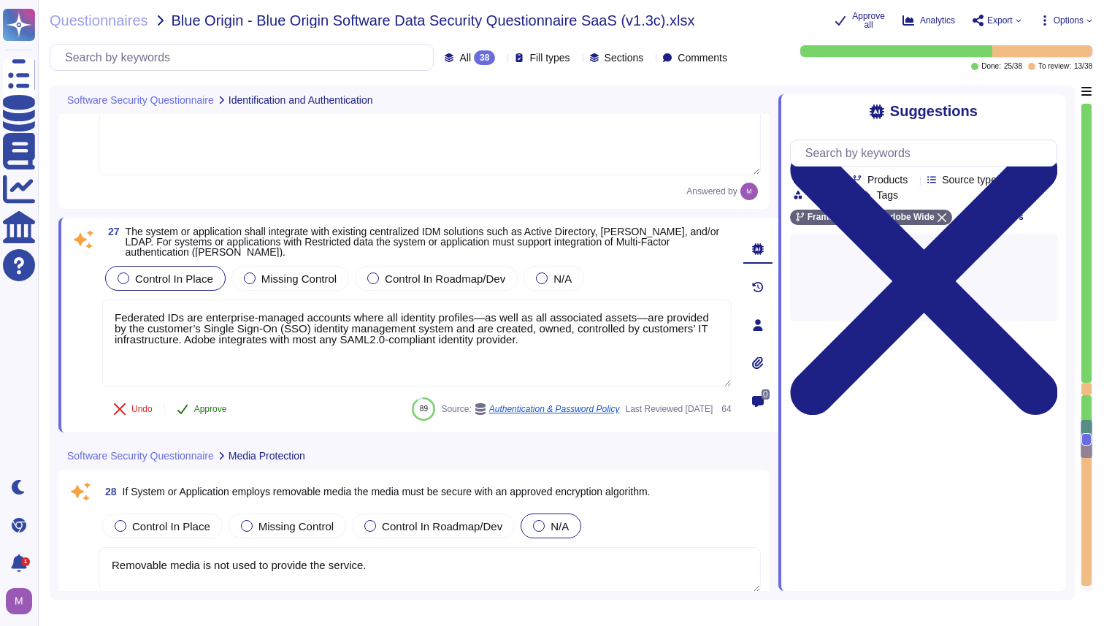
click at [225, 413] on span "Approve" at bounding box center [210, 408] width 33 height 9
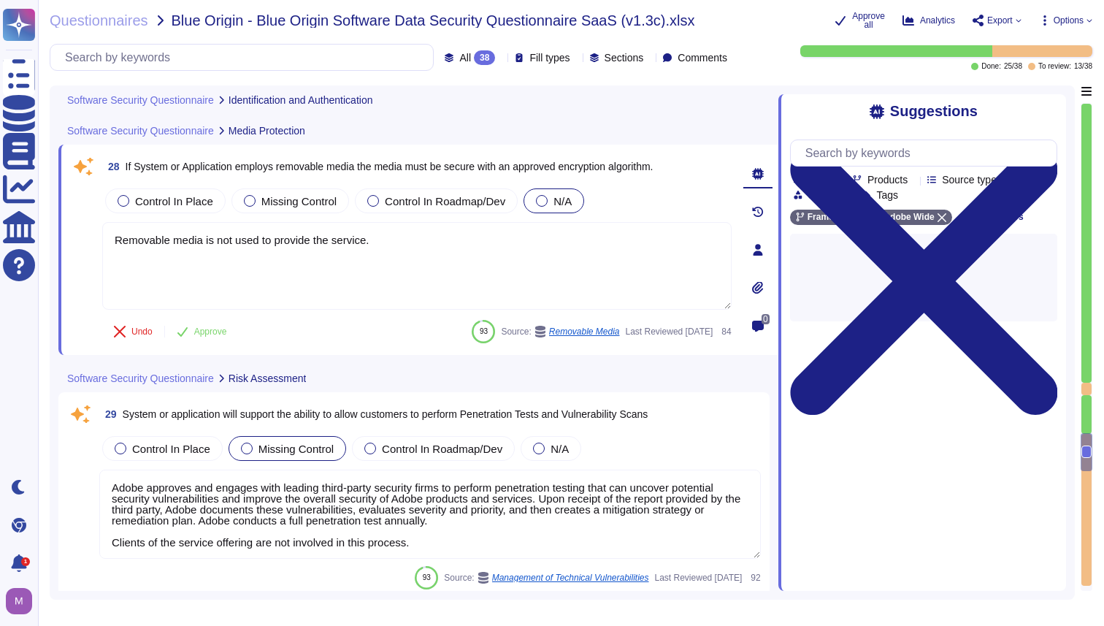
type textarea "For vulnerability tracking, Adobe assigns a risk rating to identified vulnerabi…"
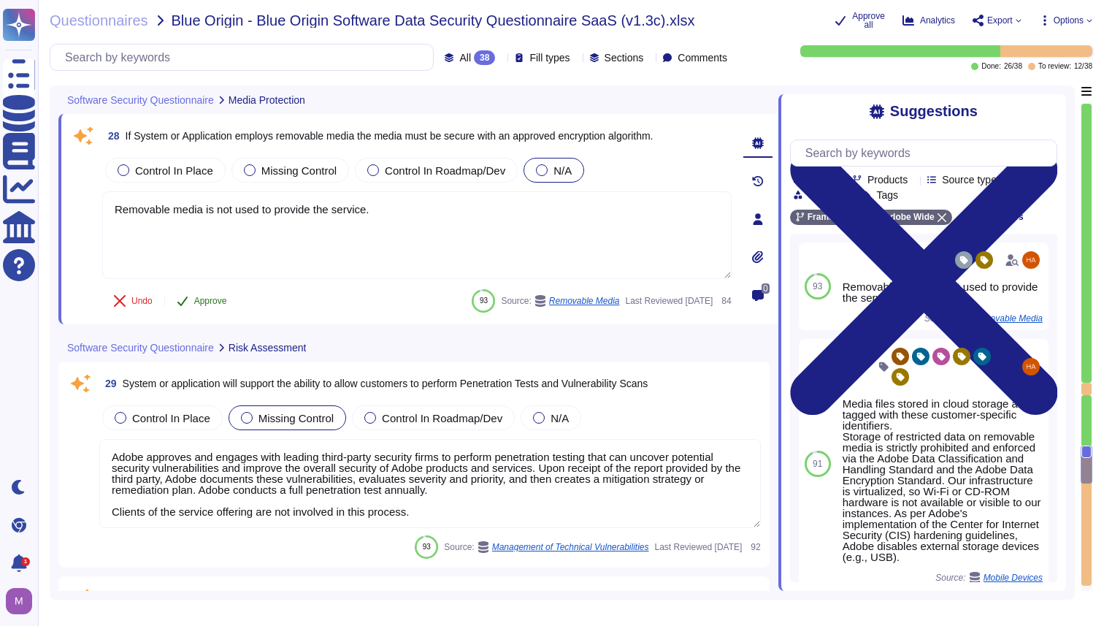
click at [212, 305] on span "Approve" at bounding box center [210, 300] width 33 height 9
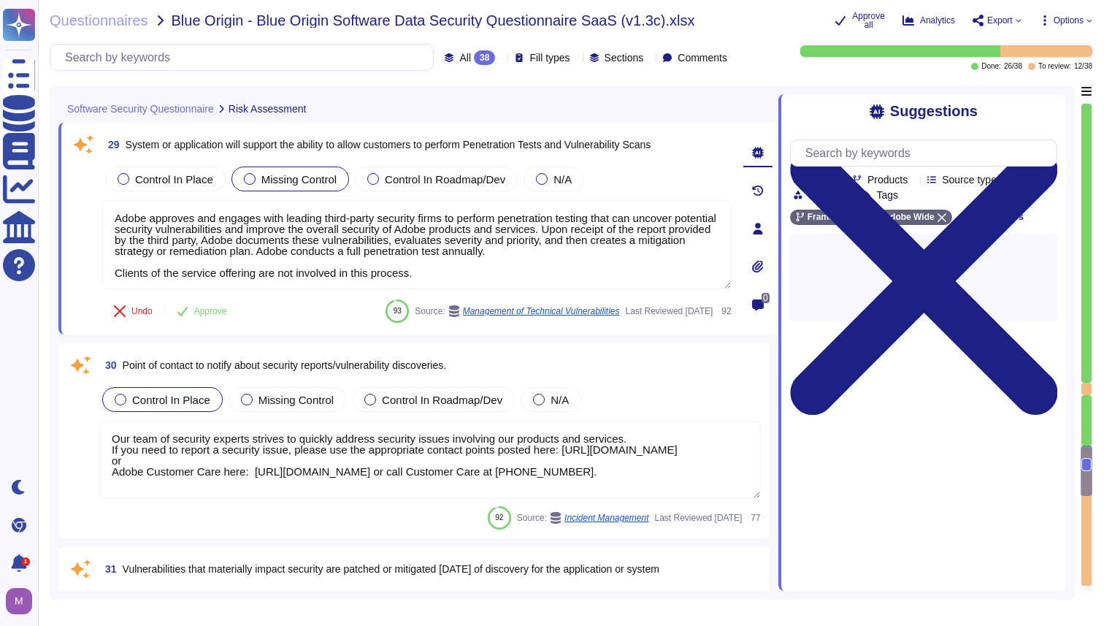
scroll to position [5794, 0]
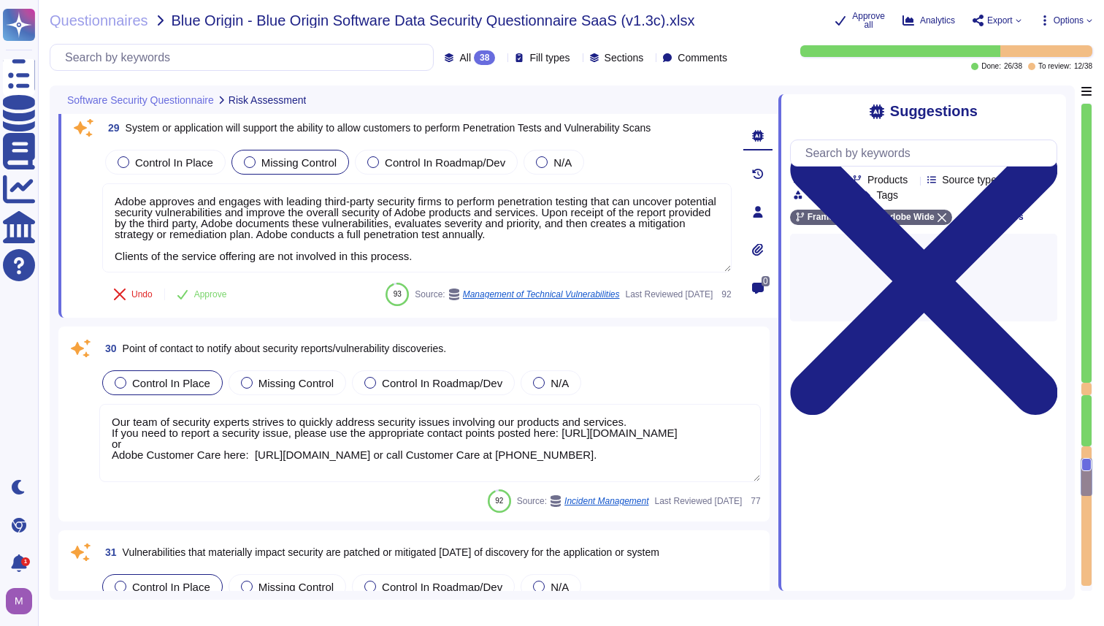
type textarea "Amazon Web Services uses strong tenant isolation security and control capabilit…"
click at [212, 299] on span "Approve" at bounding box center [210, 294] width 33 height 9
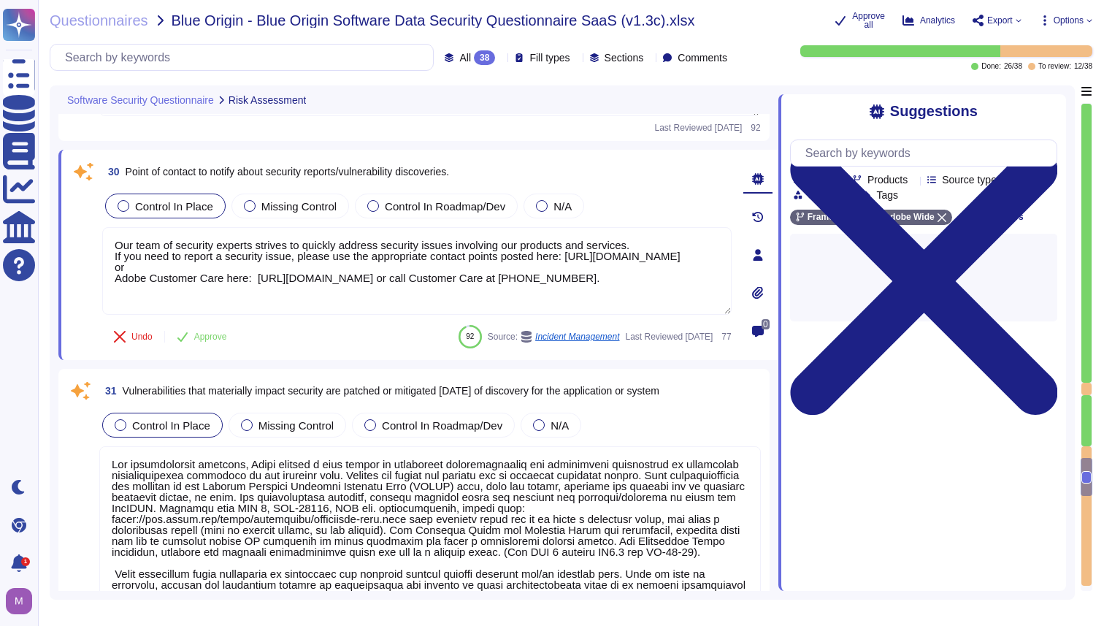
type textarea "Yes we do all of the above - 2FA, audit trails, IP address filtering, firewalls…"
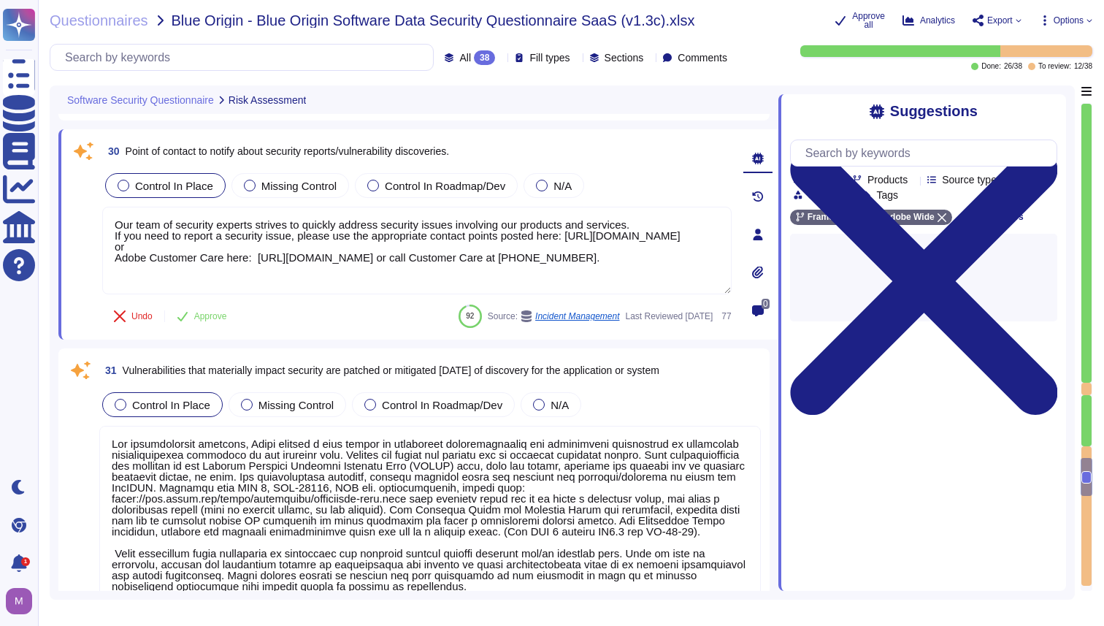
scroll to position [5977, 0]
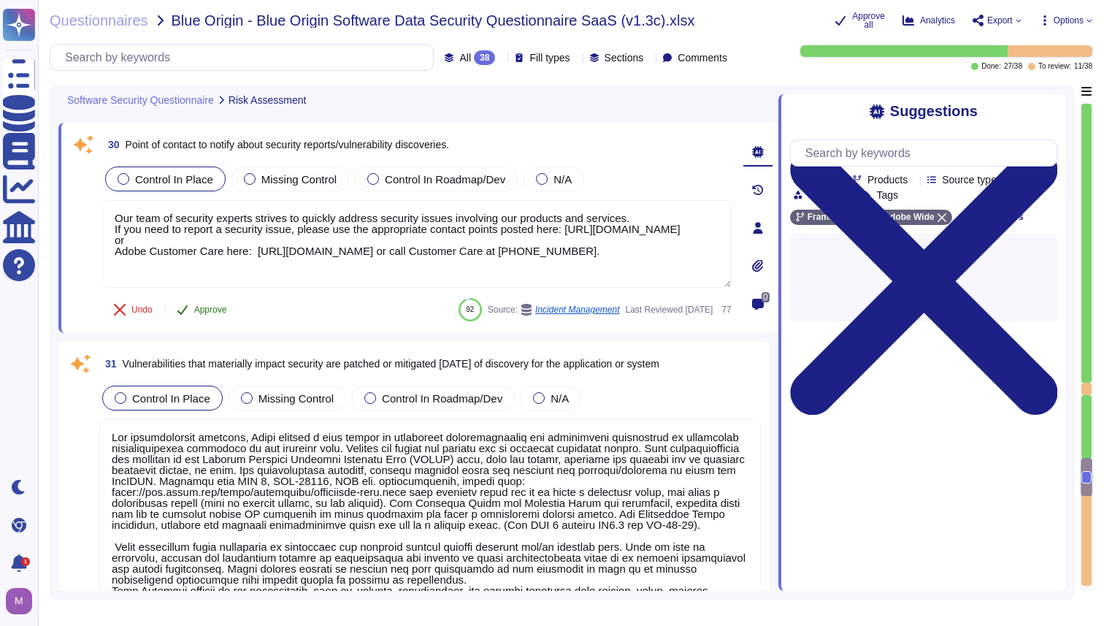
click at [212, 312] on span "Approve" at bounding box center [210, 309] width 33 height 9
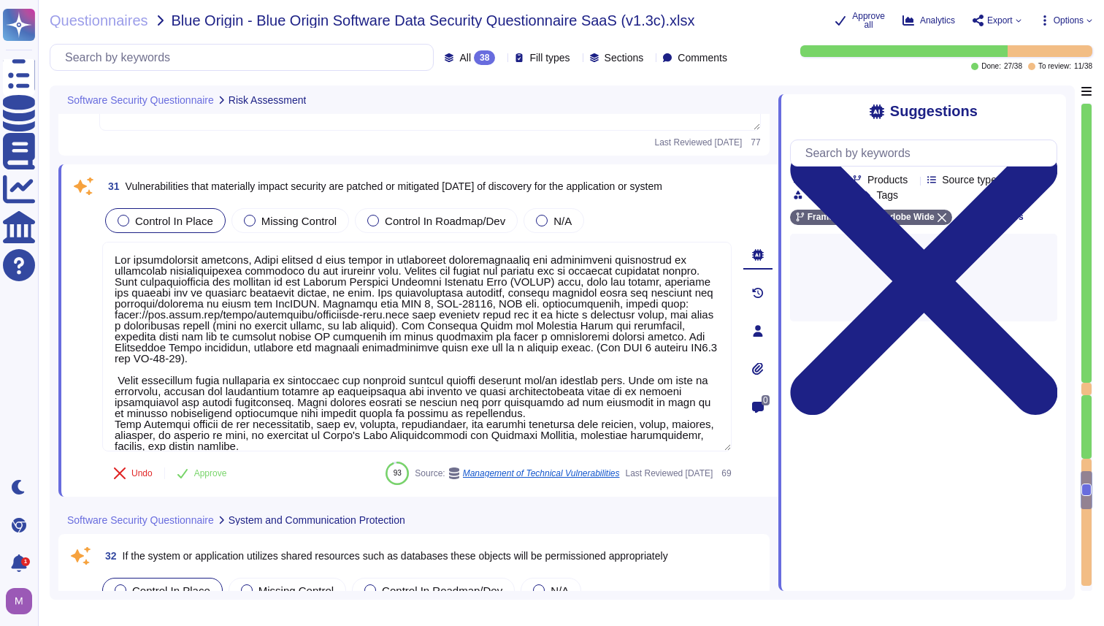
type textarea "Adobe deploys anti-virus and malware prevention solutions including, but not li…"
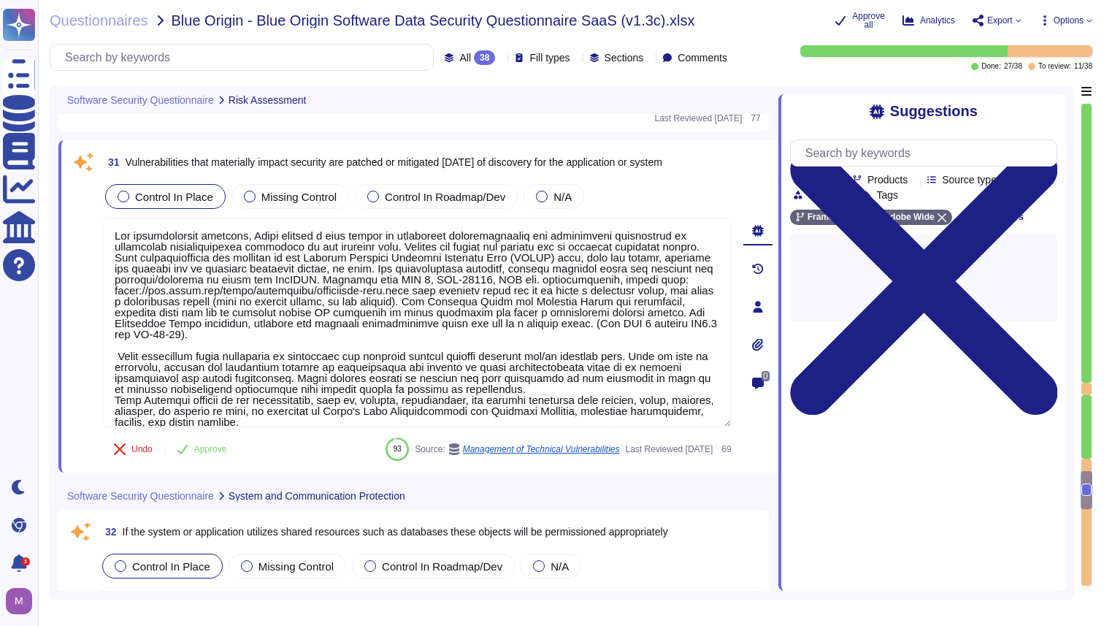
scroll to position [6157, 0]
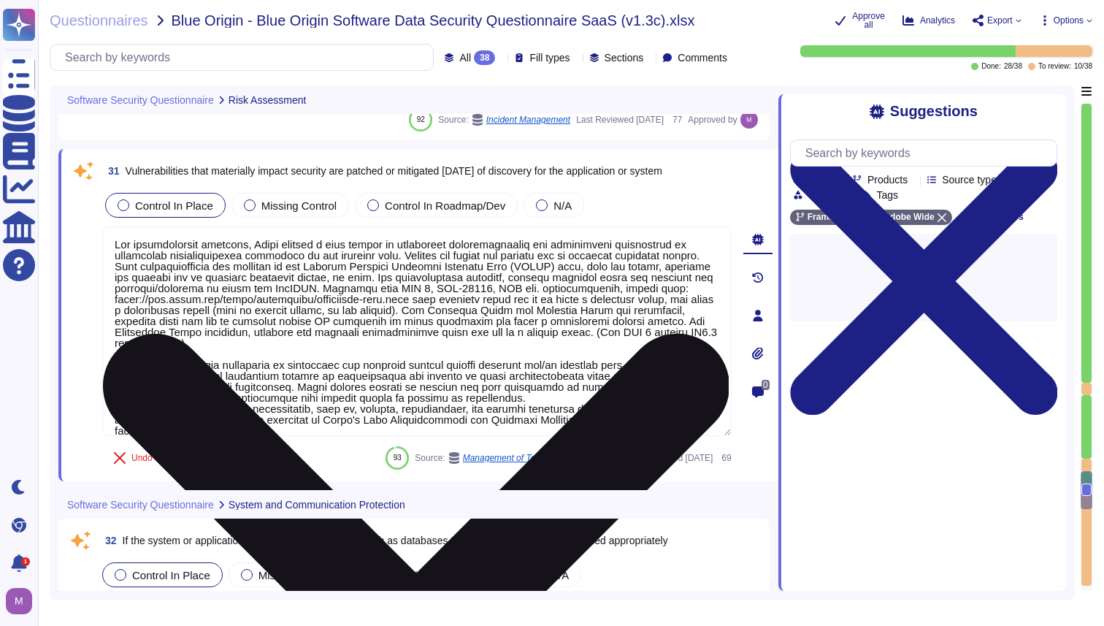
type textarea "Adobe deploys anti-virus and malware prevention solutions including, but not li…"
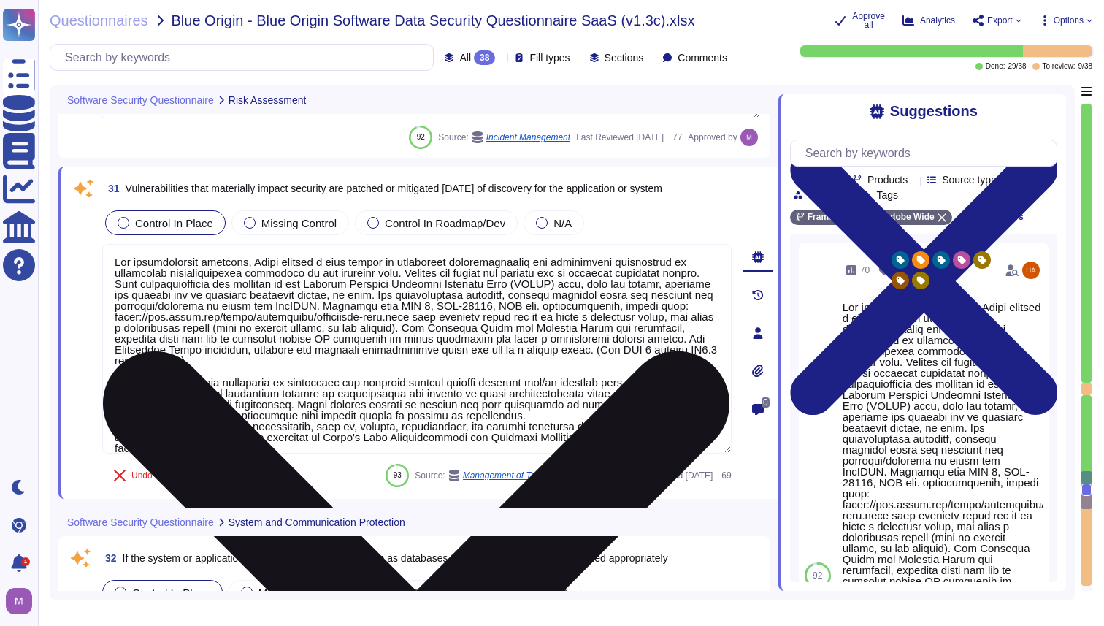
scroll to position [12, 0]
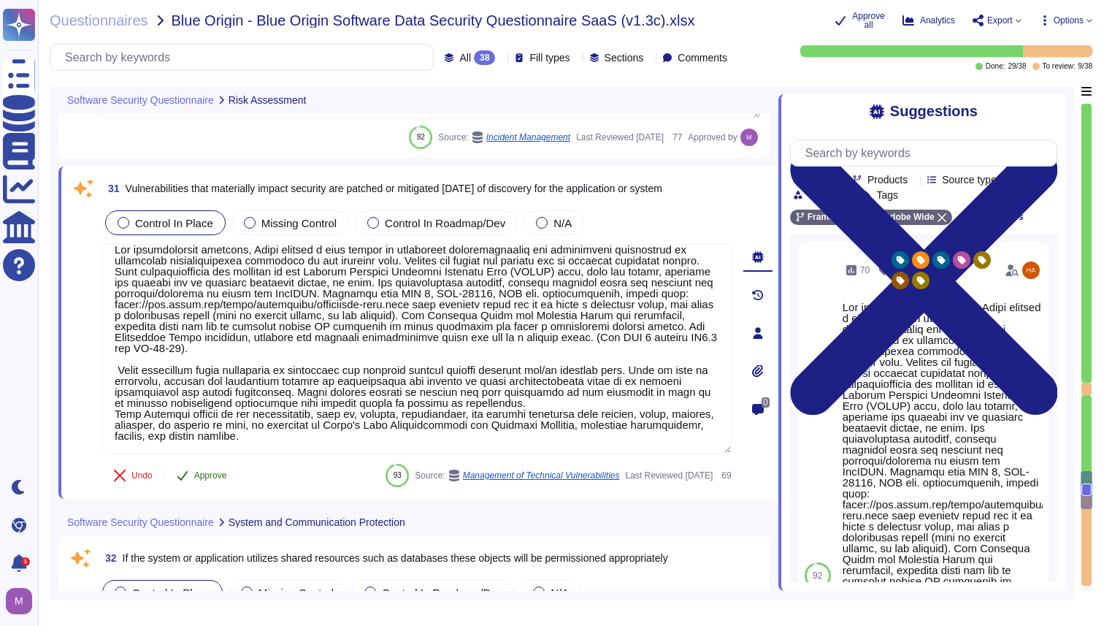
click at [225, 480] on span "Approve" at bounding box center [210, 475] width 33 height 9
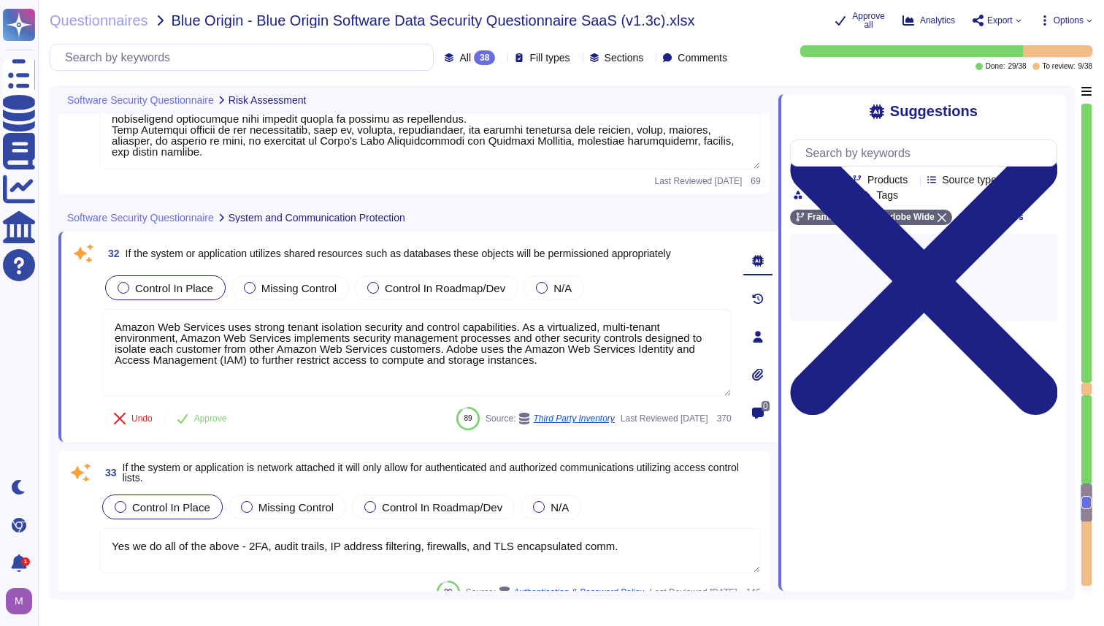
type textarea "Adobe utilizes AES-256 bit encryption at rest and TLS v1.2 or higher for data i…"
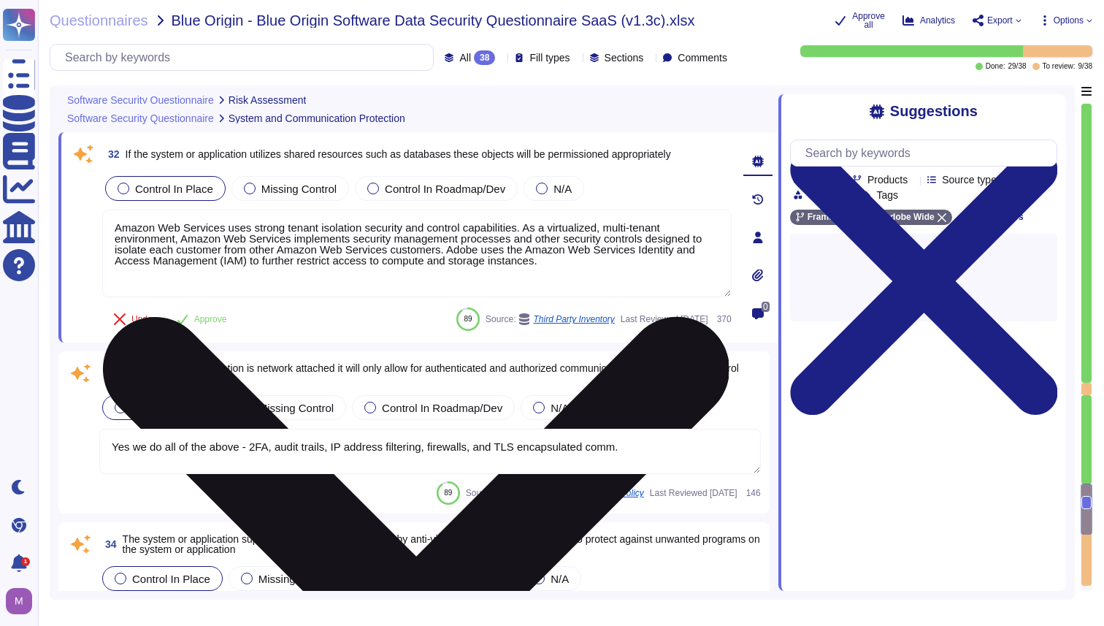
scroll to position [6533, 0]
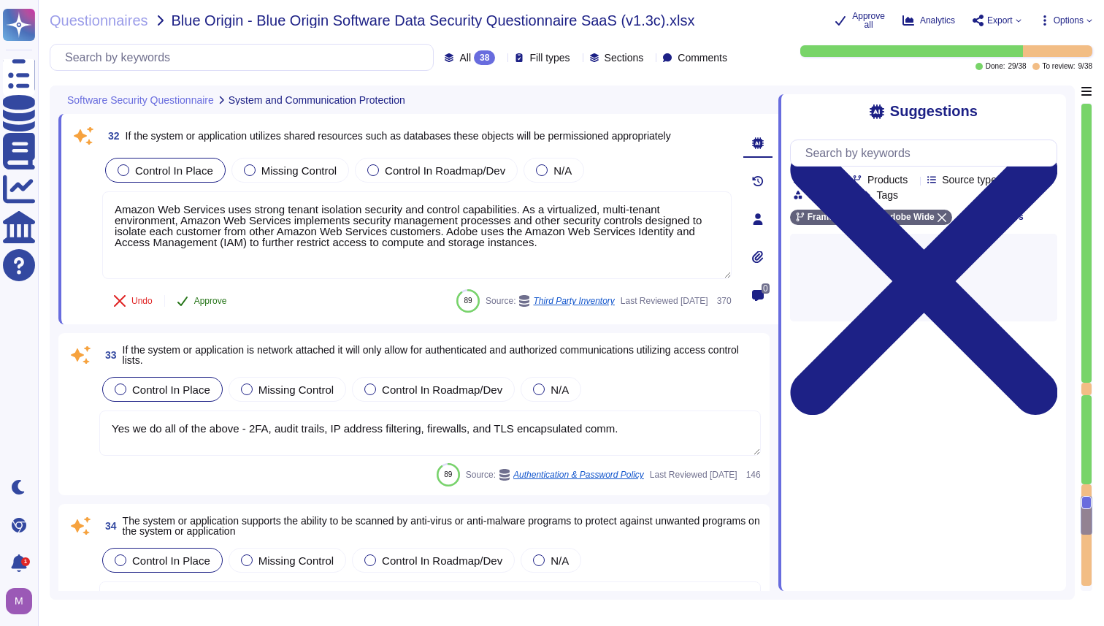
click at [207, 302] on span "Approve" at bounding box center [210, 300] width 33 height 9
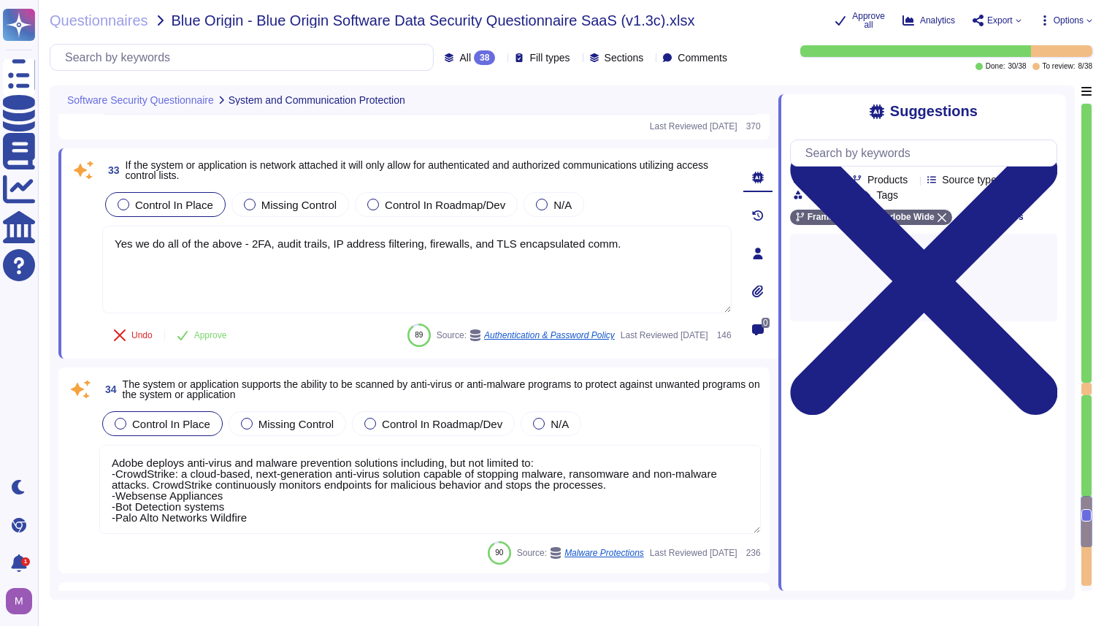
type textarea "These rules cover common attacks such as Cross-site Scripting (XSS) and SQL Inj…"
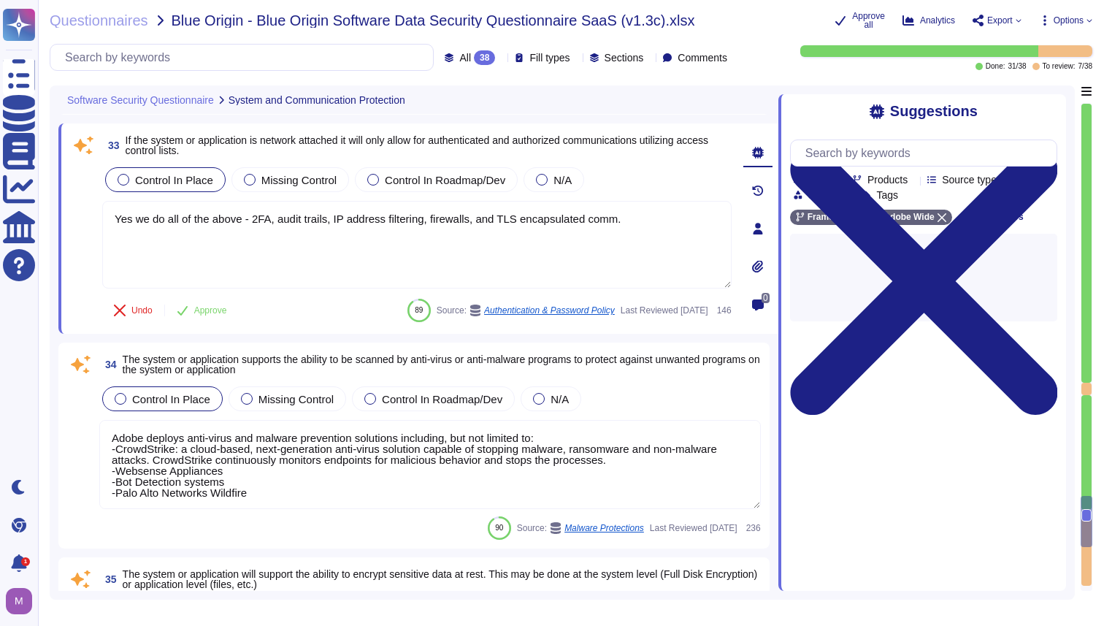
scroll to position [6719, 0]
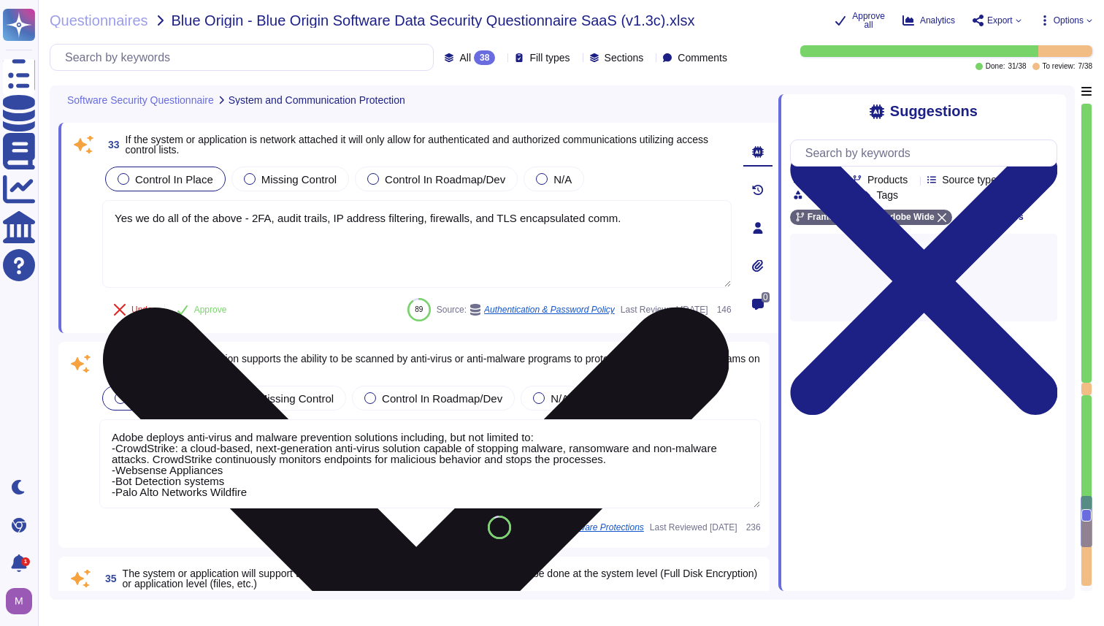
click at [288, 253] on textarea "Yes we do all of the above - 2FA, audit trails, IP address filtering, firewalls…" at bounding box center [416, 244] width 629 height 88
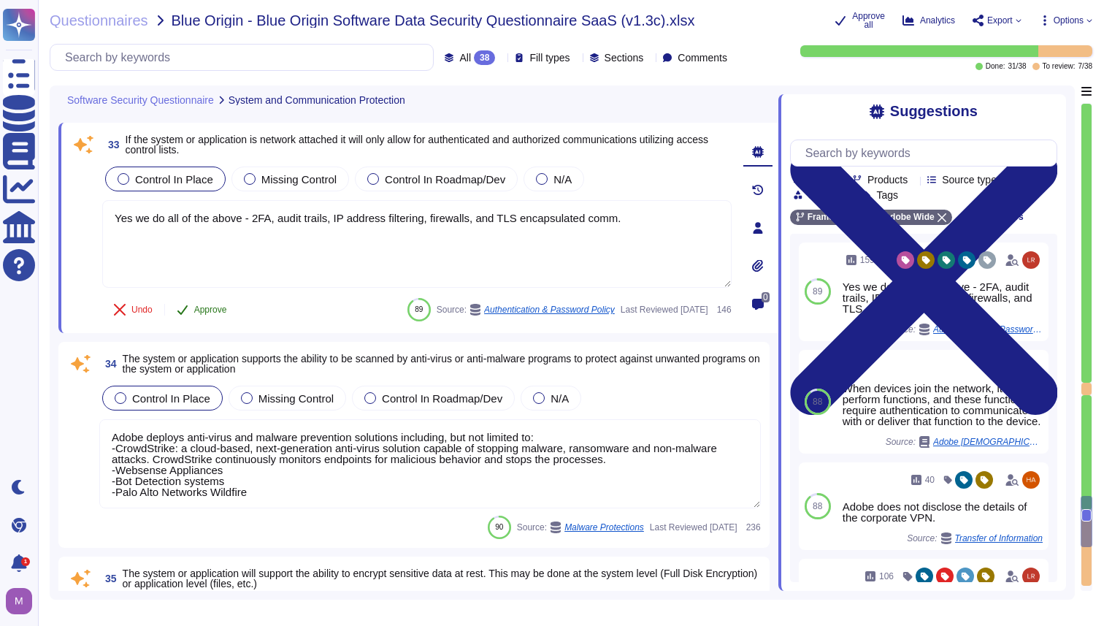
click at [209, 313] on span "Approve" at bounding box center [210, 309] width 33 height 9
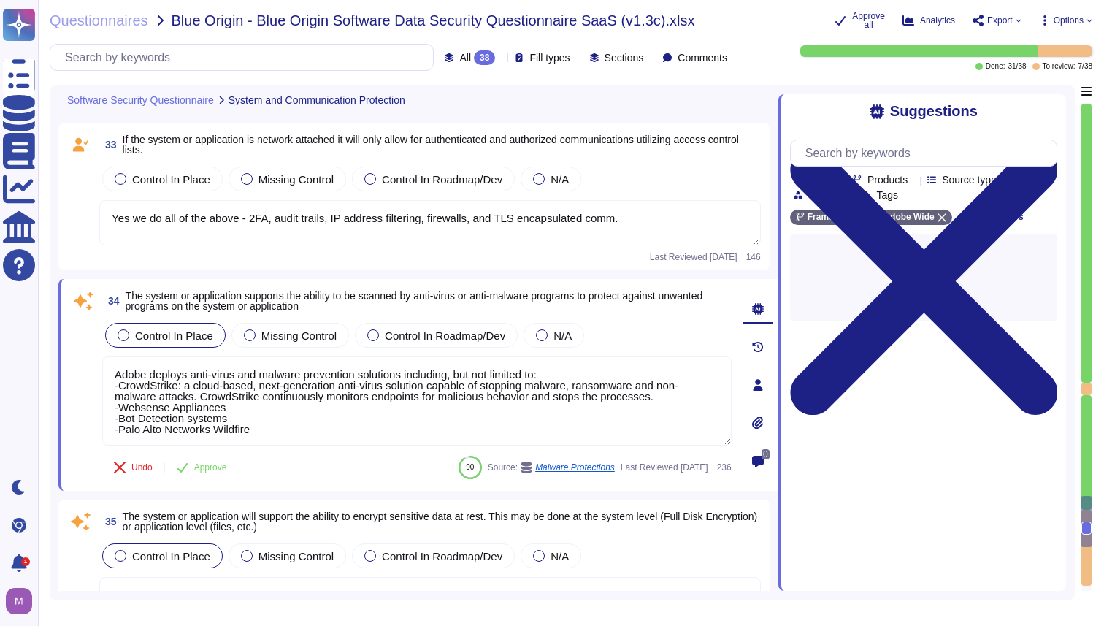
type textarea "Public Cloud hosting providers store all customer data but do not have logical …"
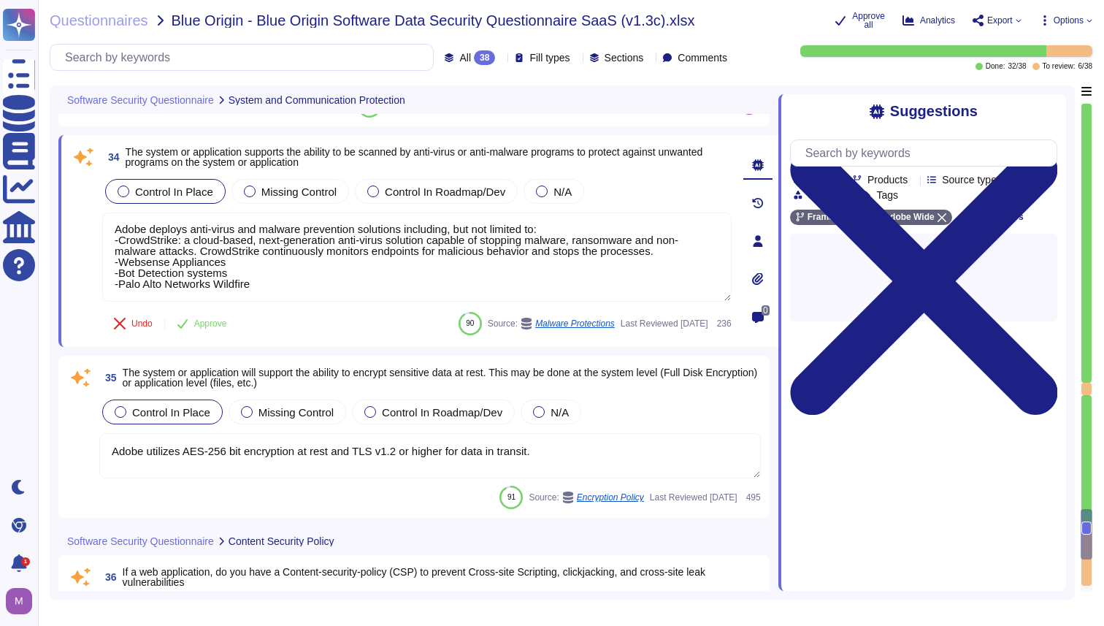
scroll to position [6884, 0]
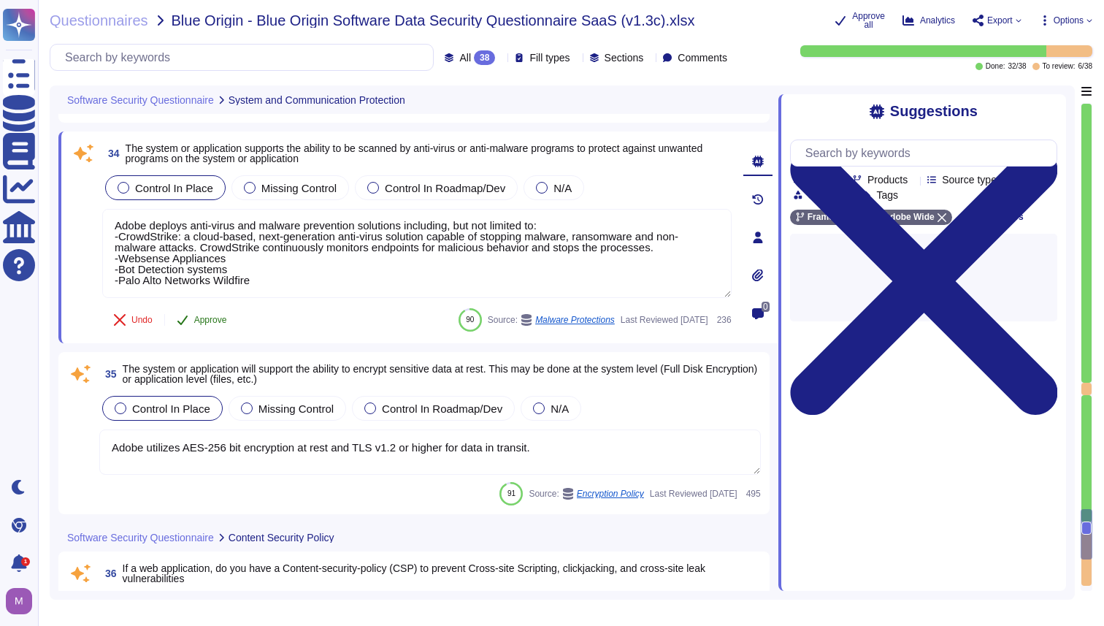
click at [210, 324] on span "Approve" at bounding box center [210, 319] width 33 height 9
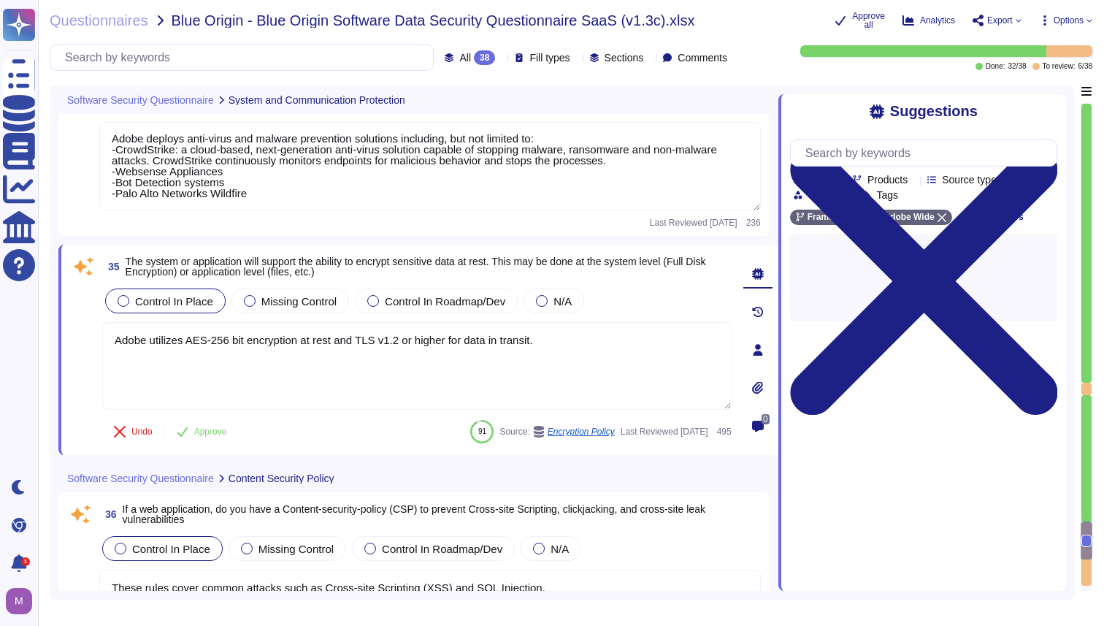
type textarea "The third-party risk management program at Adobe includes creating and maintain…"
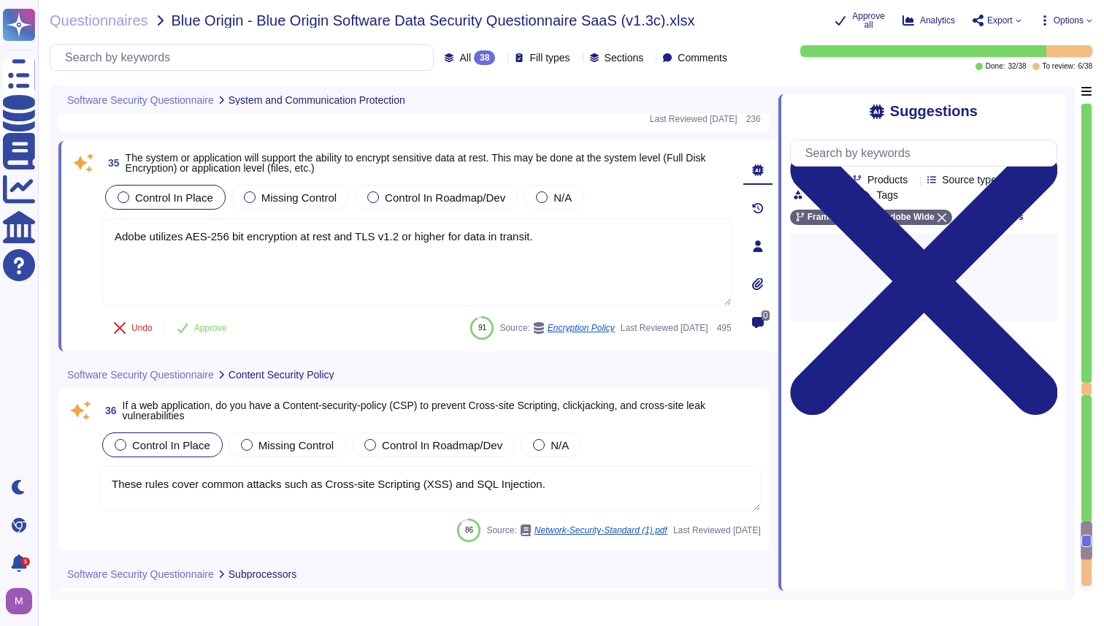
scroll to position [7076, 0]
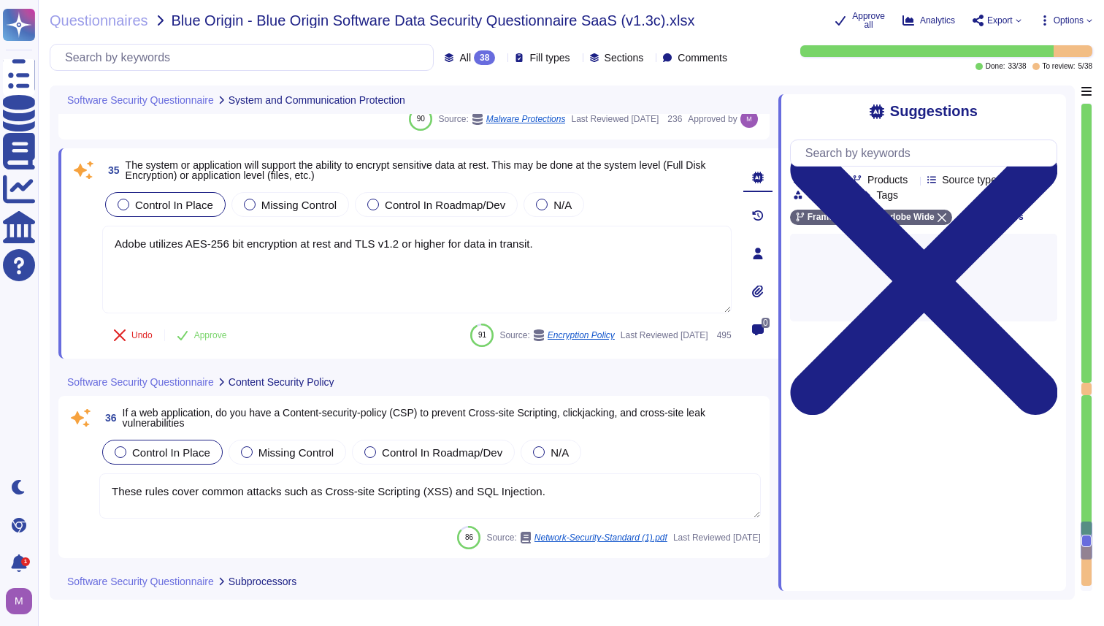
type textarea "The third-party risk management program at Adobe includes creating and maintain…"
click at [197, 339] on span "Approve" at bounding box center [210, 335] width 33 height 9
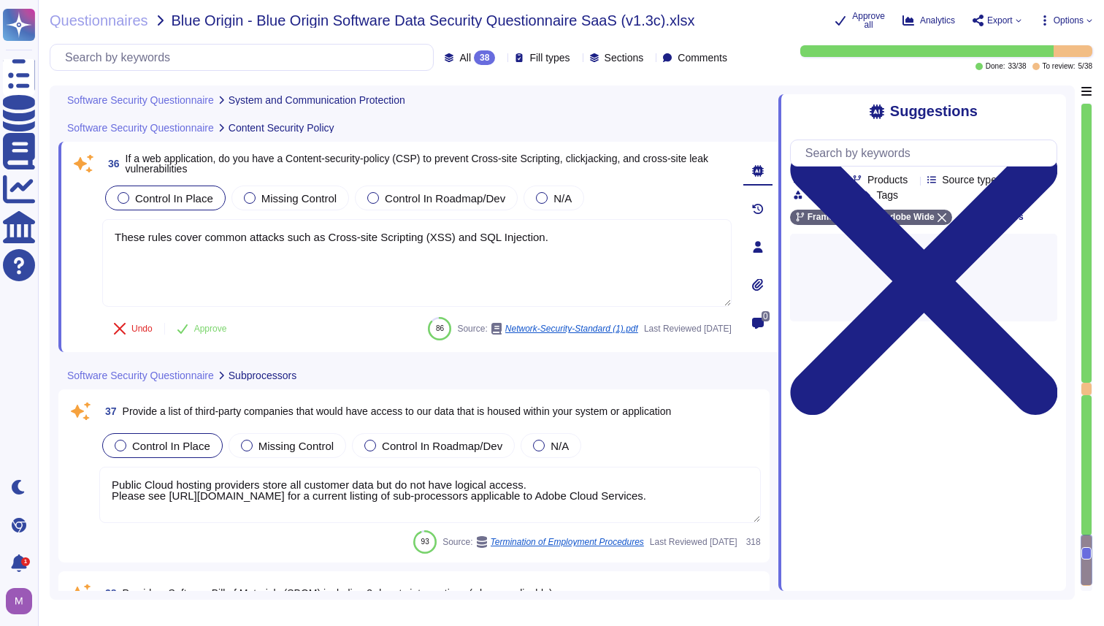
scroll to position [7269, 0]
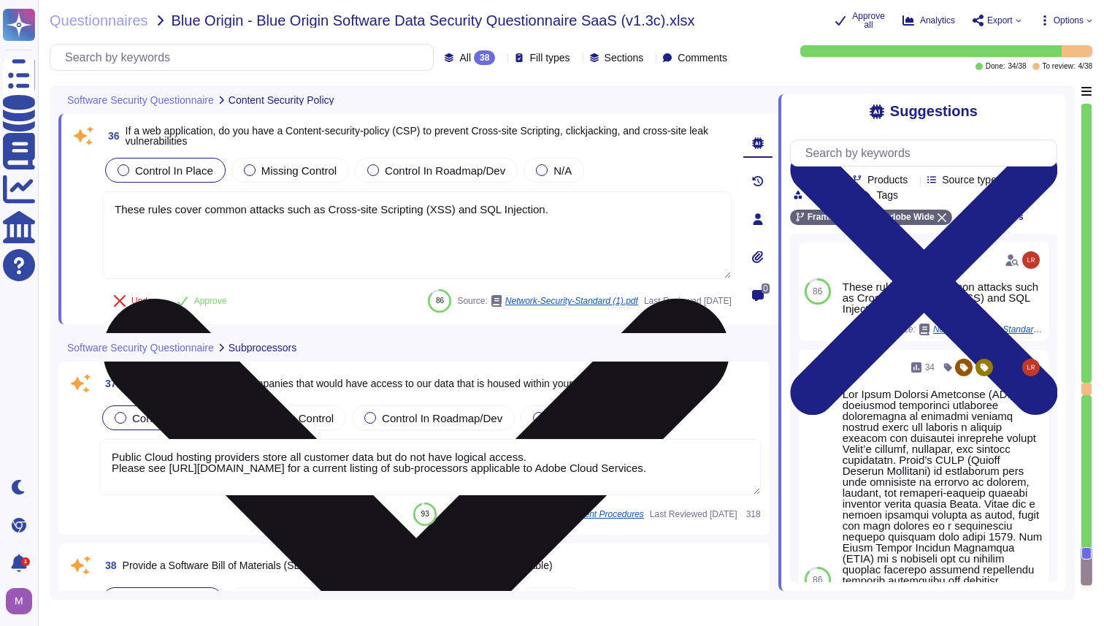
click at [526, 215] on textarea "These rules cover common attacks such as Cross-site Scripting (XSS) and SQL Inj…" at bounding box center [416, 235] width 629 height 88
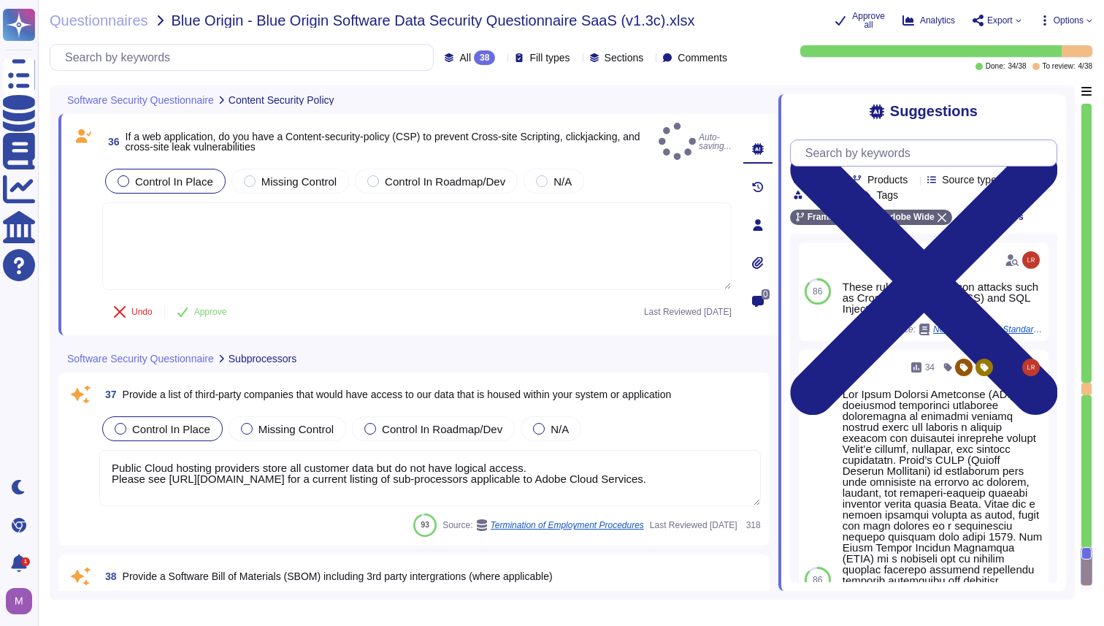
click at [933, 164] on input "text" at bounding box center [927, 153] width 258 height 26
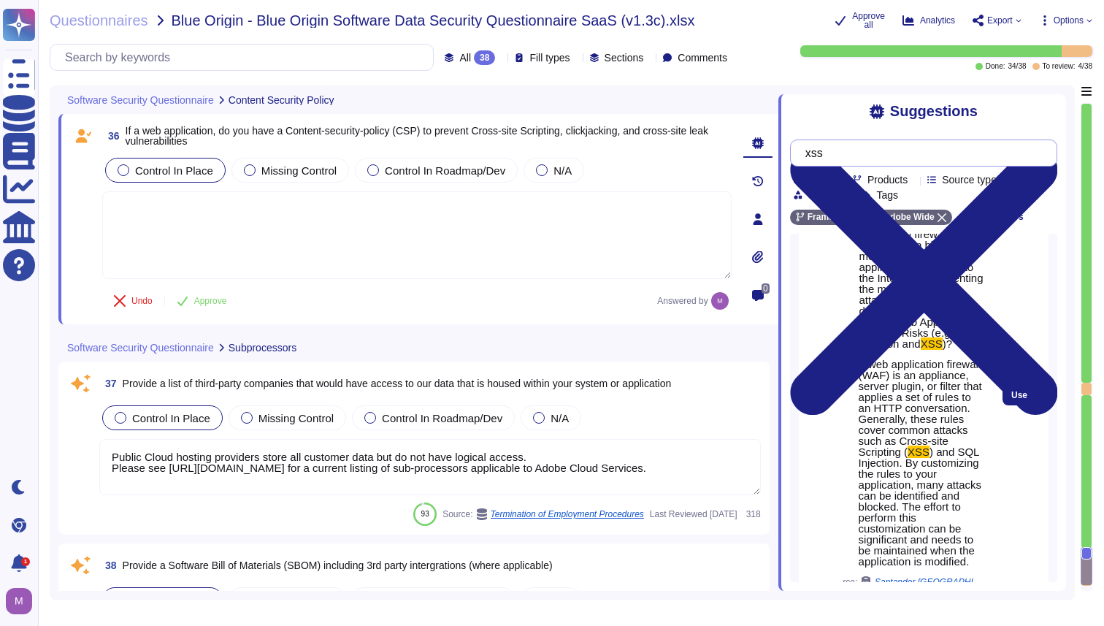
scroll to position [133, 0]
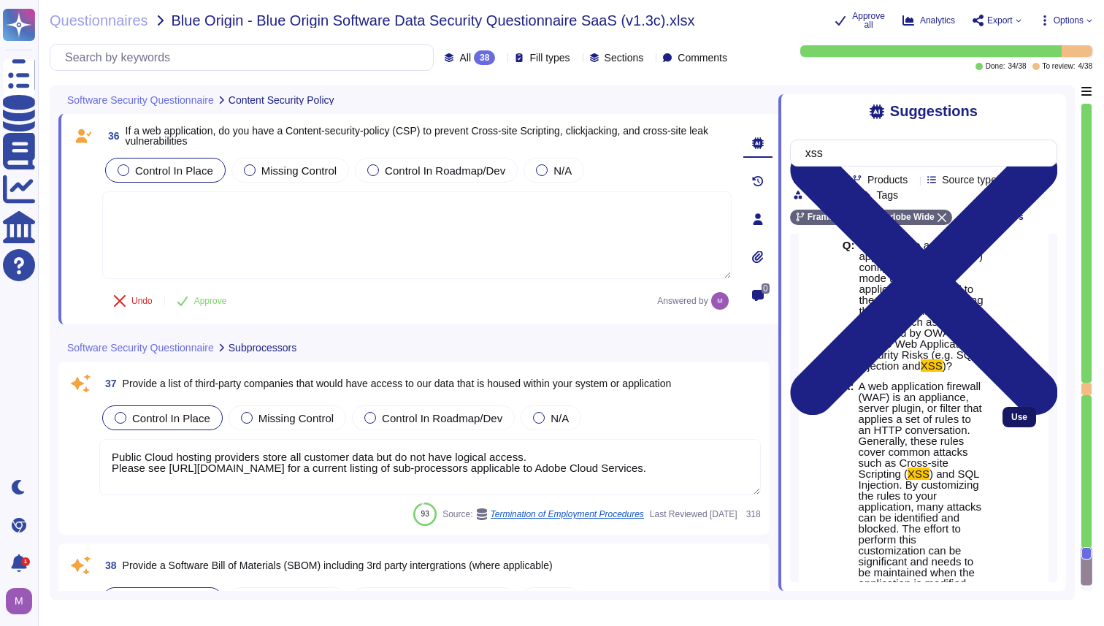
type input "xss"
click at [1015, 421] on span "Use" at bounding box center [1019, 416] width 16 height 9
type textarea "A web application firewall (WAF) is an appliance, server plugin, or filter that…"
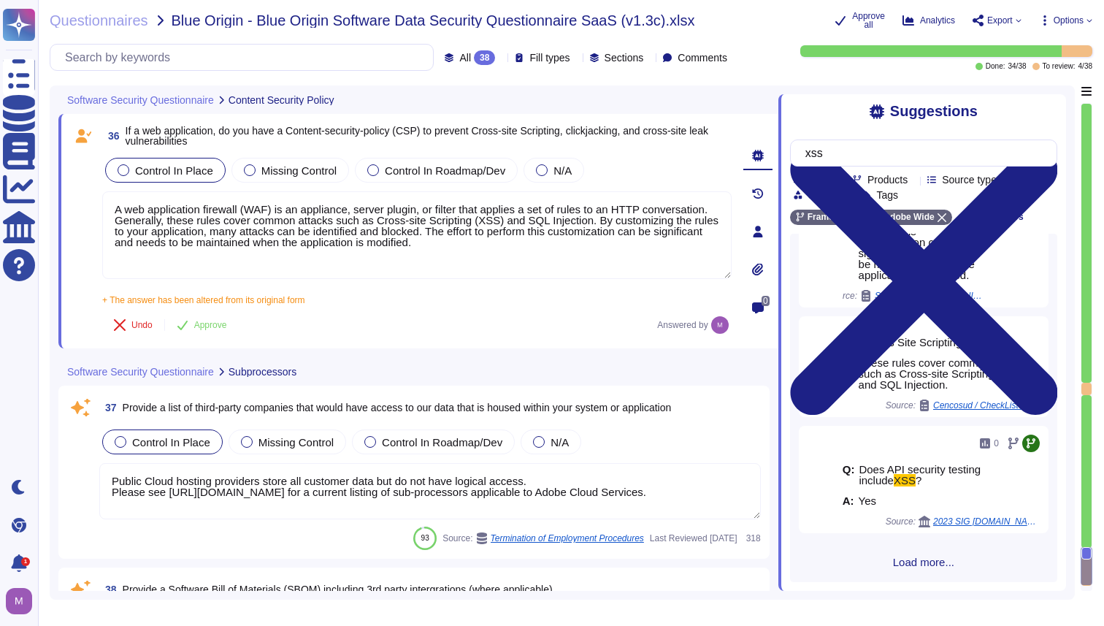
scroll to position [266, 0]
click at [915, 558] on span "Load more..." at bounding box center [923, 561] width 267 height 11
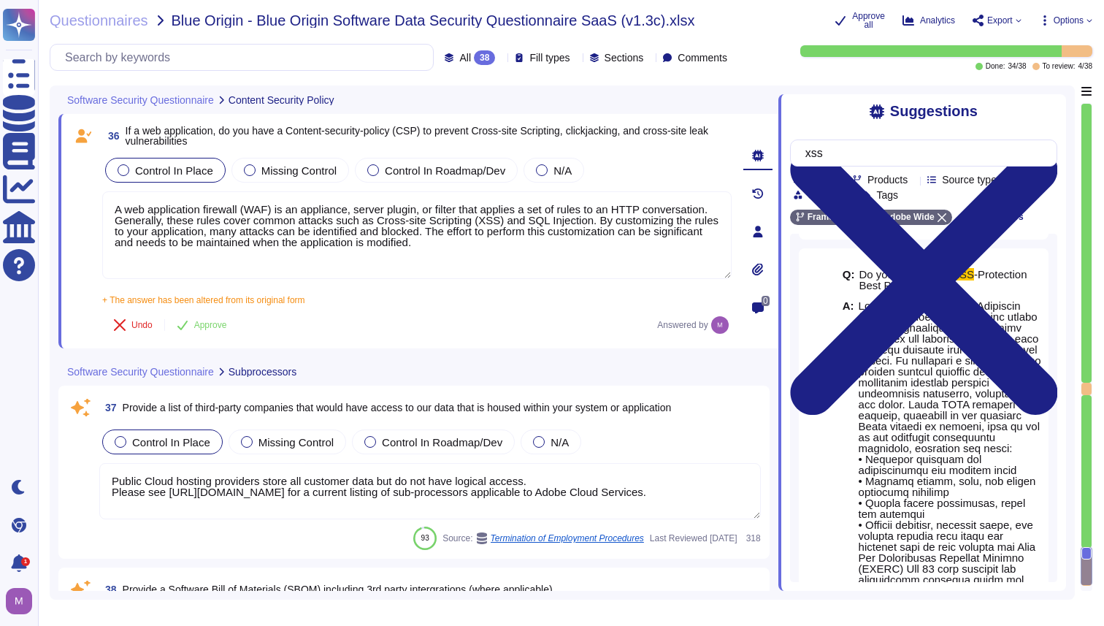
scroll to position [530, 0]
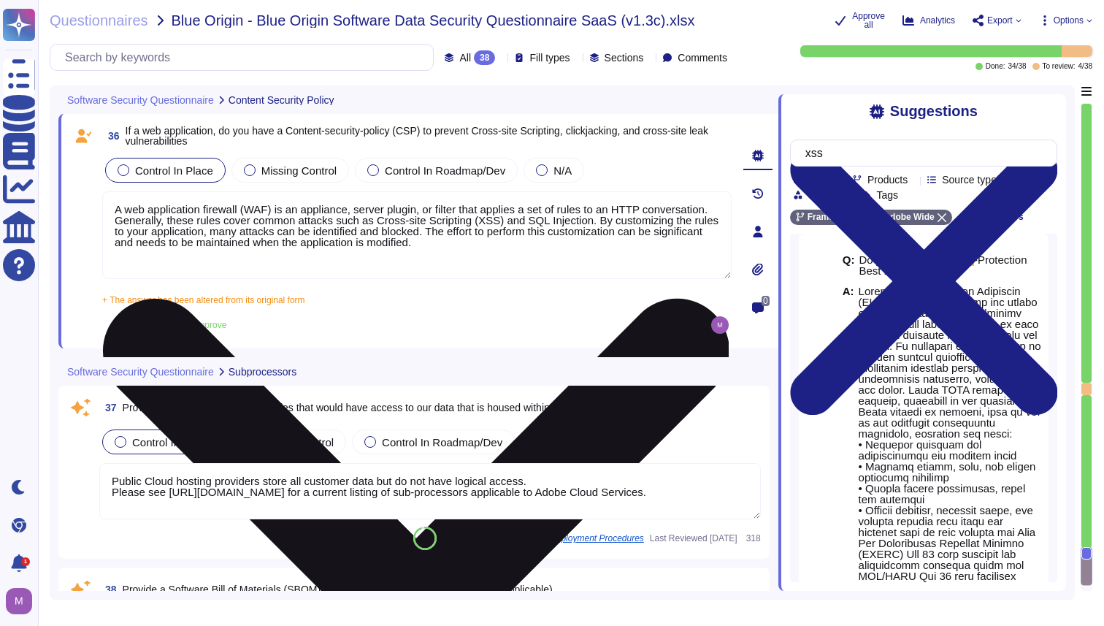
click at [723, 205] on icon at bounding box center [415, 611] width 626 height 835
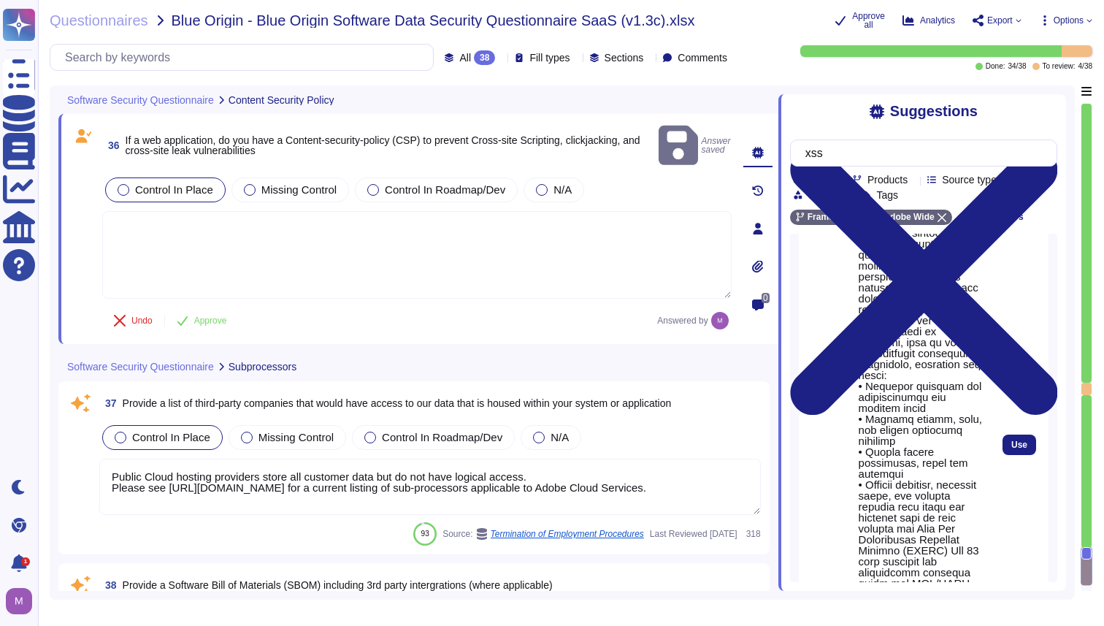
scroll to position [699, 0]
click at [1011, 448] on span "Use" at bounding box center [1019, 443] width 16 height 9
type textarea "Lorem'i Dolors Ametcon Adipiscin (ELIT) sed doeiusmo temp inc utlabo et dol mag…"
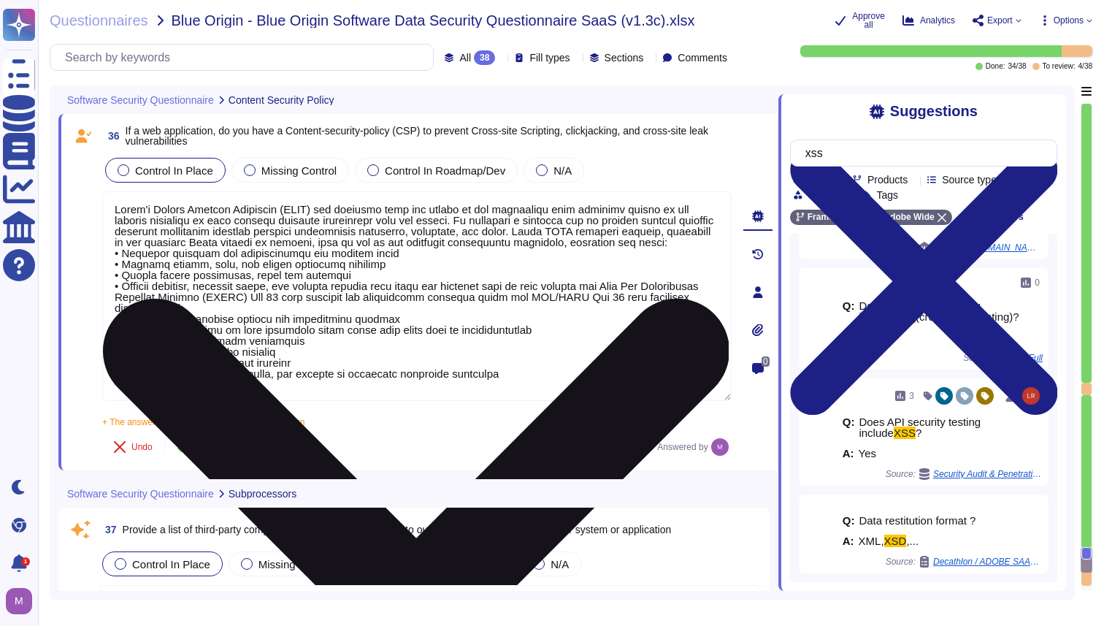
scroll to position [1043, 0]
click at [222, 451] on span "Approve" at bounding box center [210, 446] width 33 height 9
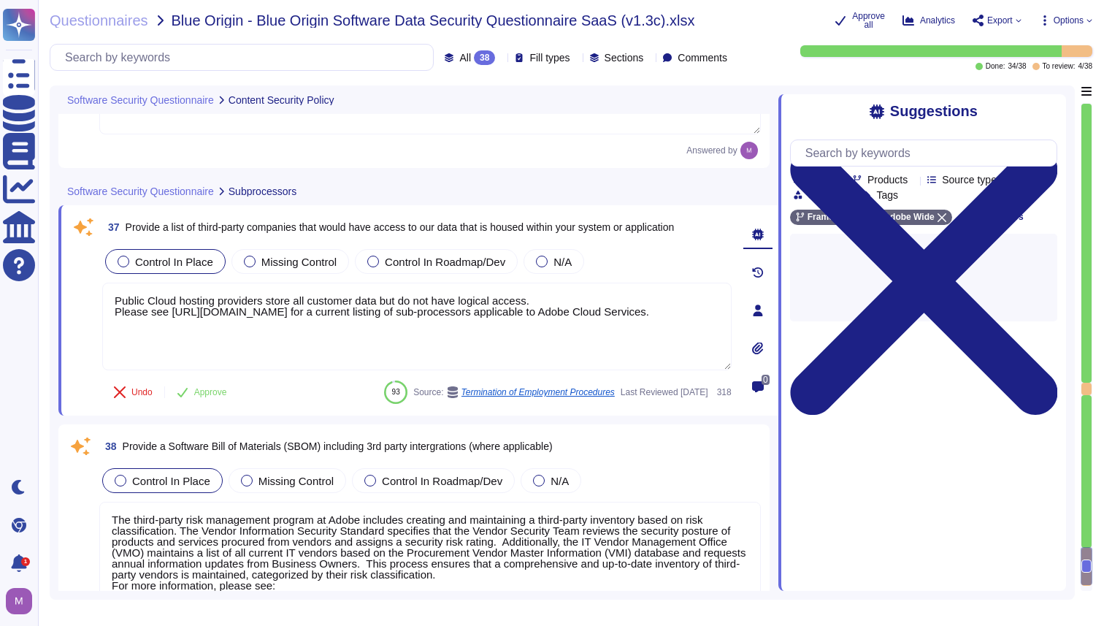
scroll to position [7512, 0]
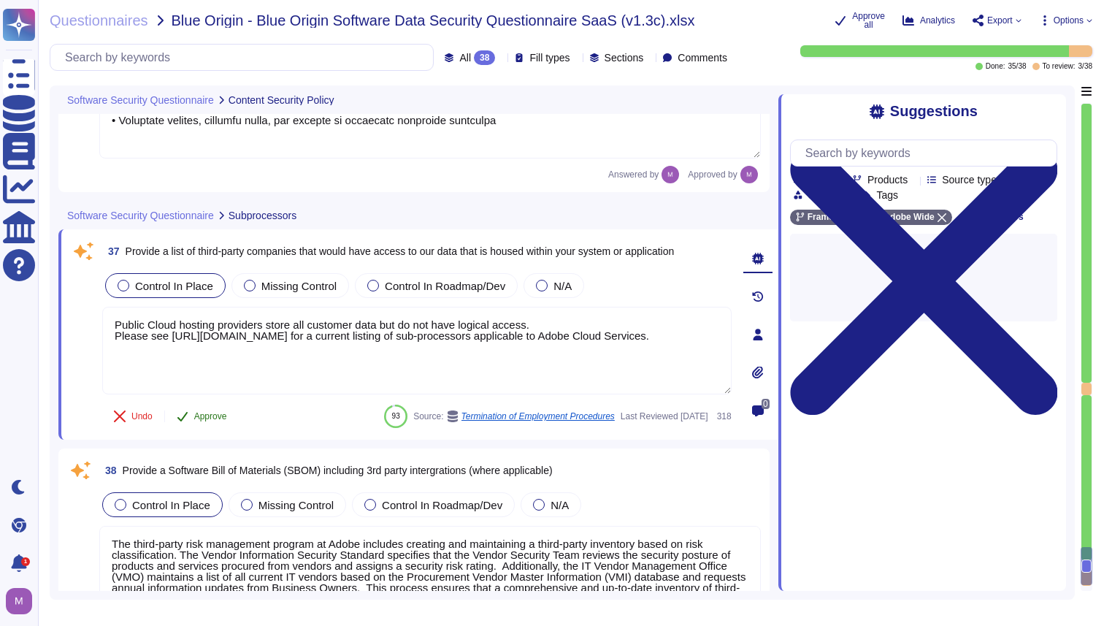
click at [207, 419] on span "Approve" at bounding box center [210, 416] width 33 height 9
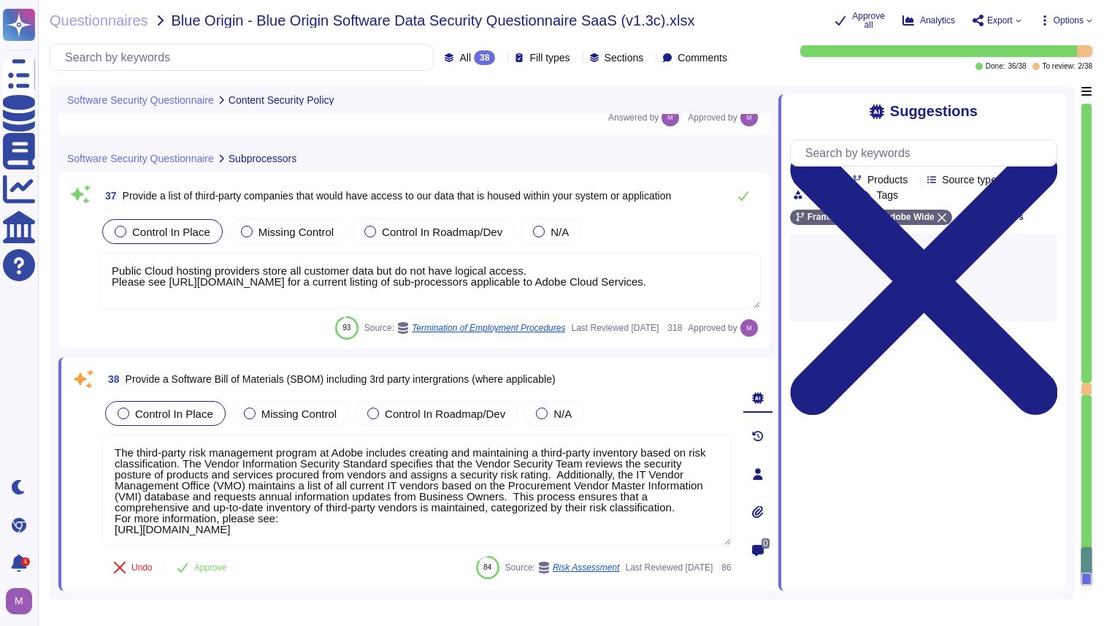
scroll to position [7574, 0]
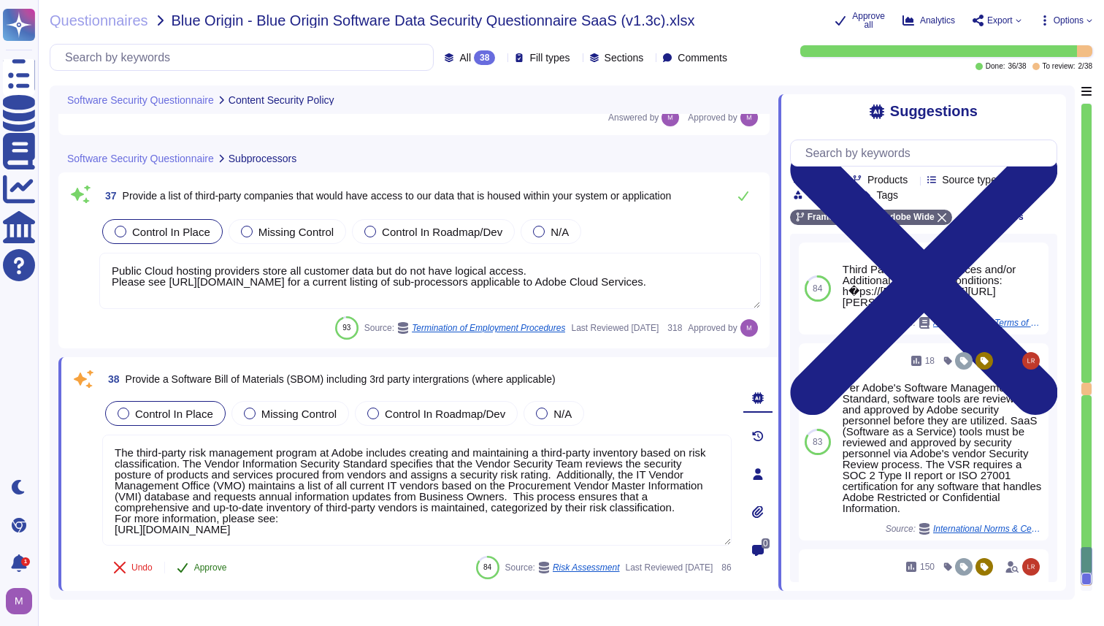
click at [221, 566] on span "Approve" at bounding box center [210, 567] width 33 height 9
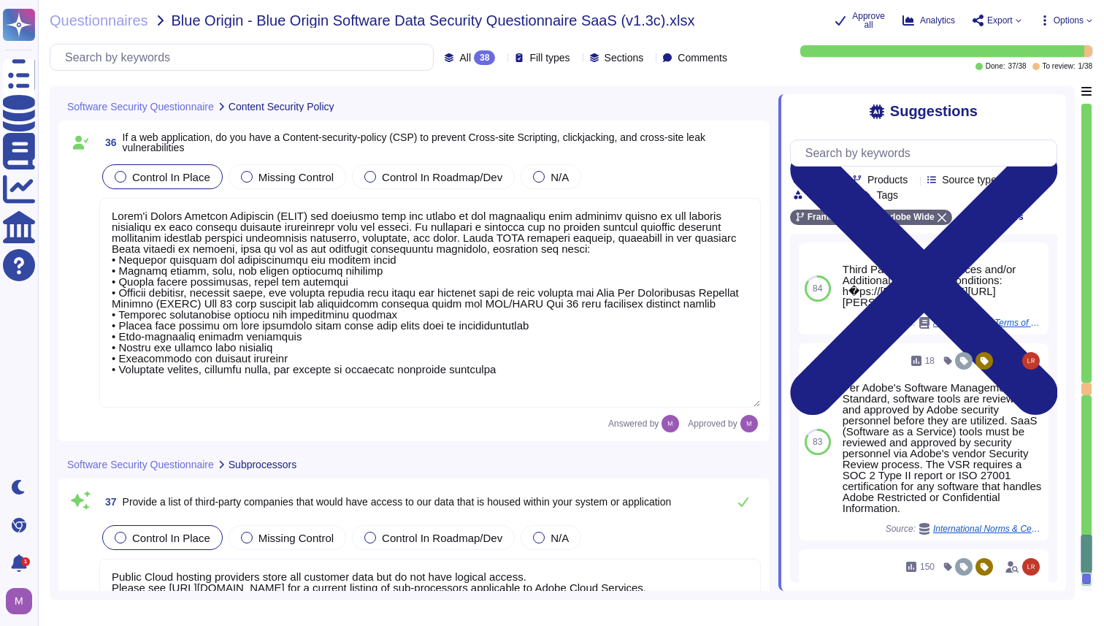
type textarea "Adobe deploys anti-virus and malware prevention solutions including, but not li…"
type textarea "Adobe utilizes AES-256 bit encryption at rest and TLS v1.2 or higher for data i…"
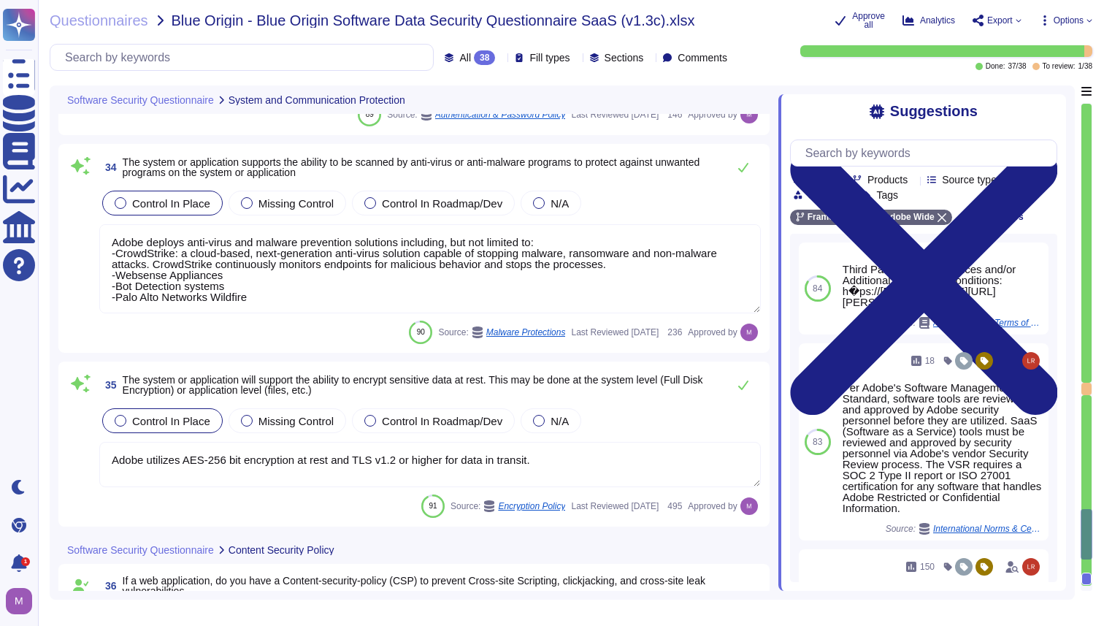
type textarea "Amazon Web Services uses strong tenant isolation security and control capabilit…"
type textarea "Yes we do all of the above - 2FA, audit trails, IP address filtering, firewalls…"
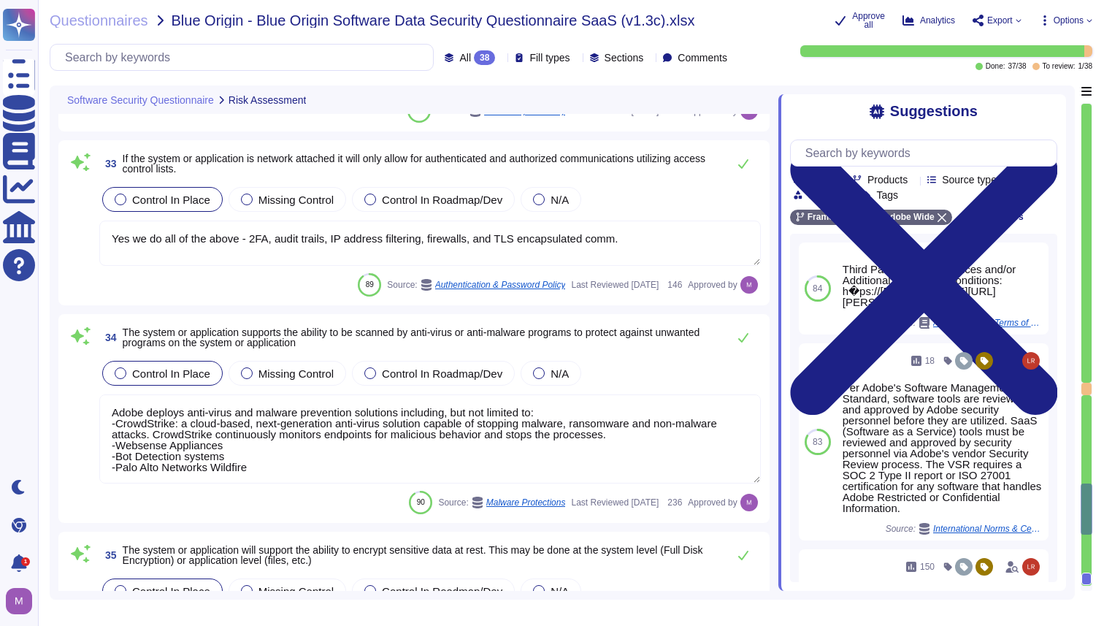
type textarea "Our team of security experts strives to quickly address security issues involvi…"
type textarea "For vulnerability tracking, Adobe assigns a risk rating to identified vulnerabi…"
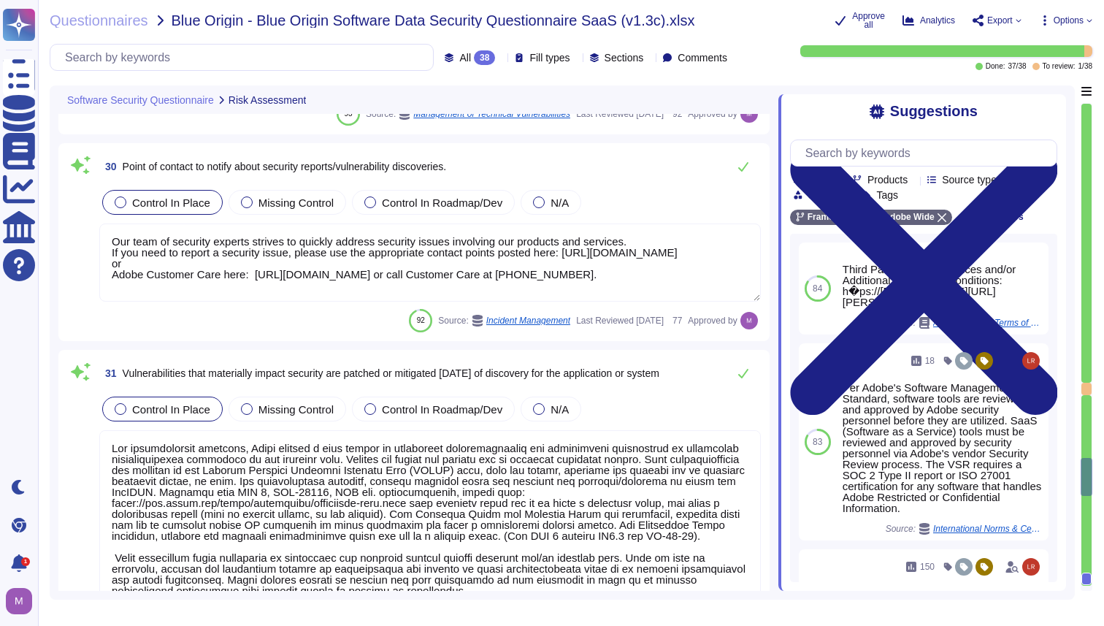
type textarea "Adobe approves and engages with leading third-party security firms to perform p…"
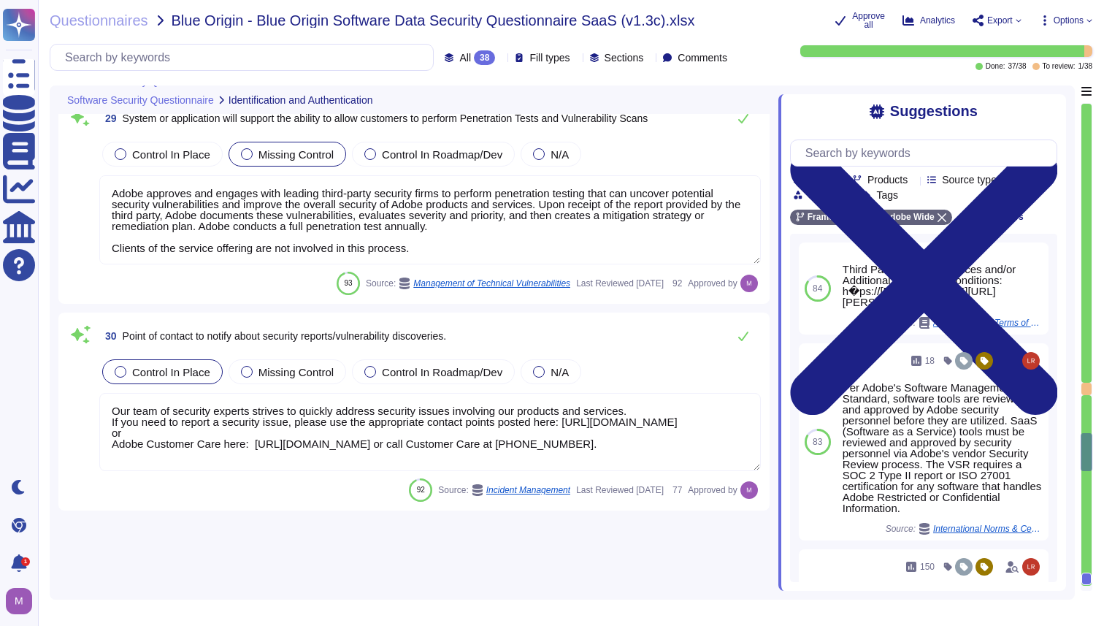
type textarea "Adobe restricts the use of shared and group authentication credentials. Authent…"
type textarea "Upon logon failure, the error message may describe the cause of the failure to …"
type textarea "Federated IDs are enterprise-managed accounts where all identity profiles—as we…"
type textarea "Removable media is not used to provide the service."
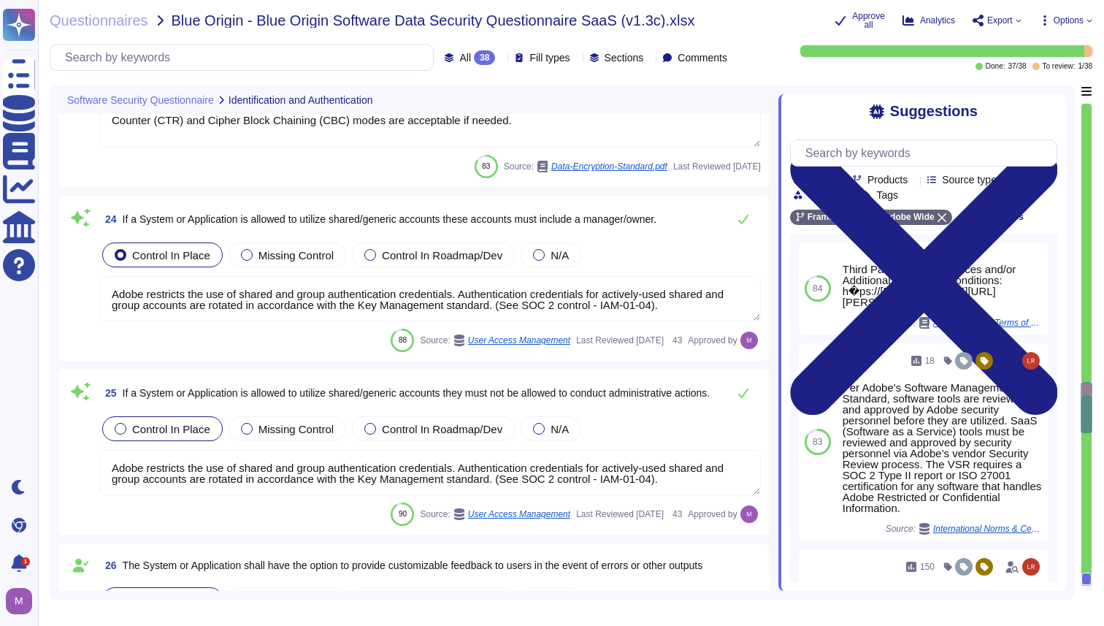
type textarea "Yes, via Business IDs. Multi-factor authentication is available for client acco…"
type textarea "Password policies are dependent upon the authentication option chosen by the cu…"
type textarea "Counter (CTR) and Cipher Block Chaining (CBC) modes are acceptable if needed."
type textarea "Adobe restricts the use of shared and group authentication credentials. Authent…"
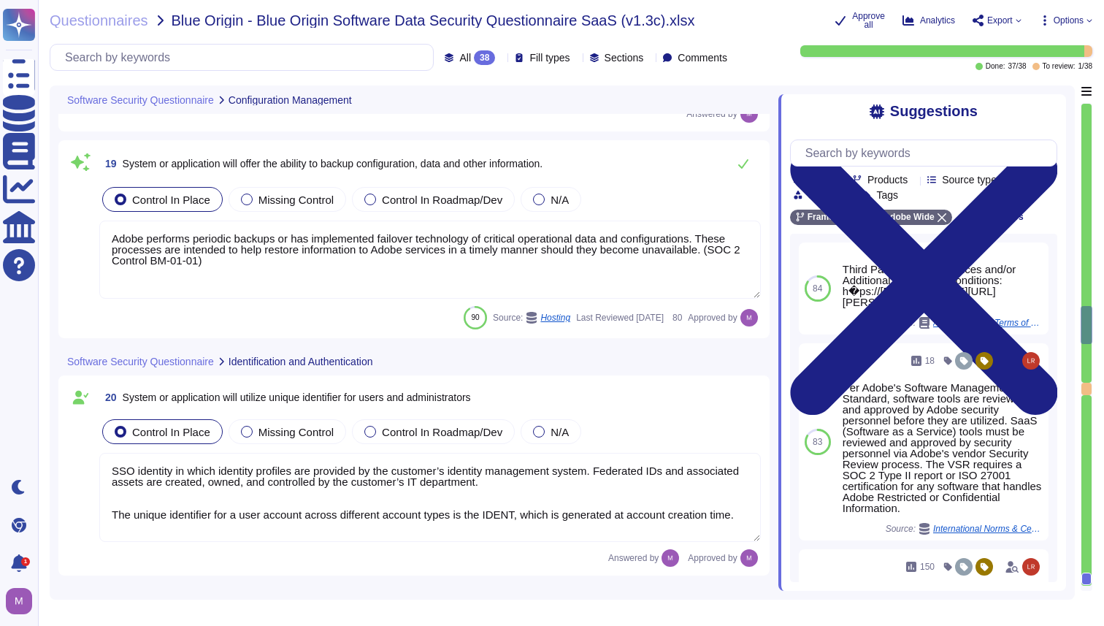
type textarea "You must use the Services and Software responsibly and not misuse the Services …"
type textarea "Adobe supports business continuity through a defined and managed set of process…"
type textarea "Adobe performs periodic backups or has implemented failover technology of criti…"
type textarea "SSO identity in which identity profiles are provided by the customer’s identity…"
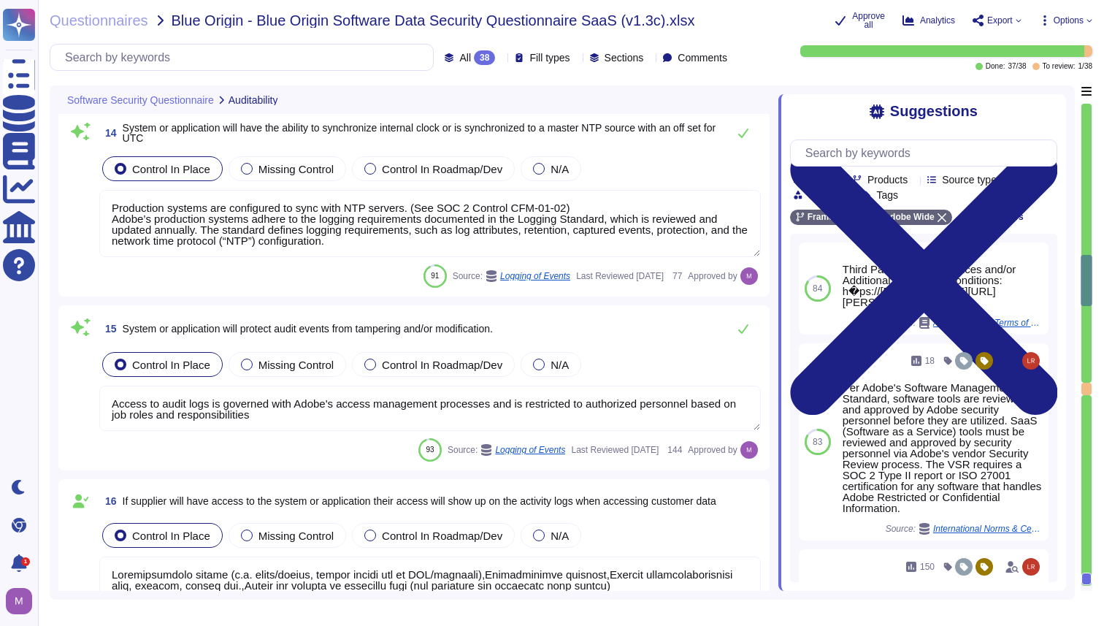
type textarea "Logs identify or contain at least the following elements, directly or indirectl…"
type textarea "Generate reports and alerts to be evaluated and responded to as required. Logs …"
type textarea "Production systems are configured to sync with NTP servers. (See SOC 2 Control …"
type textarea "Access to audit logs is governed with Adobe's access management processes and i…"
type textarea "Loremipsumdolo sitame (c.a. elits/doeius, tempor incidi utl et DOL/magnaali),En…"
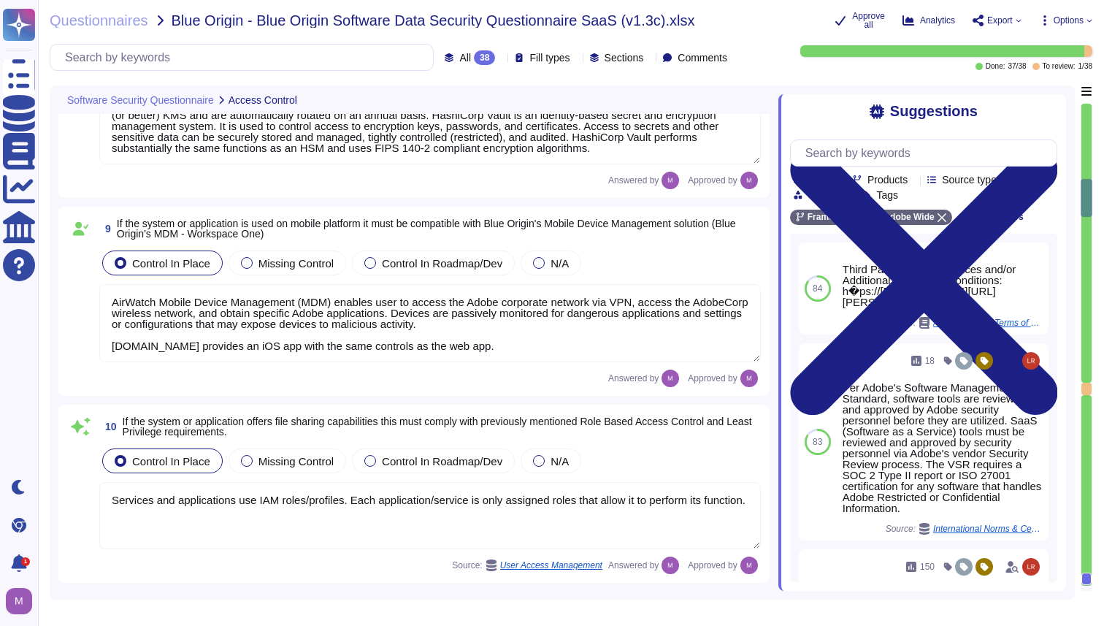
type textarea "The Adobe Admin Console supports several password protection levels and policie…"
type textarea "Management communications to the servers occur over encrypted tunnels and sessi…"
type textarea "Adobe utilizes cloud-native key management systems (KMS) and/or approved key re…"
type textarea "AirWatch Mobile Device Management (MDM) enables user to access the Adobe corpor…"
type textarea "Services and applications use IAM roles/profiles. Each application/service is o…"
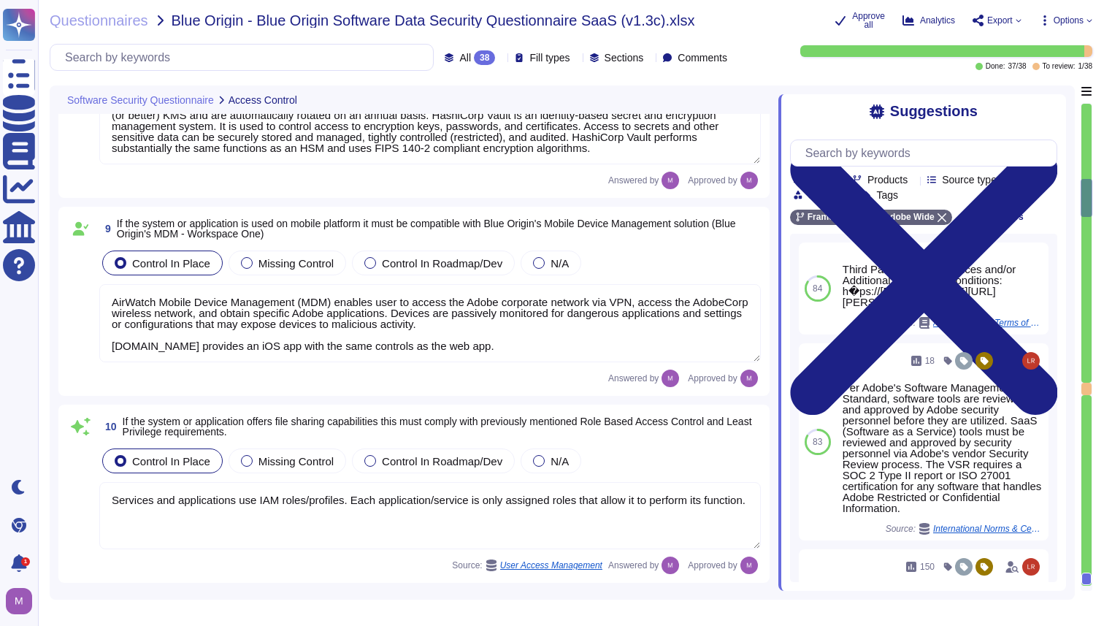
type textarea "All changes to user access rights are logged. ​​ The request for access and acc…"
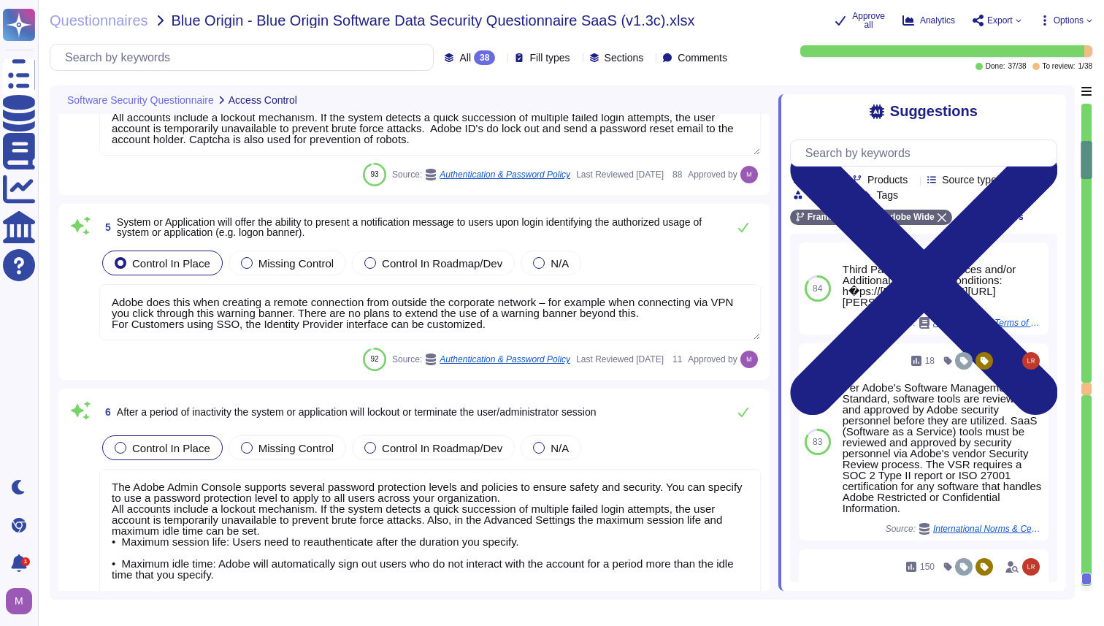
type textarea "Services and applications use IAM roles/profiles. Each application/service is o…"
type textarea "Inactive user IDs are deleted or disabled [DATE]."
type textarea "All accounts include a lockout mechanism. If the system detects a quick success…"
type textarea "Adobe does this when creating a remote connection from outside the corporate ne…"
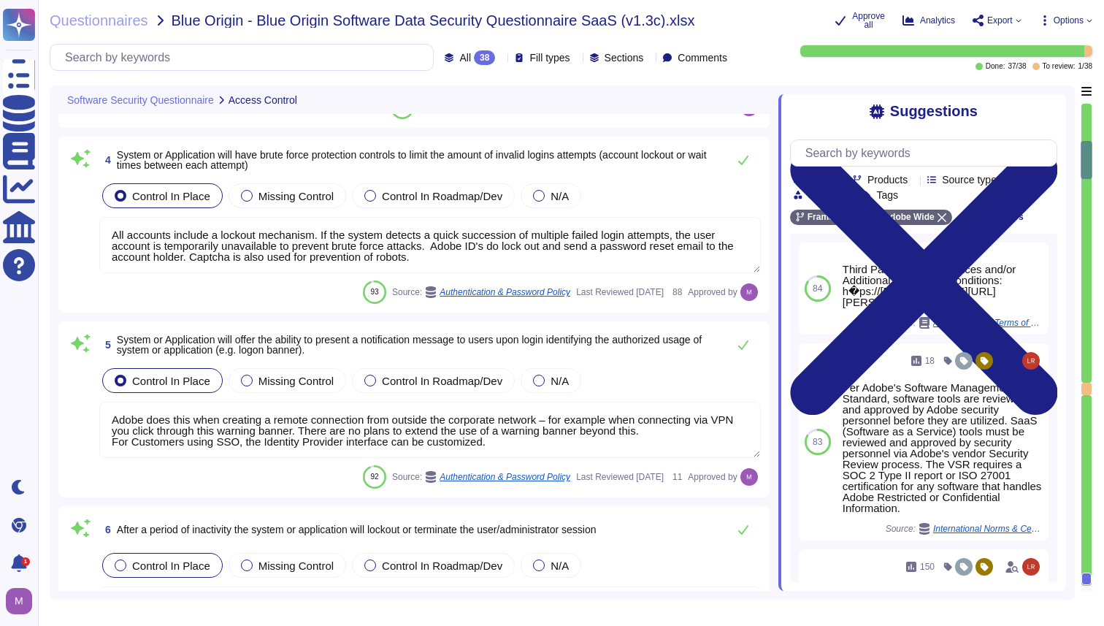
scroll to position [320, 0]
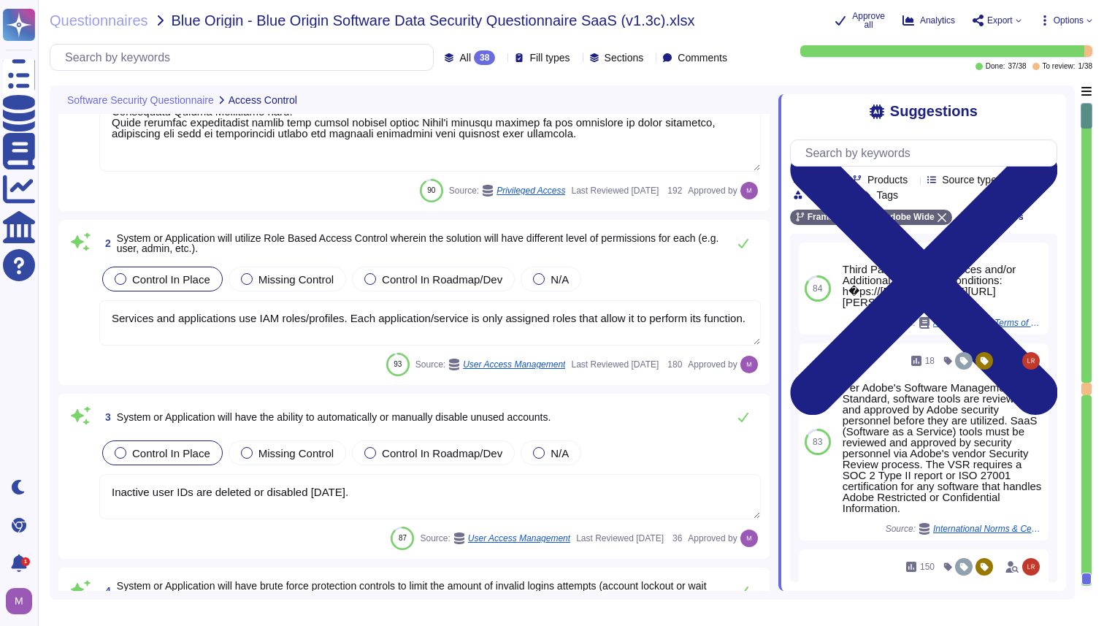
type textarea "Adobe's access control policies and standards ensure that users have the least …"
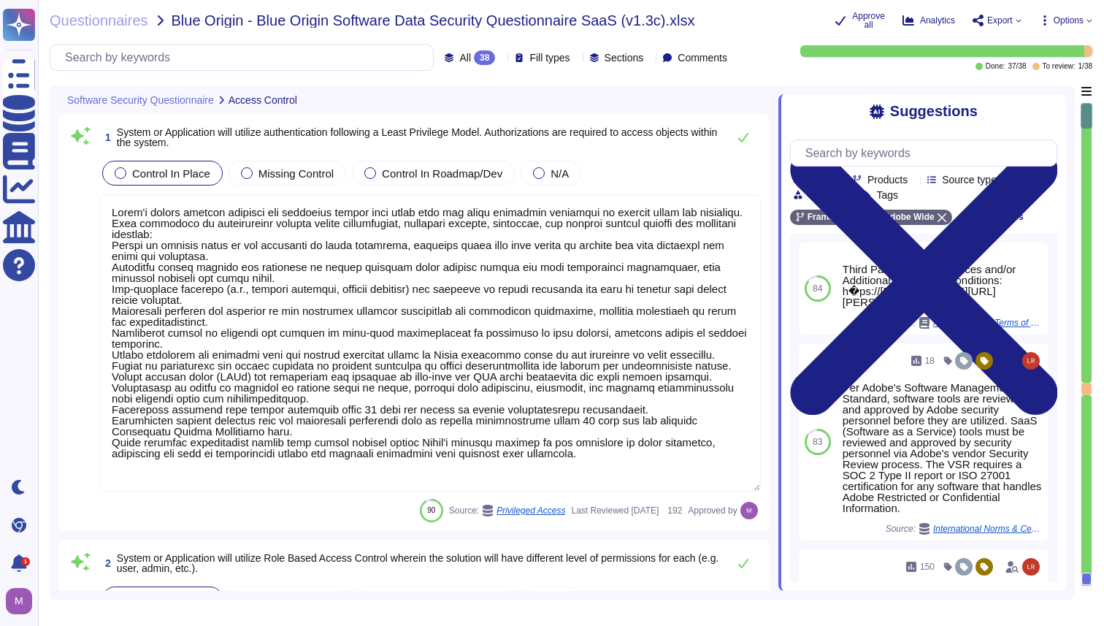
click at [1002, 21] on span "Export" at bounding box center [1000, 20] width 26 height 9
click at [751, 31] on div "Questionnaires Blue Origin - Blue Origin Software Data Security Questionnaire S…" at bounding box center [571, 313] width 1066 height 626
click at [1013, 20] on span "Export" at bounding box center [996, 21] width 49 height 12
click at [999, 19] on span "Export" at bounding box center [1000, 20] width 26 height 9
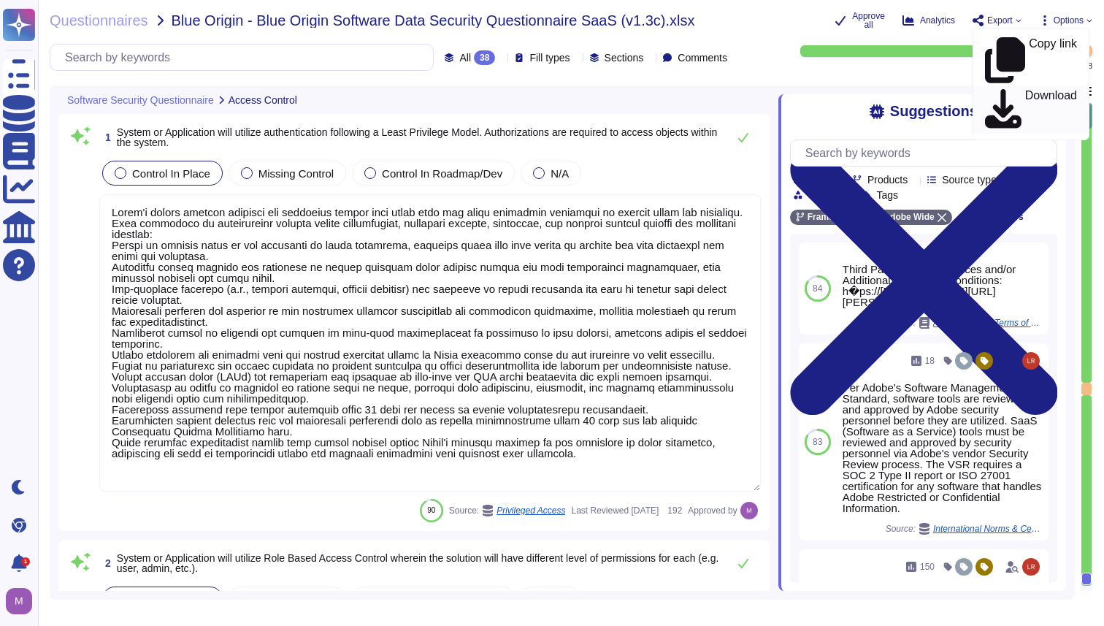
click at [1025, 90] on p "Download" at bounding box center [1051, 110] width 52 height 41
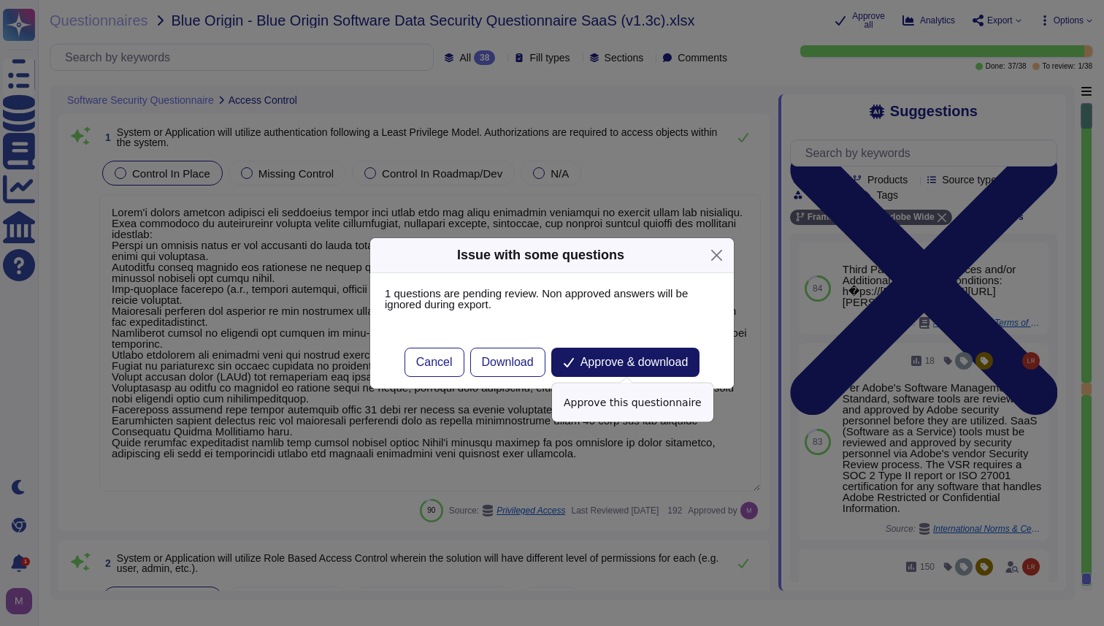
click at [635, 360] on span "Approve & download" at bounding box center [634, 362] width 108 height 12
